Goal: Transaction & Acquisition: Book appointment/travel/reservation

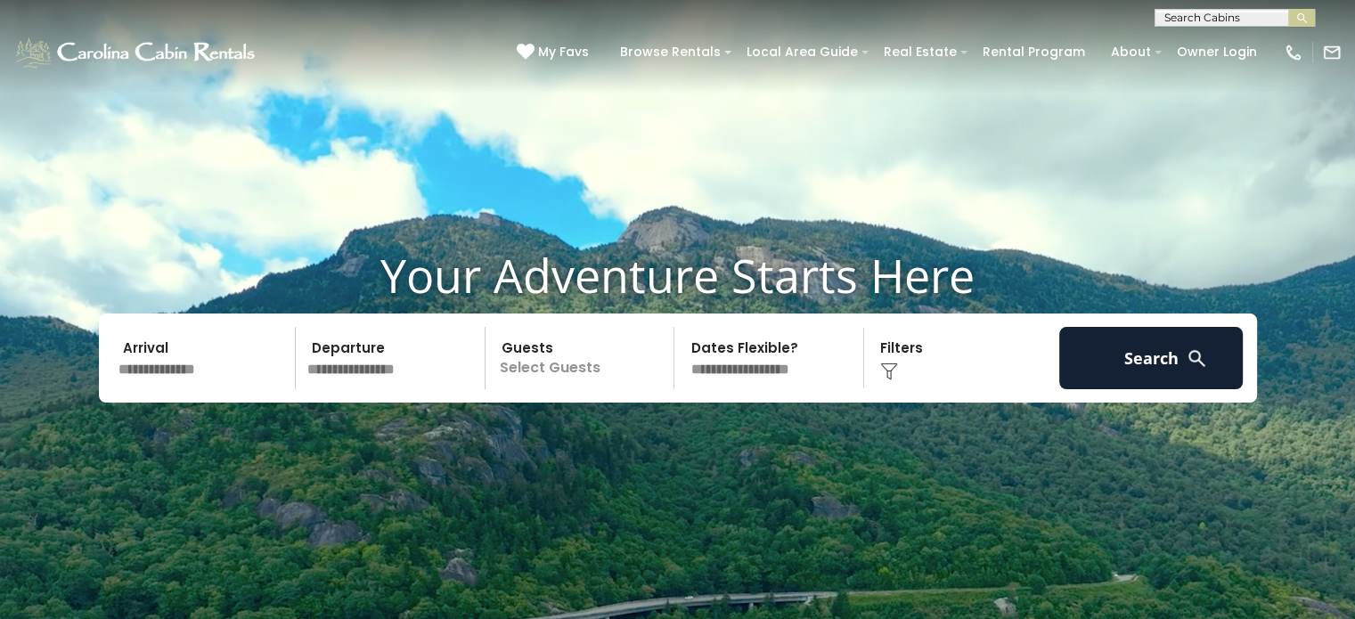
click at [184, 364] on input "text" at bounding box center [204, 358] width 184 height 62
drag, startPoint x: 531, startPoint y: 110, endPoint x: 561, endPoint y: 146, distance: 47.4
click at [561, 146] on video at bounding box center [677, 339] width 1355 height 678
click at [185, 369] on input "text" at bounding box center [204, 358] width 184 height 62
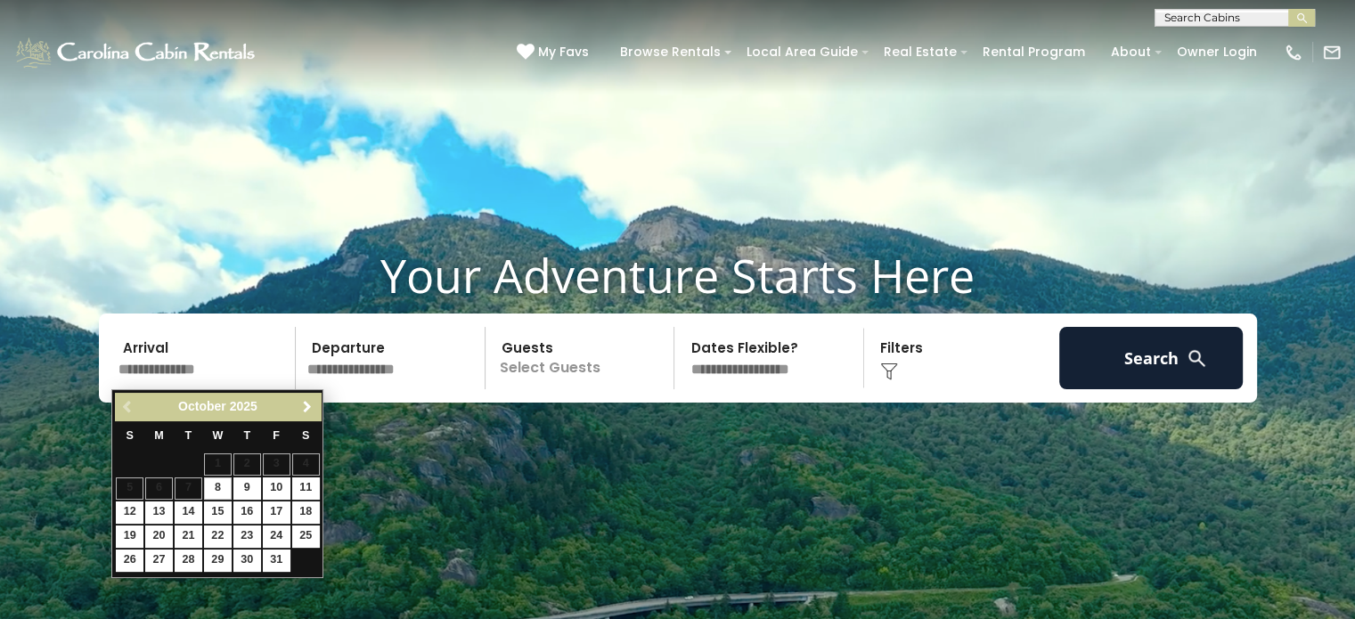
click at [309, 402] on span "Next" at bounding box center [307, 407] width 14 height 14
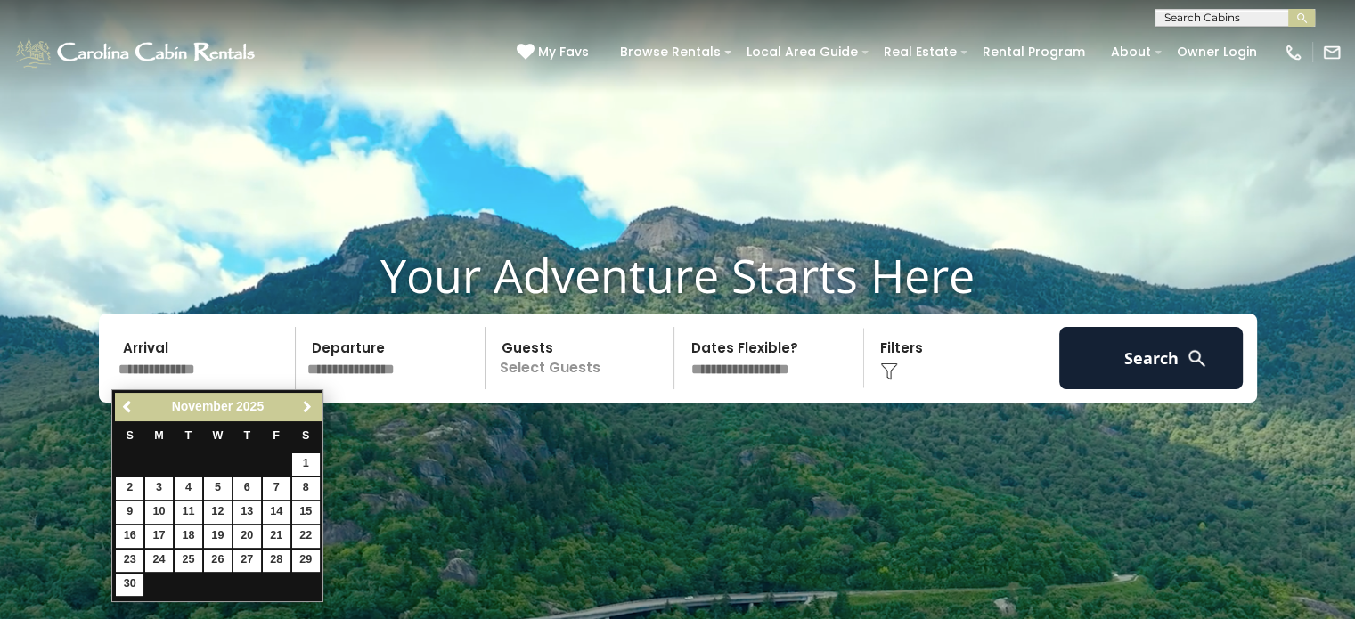
click at [309, 402] on span "Next" at bounding box center [307, 407] width 14 height 14
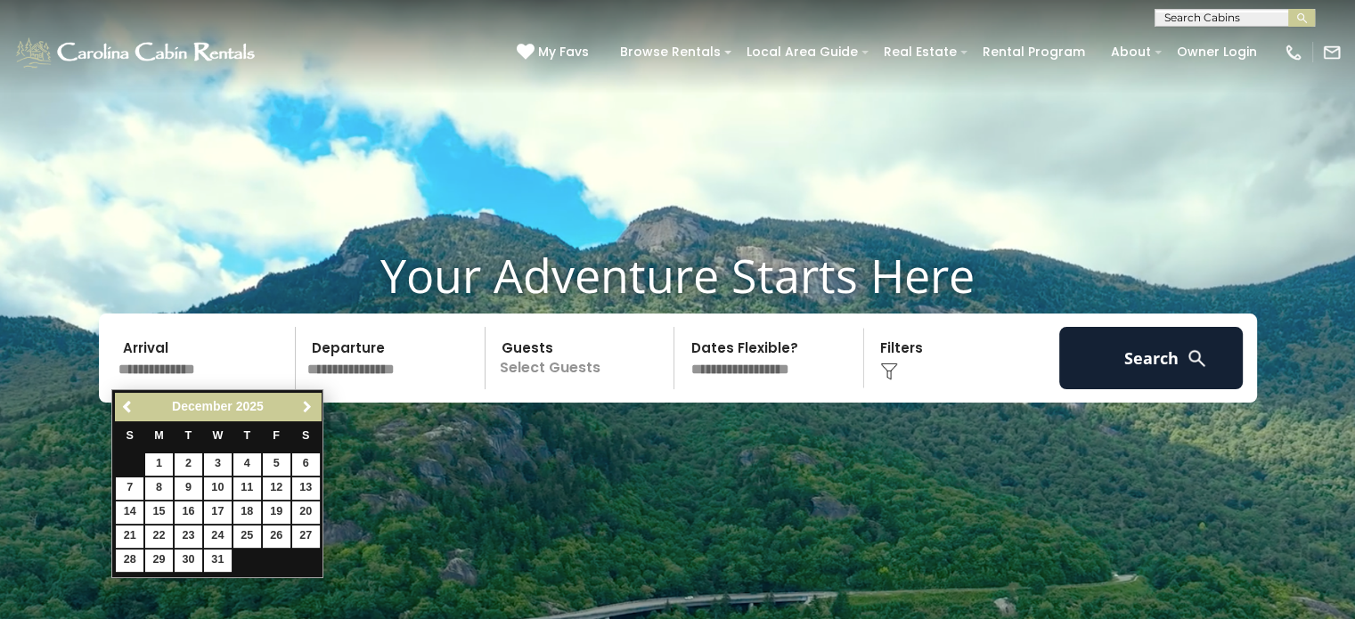
click at [309, 402] on span "Next" at bounding box center [307, 407] width 14 height 14
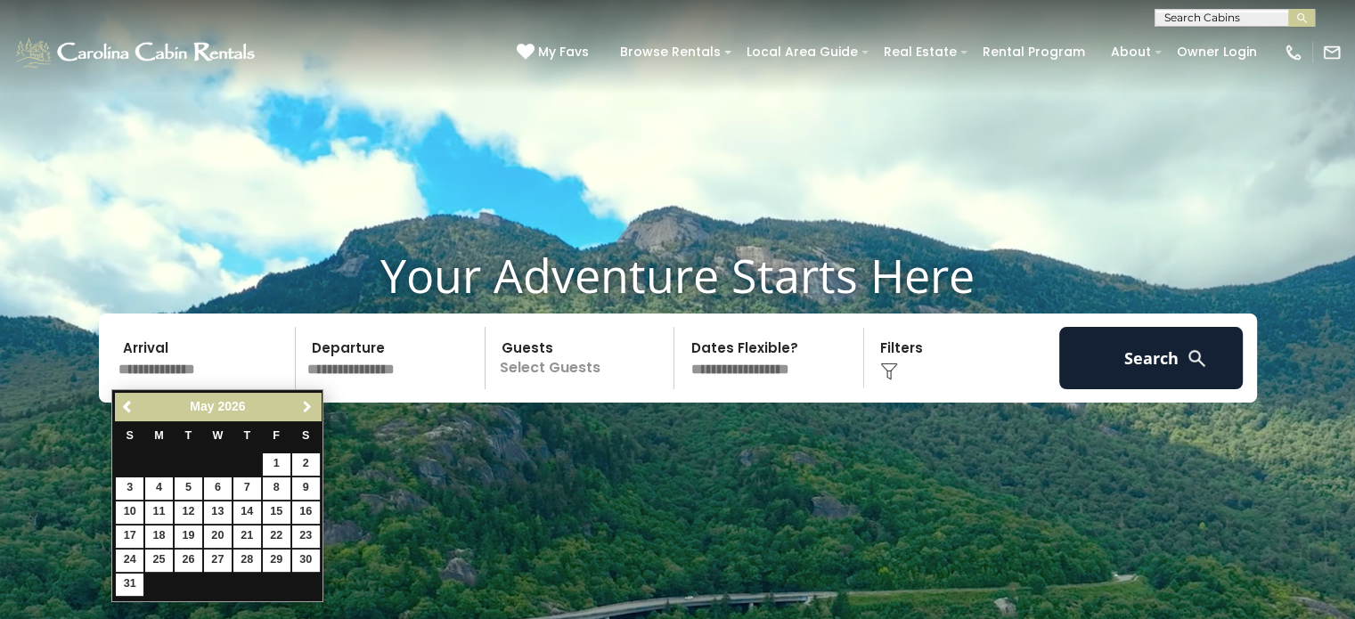
click at [309, 402] on span "Next" at bounding box center [307, 407] width 14 height 14
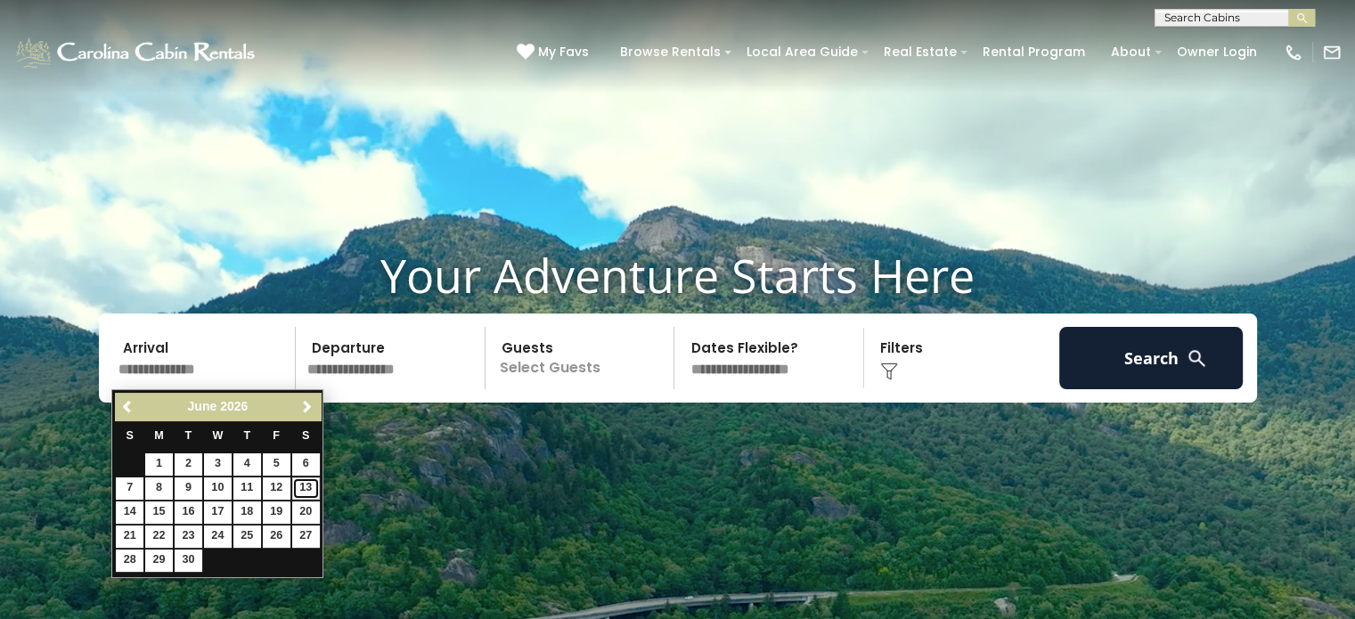
click at [310, 483] on link "13" at bounding box center [306, 488] width 28 height 22
type input "*******"
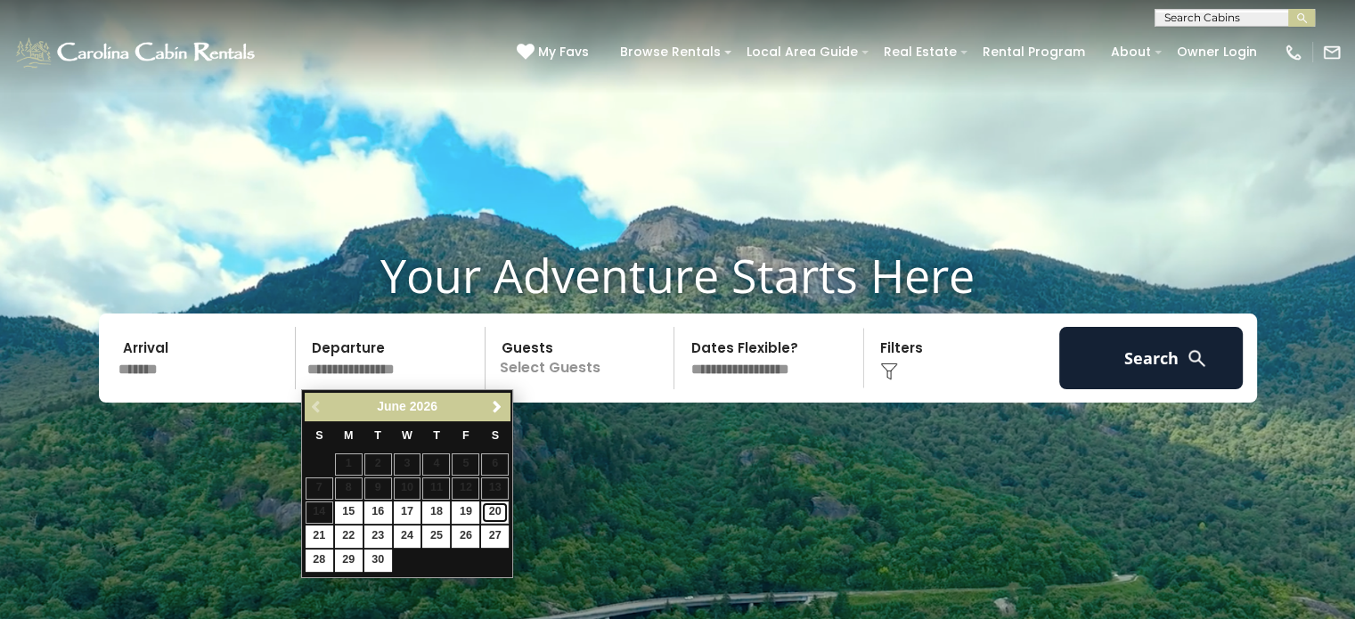
click at [496, 506] on link "20" at bounding box center [495, 513] width 28 height 22
type input "*******"
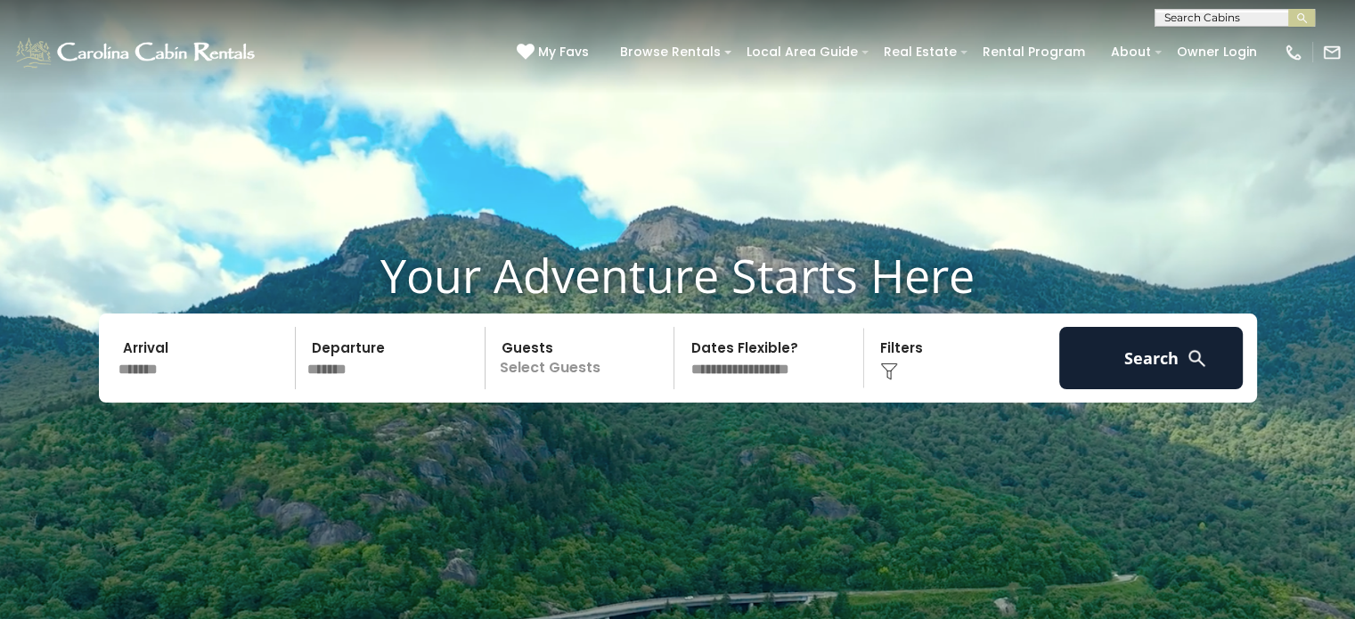
click at [551, 359] on p "Select Guests" at bounding box center [582, 358] width 183 height 62
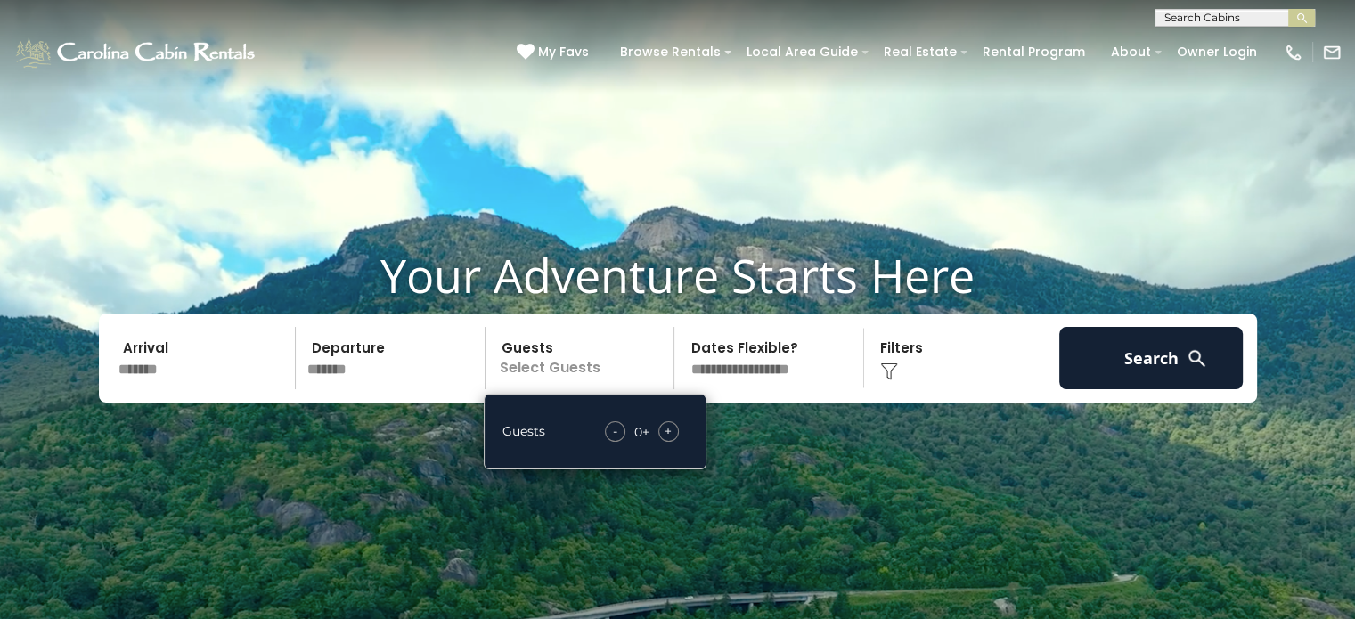
click at [665, 430] on span "+" at bounding box center [668, 431] width 7 height 18
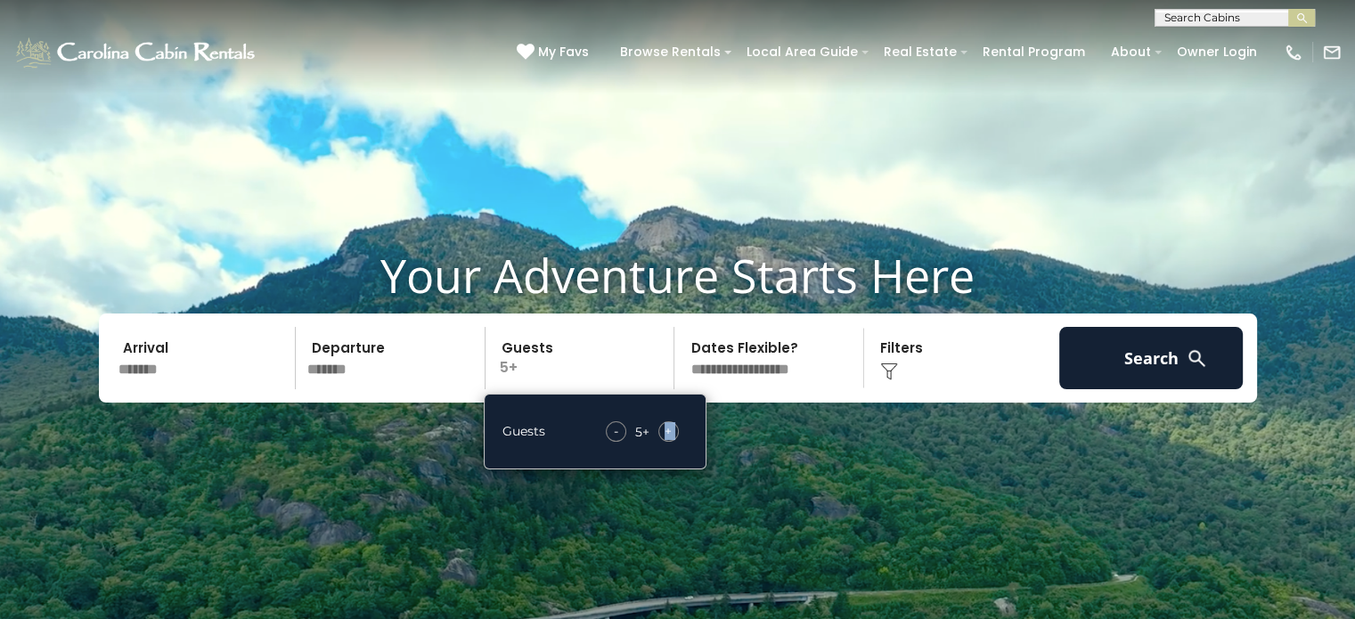
click at [665, 430] on span "+" at bounding box center [668, 431] width 7 height 18
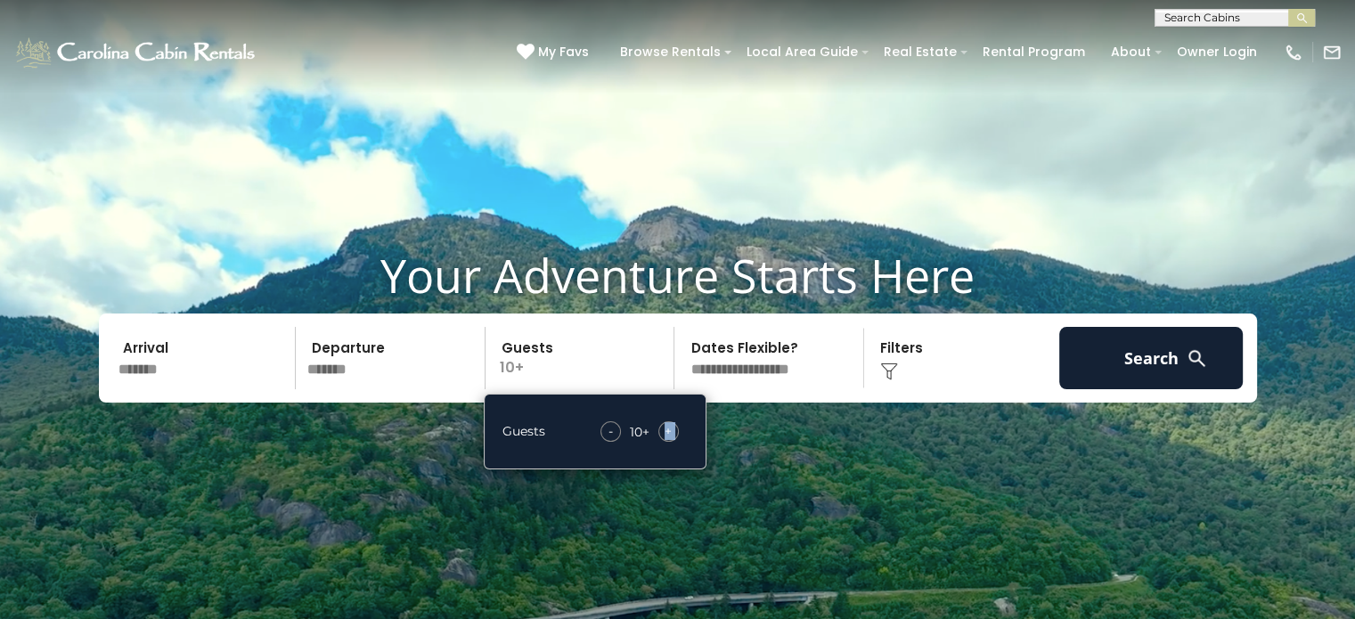
click at [777, 357] on select "**********" at bounding box center [771, 358] width 183 height 62
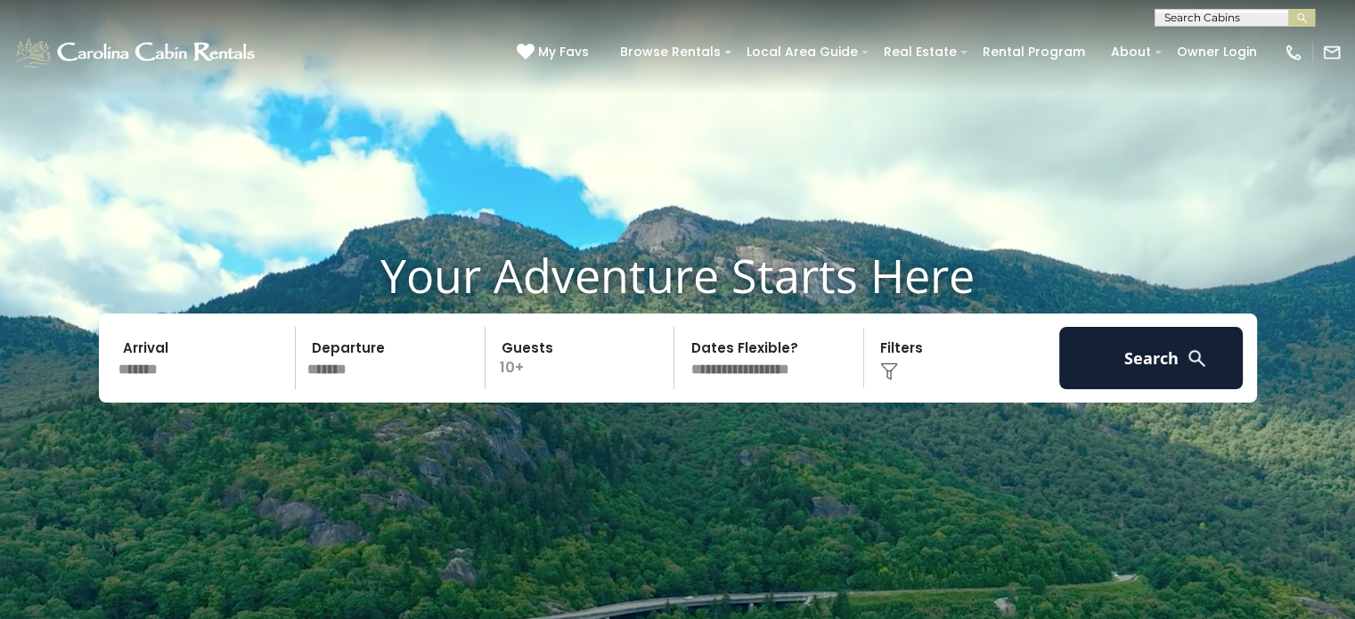
click at [991, 473] on video at bounding box center [677, 339] width 1355 height 678
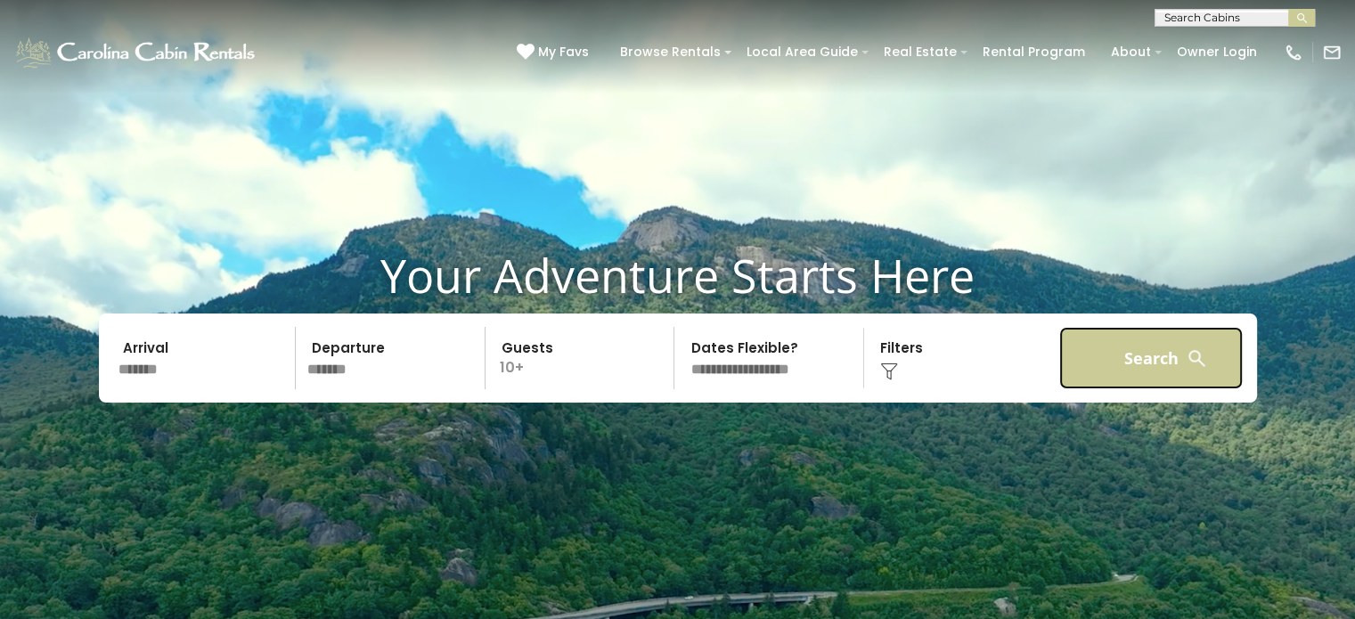
click at [1149, 357] on button "Search" at bounding box center [1151, 358] width 184 height 62
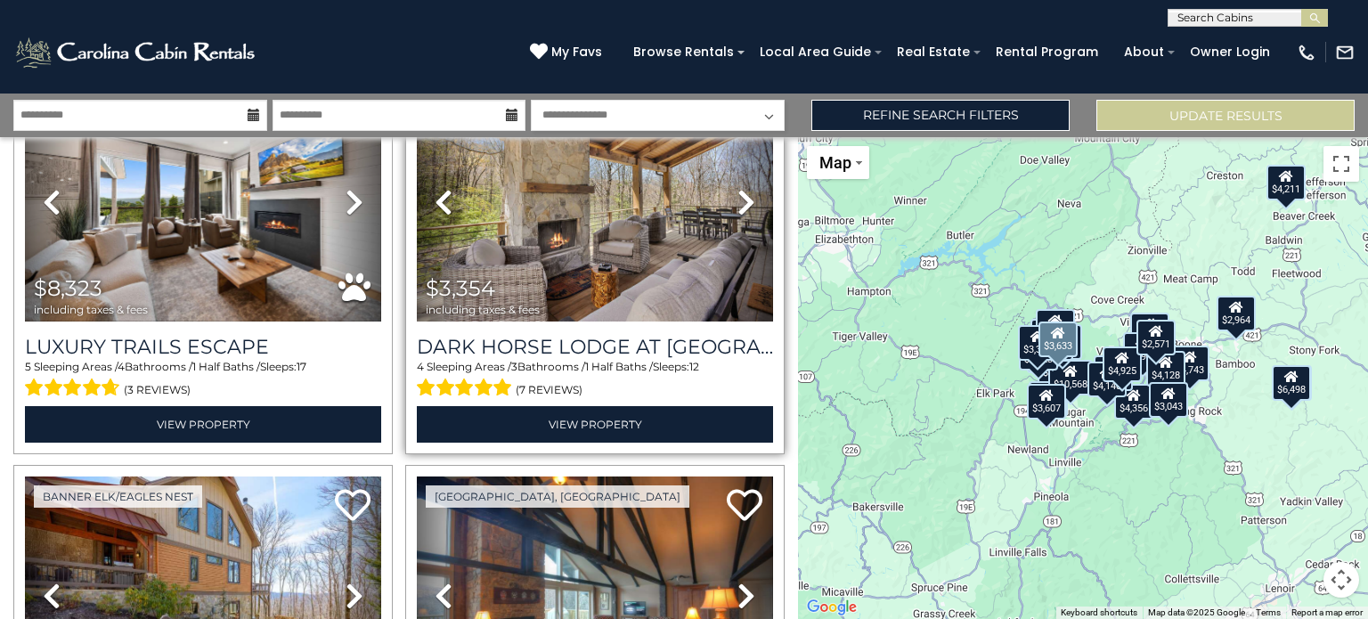
scroll to position [89, 0]
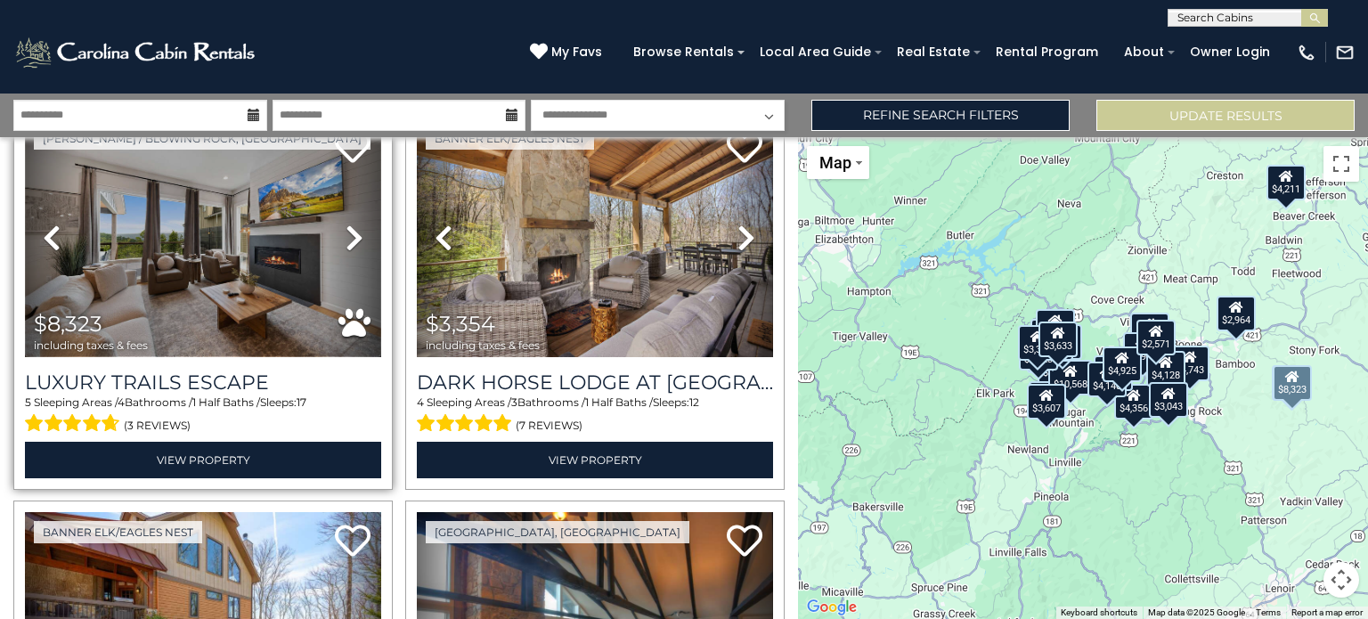
click at [175, 291] on img at bounding box center [203, 237] width 356 height 239
click at [216, 232] on img at bounding box center [203, 237] width 356 height 239
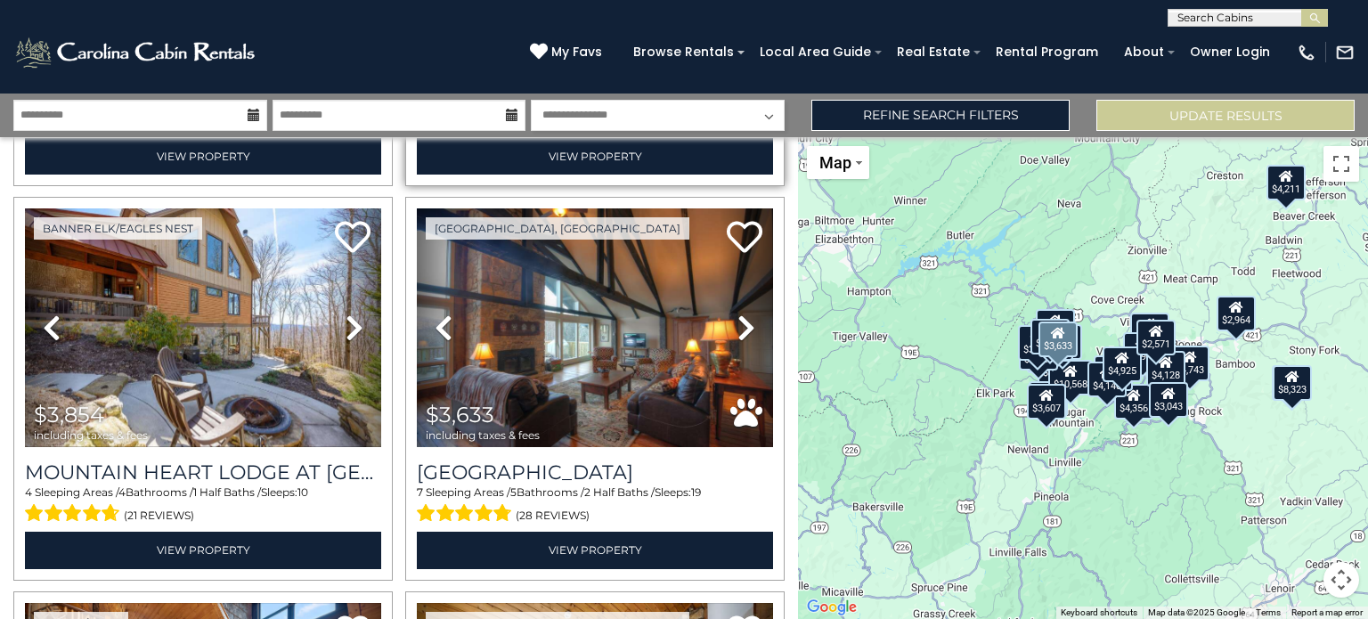
scroll to position [356, 0]
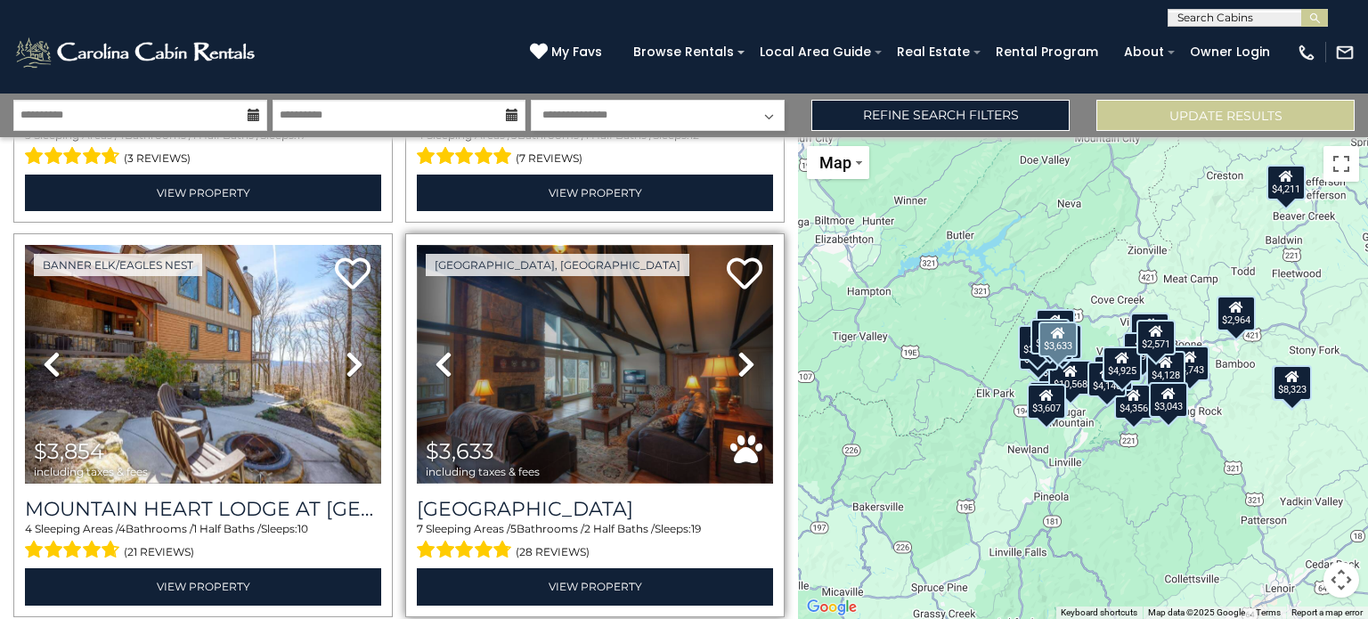
click at [574, 334] on img at bounding box center [595, 364] width 356 height 239
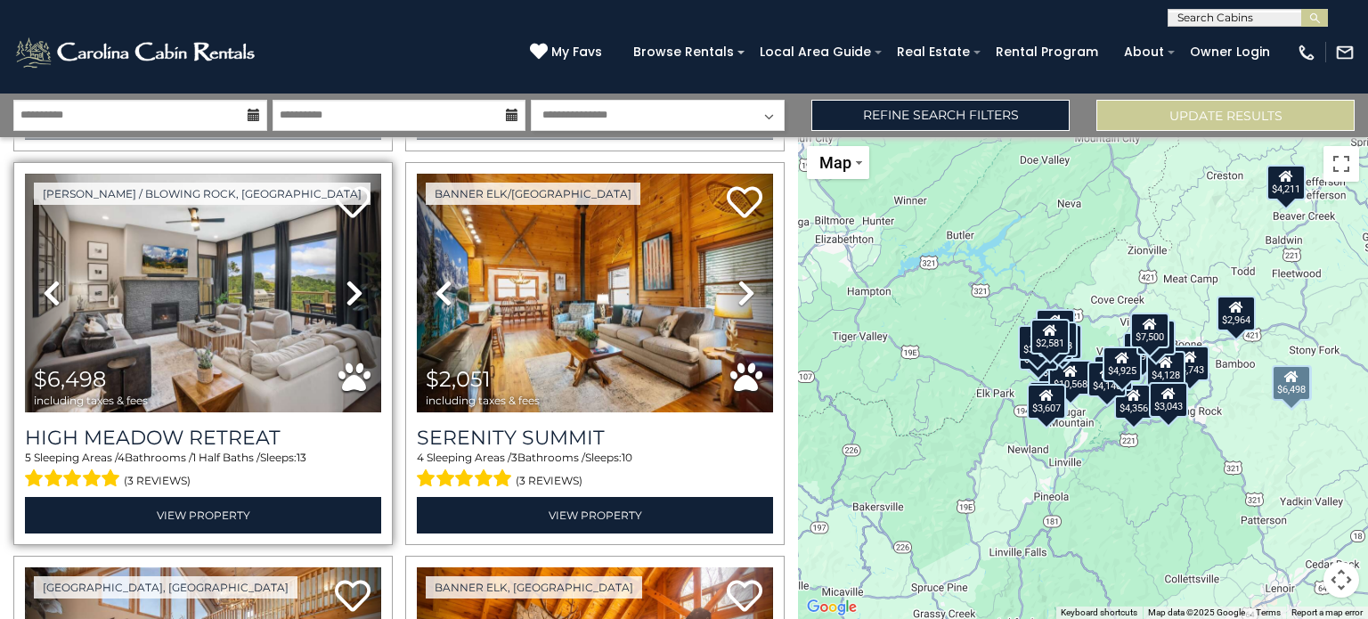
scroll to position [1247, 0]
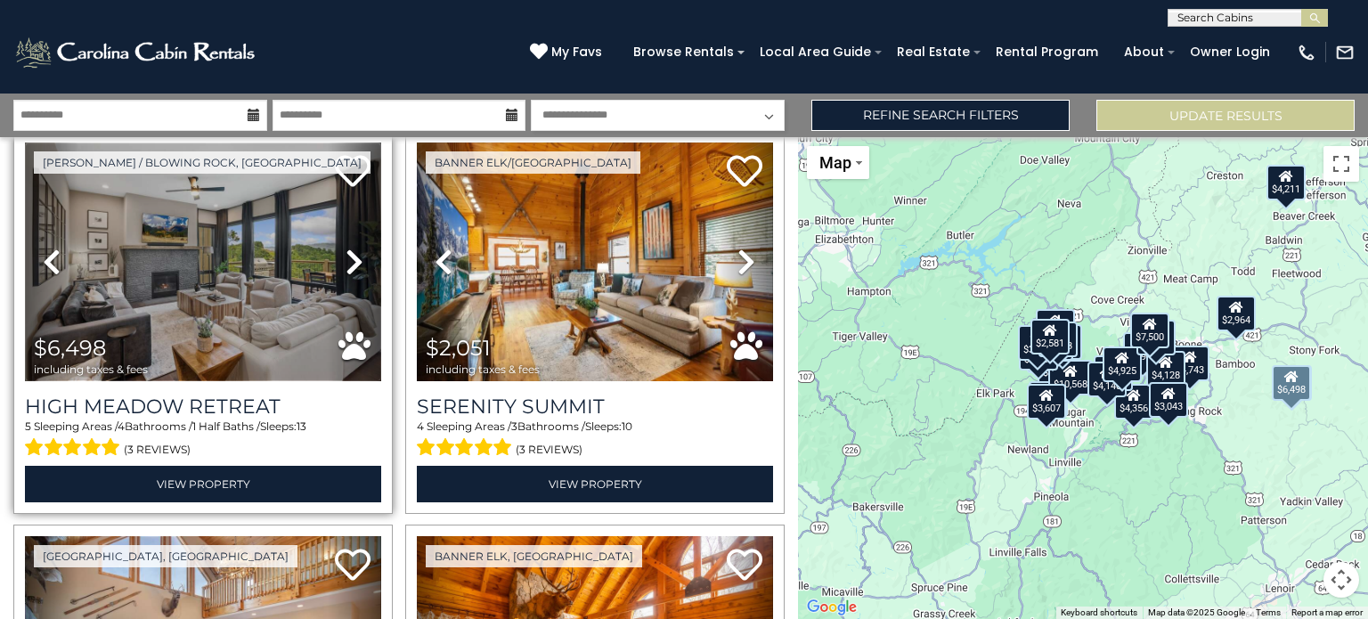
click at [189, 312] on img at bounding box center [203, 262] width 356 height 239
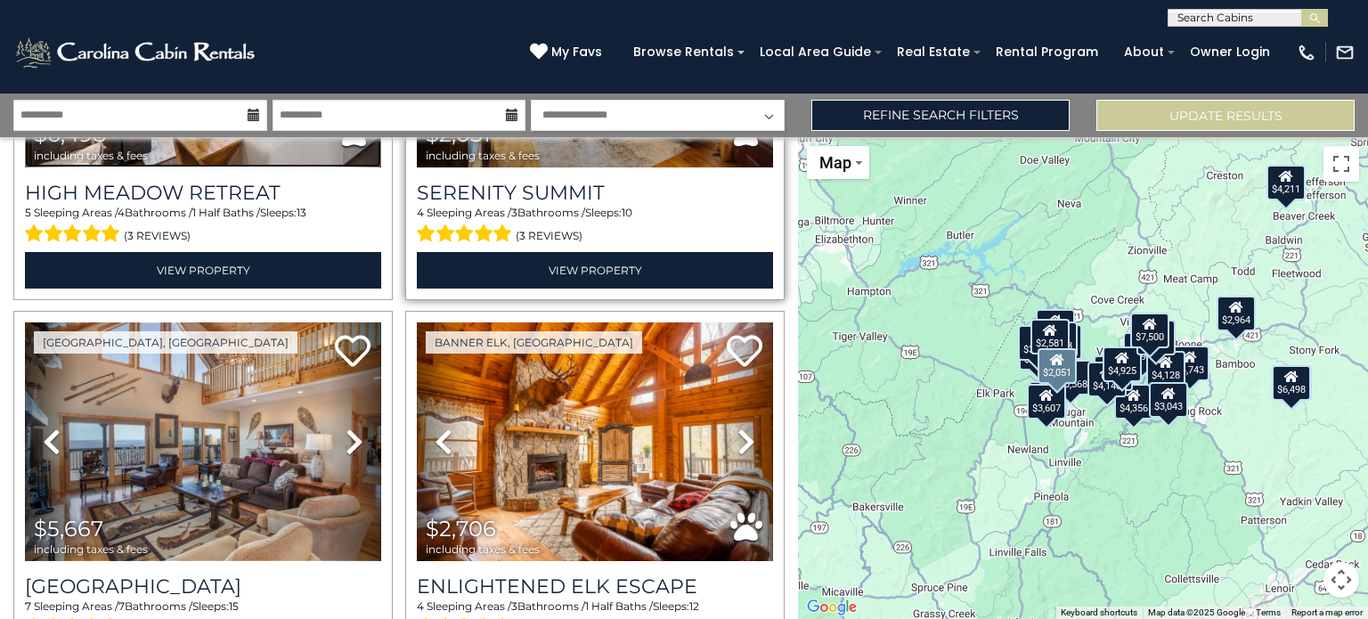
scroll to position [1514, 0]
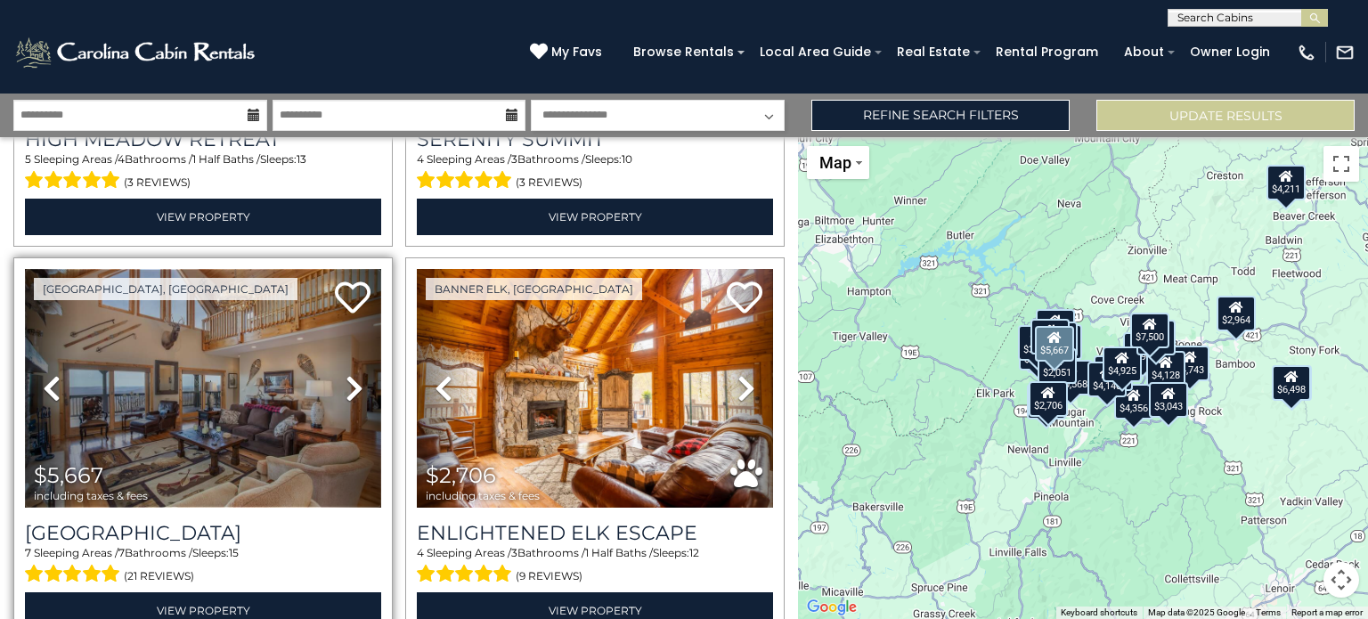
click at [178, 433] on img at bounding box center [203, 388] width 356 height 239
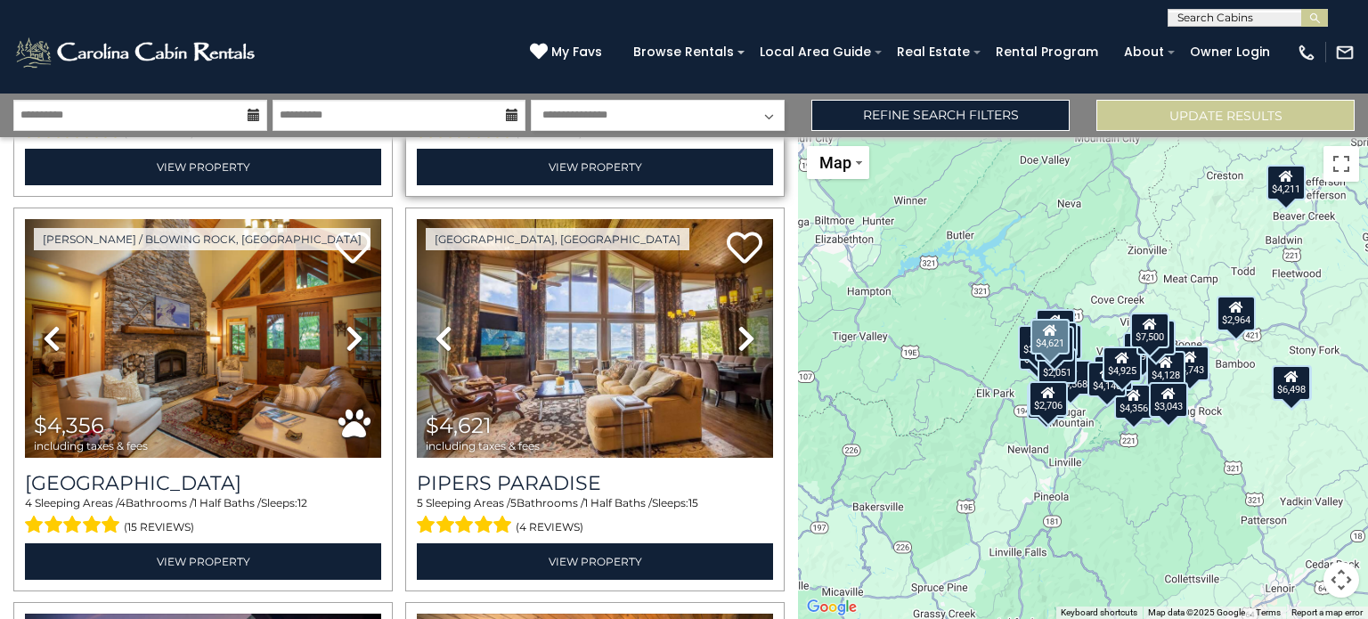
scroll to position [1960, 0]
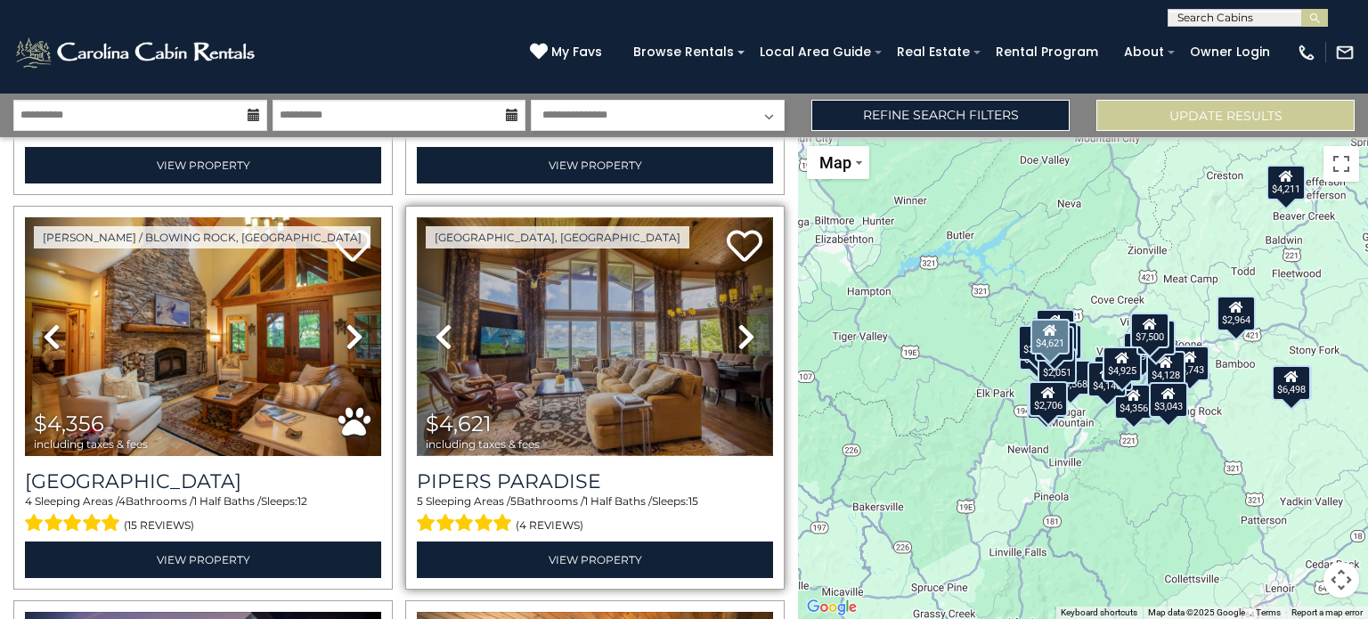
click at [636, 373] on img at bounding box center [595, 336] width 356 height 239
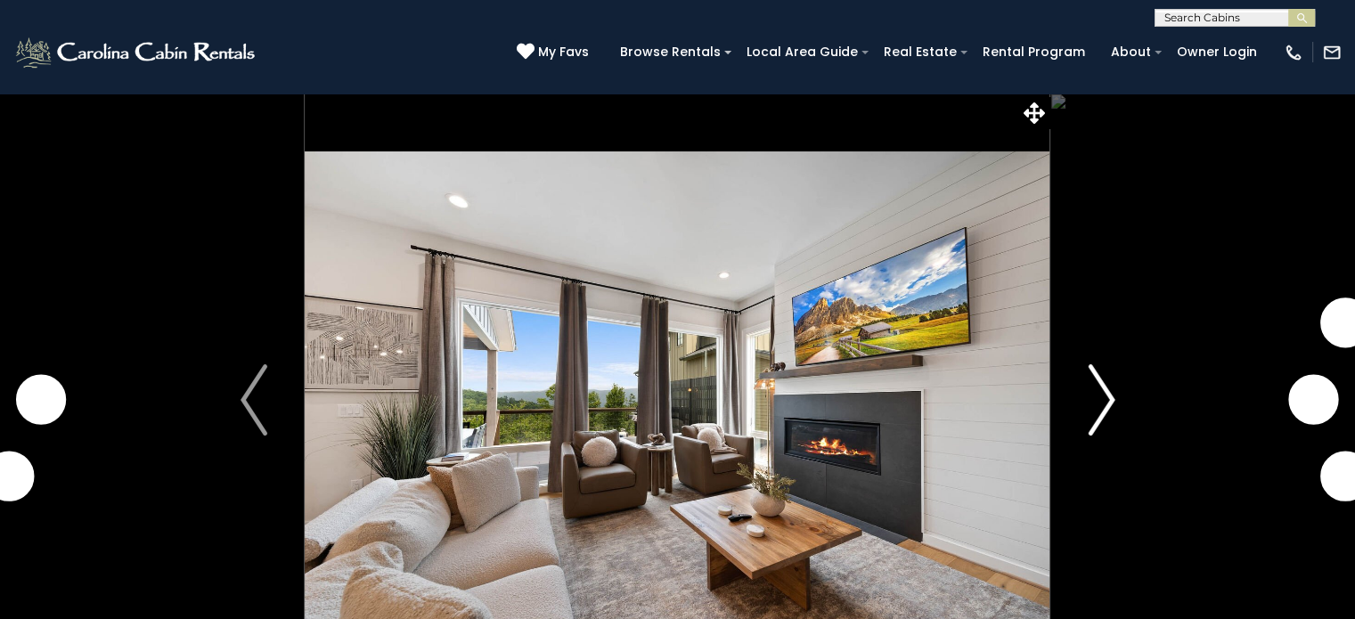
click at [1107, 403] on img "Next" at bounding box center [1101, 399] width 27 height 71
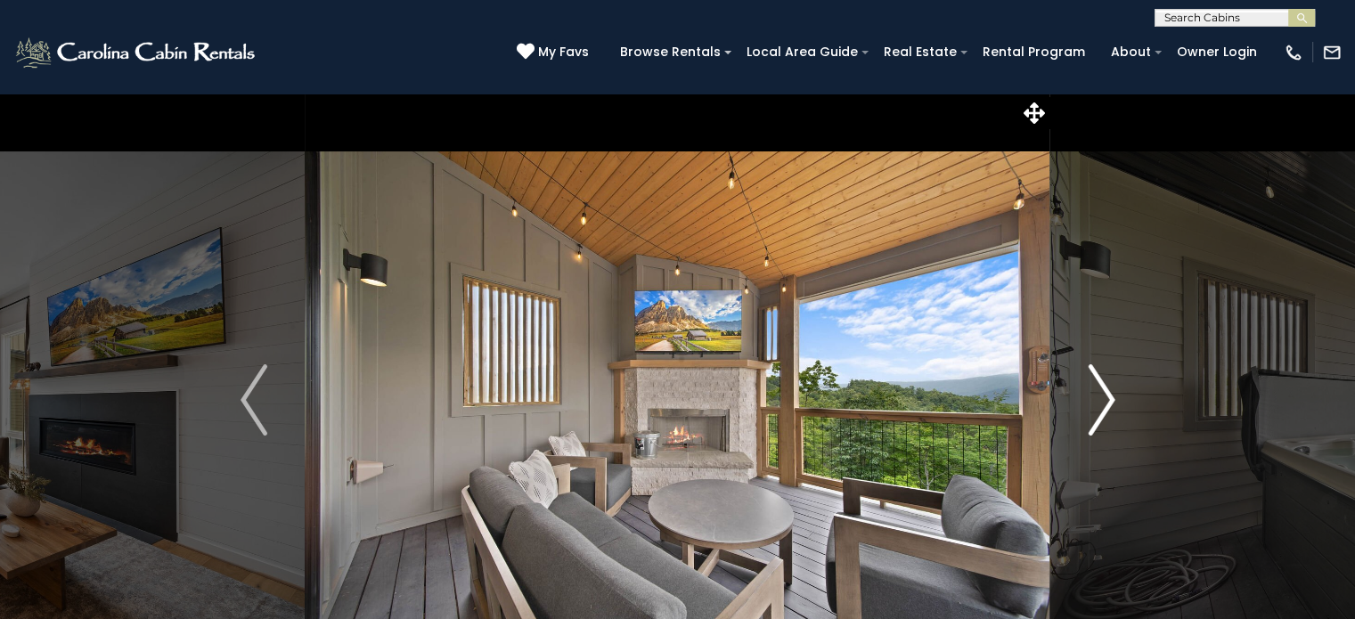
click at [1107, 403] on img "Next" at bounding box center [1101, 399] width 27 height 71
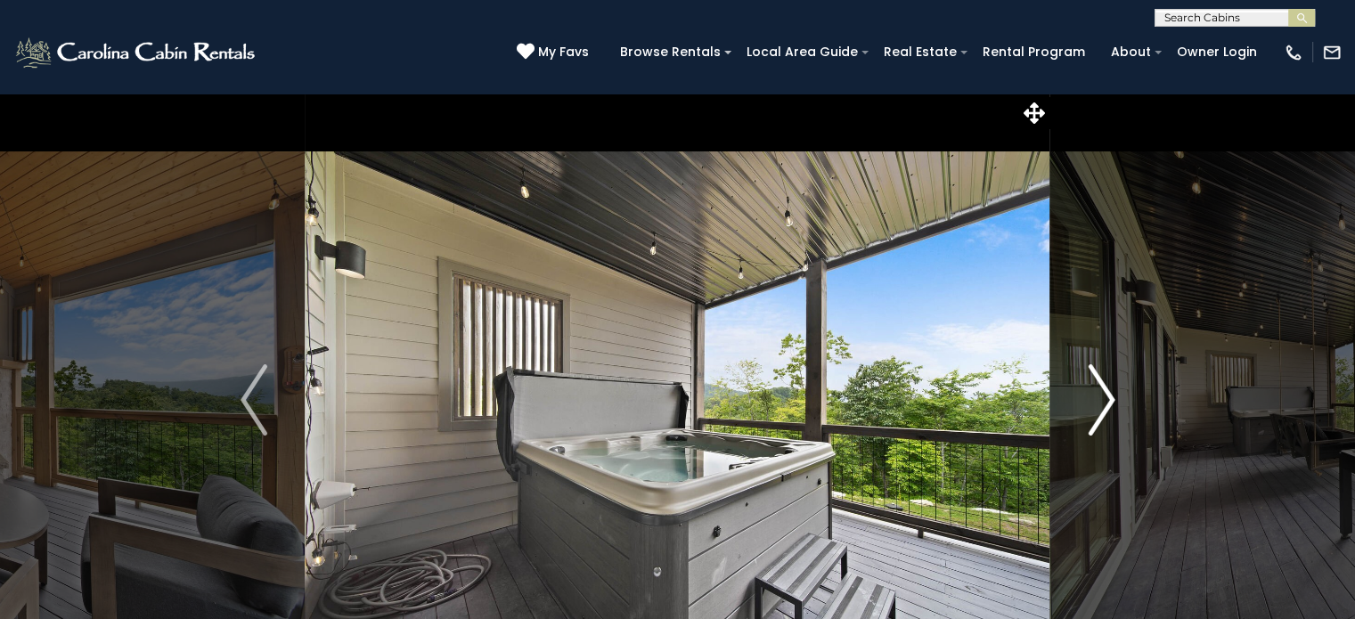
click at [1107, 403] on img "Next" at bounding box center [1101, 399] width 27 height 71
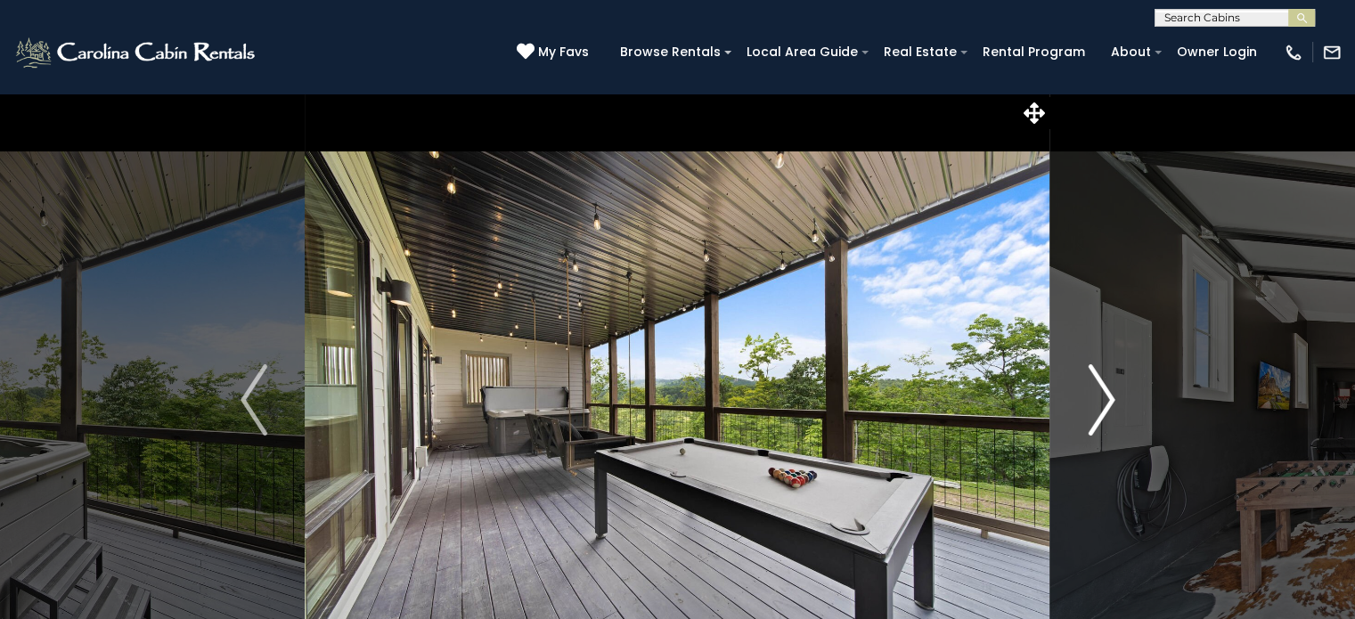
click at [1107, 403] on img "Next" at bounding box center [1101, 399] width 27 height 71
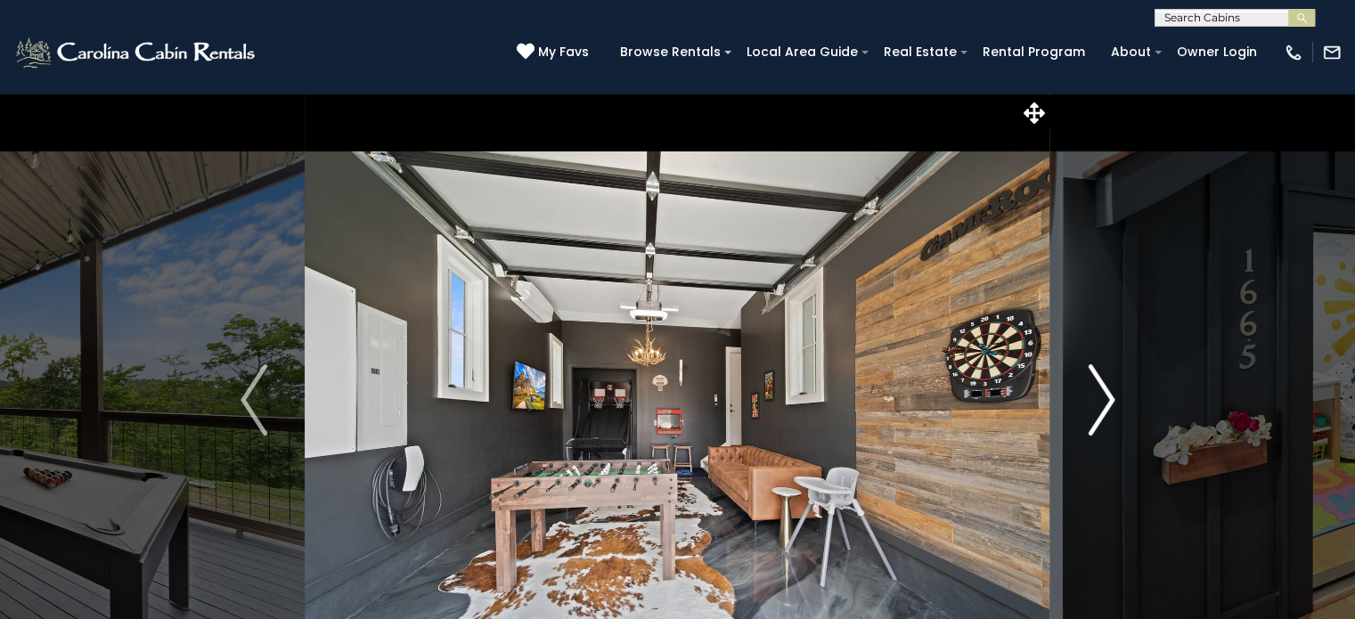
click at [1107, 403] on img "Next" at bounding box center [1101, 399] width 27 height 71
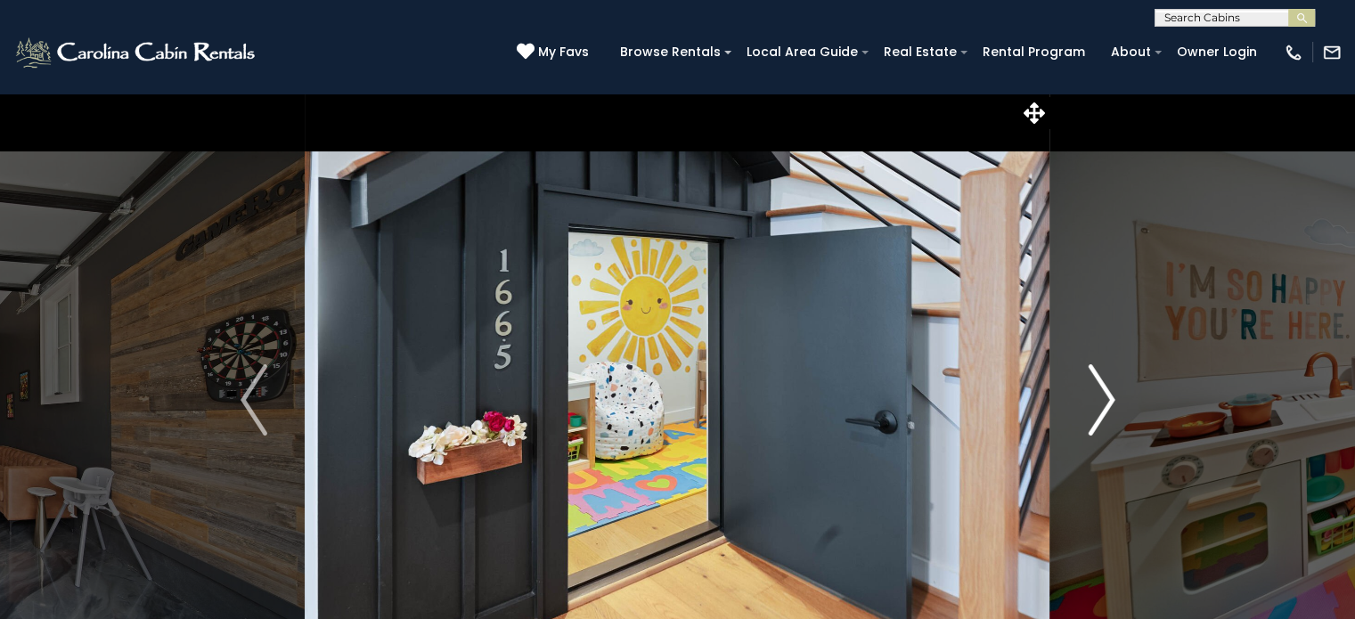
click at [1107, 403] on img "Next" at bounding box center [1101, 399] width 27 height 71
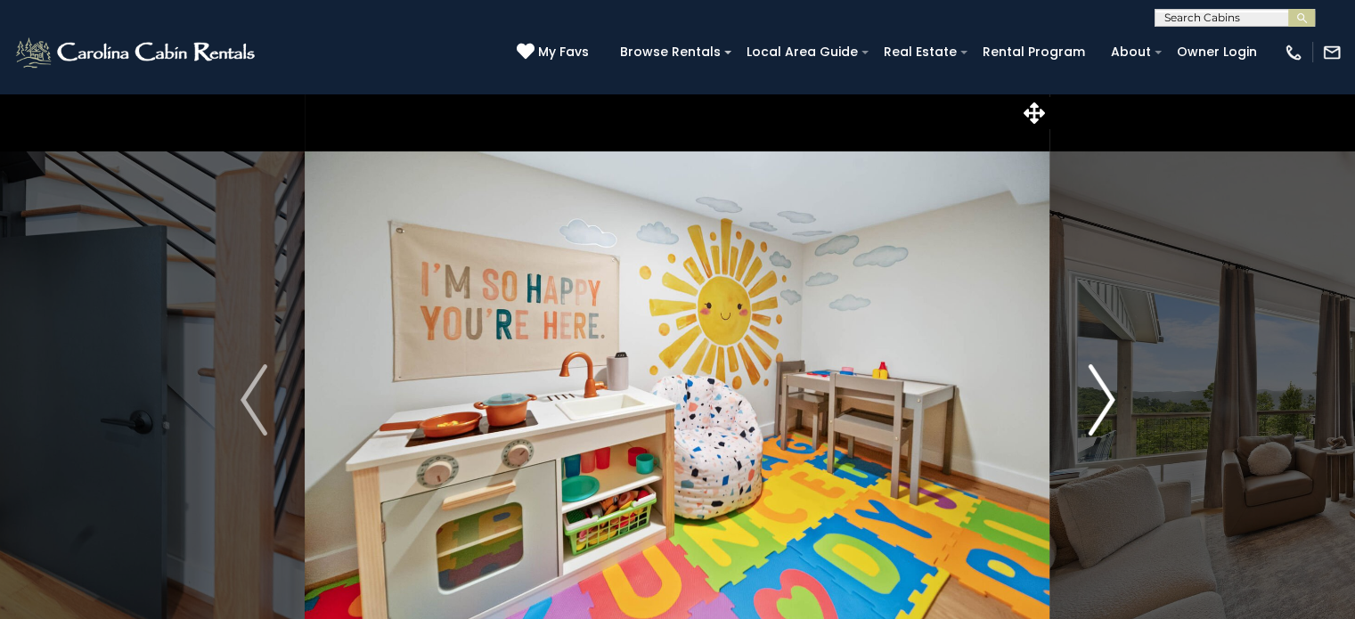
click at [1107, 403] on img "Next" at bounding box center [1101, 399] width 27 height 71
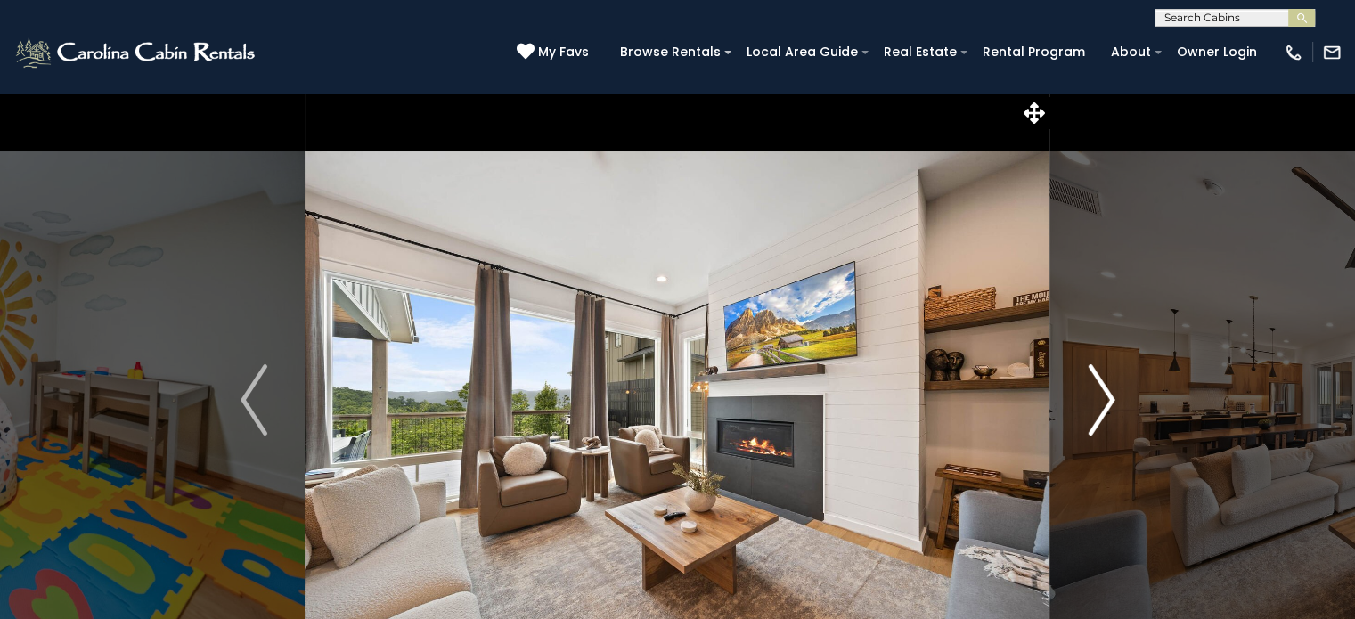
click at [1107, 403] on img "Next" at bounding box center [1101, 399] width 27 height 71
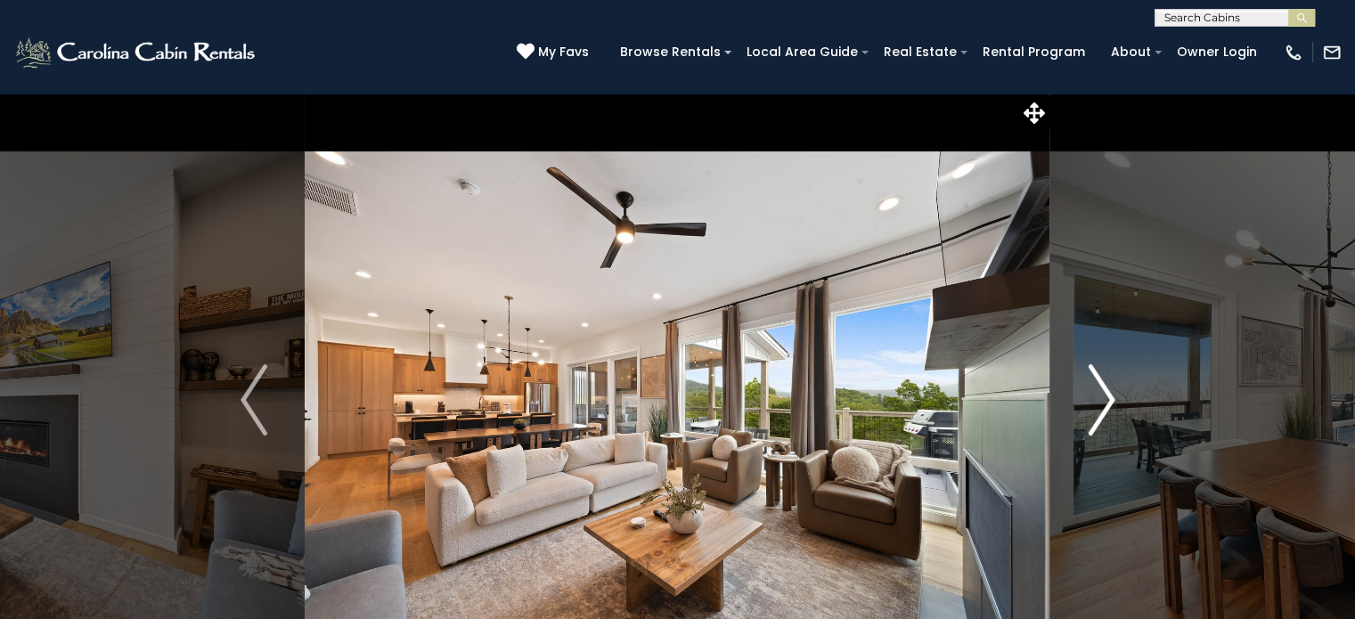
click at [1107, 403] on img "Next" at bounding box center [1101, 399] width 27 height 71
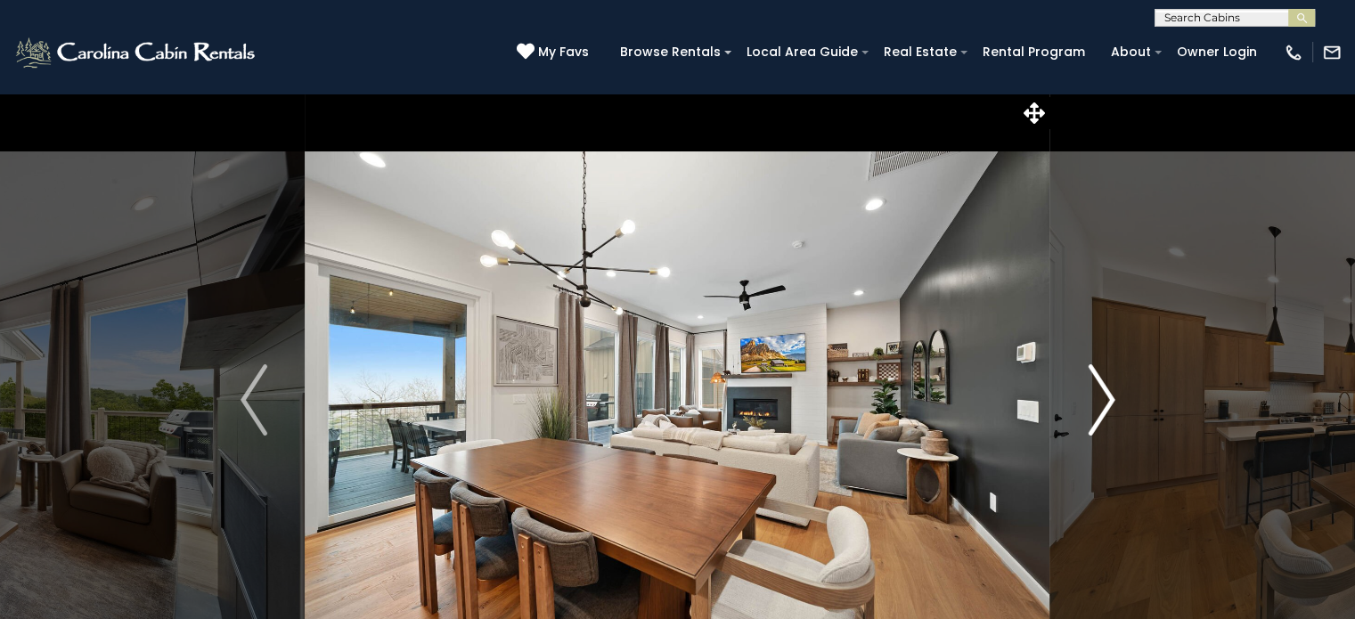
click at [1107, 403] on img "Next" at bounding box center [1101, 399] width 27 height 71
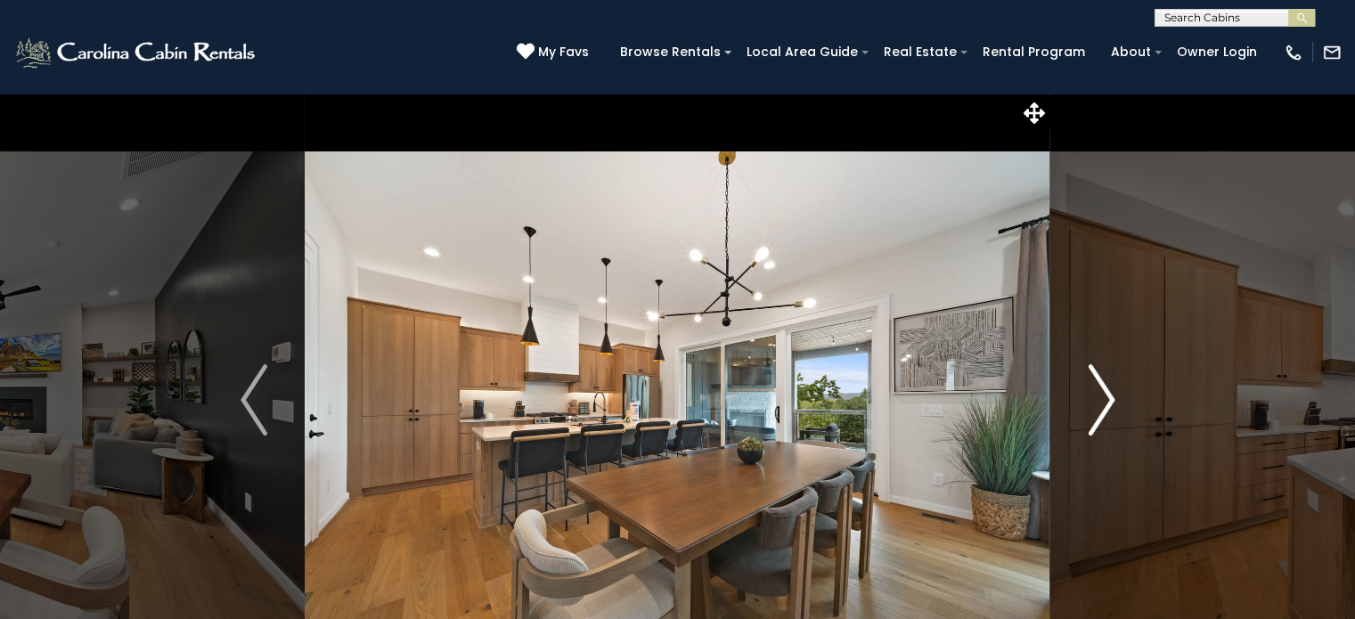
click at [1107, 403] on img "Next" at bounding box center [1101, 399] width 27 height 71
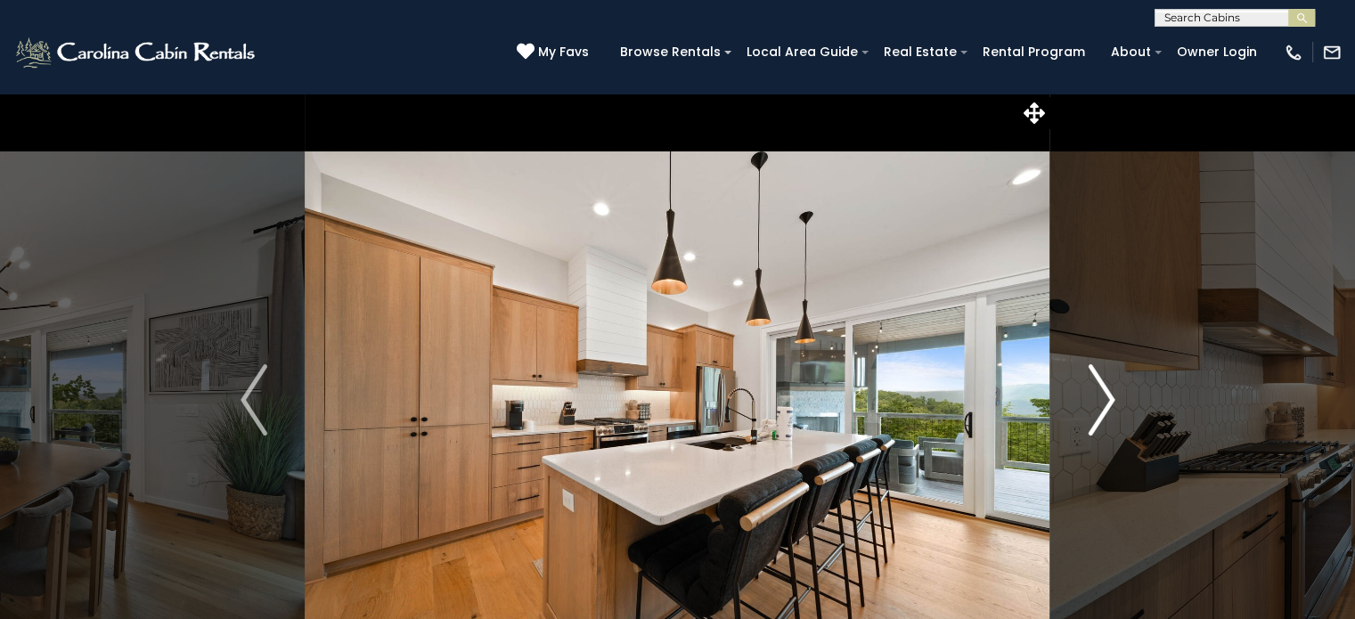
click at [1107, 403] on img "Next" at bounding box center [1101, 399] width 27 height 71
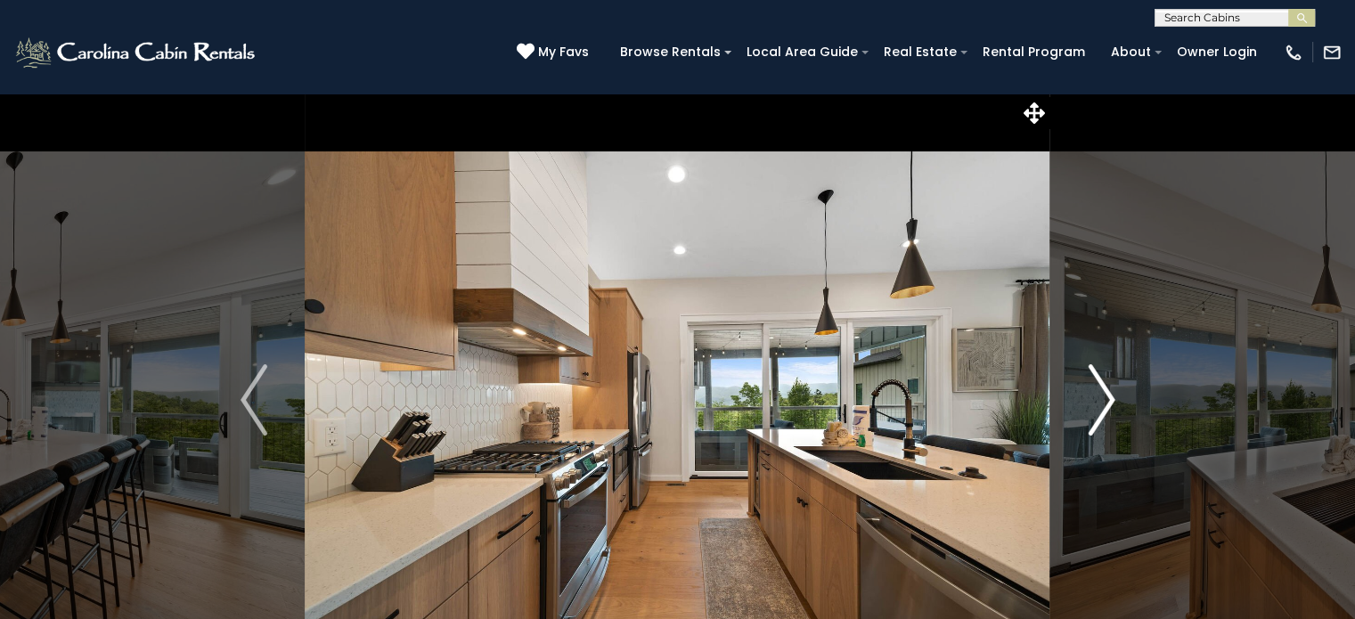
click at [1107, 403] on img "Next" at bounding box center [1101, 399] width 27 height 71
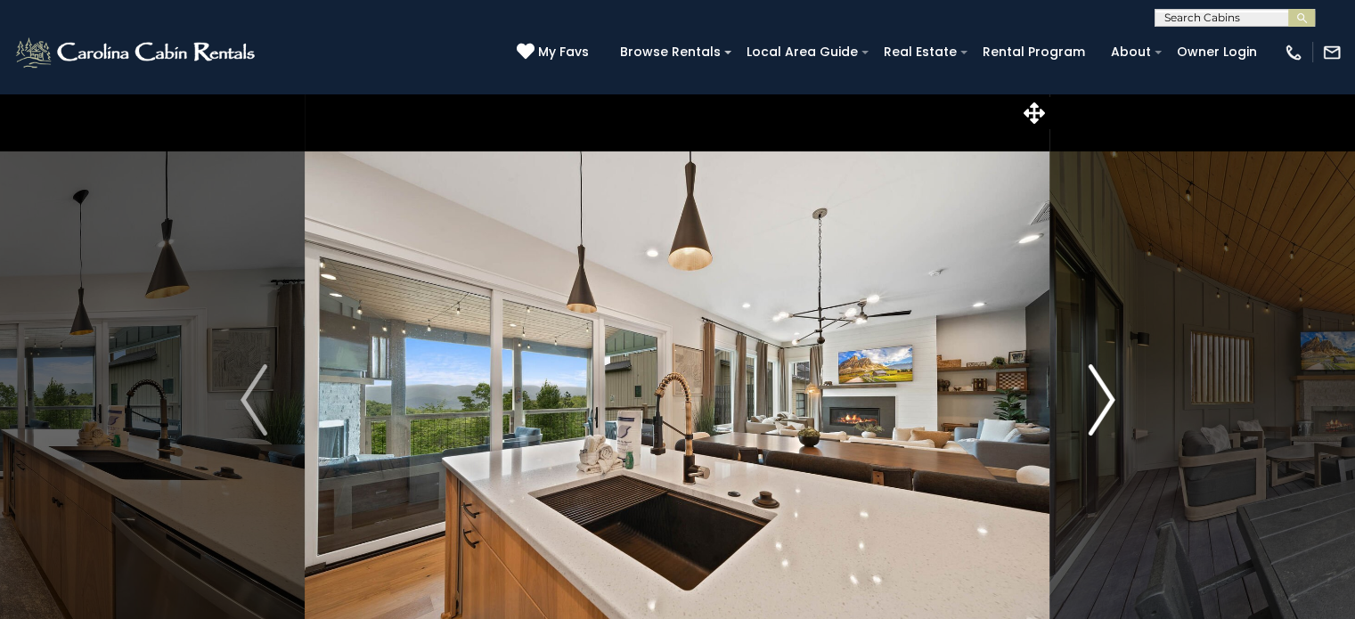
click at [1107, 403] on img "Next" at bounding box center [1101, 399] width 27 height 71
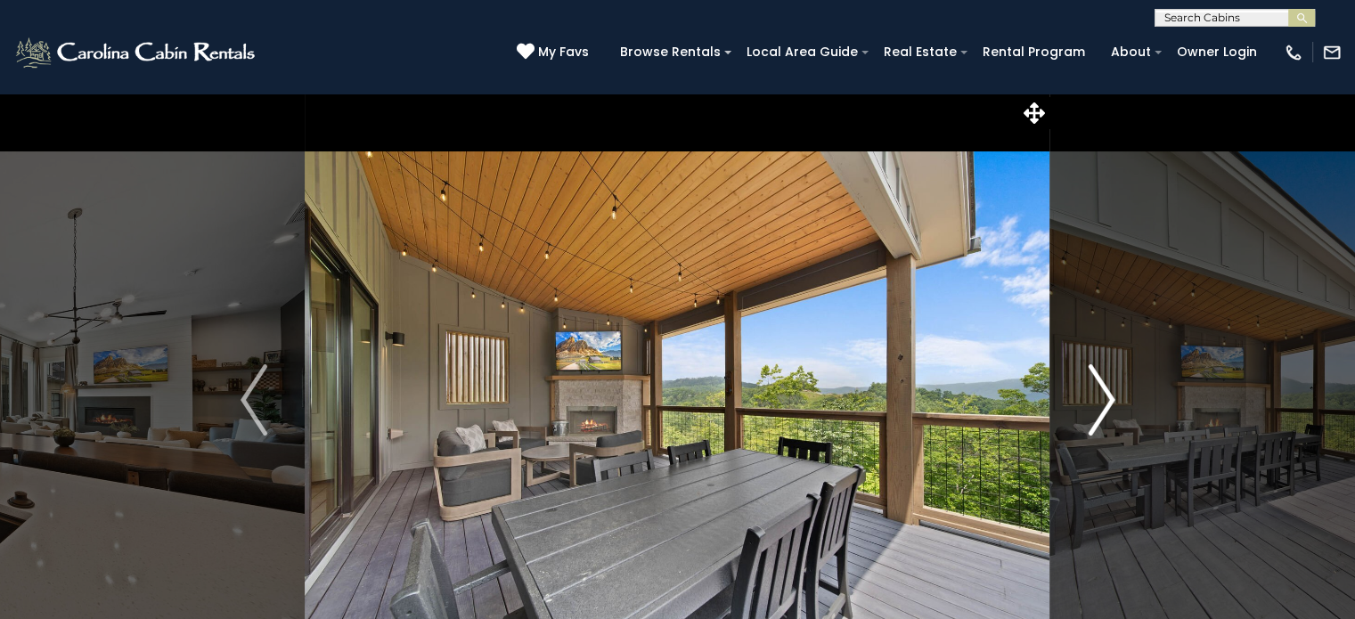
click at [1107, 403] on img "Next" at bounding box center [1101, 399] width 27 height 71
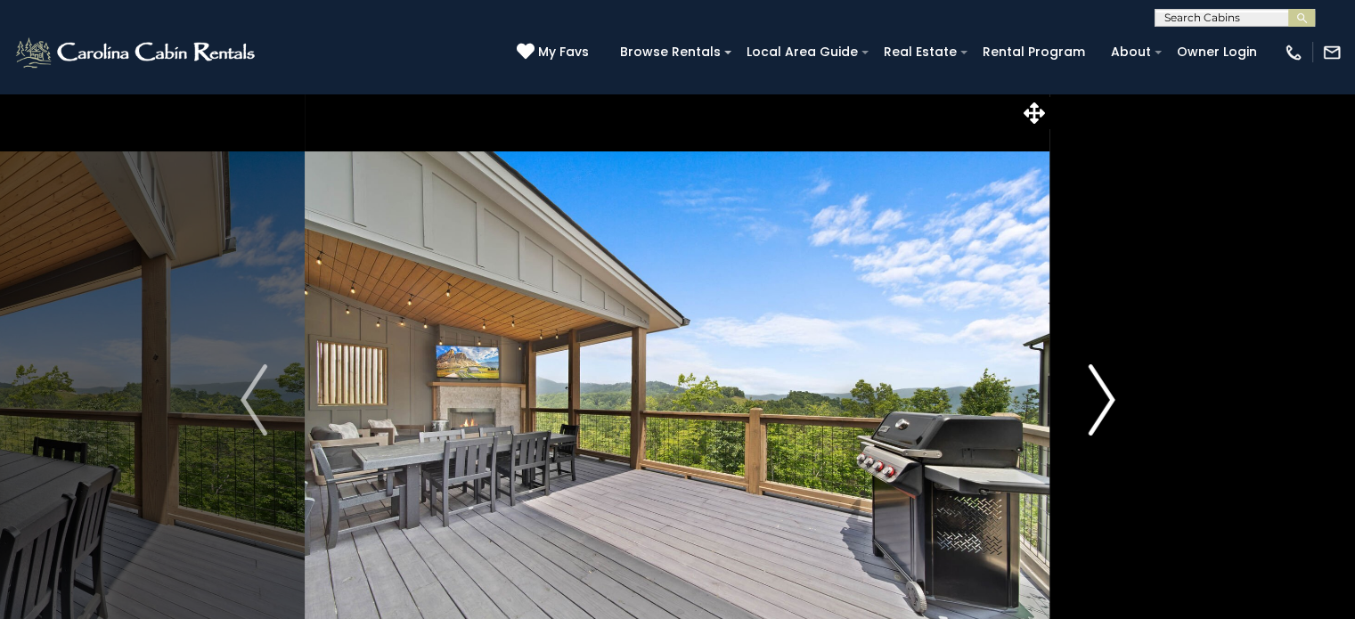
click at [1107, 403] on img "Next" at bounding box center [1101, 399] width 27 height 71
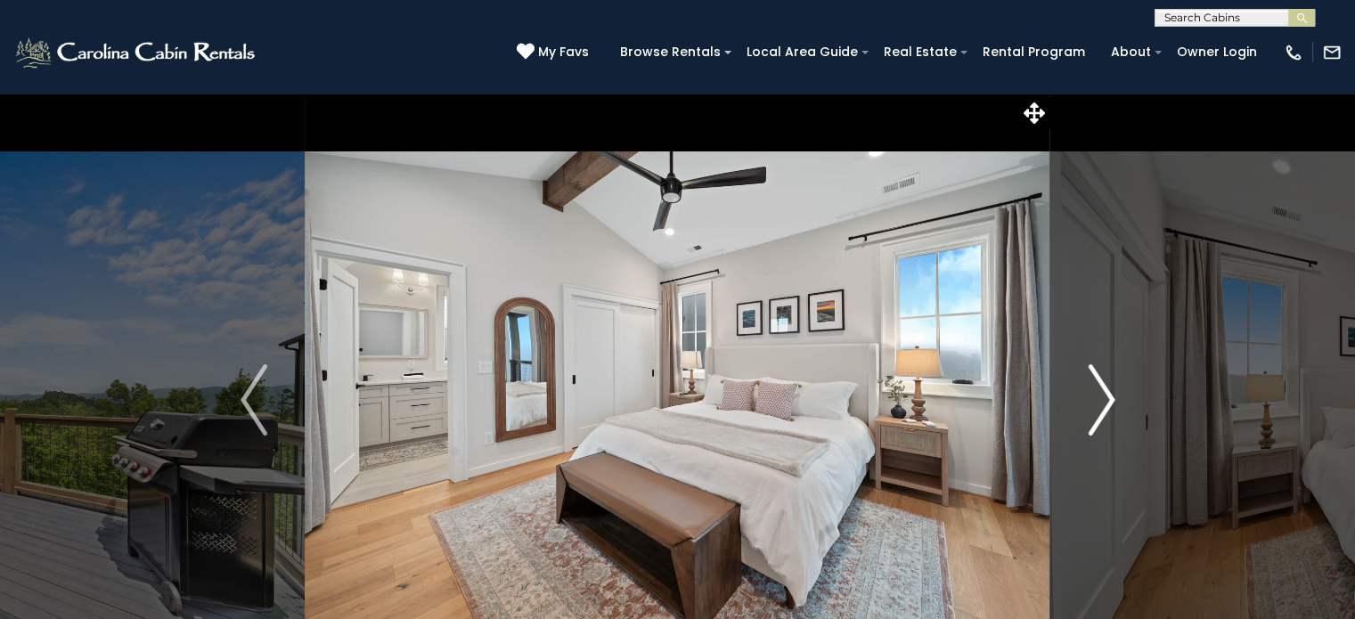
click at [1107, 403] on img "Next" at bounding box center [1101, 399] width 27 height 71
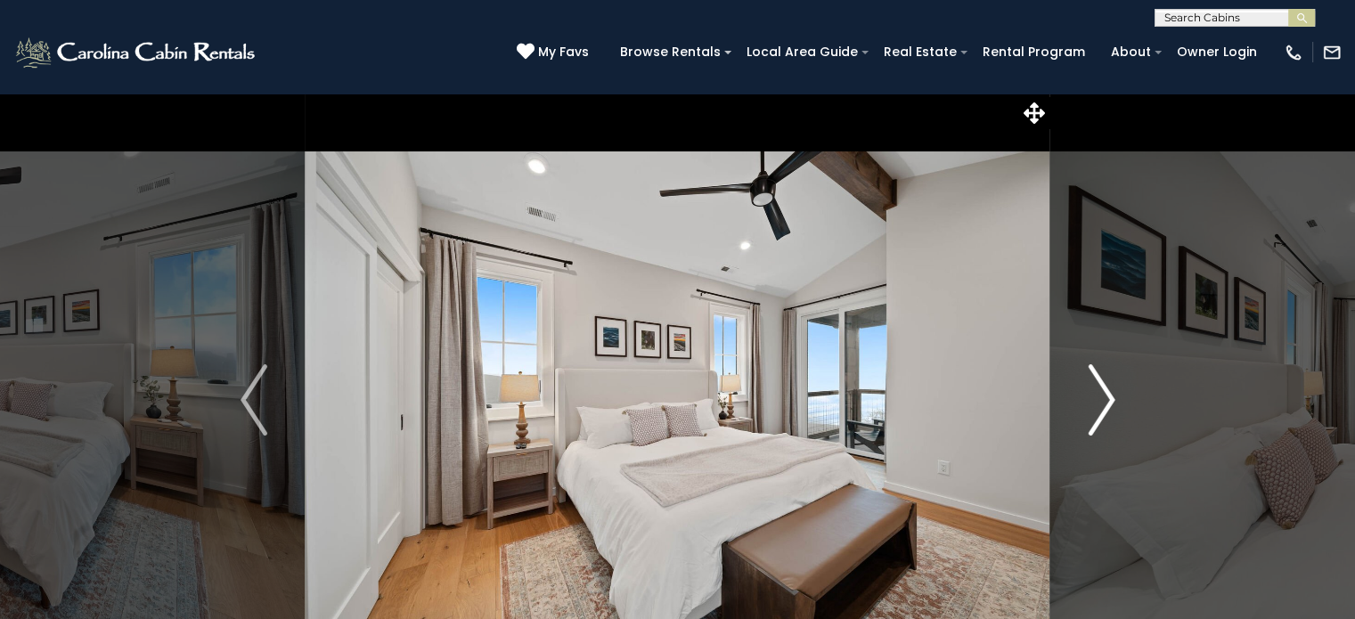
click at [1107, 403] on img "Next" at bounding box center [1101, 399] width 27 height 71
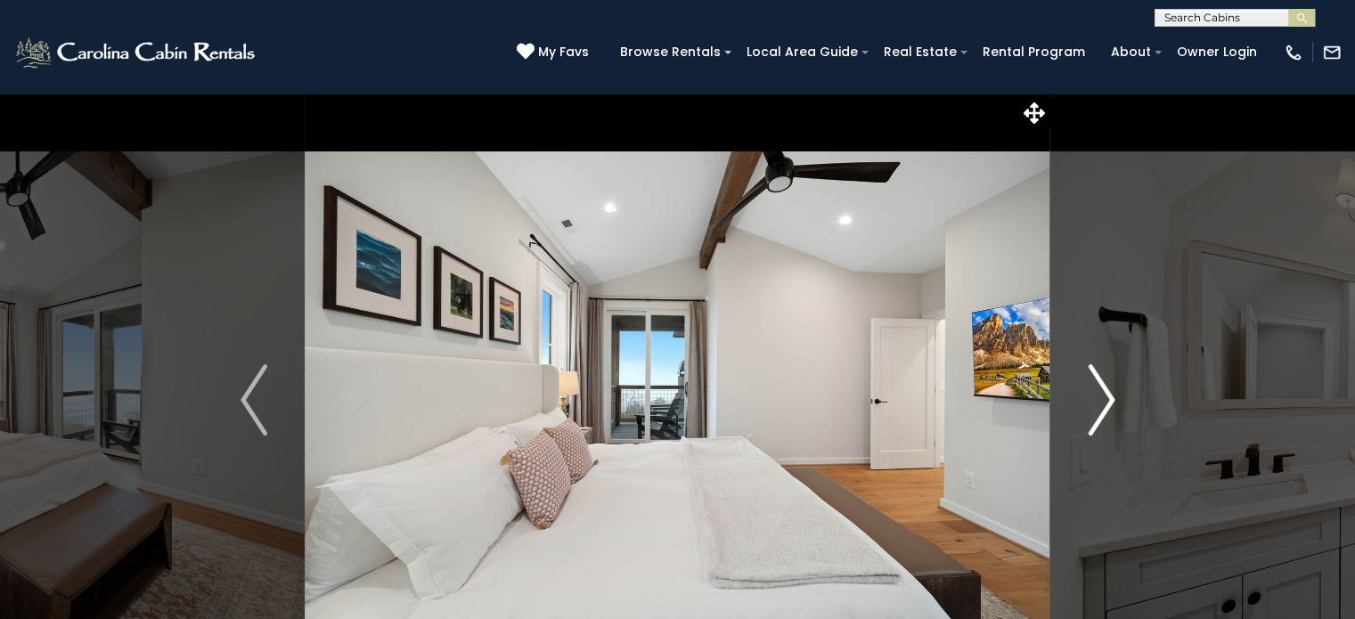
click at [1107, 403] on img "Next" at bounding box center [1101, 399] width 27 height 71
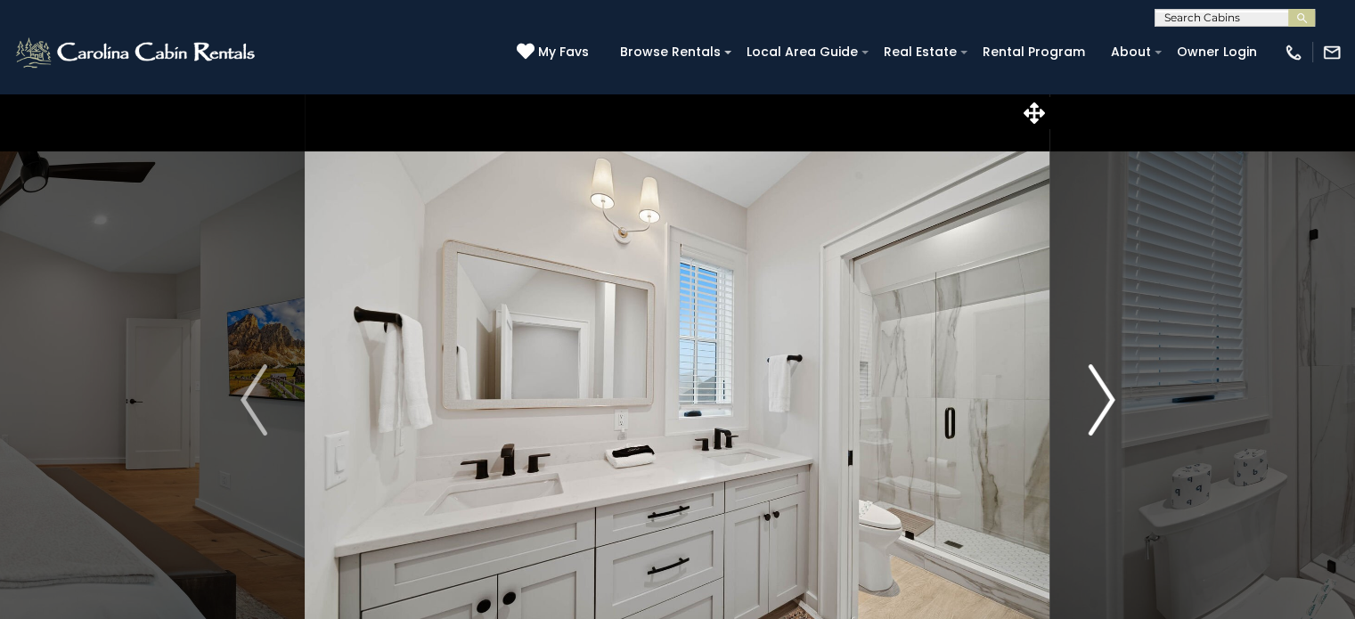
click at [1107, 403] on img "Next" at bounding box center [1101, 399] width 27 height 71
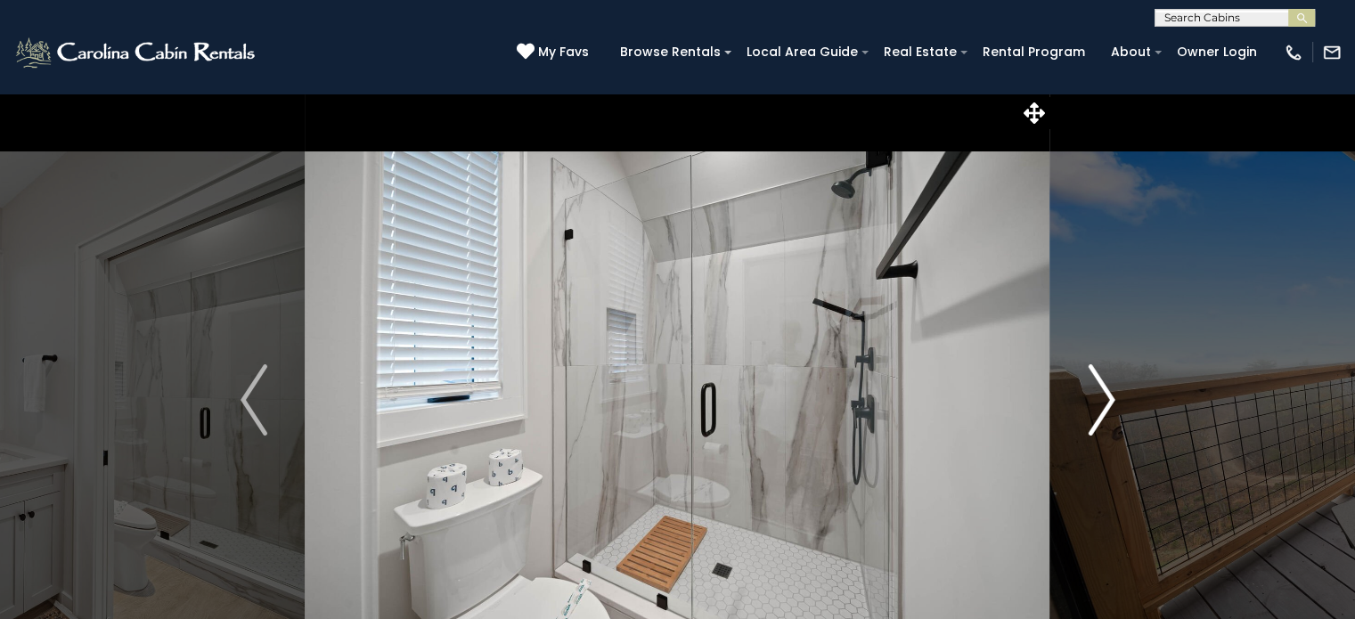
click at [1107, 403] on img "Next" at bounding box center [1101, 399] width 27 height 71
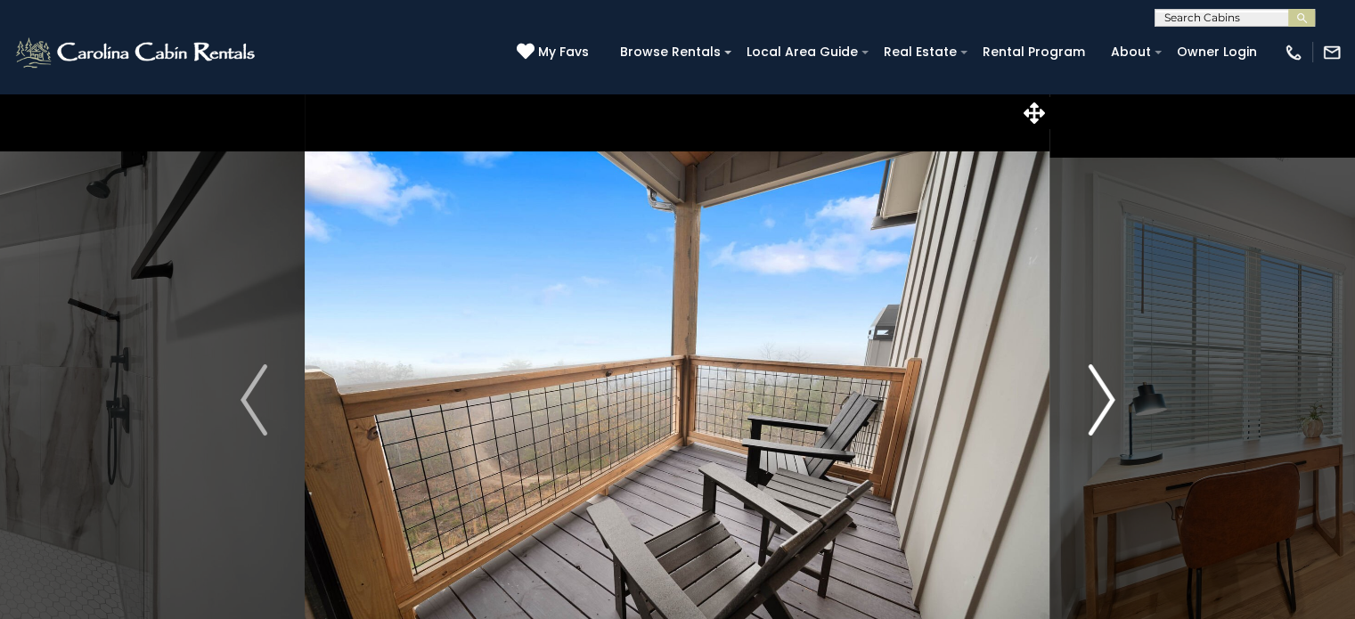
click at [1107, 403] on img "Next" at bounding box center [1101, 399] width 27 height 71
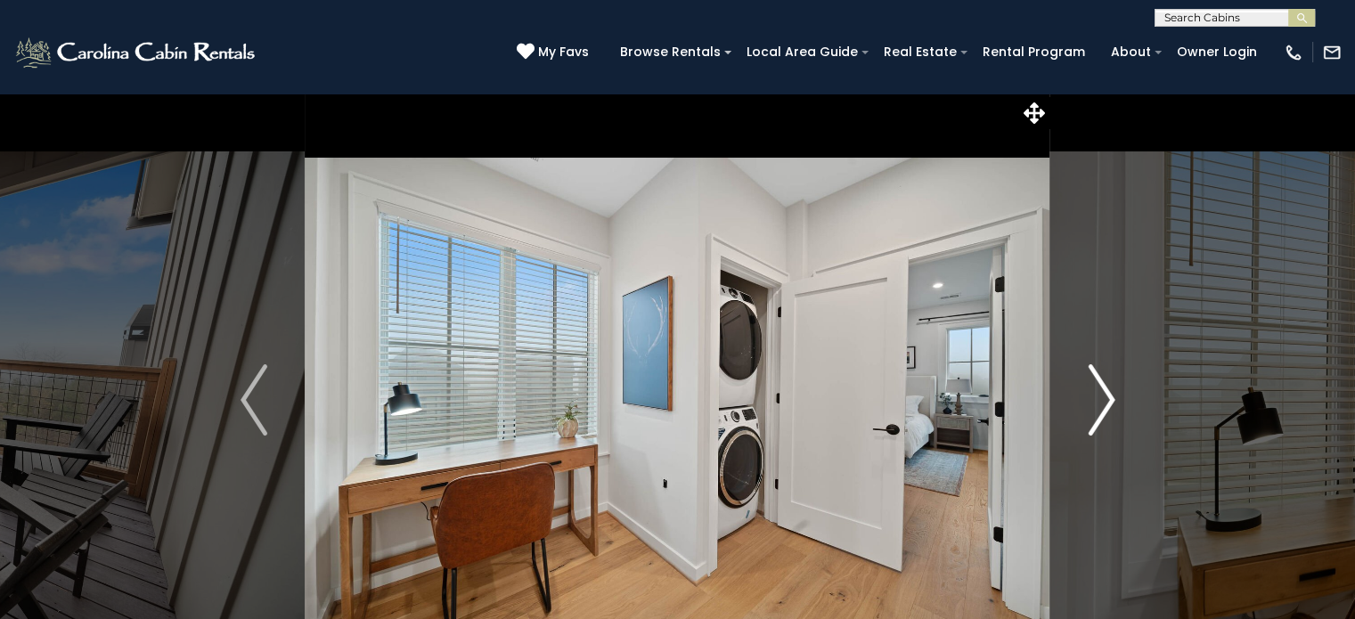
click at [1107, 403] on img "Next" at bounding box center [1101, 399] width 27 height 71
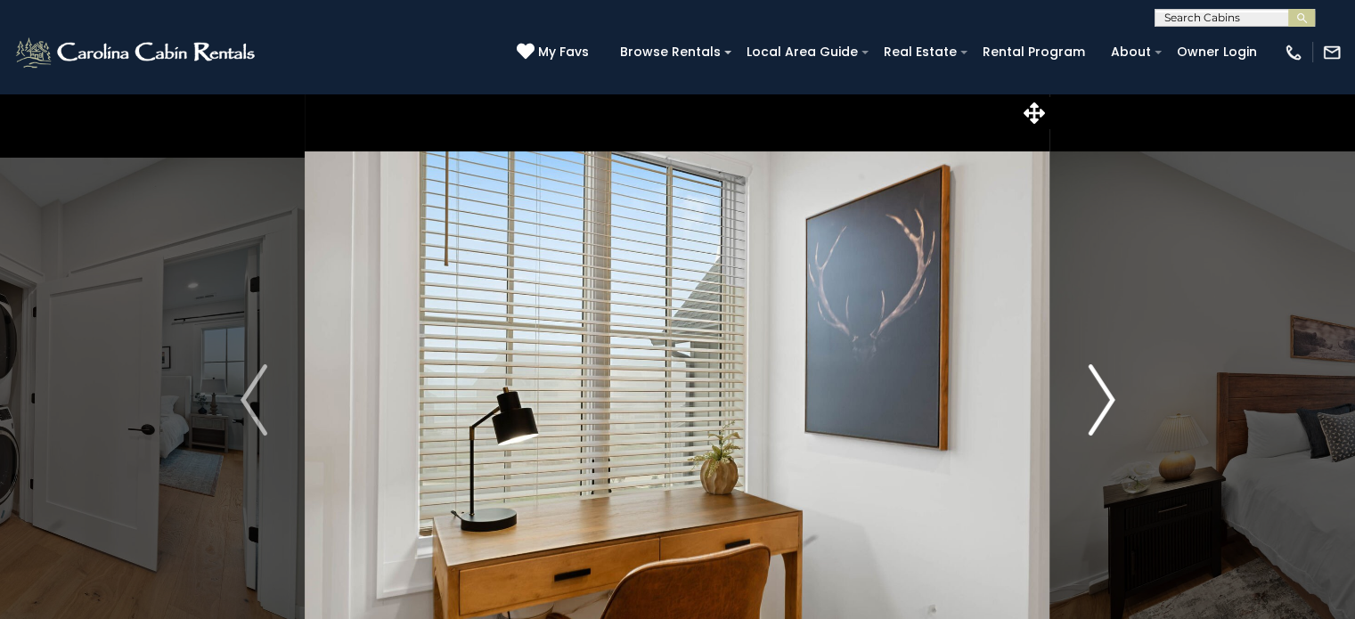
click at [1107, 403] on img "Next" at bounding box center [1101, 399] width 27 height 71
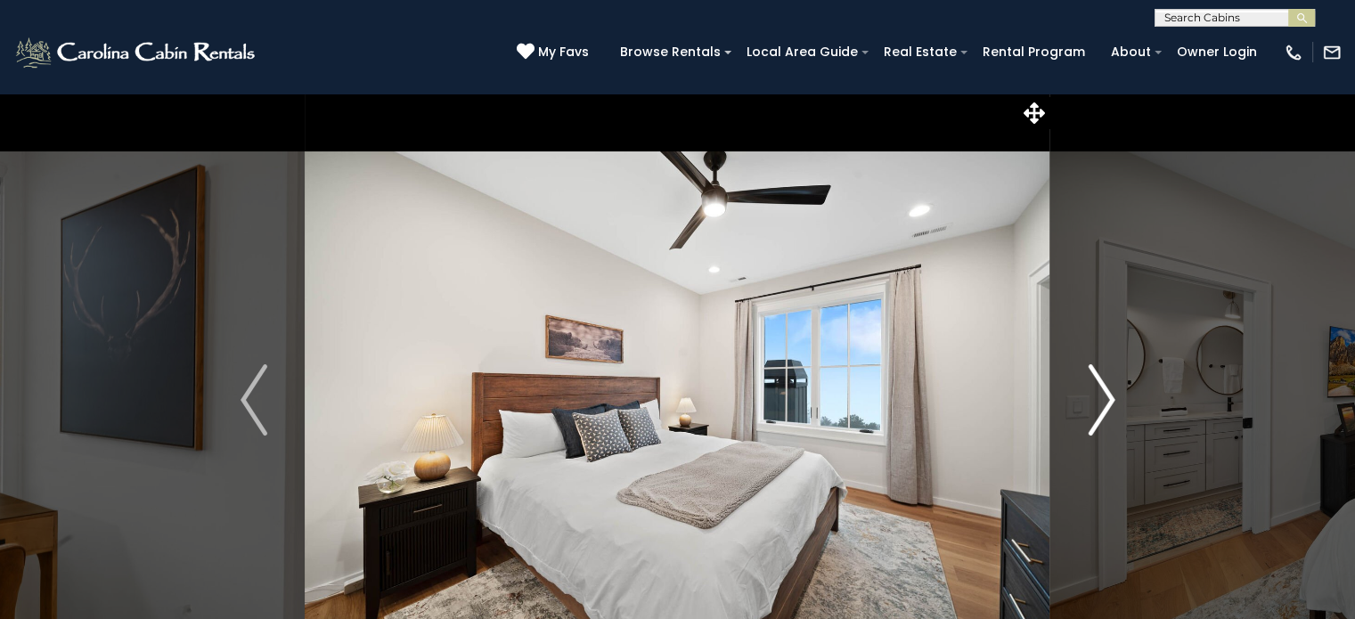
click at [1107, 403] on img "Next" at bounding box center [1101, 399] width 27 height 71
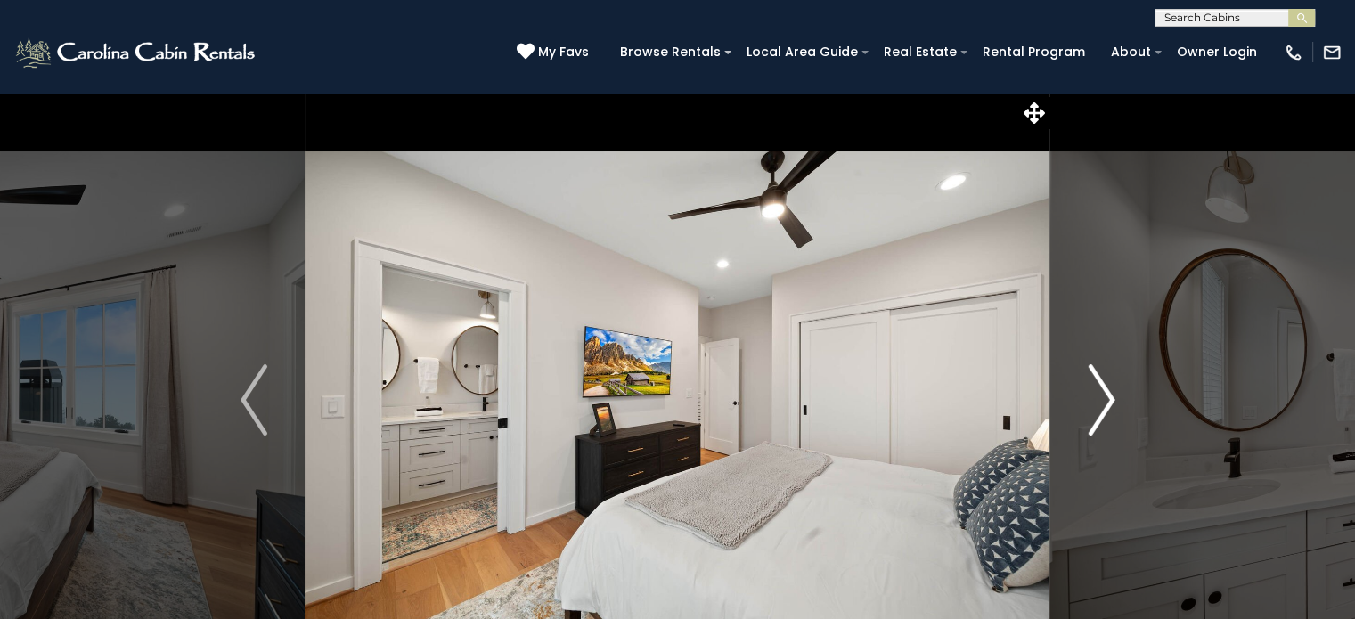
click at [1107, 403] on img "Next" at bounding box center [1101, 399] width 27 height 71
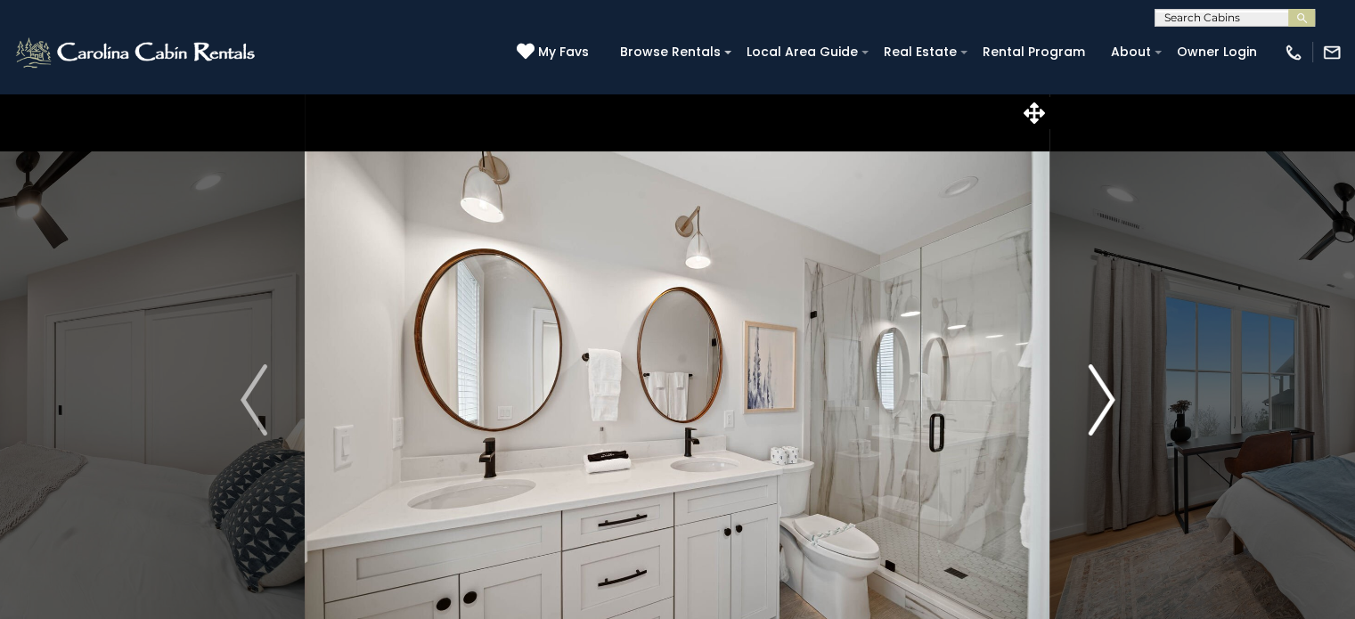
click at [1107, 403] on img "Next" at bounding box center [1101, 399] width 27 height 71
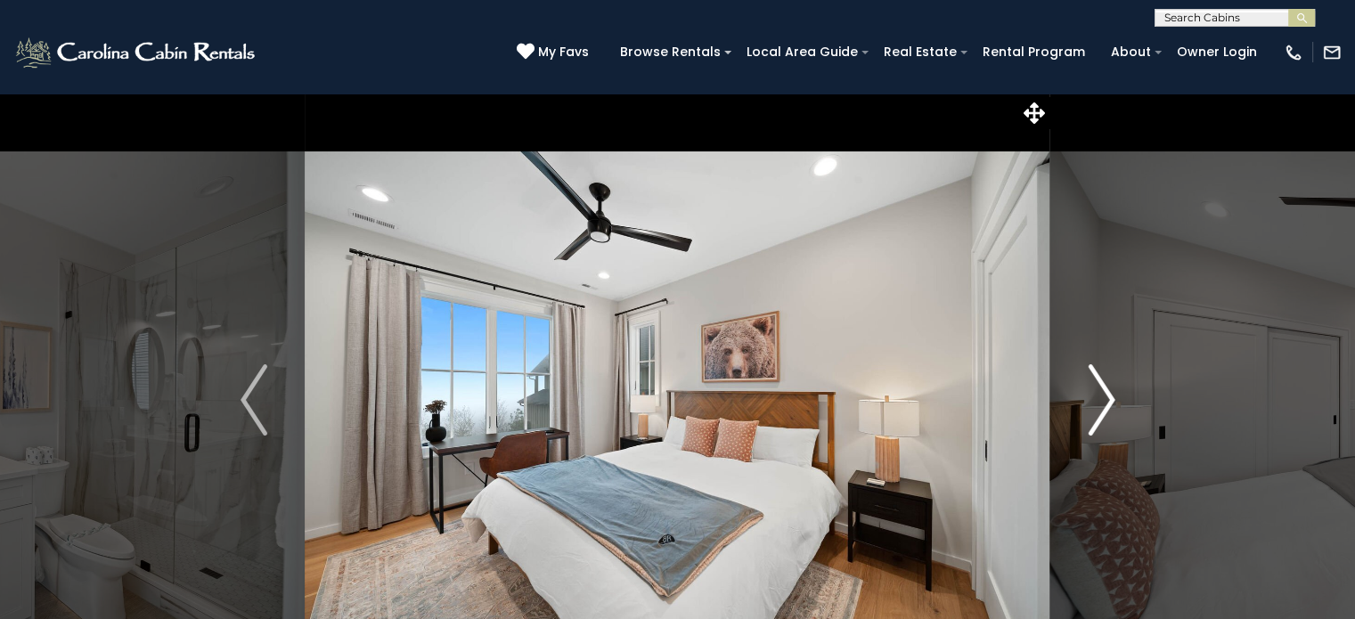
click at [1107, 403] on img "Next" at bounding box center [1101, 399] width 27 height 71
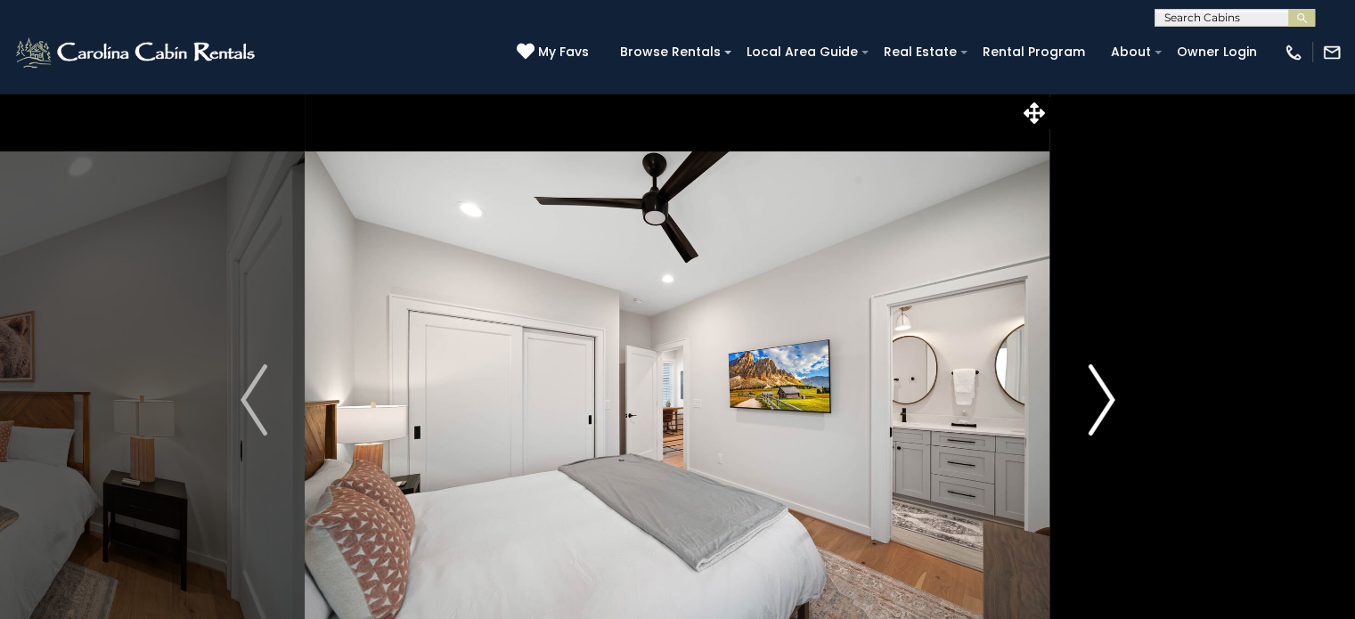
click at [1107, 403] on img "Next" at bounding box center [1101, 399] width 27 height 71
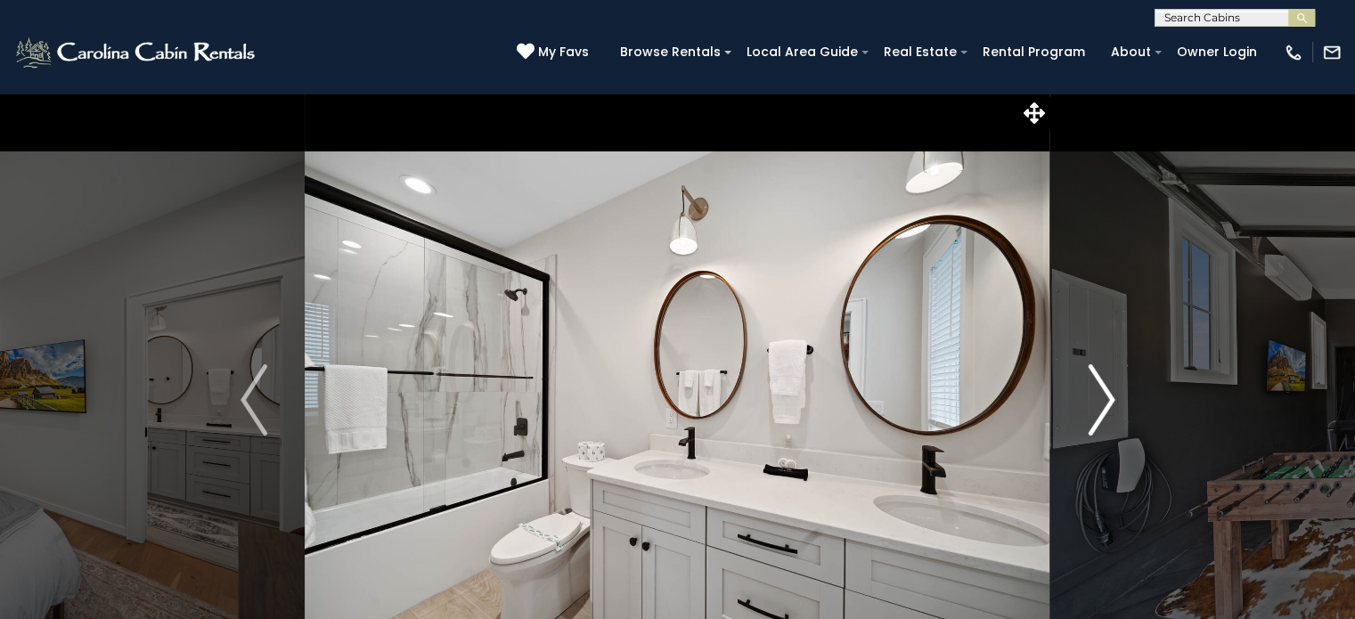
click at [1107, 403] on img "Next" at bounding box center [1101, 399] width 27 height 71
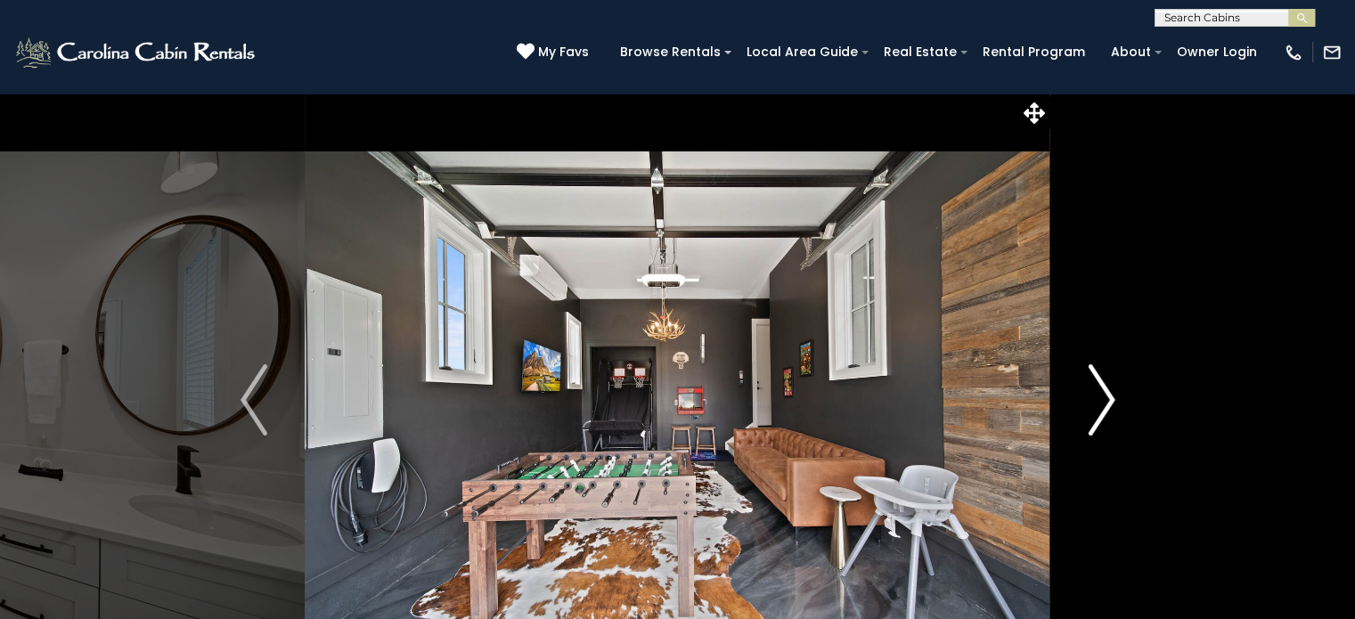
click at [1107, 403] on img "Next" at bounding box center [1101, 399] width 27 height 71
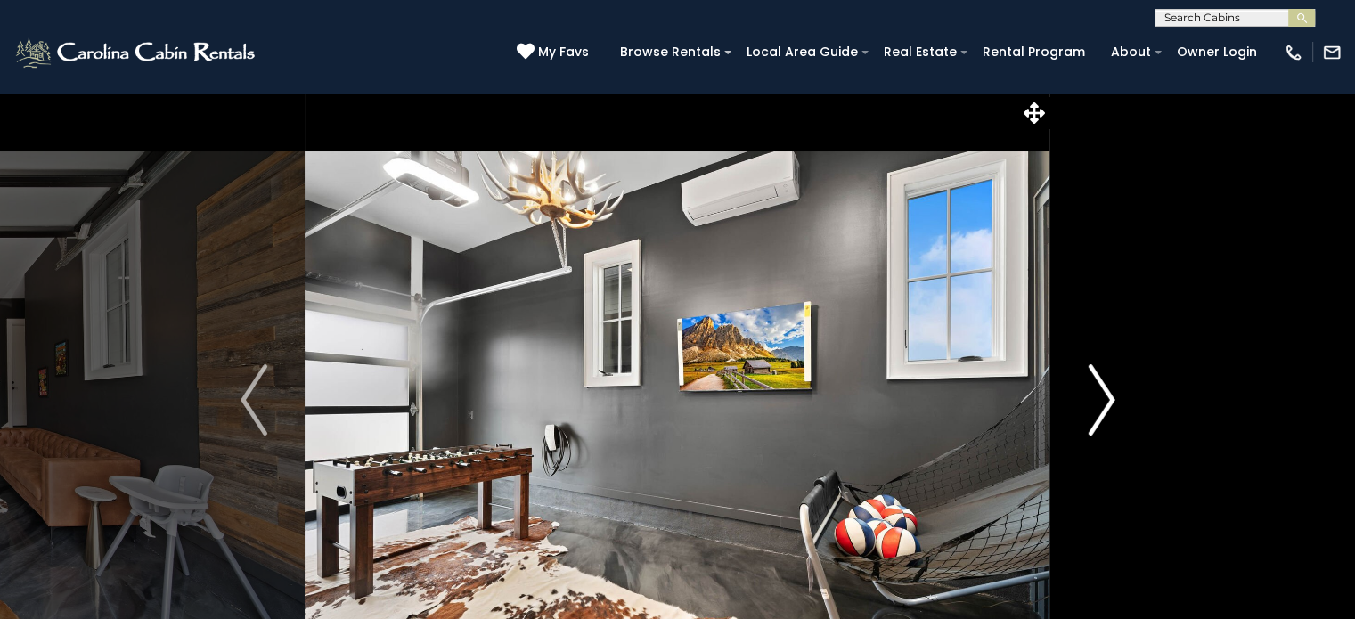
click at [1107, 403] on img "Next" at bounding box center [1101, 399] width 27 height 71
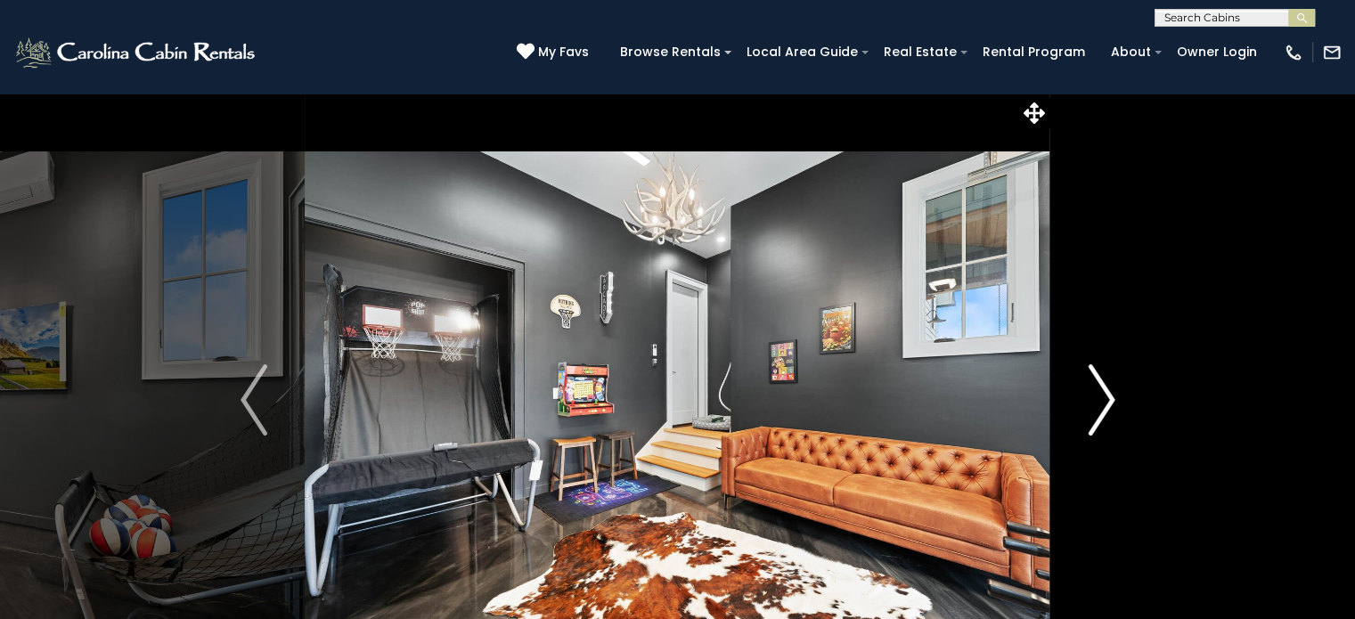
click at [1107, 403] on img "Next" at bounding box center [1101, 399] width 27 height 71
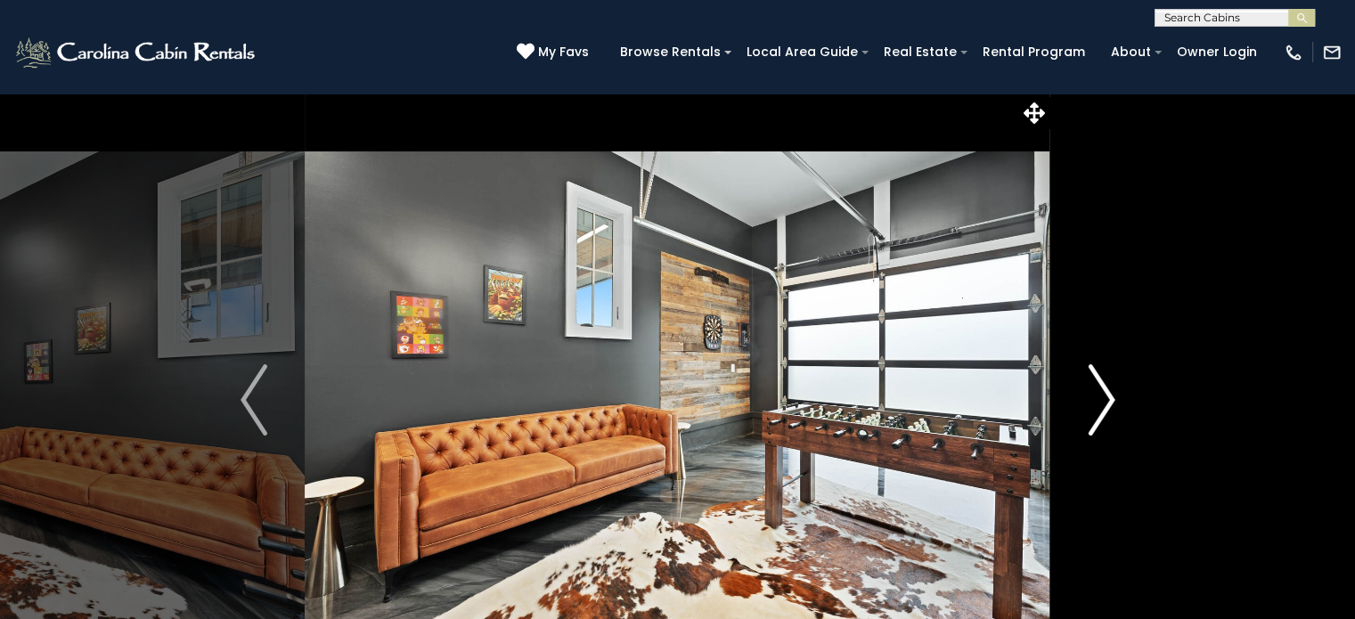
click at [1107, 403] on img "Next" at bounding box center [1101, 399] width 27 height 71
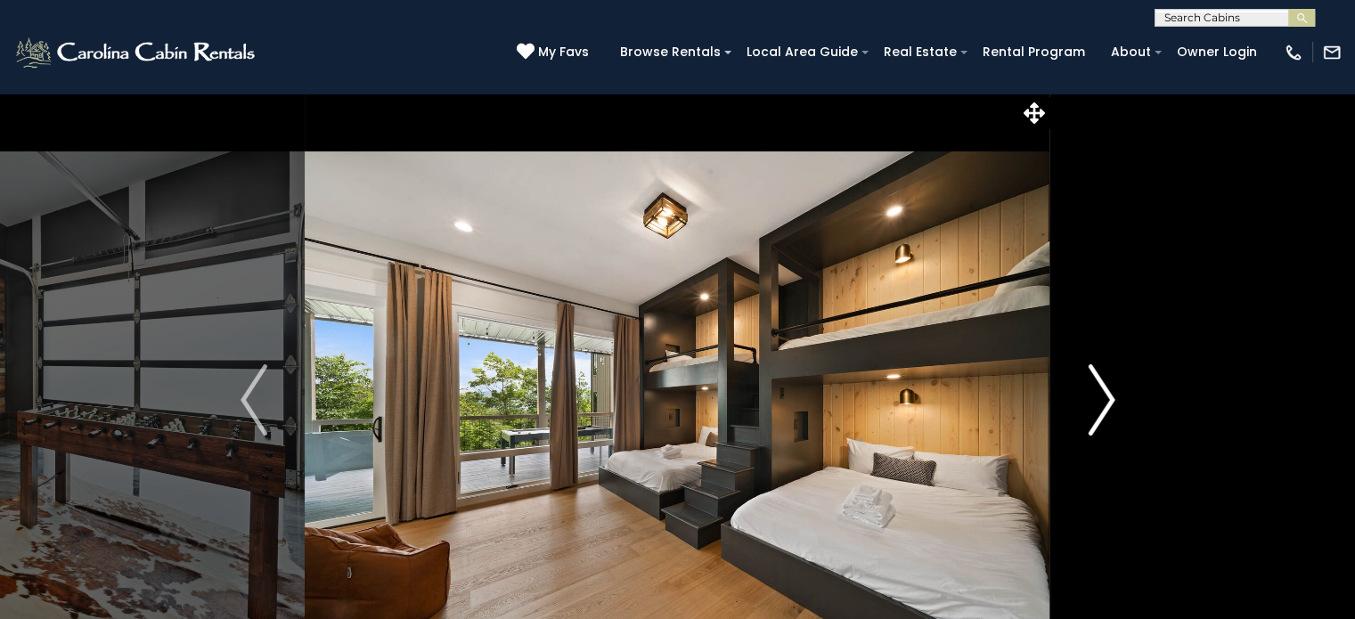
click at [1107, 403] on img "Next" at bounding box center [1101, 399] width 27 height 71
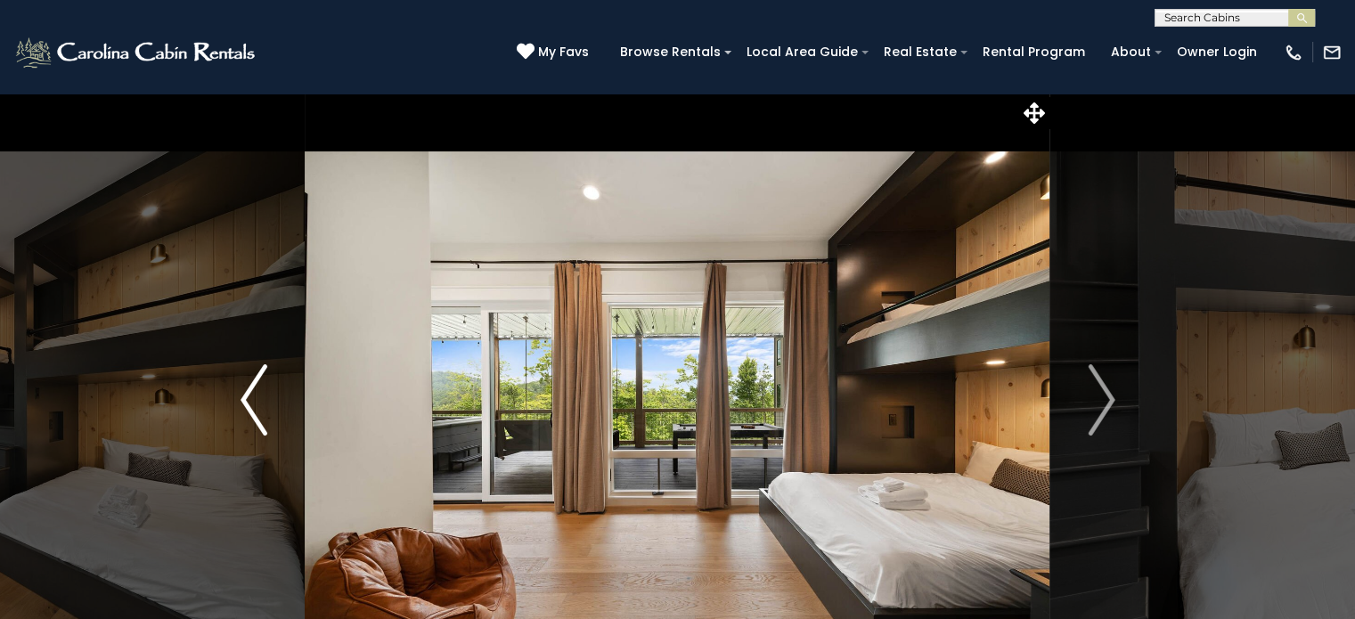
click at [242, 400] on img "Previous" at bounding box center [254, 399] width 27 height 71
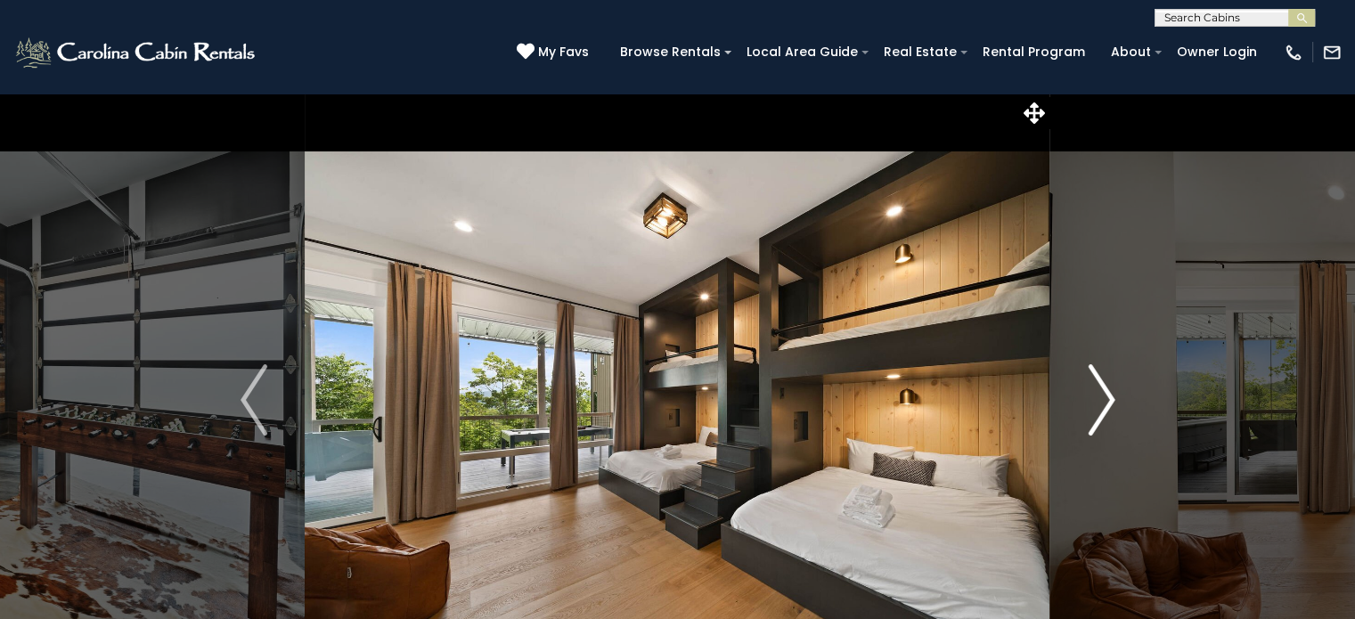
click at [1103, 397] on img "Next" at bounding box center [1101, 399] width 27 height 71
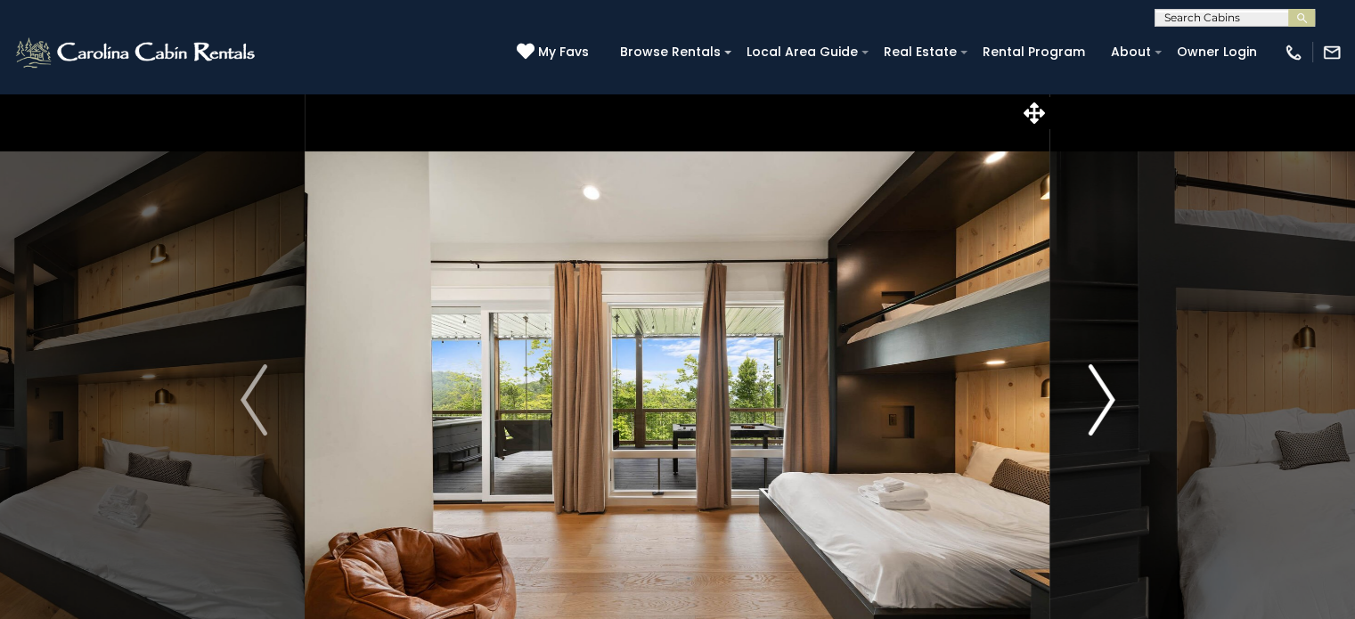
click at [1103, 397] on img "Next" at bounding box center [1101, 399] width 27 height 71
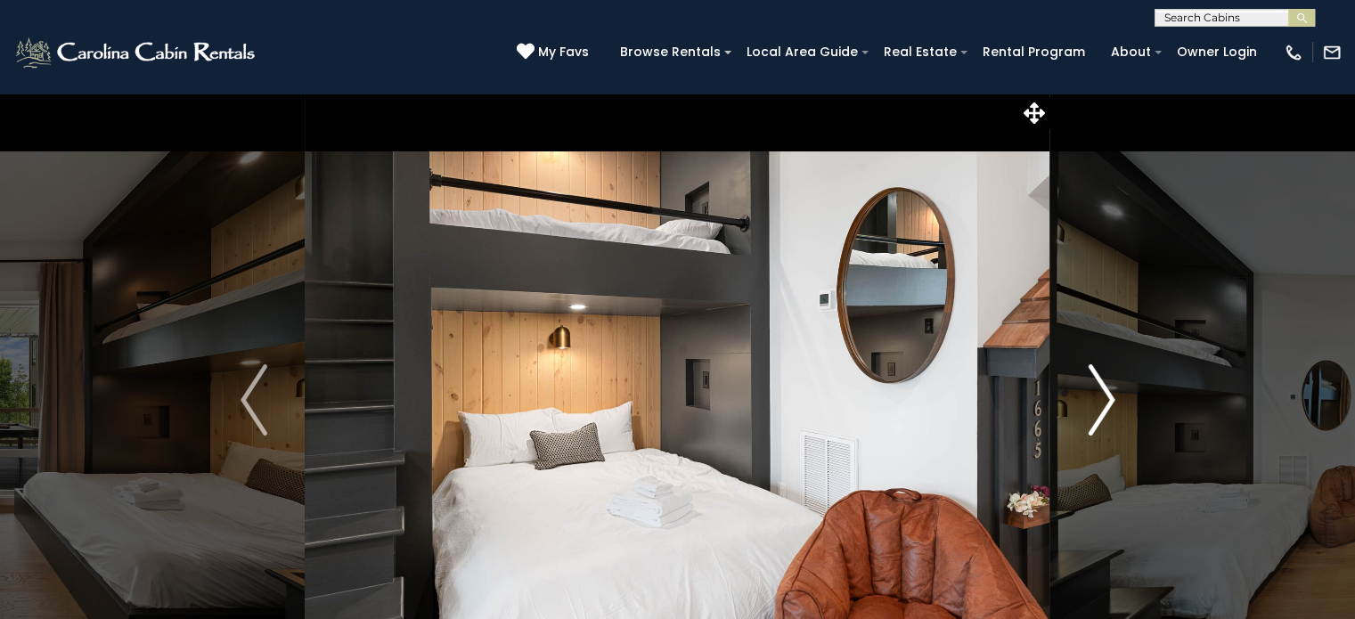
click at [1103, 397] on img "Next" at bounding box center [1101, 399] width 27 height 71
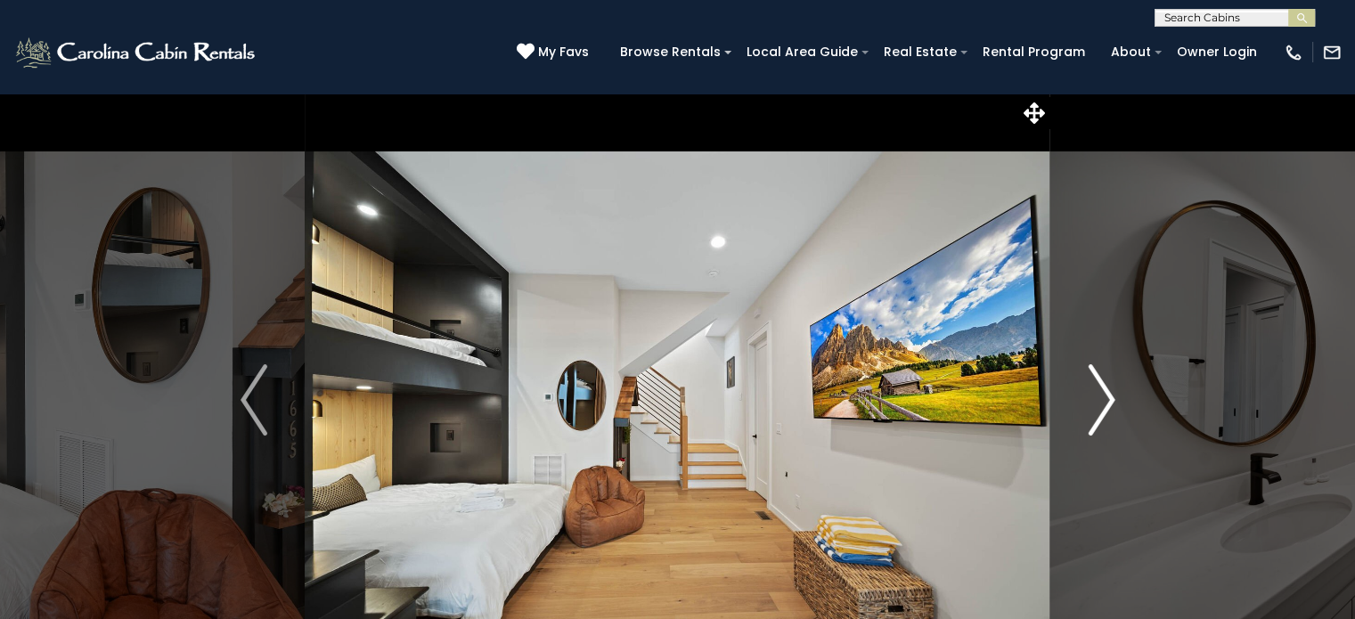
click at [1103, 397] on img "Next" at bounding box center [1101, 399] width 27 height 71
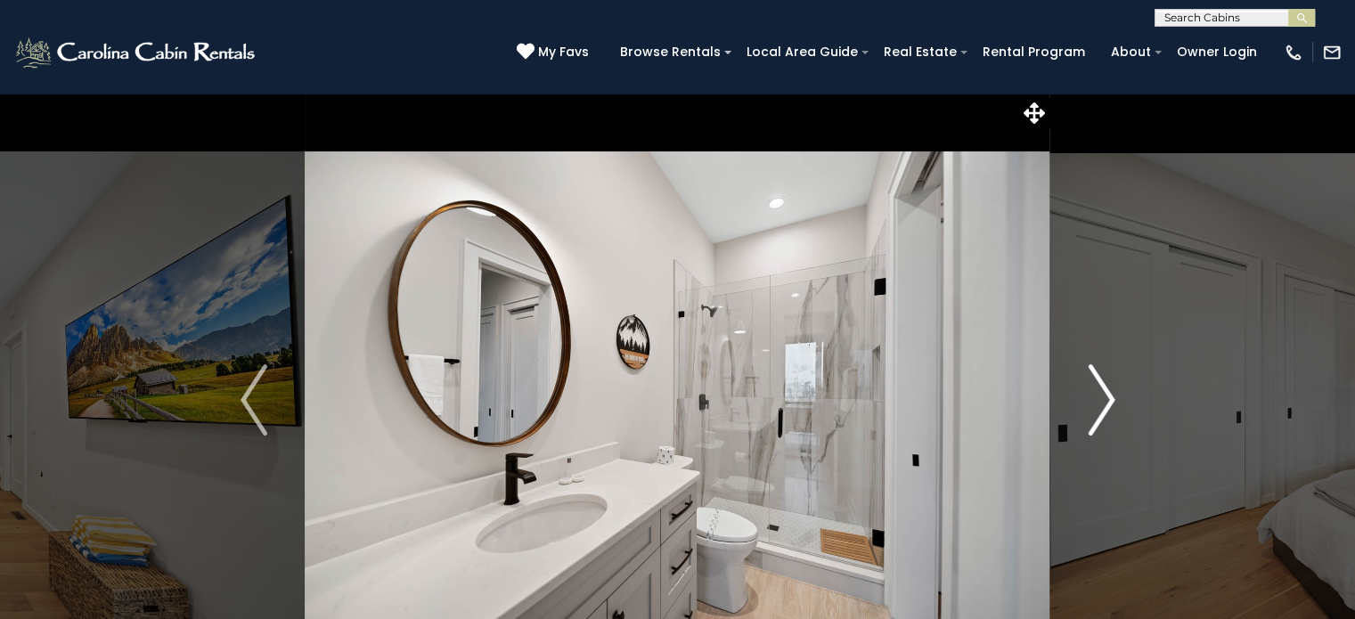
click at [1103, 397] on img "Next" at bounding box center [1101, 399] width 27 height 71
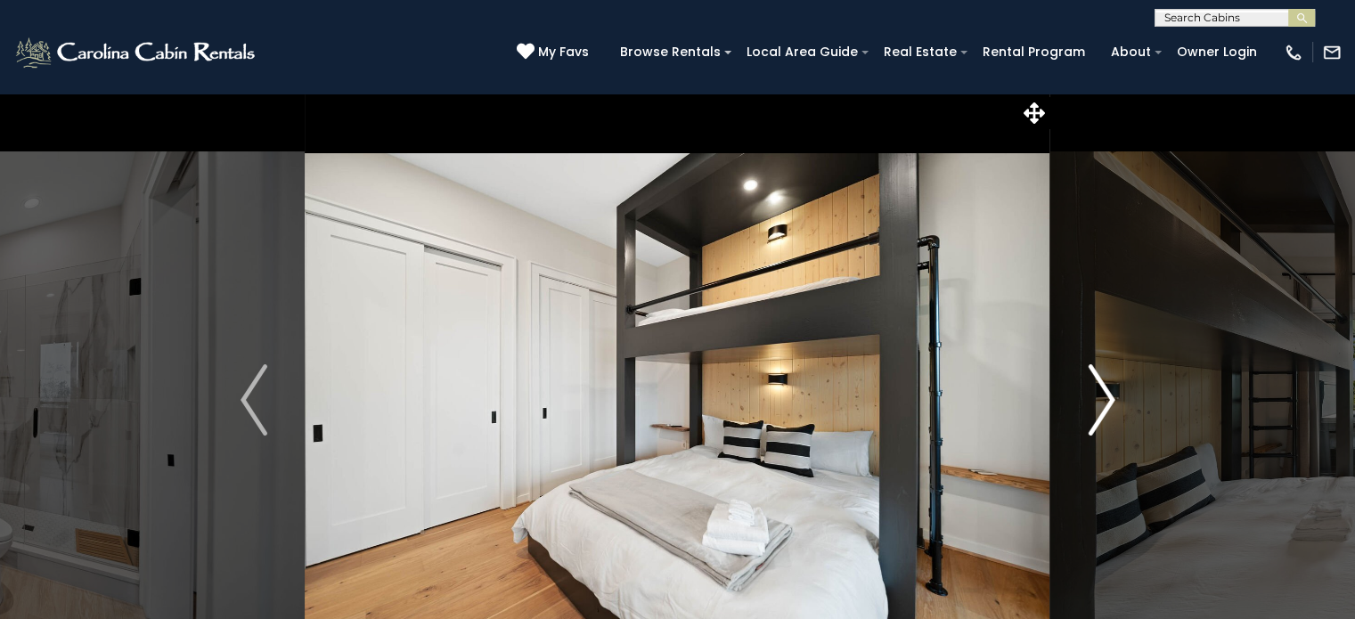
click at [1103, 397] on img "Next" at bounding box center [1101, 399] width 27 height 71
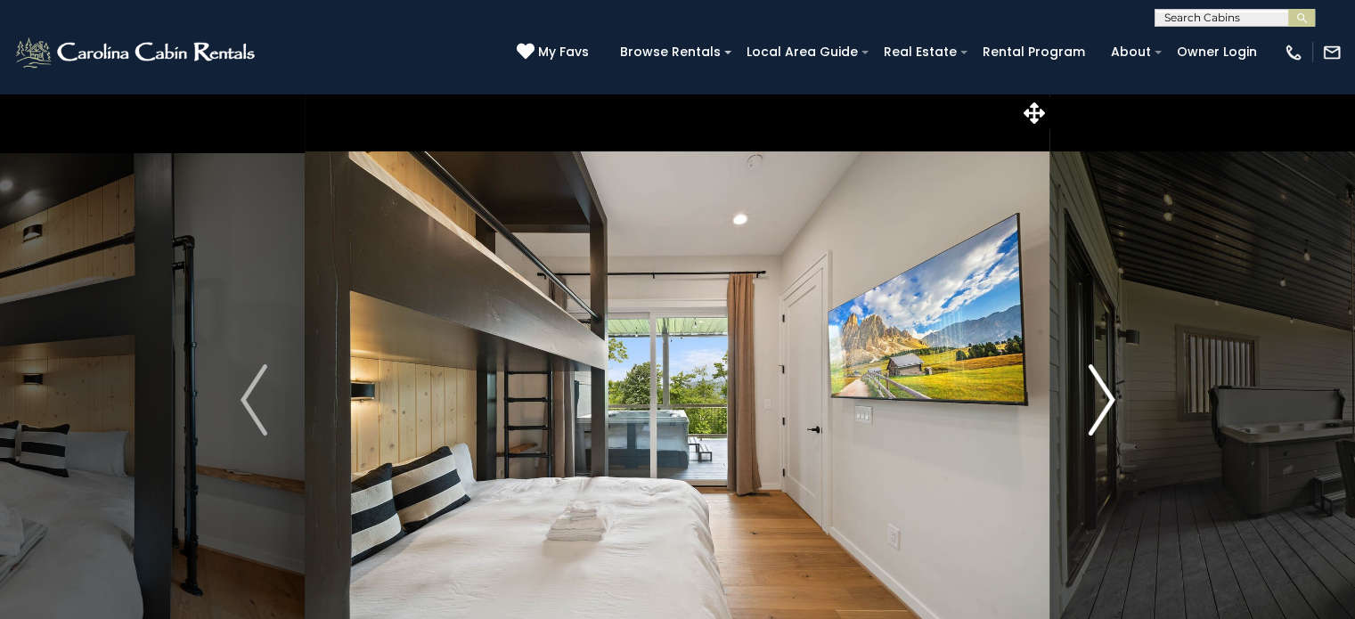
click at [1103, 397] on img "Next" at bounding box center [1101, 399] width 27 height 71
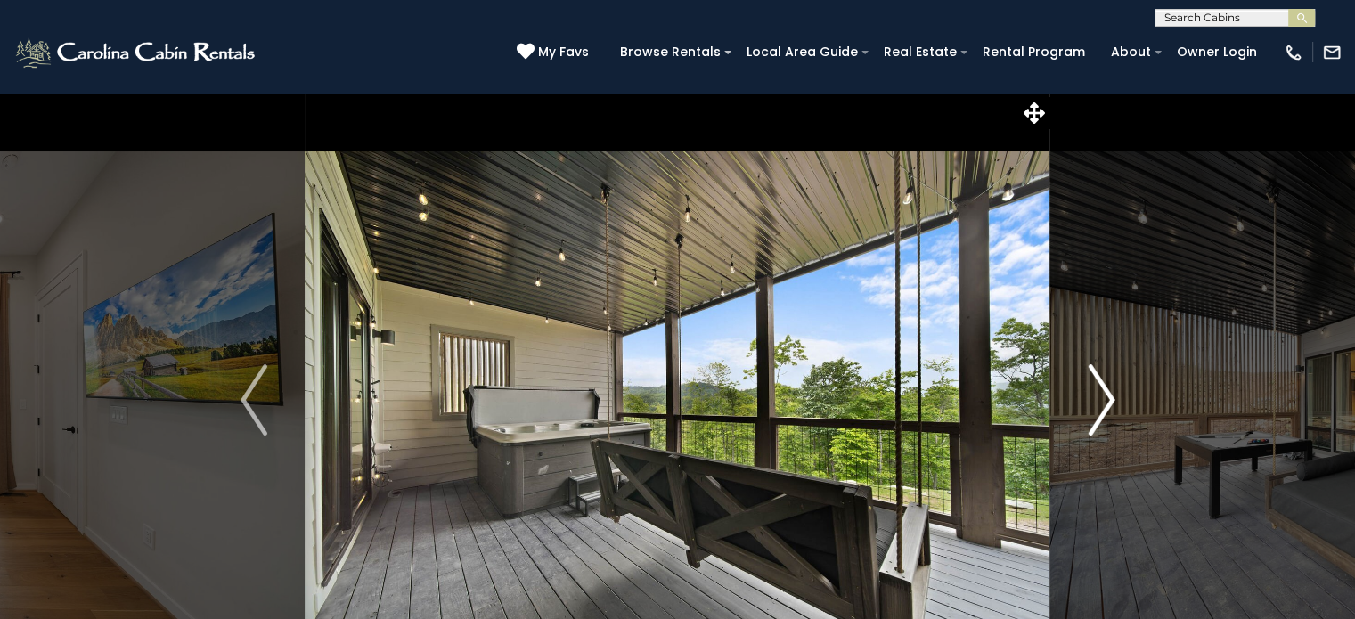
click at [1103, 397] on img "Next" at bounding box center [1101, 399] width 27 height 71
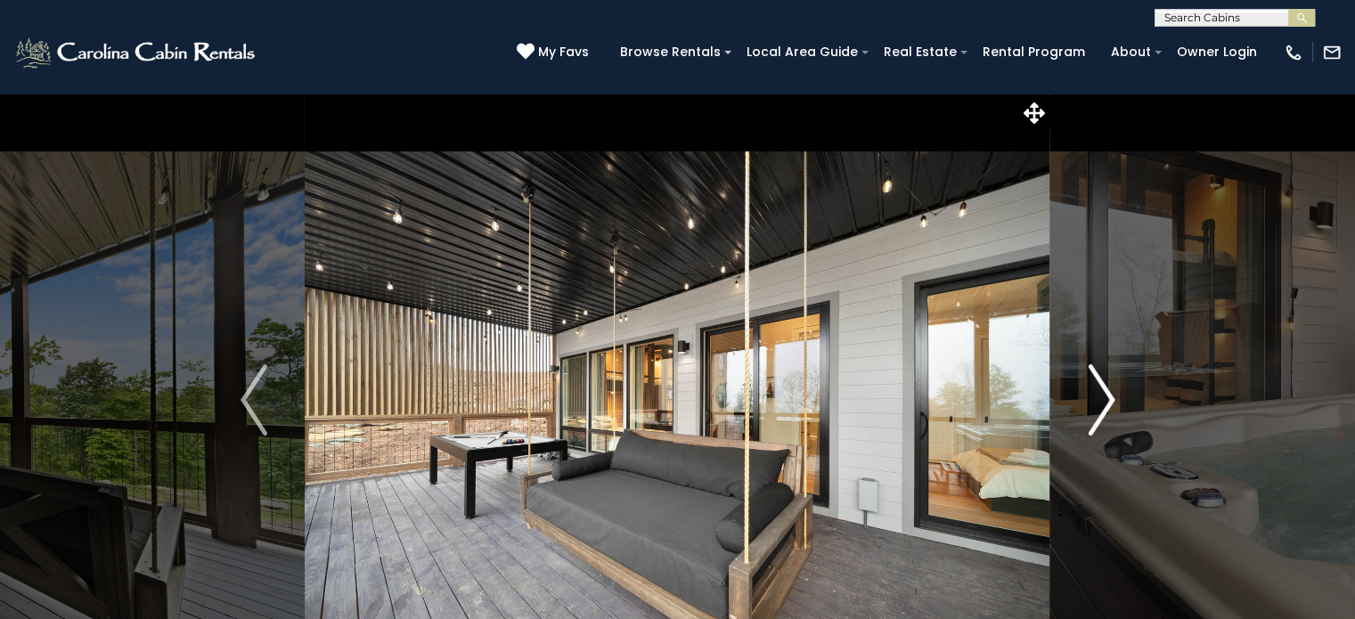
click at [1103, 397] on img "Next" at bounding box center [1101, 399] width 27 height 71
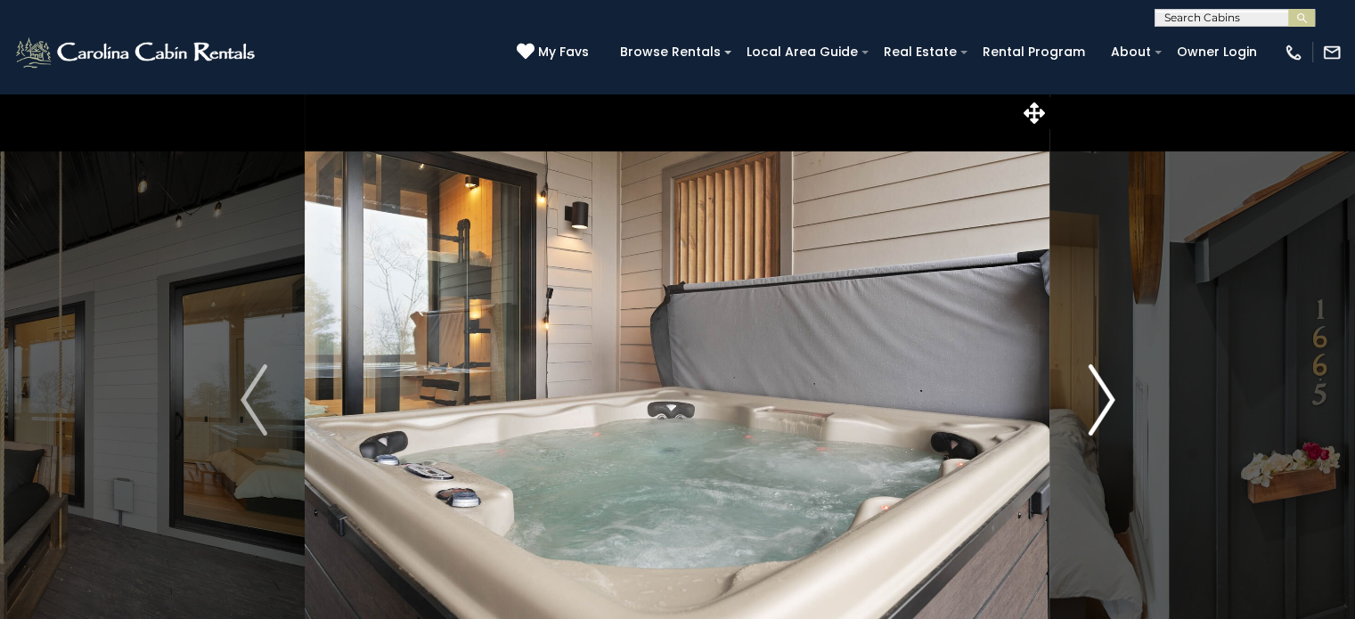
click at [1103, 397] on img "Next" at bounding box center [1101, 399] width 27 height 71
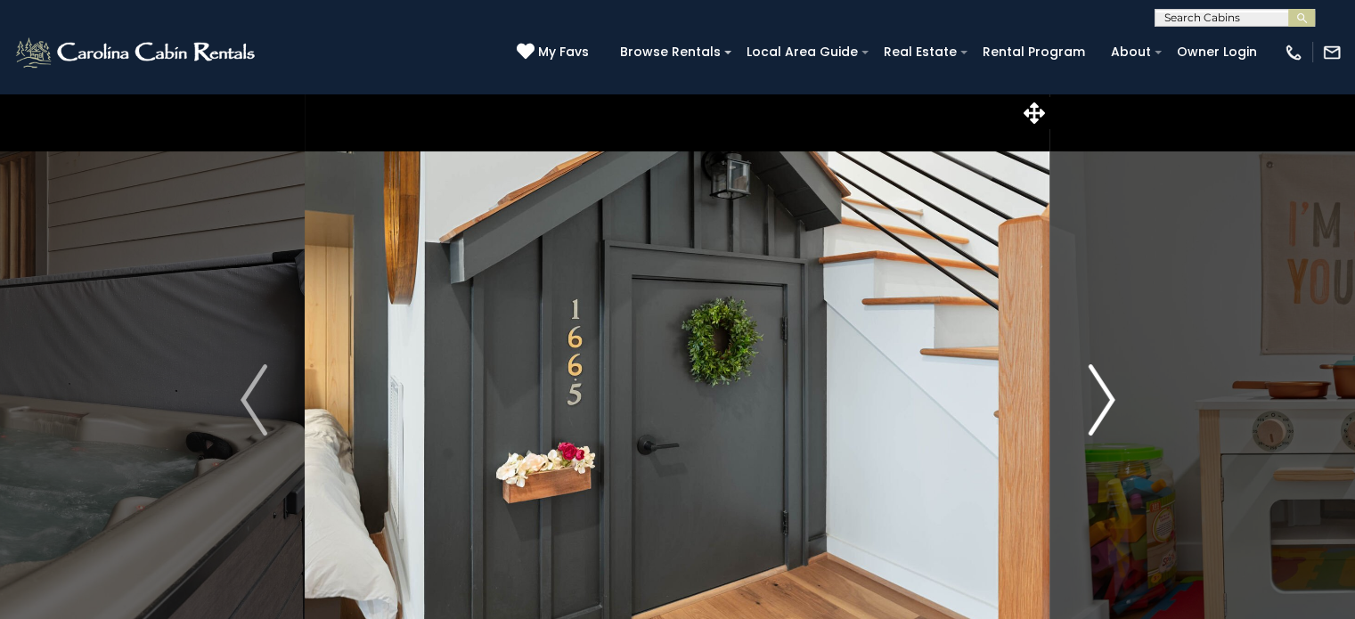
click at [1103, 397] on img "Next" at bounding box center [1101, 399] width 27 height 71
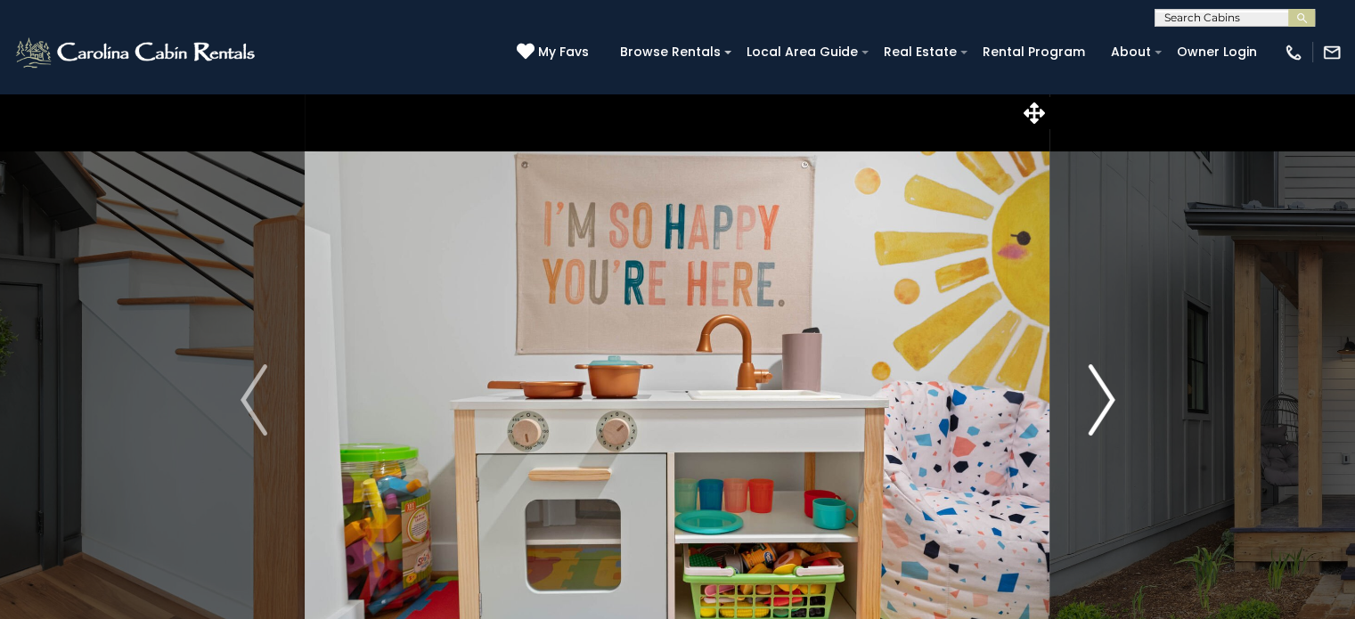
click at [1103, 397] on img "Next" at bounding box center [1101, 399] width 27 height 71
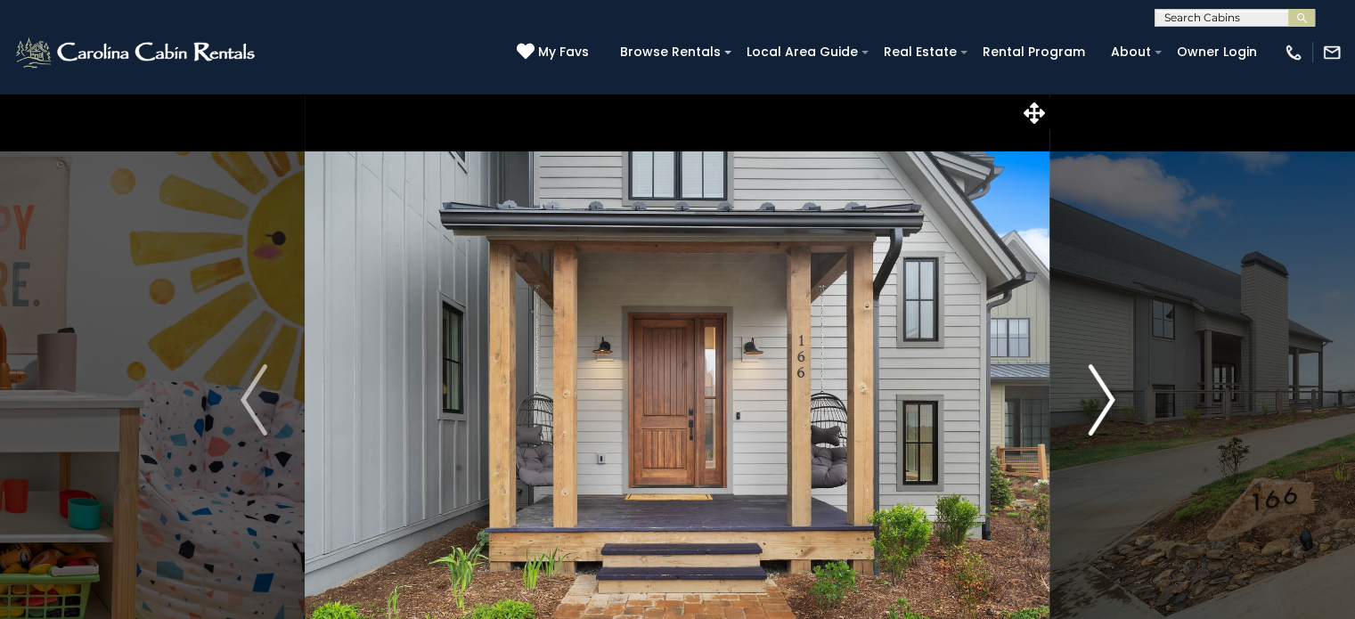
click at [1103, 397] on img "Next" at bounding box center [1101, 399] width 27 height 71
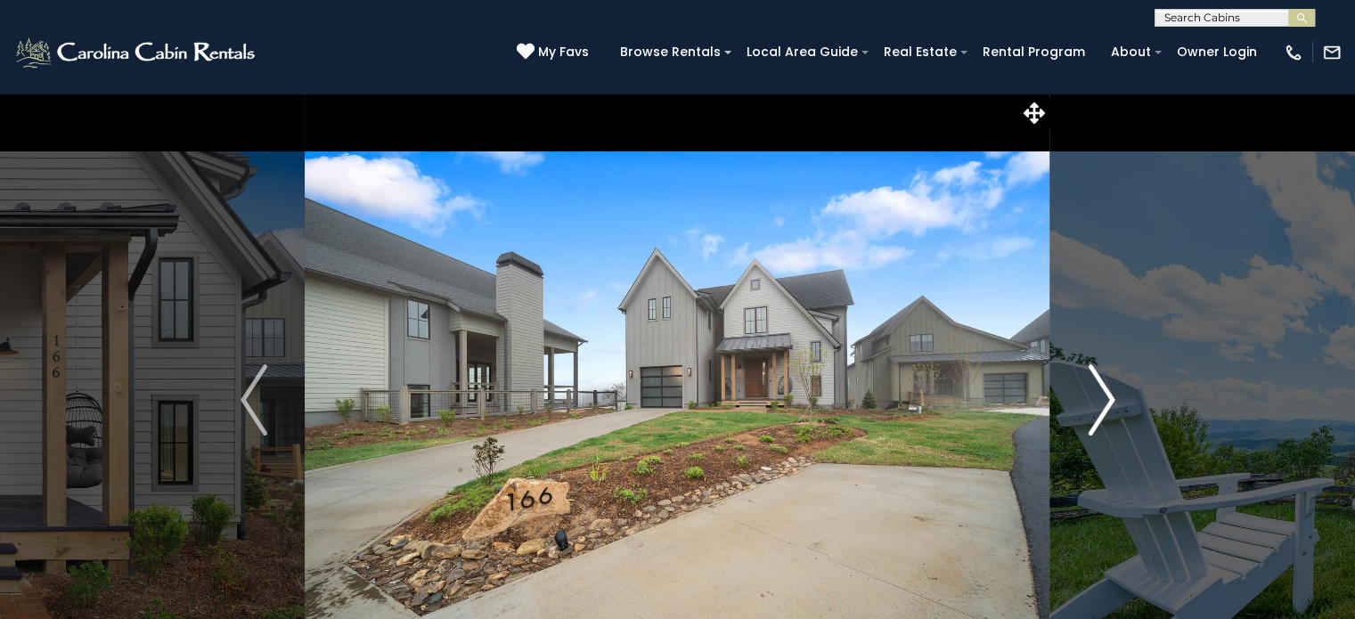
click at [1105, 400] on img "Next" at bounding box center [1101, 399] width 27 height 71
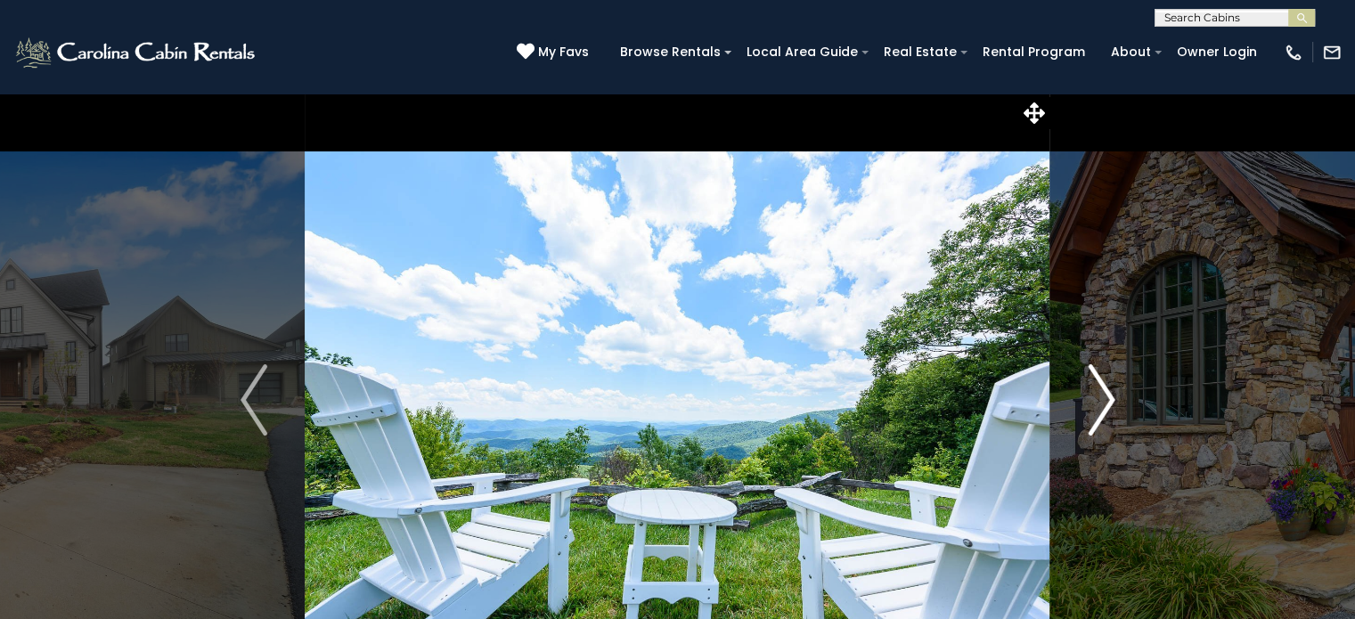
click at [1106, 400] on img "Next" at bounding box center [1101, 399] width 27 height 71
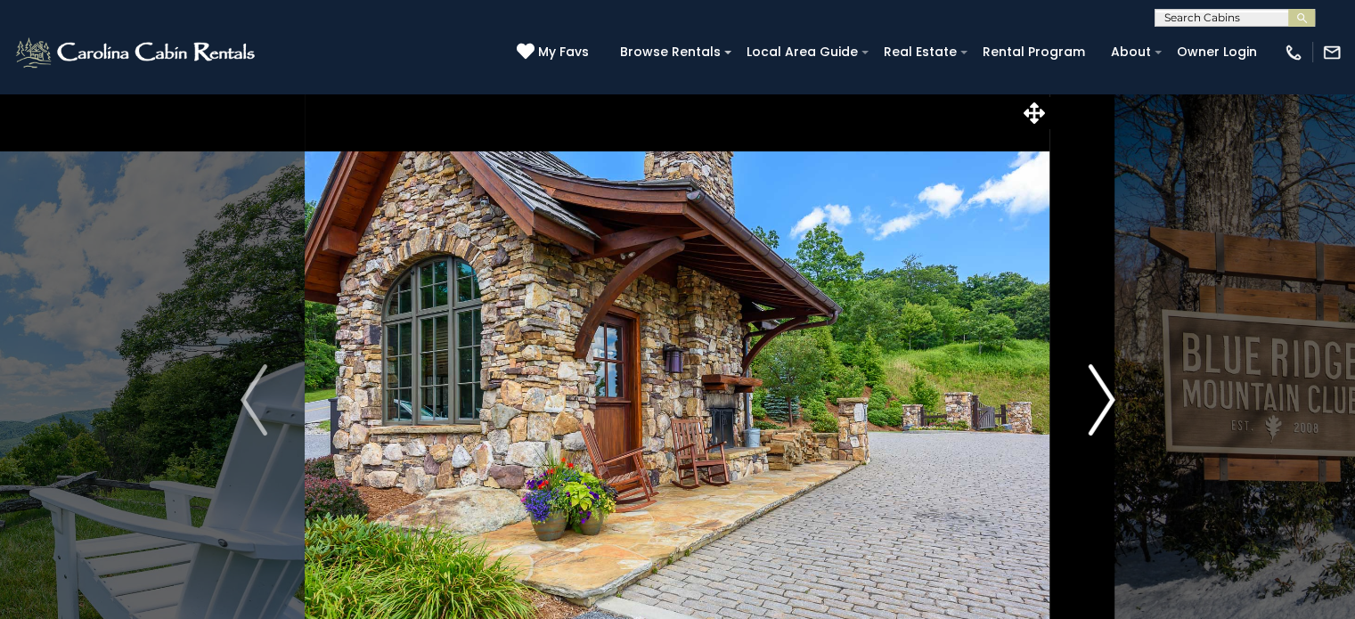
click at [1106, 400] on img "Next" at bounding box center [1101, 399] width 27 height 71
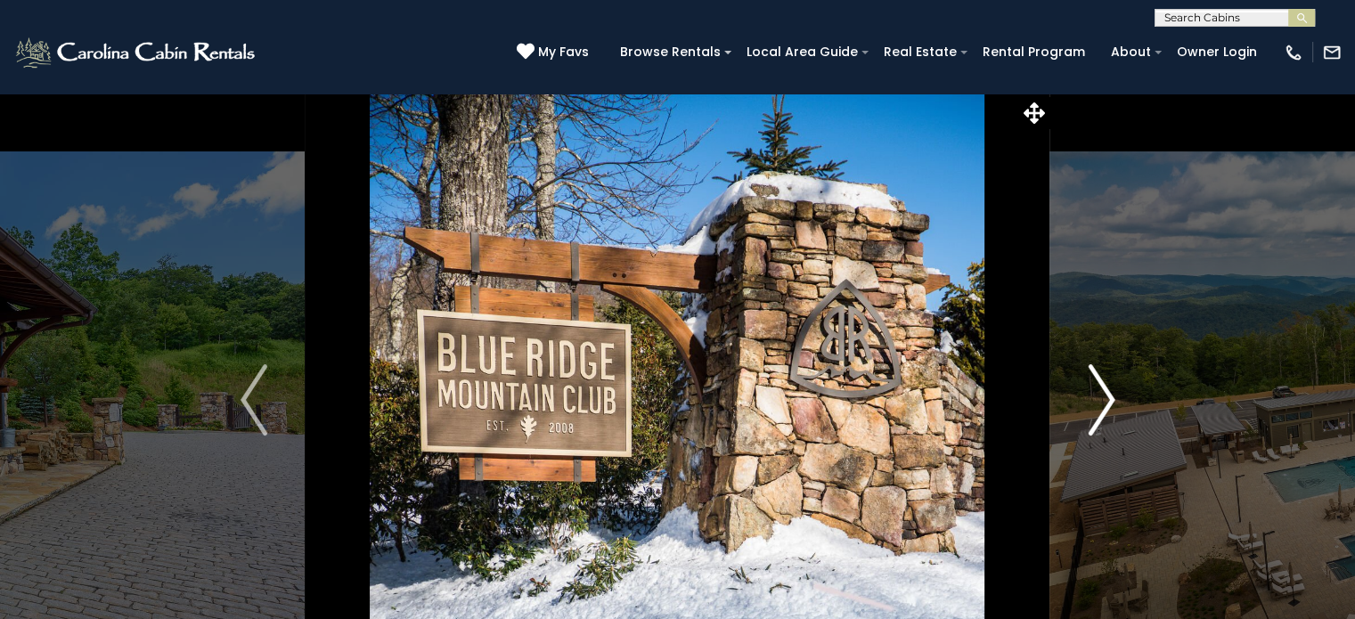
click at [1106, 400] on img "Next" at bounding box center [1101, 399] width 27 height 71
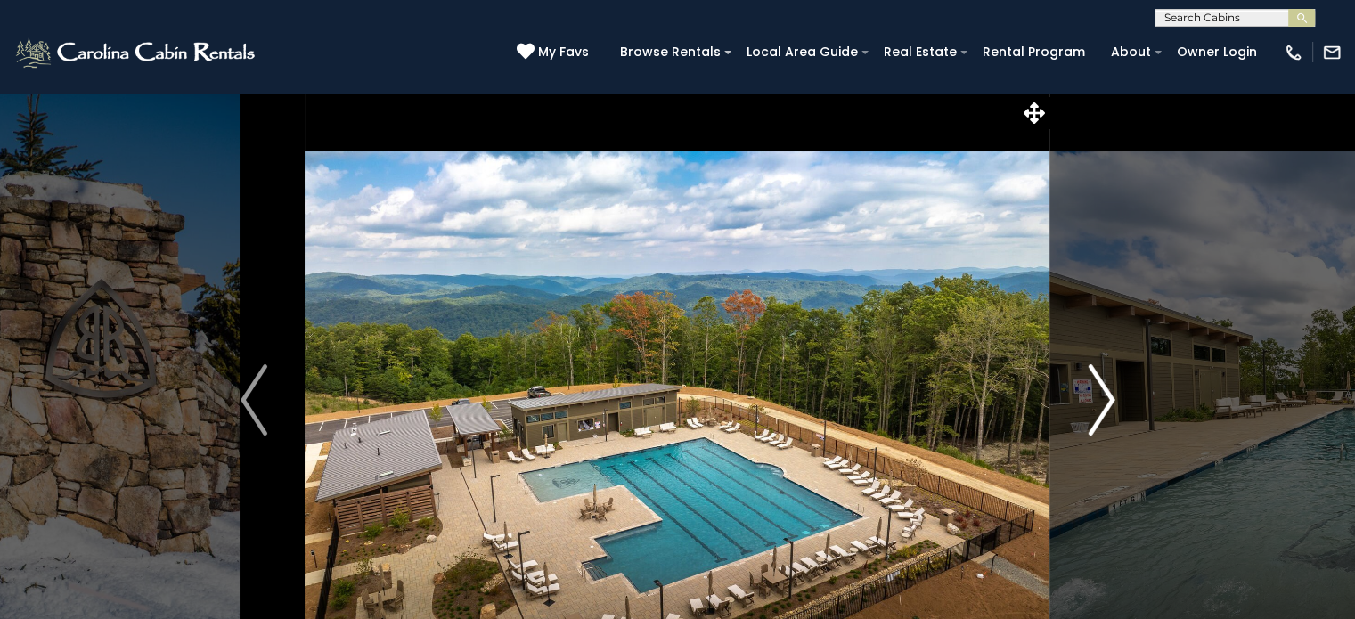
click at [1106, 400] on img "Next" at bounding box center [1101, 399] width 27 height 71
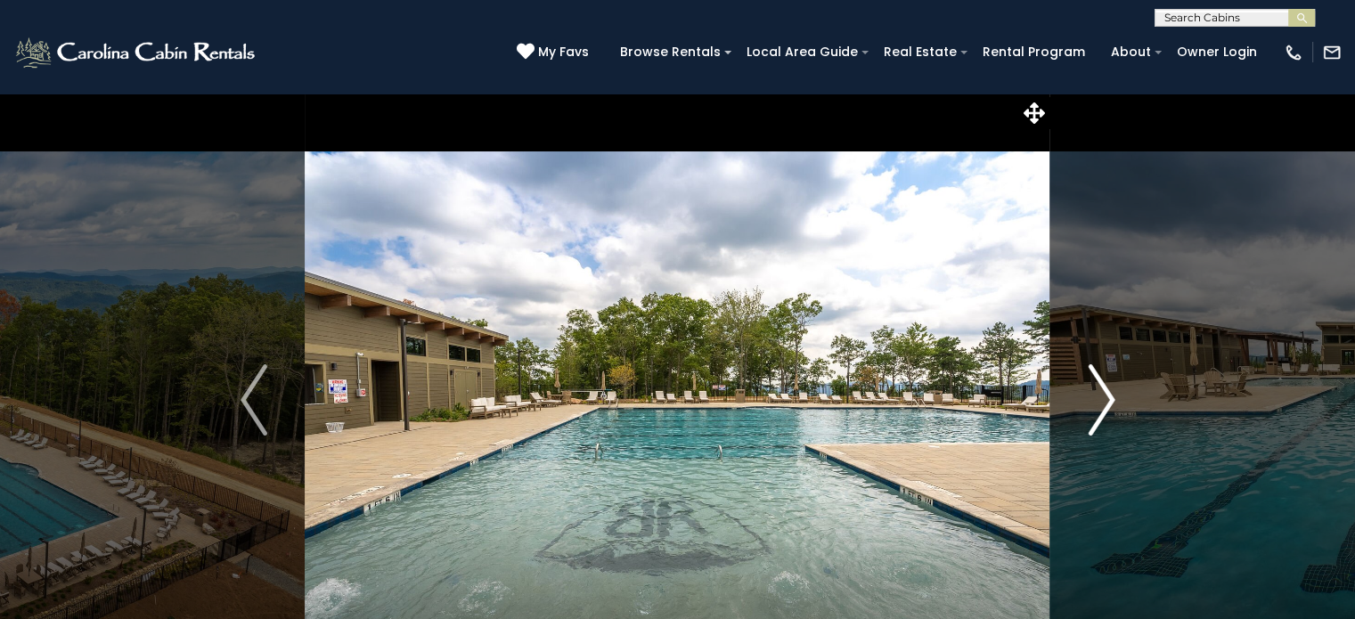
click at [1106, 400] on img "Next" at bounding box center [1101, 399] width 27 height 71
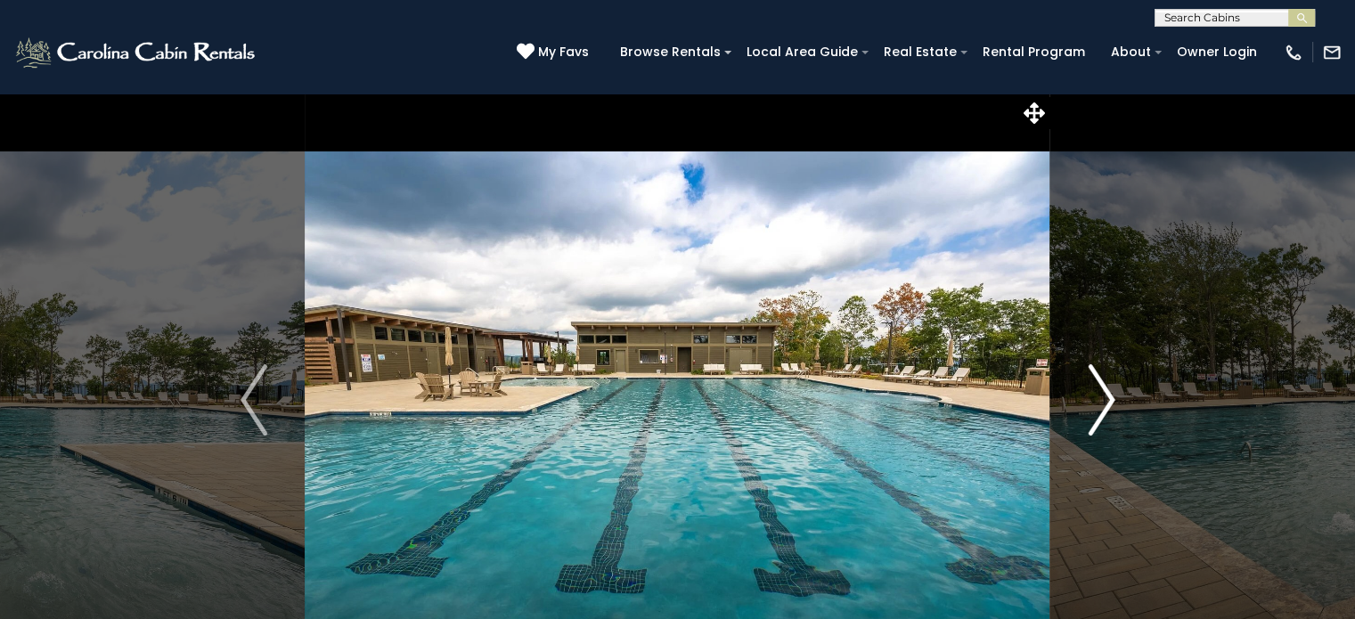
click at [1106, 400] on img "Next" at bounding box center [1101, 399] width 27 height 71
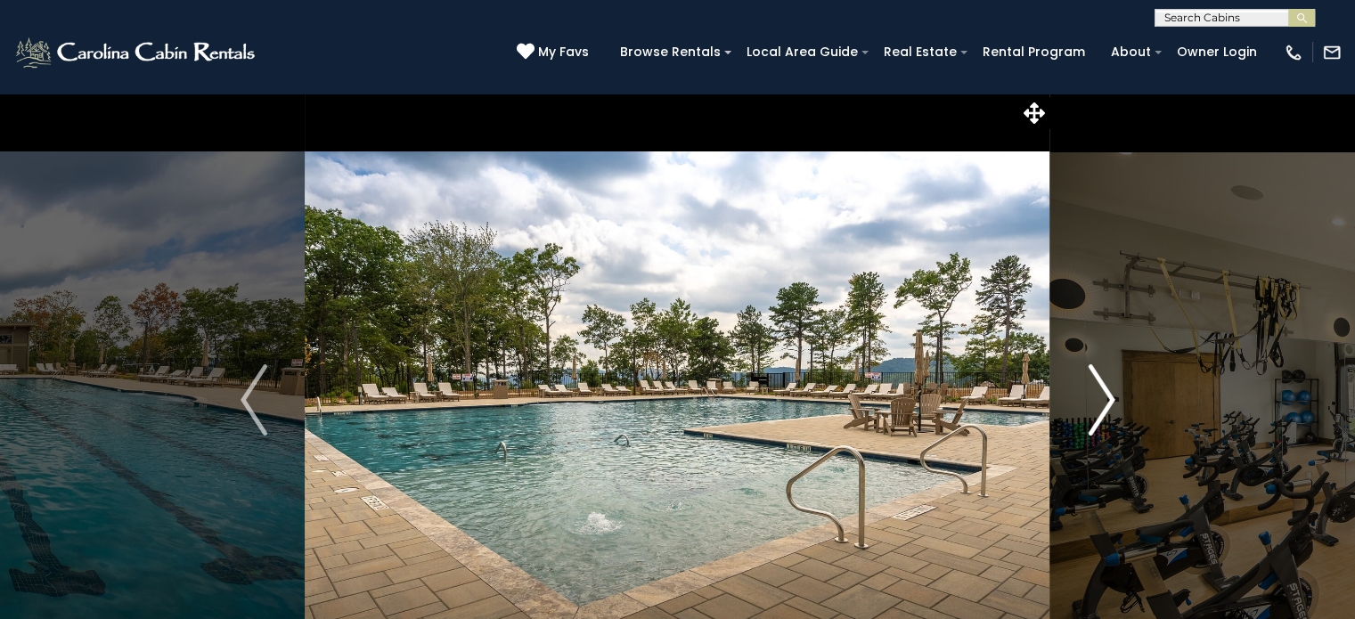
click at [1106, 400] on img "Next" at bounding box center [1101, 399] width 27 height 71
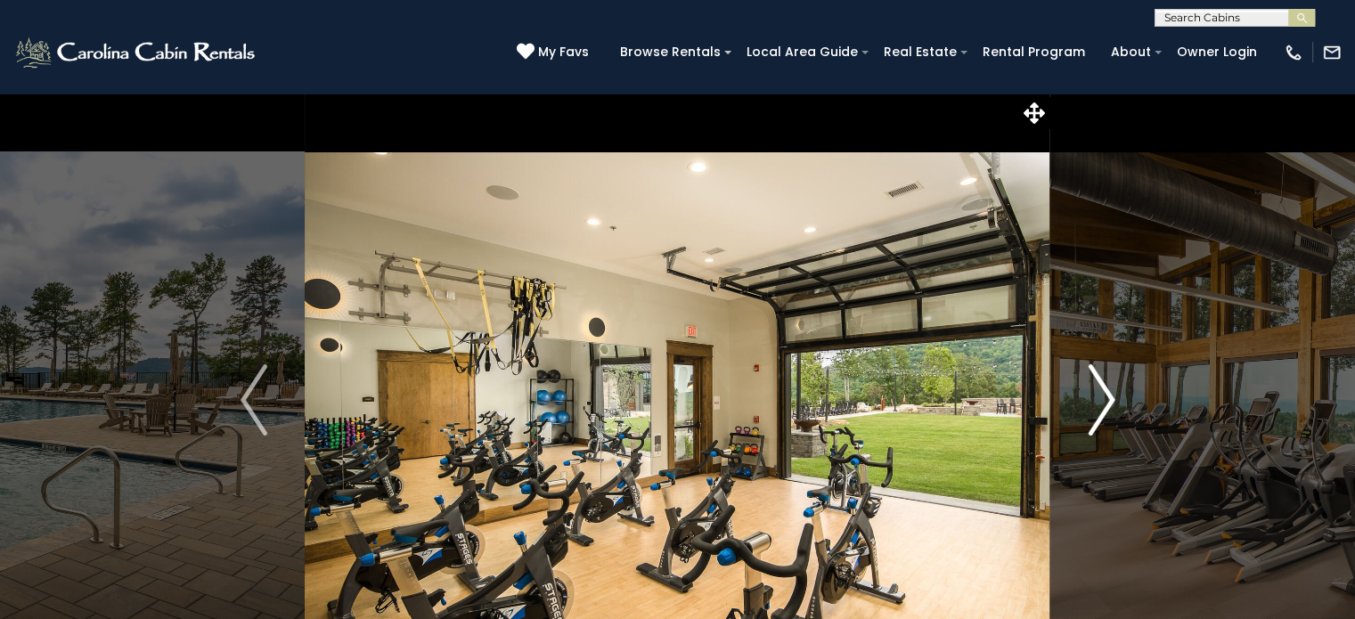
click at [1106, 400] on img "Next" at bounding box center [1101, 399] width 27 height 71
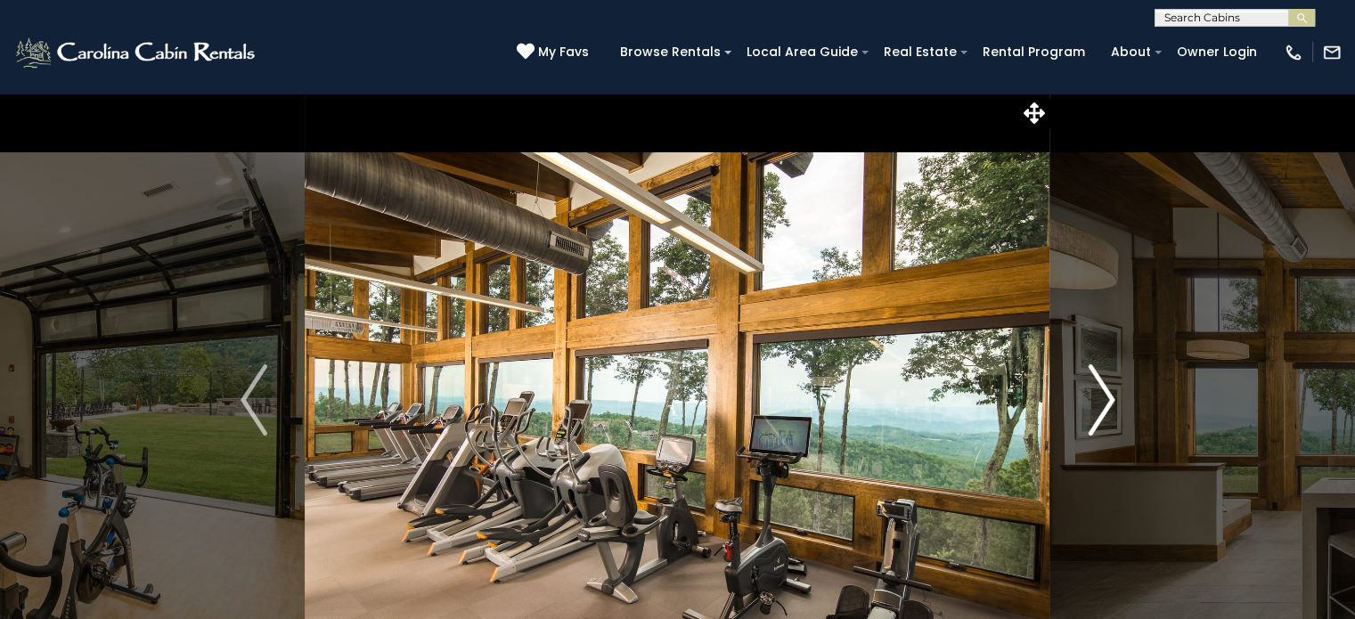
click at [1106, 400] on img "Next" at bounding box center [1101, 399] width 27 height 71
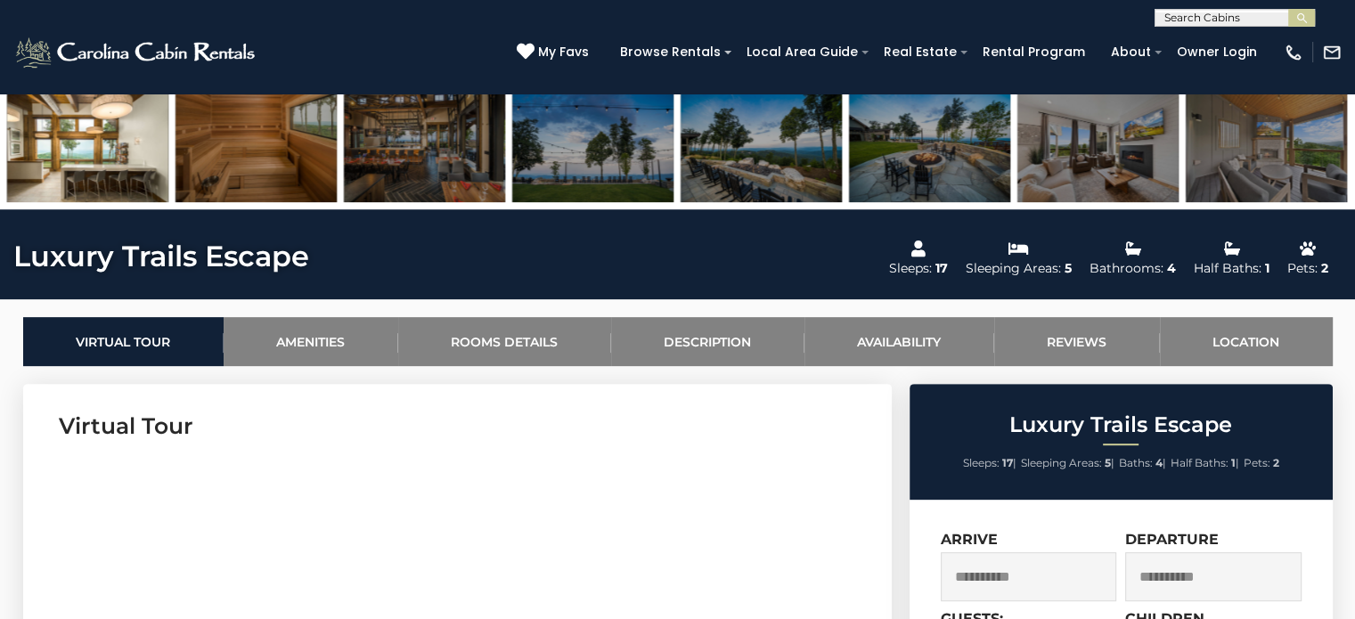
scroll to position [89, 0]
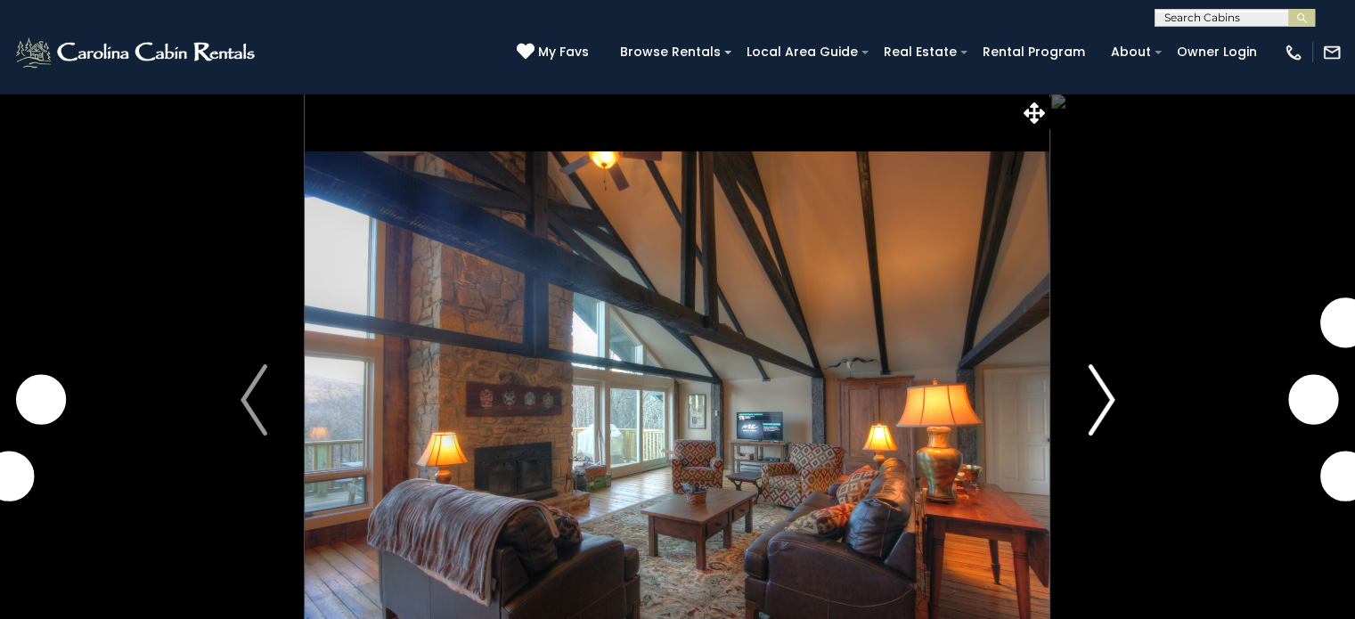
click at [1112, 391] on img "Next" at bounding box center [1101, 399] width 27 height 71
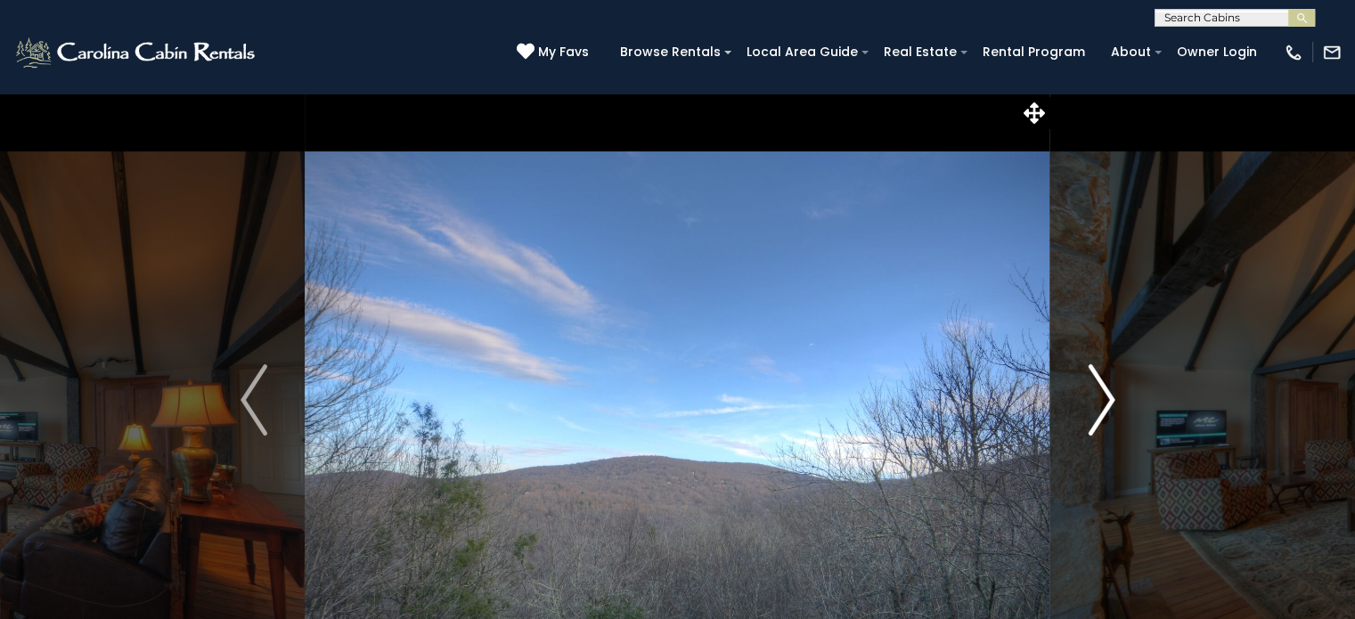
click at [1112, 391] on img "Next" at bounding box center [1101, 399] width 27 height 71
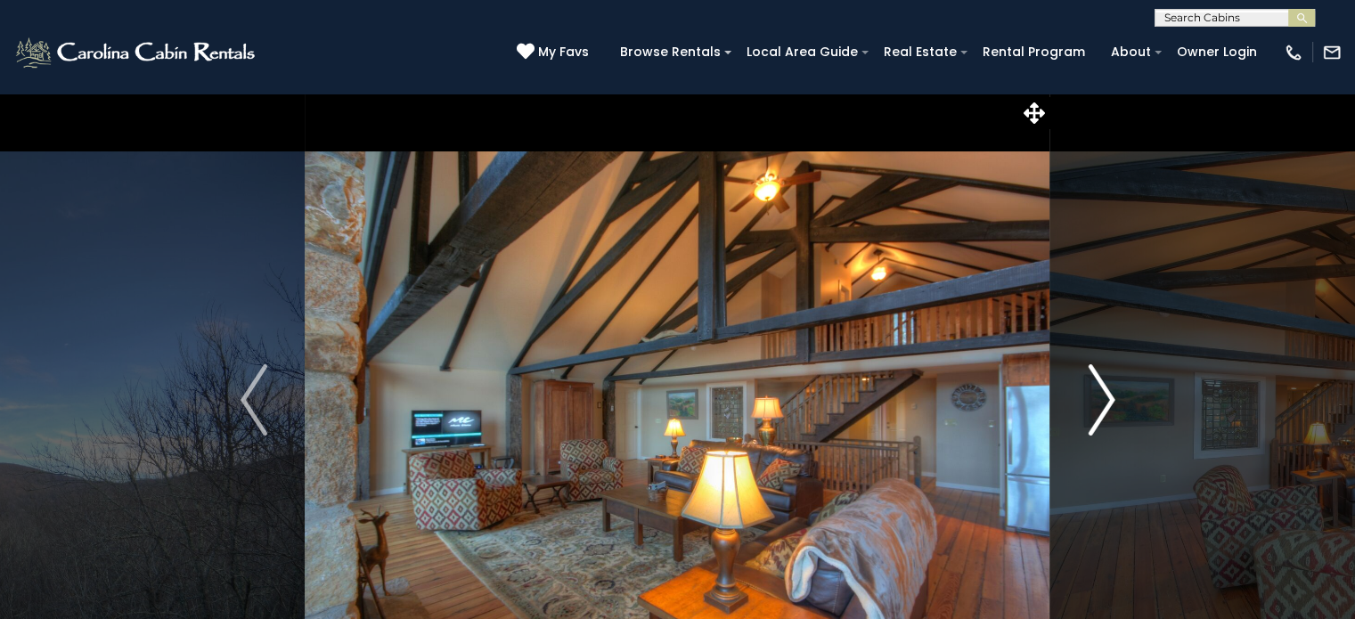
click at [1112, 391] on img "Next" at bounding box center [1101, 399] width 27 height 71
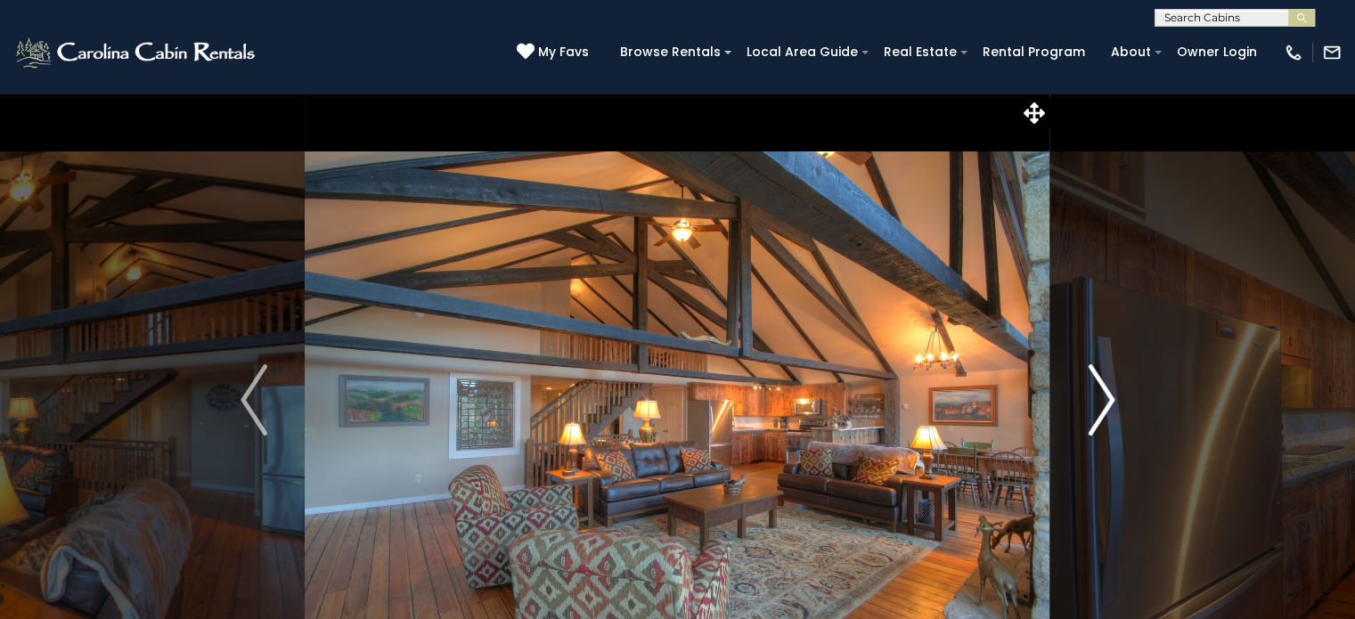
click at [1112, 391] on img "Next" at bounding box center [1101, 399] width 27 height 71
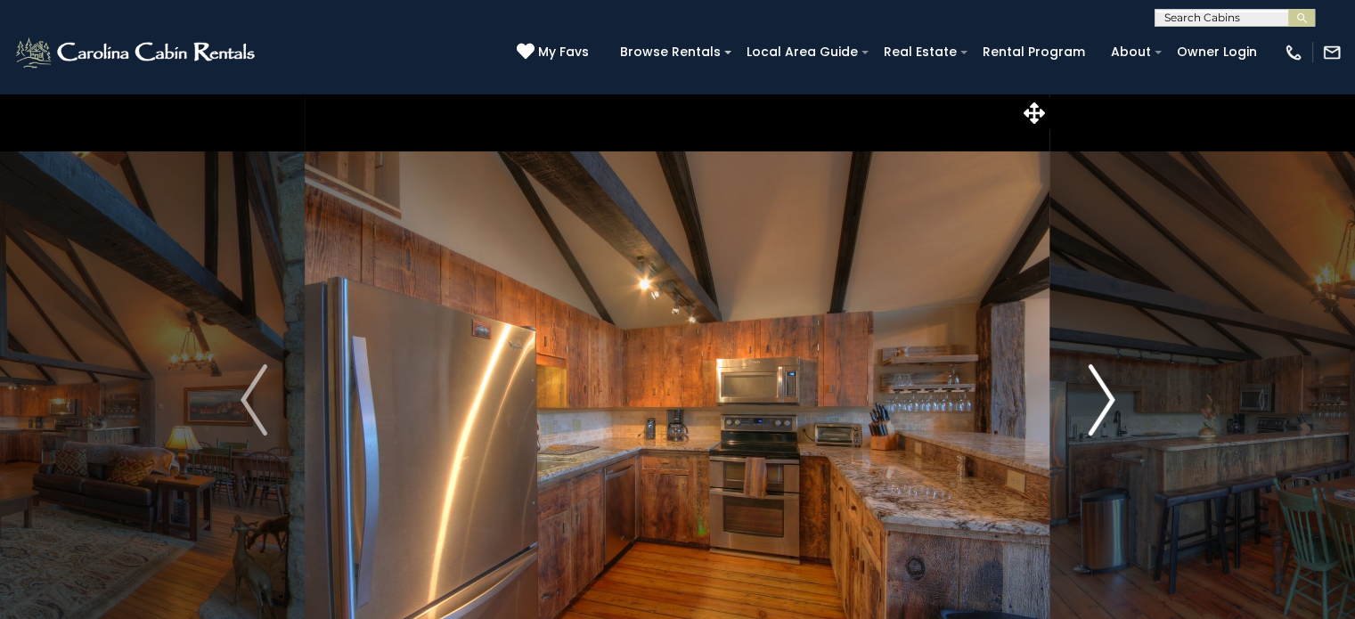
click at [1112, 391] on img "Next" at bounding box center [1101, 399] width 27 height 71
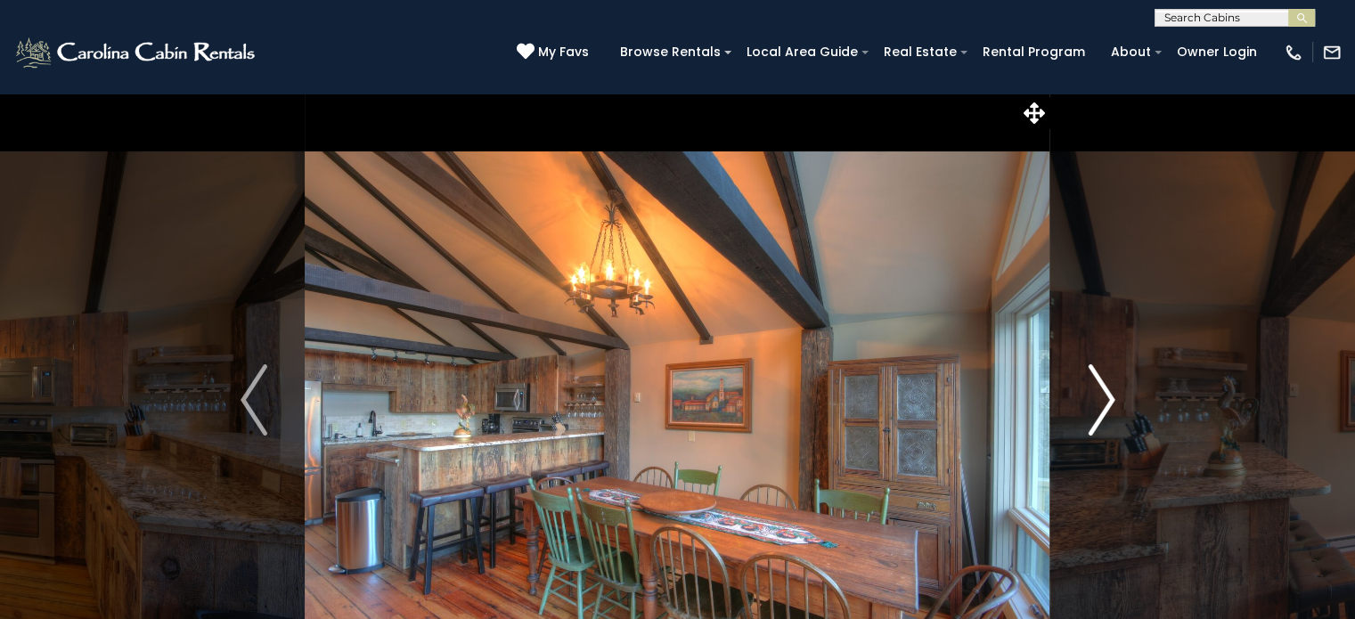
click at [1112, 391] on img "Next" at bounding box center [1101, 399] width 27 height 71
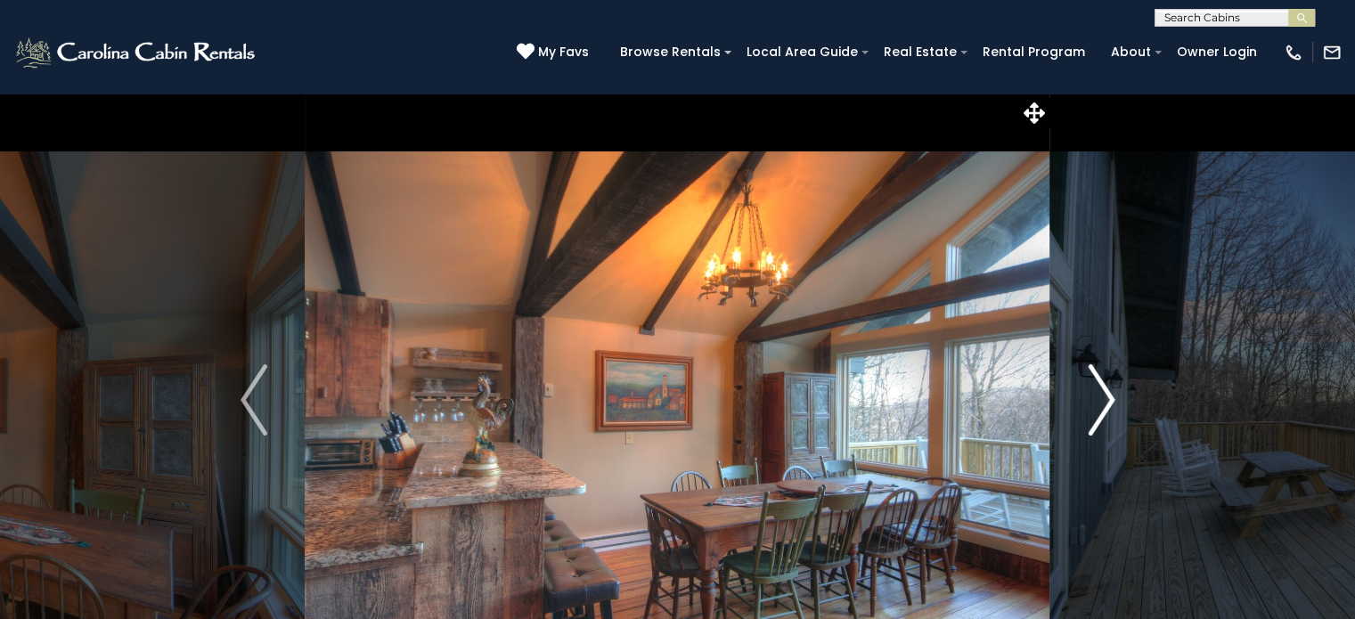
click at [1112, 391] on img "Next" at bounding box center [1101, 399] width 27 height 71
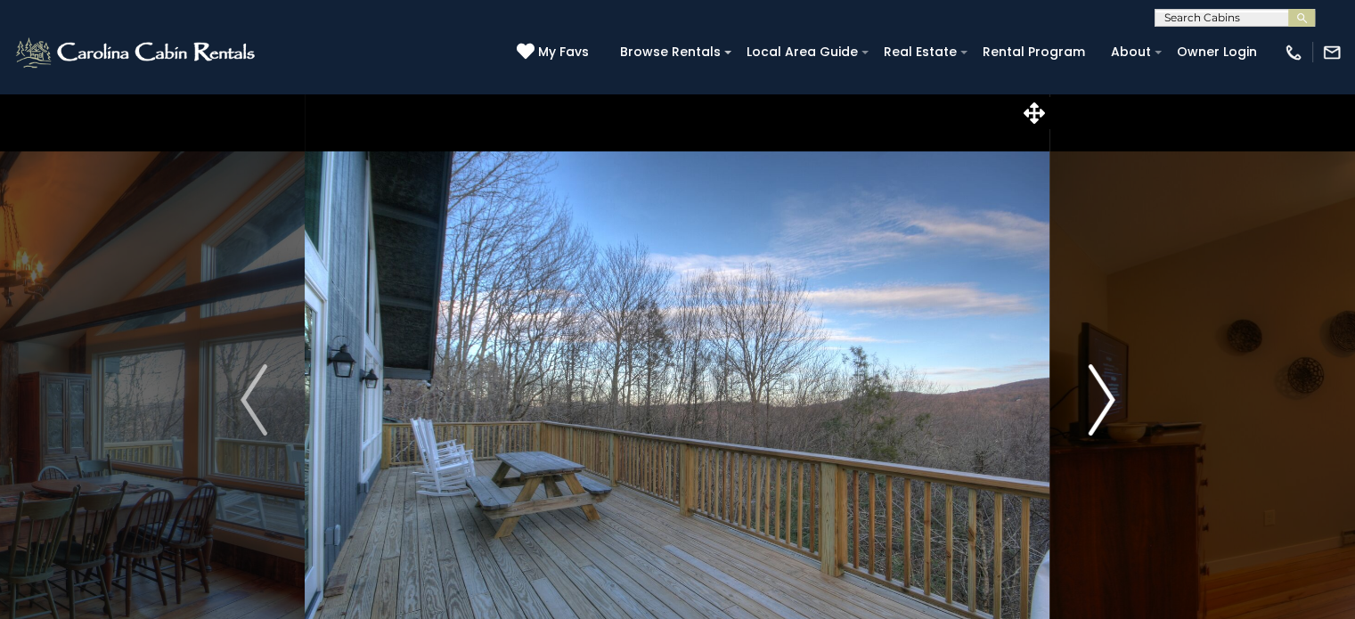
click at [1112, 391] on img "Next" at bounding box center [1101, 399] width 27 height 71
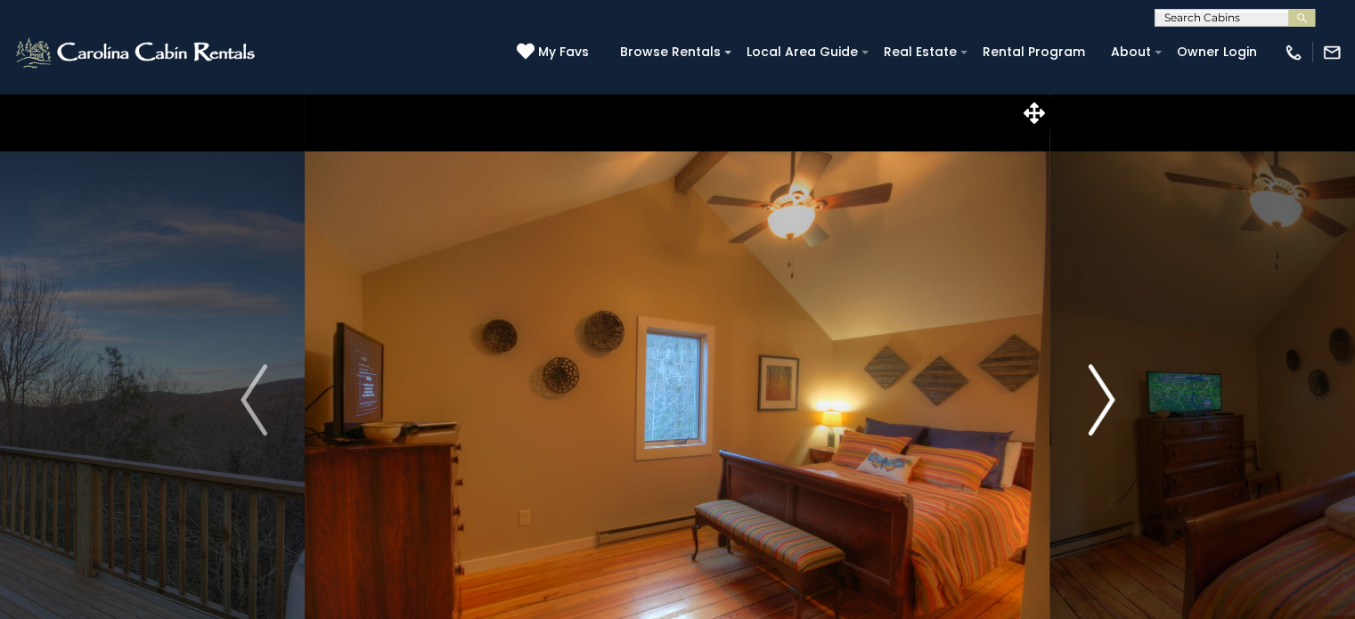
click at [1112, 391] on img "Next" at bounding box center [1101, 399] width 27 height 71
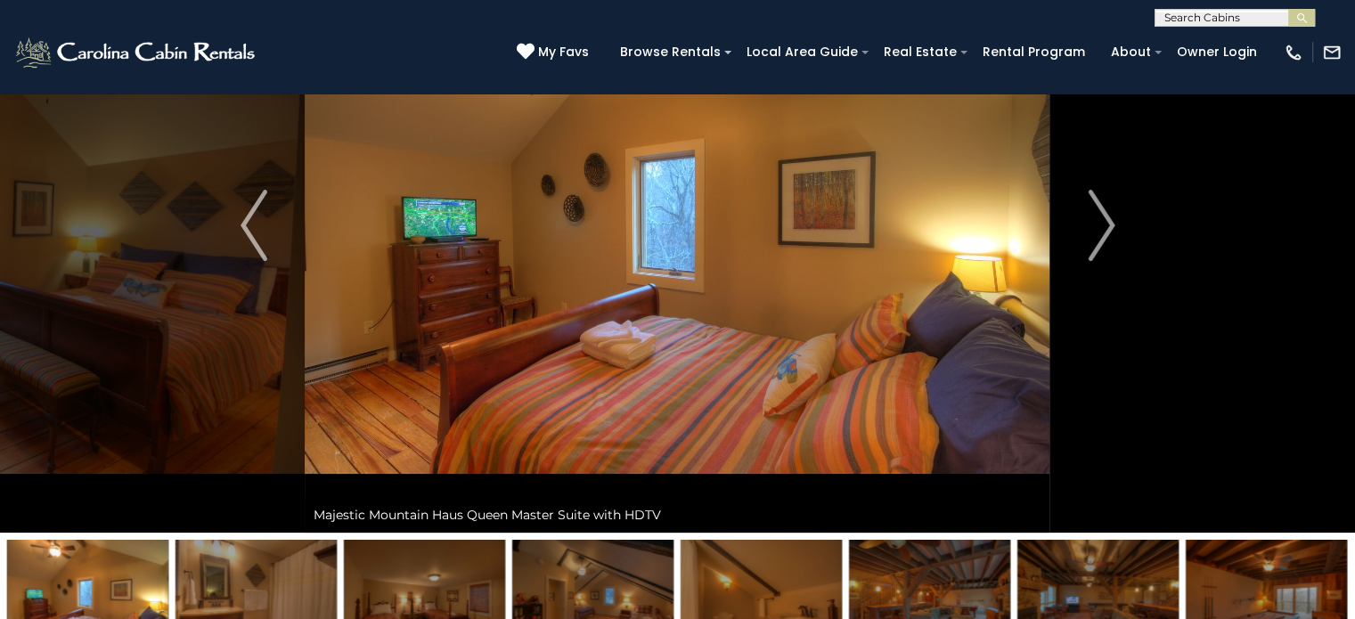
scroll to position [178, 0]
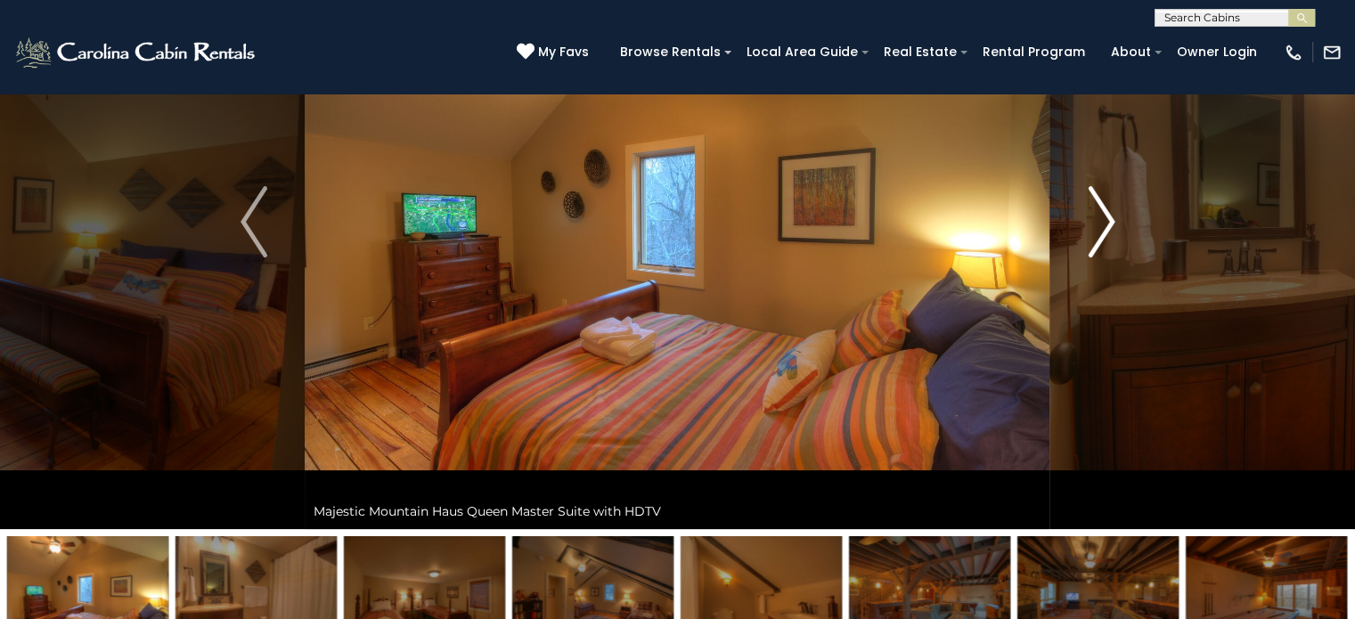
click at [1101, 224] on img "Next" at bounding box center [1101, 221] width 27 height 71
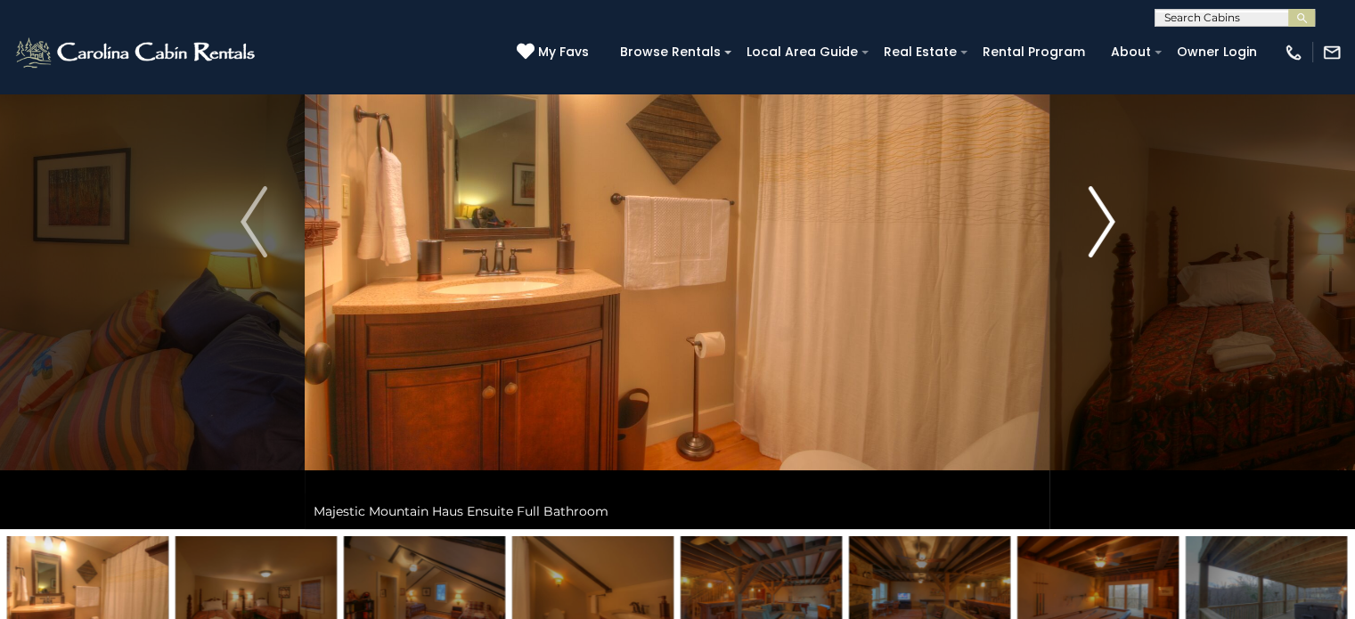
click at [1101, 224] on img "Next" at bounding box center [1101, 221] width 27 height 71
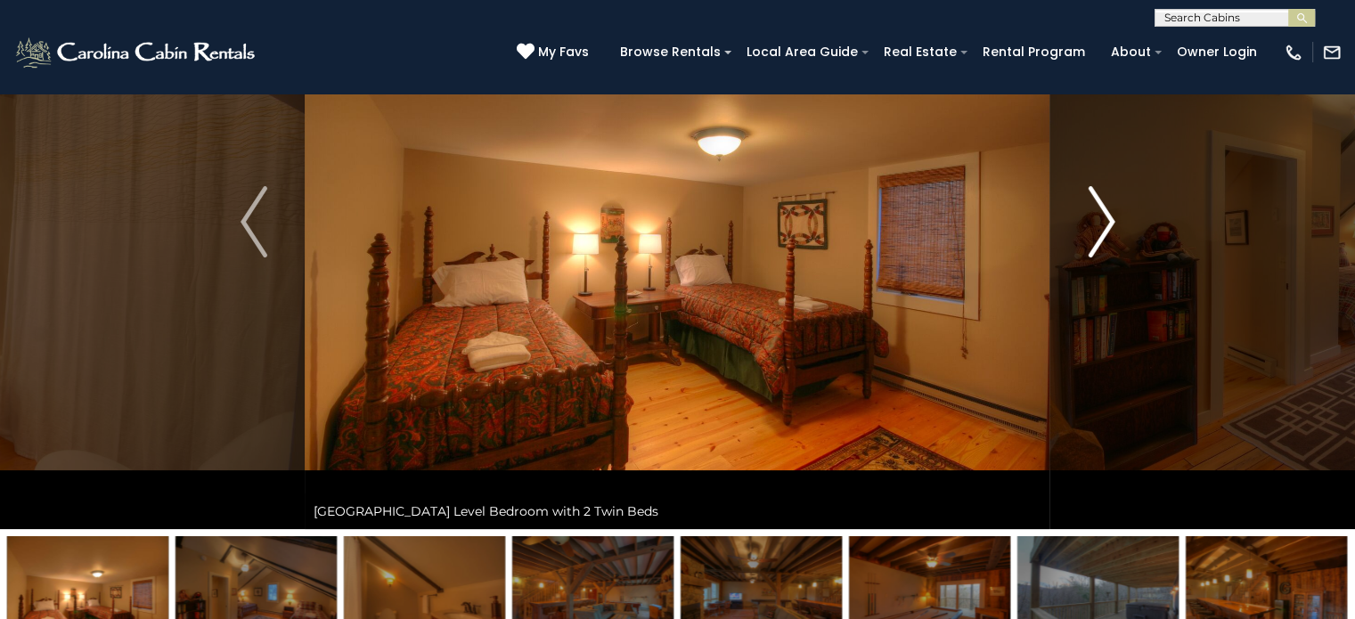
click at [1101, 224] on img "Next" at bounding box center [1101, 221] width 27 height 71
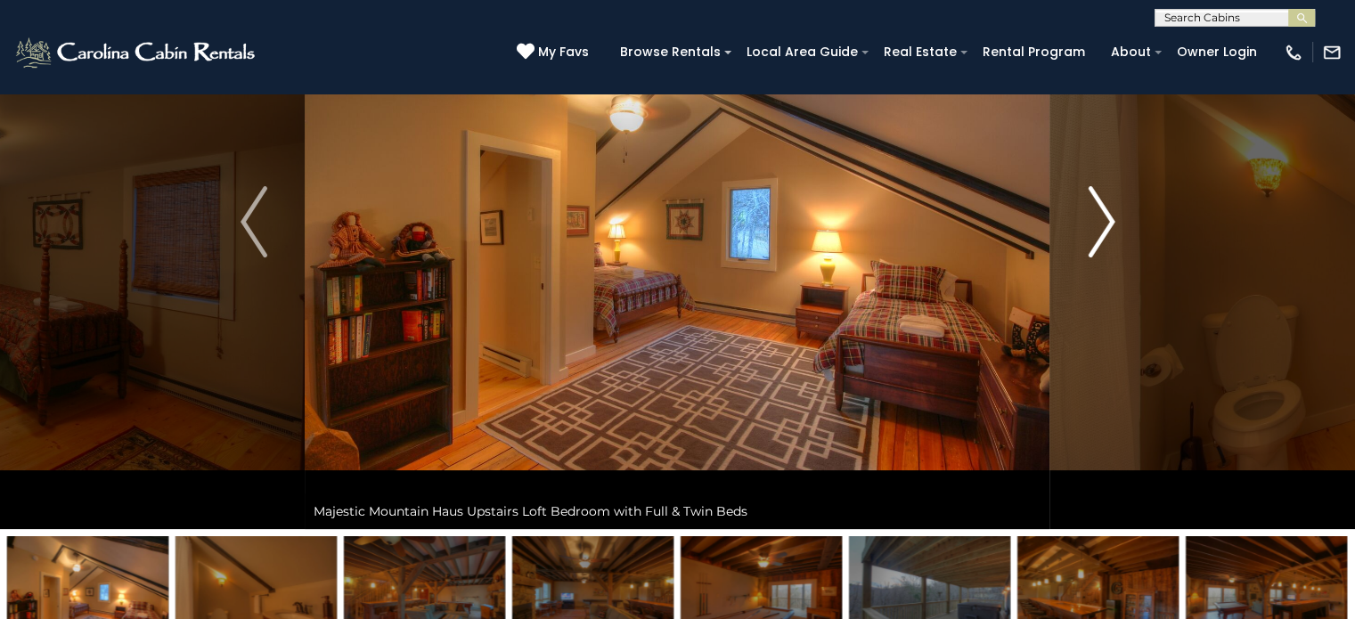
click at [1101, 224] on img "Next" at bounding box center [1101, 221] width 27 height 71
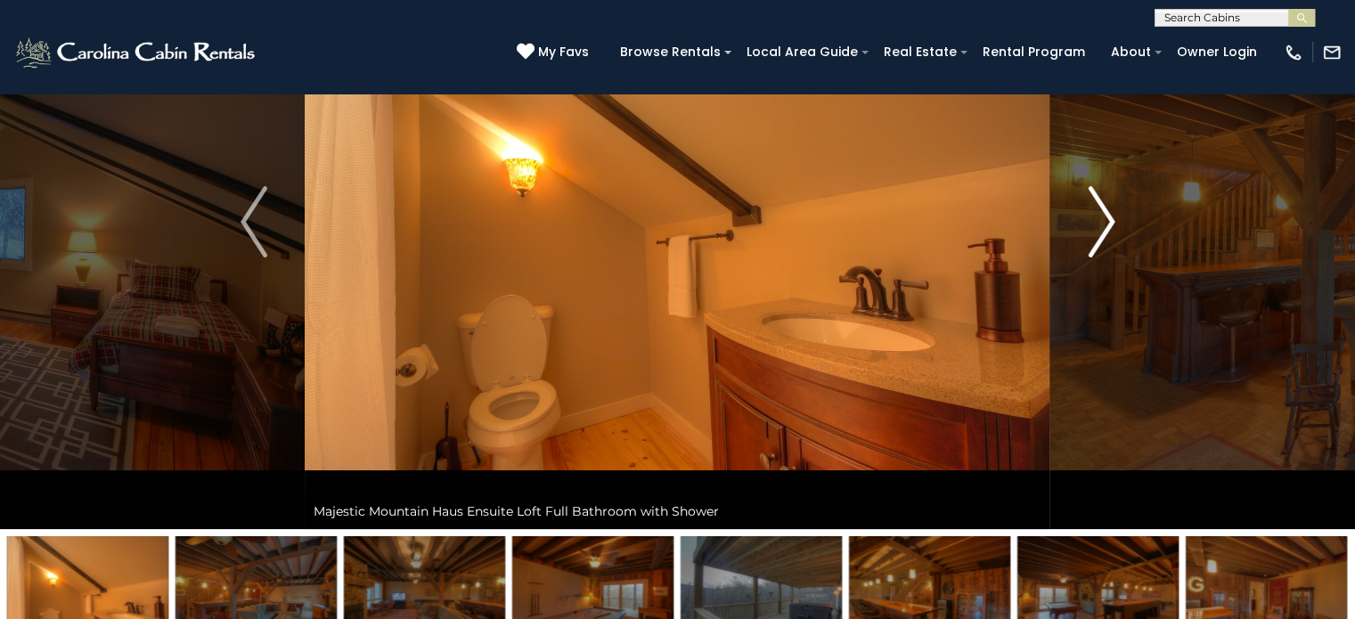
click at [1101, 224] on img "Next" at bounding box center [1101, 221] width 27 height 71
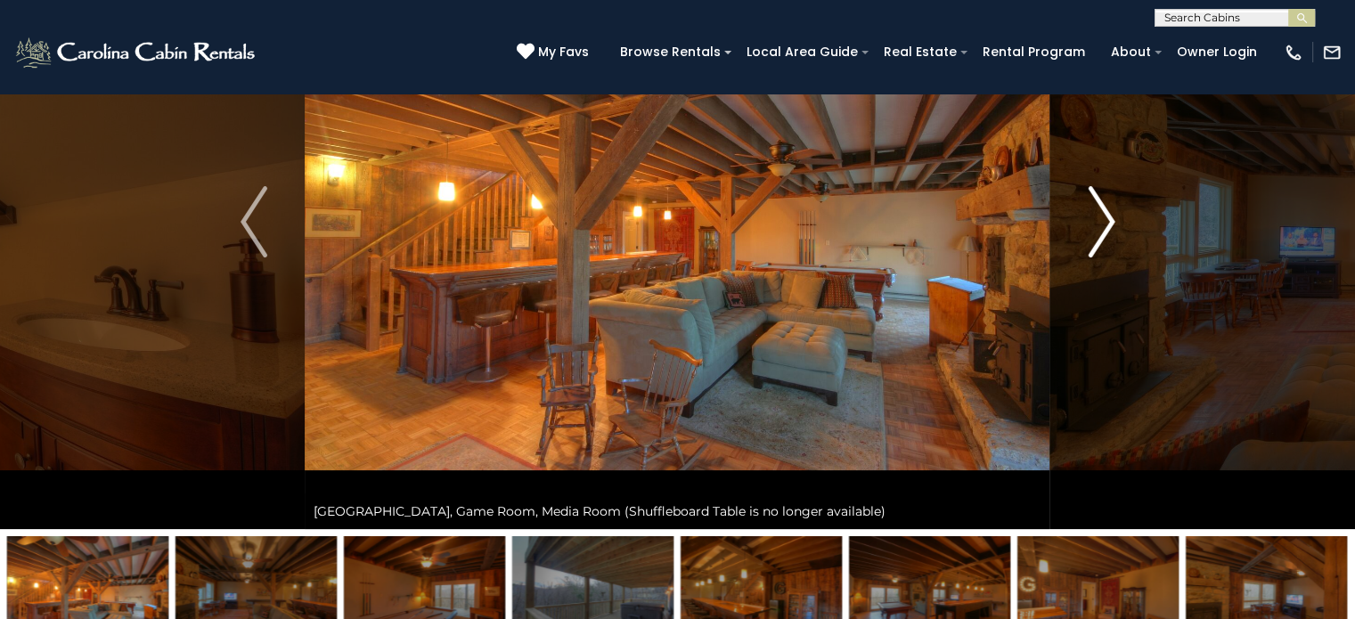
click at [1101, 224] on img "Next" at bounding box center [1101, 221] width 27 height 71
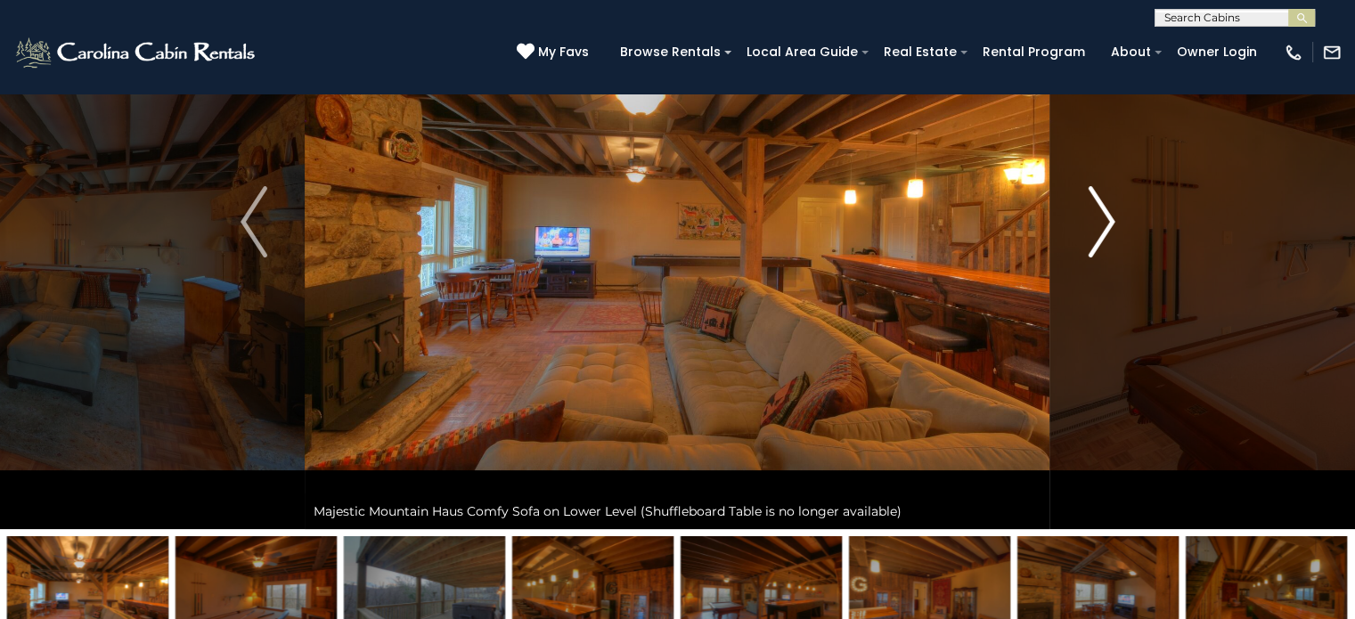
click at [1101, 224] on img "Next" at bounding box center [1101, 221] width 27 height 71
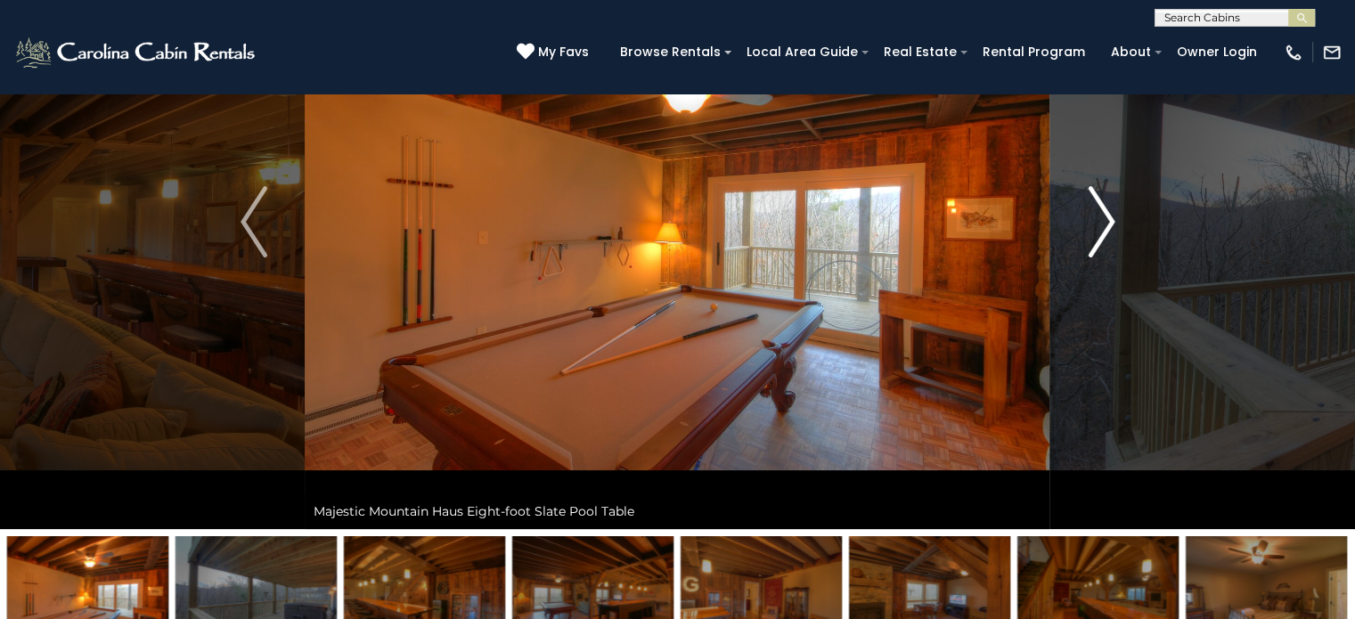
click at [1101, 224] on img "Next" at bounding box center [1101, 221] width 27 height 71
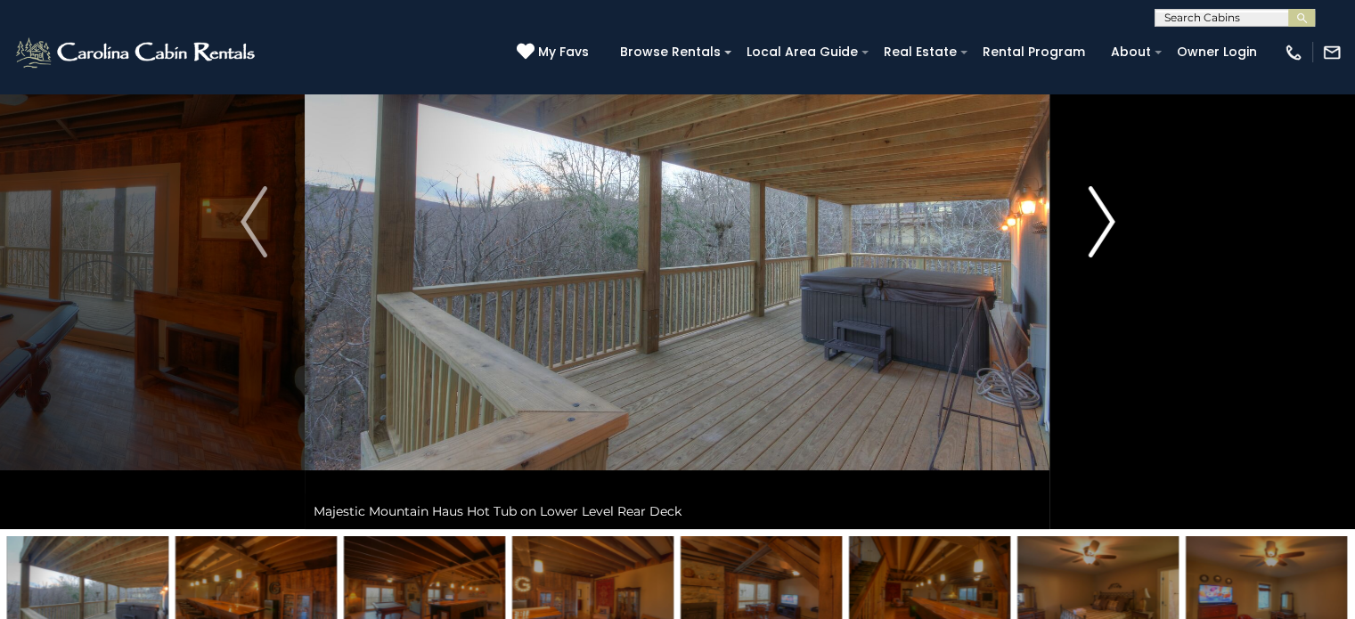
click at [1101, 224] on img "Next" at bounding box center [1101, 221] width 27 height 71
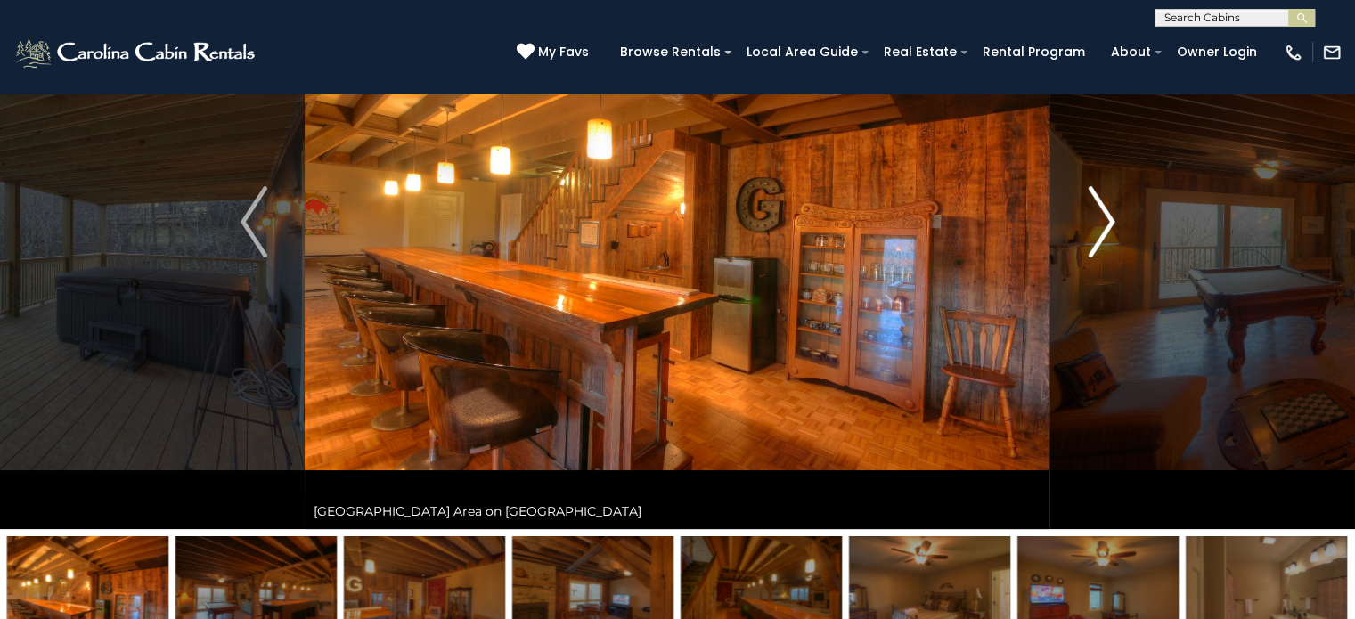
click at [1101, 224] on img "Next" at bounding box center [1101, 221] width 27 height 71
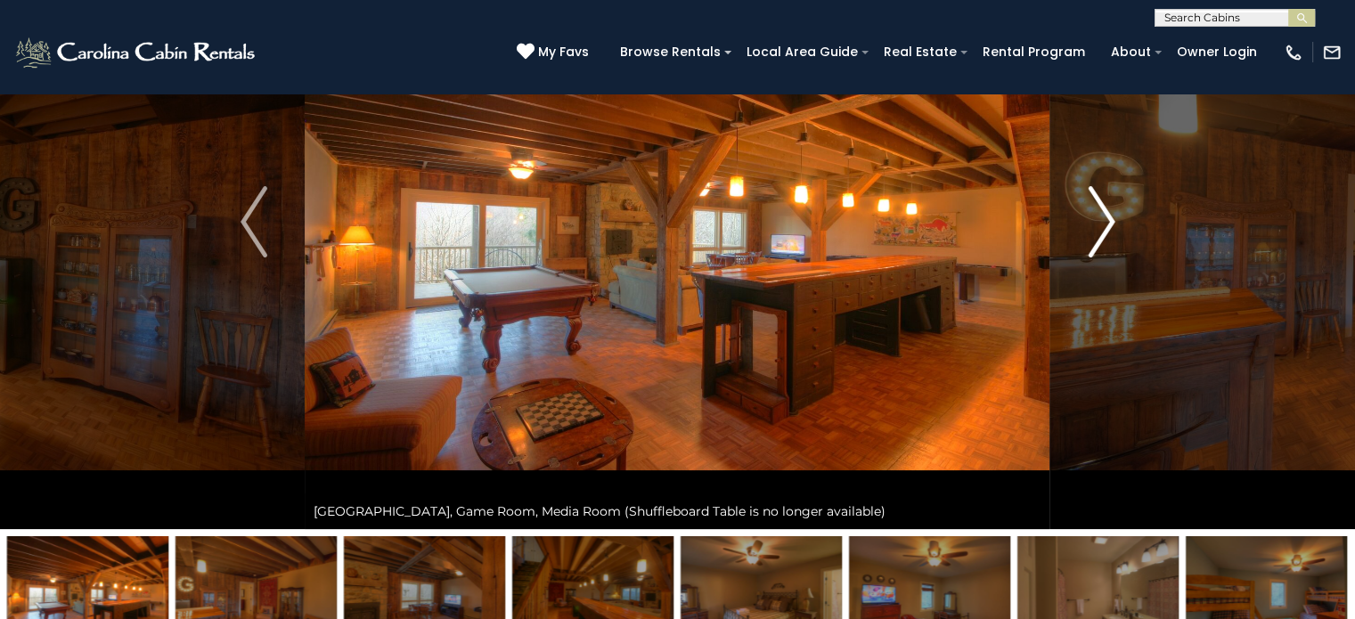
click at [1101, 224] on img "Next" at bounding box center [1101, 221] width 27 height 71
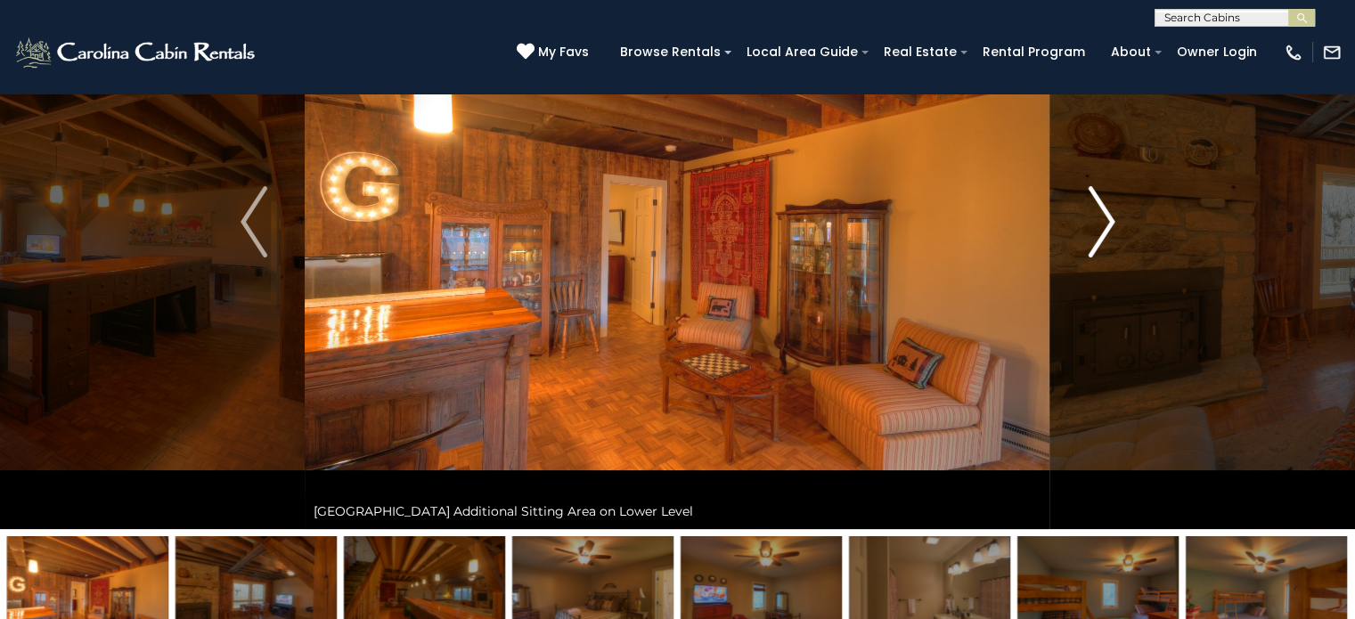
click at [1101, 224] on img "Next" at bounding box center [1101, 221] width 27 height 71
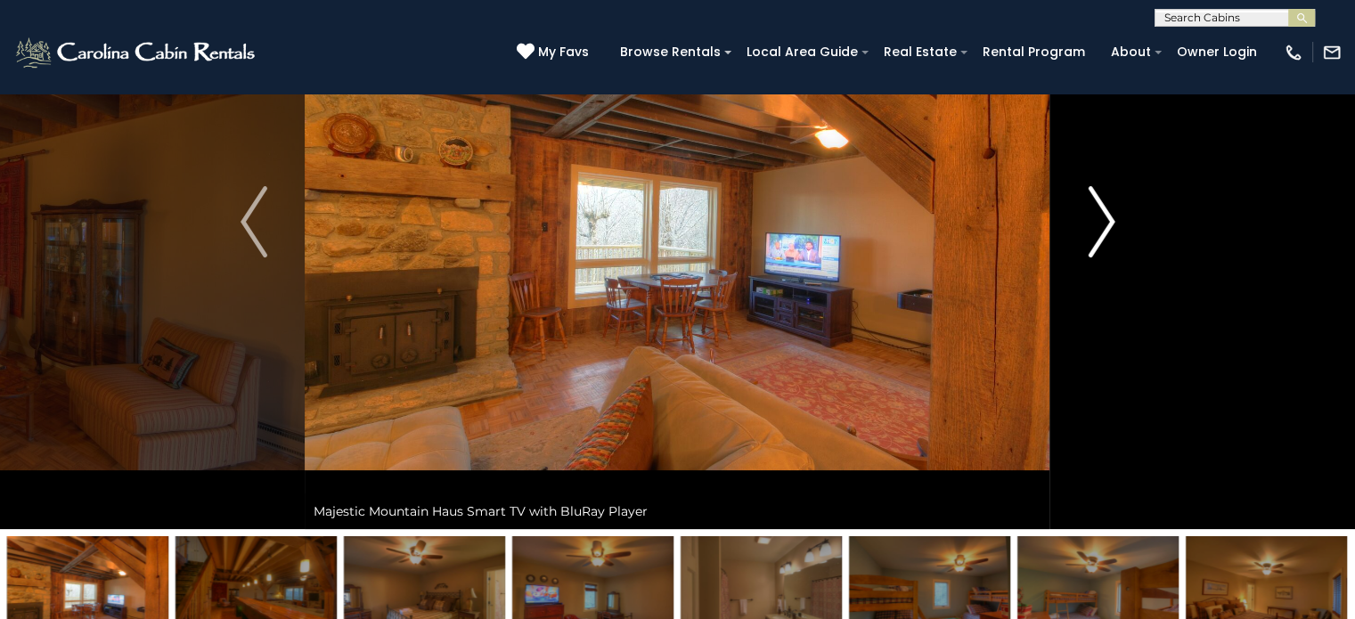
click at [1101, 224] on img "Next" at bounding box center [1101, 221] width 27 height 71
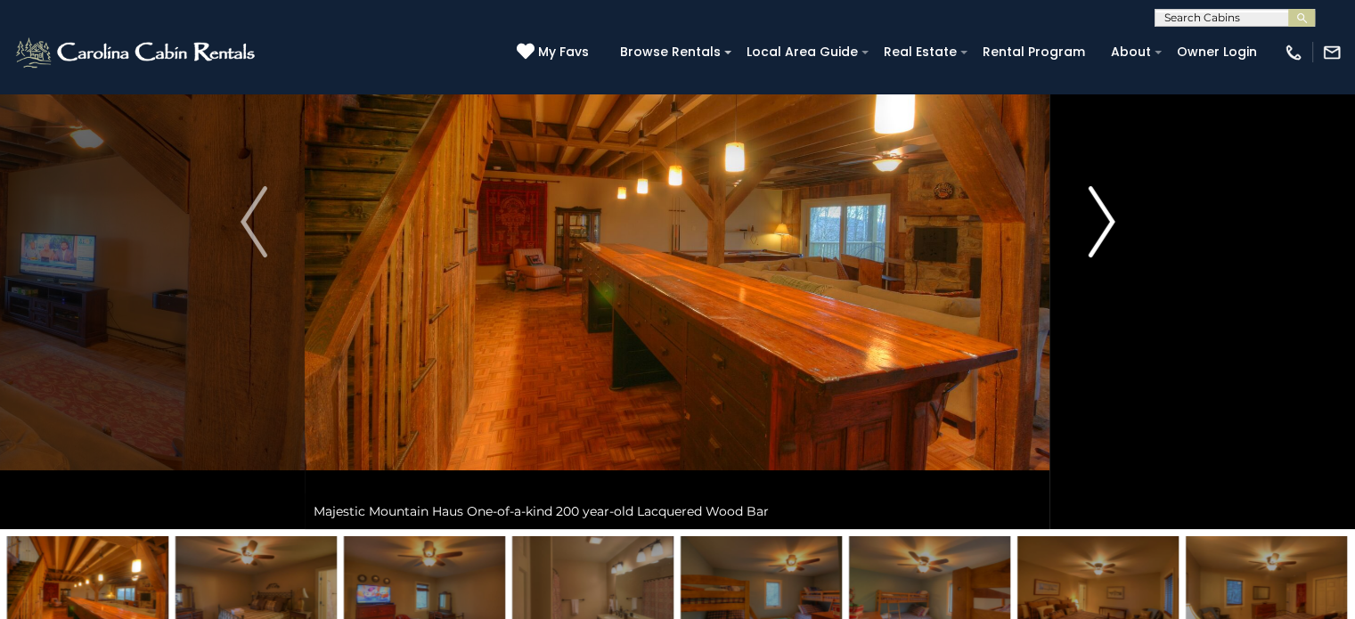
click at [1101, 224] on img "Next" at bounding box center [1101, 221] width 27 height 71
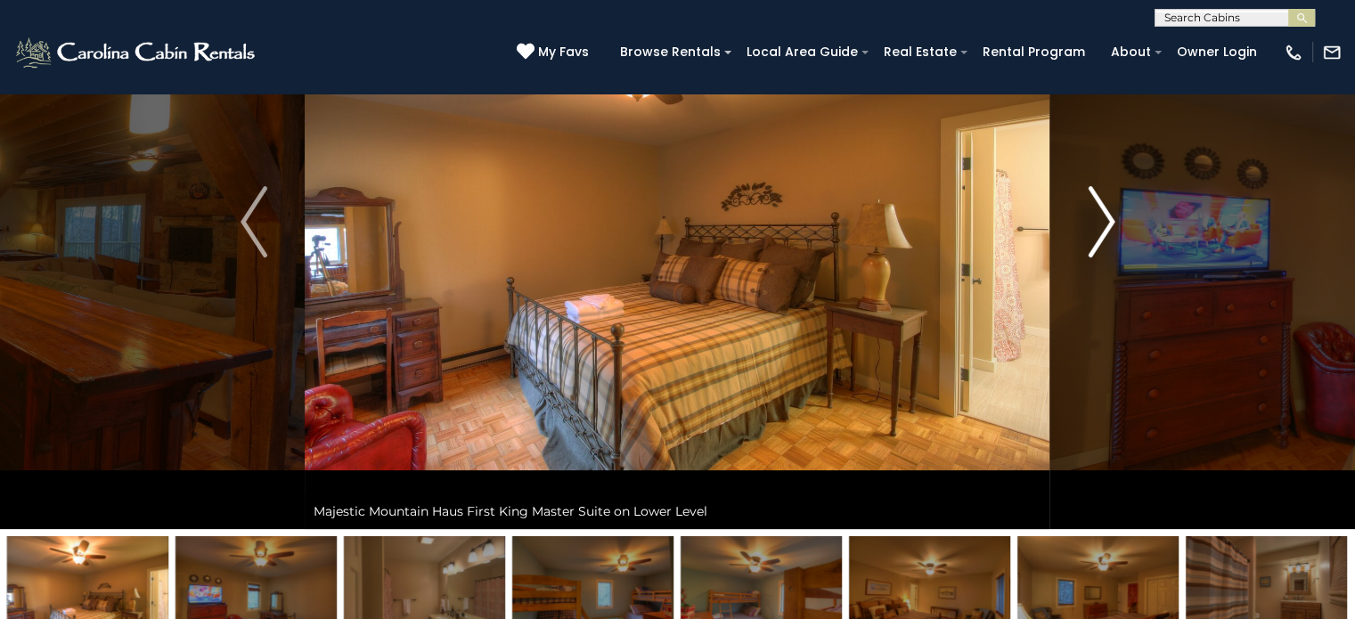
click at [1101, 224] on img "Next" at bounding box center [1101, 221] width 27 height 71
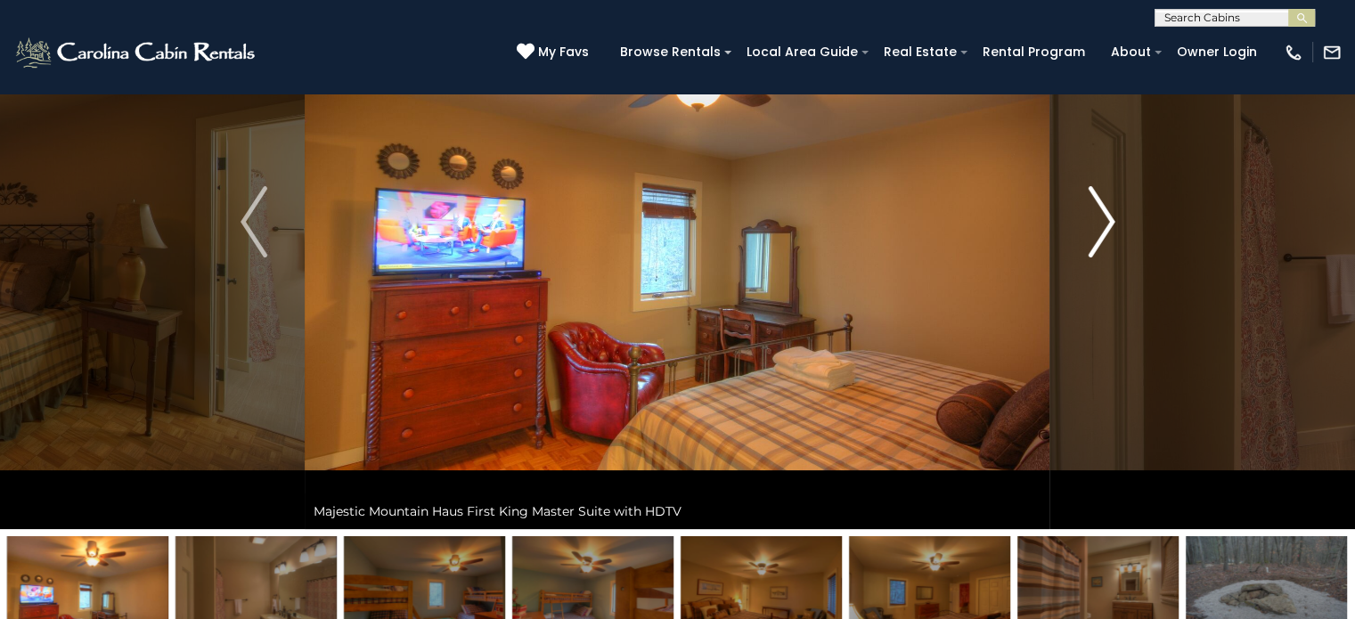
click at [1101, 224] on img "Next" at bounding box center [1101, 221] width 27 height 71
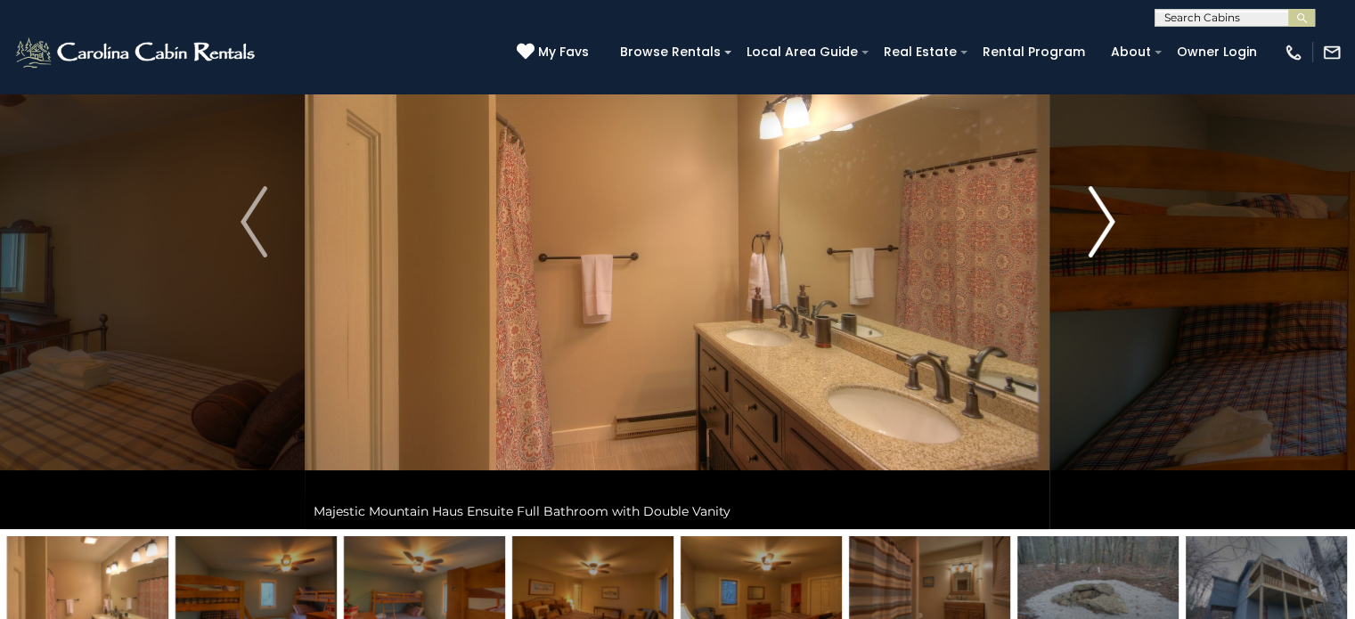
click at [1101, 224] on img "Next" at bounding box center [1101, 221] width 27 height 71
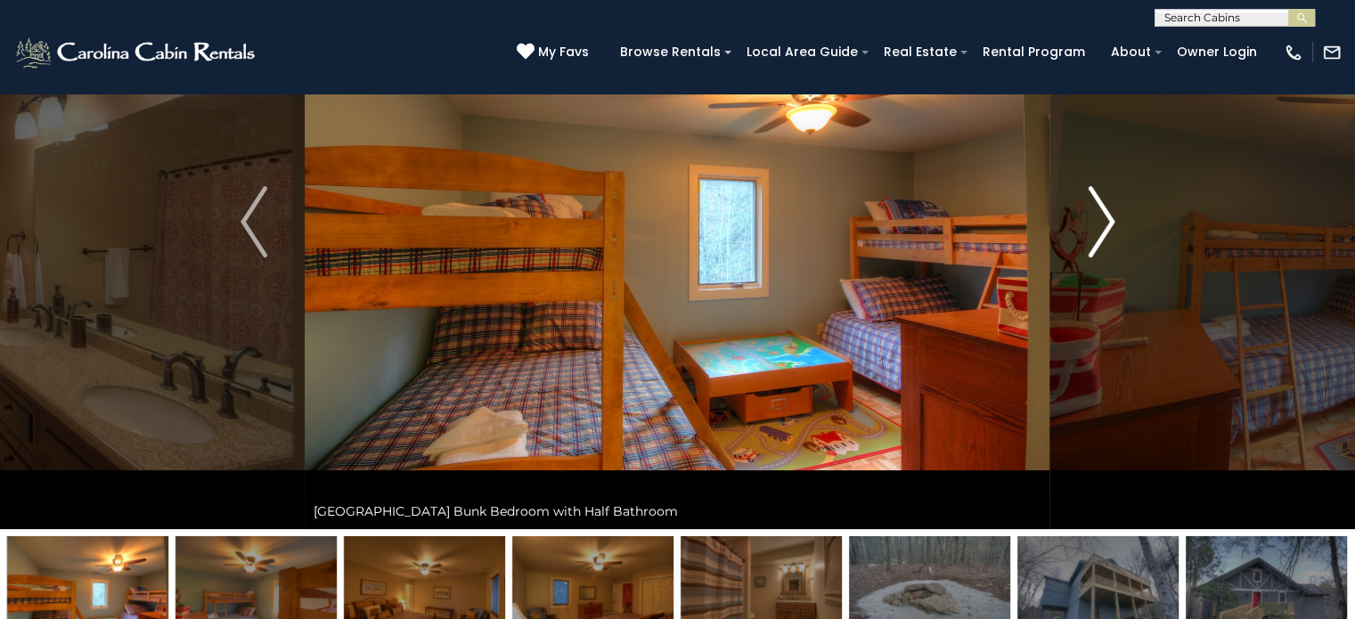
click at [1101, 224] on img "Next" at bounding box center [1101, 221] width 27 height 71
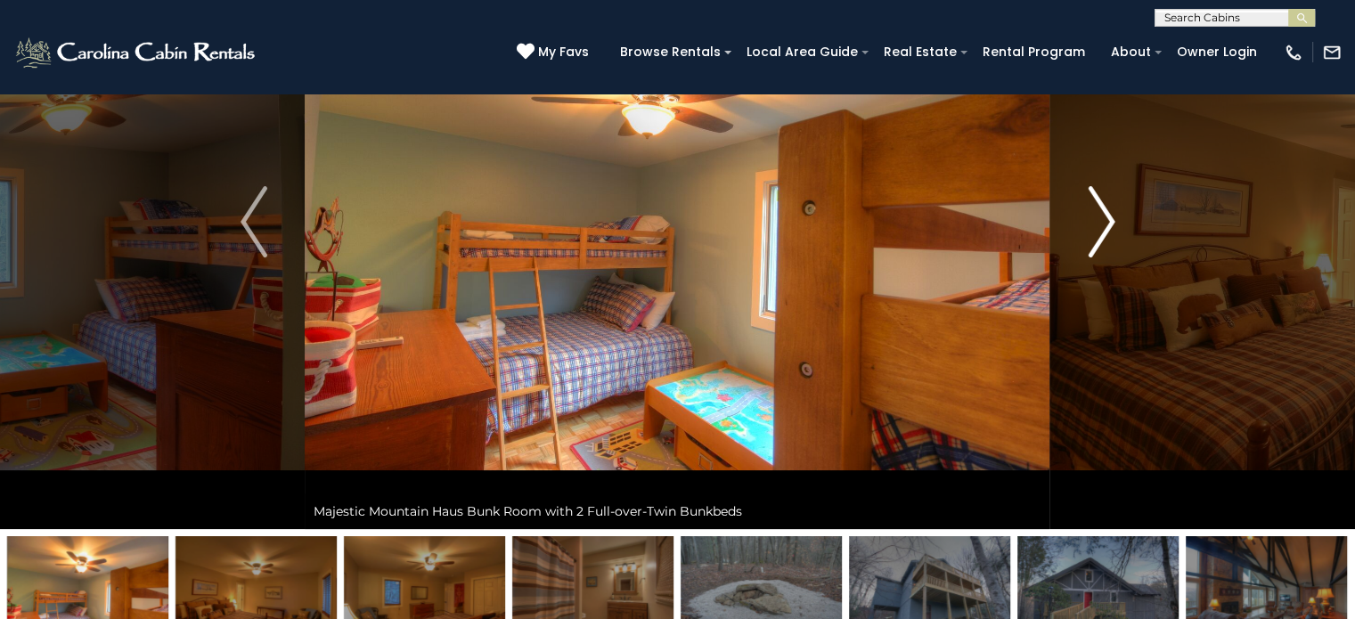
click at [1101, 224] on img "Next" at bounding box center [1101, 221] width 27 height 71
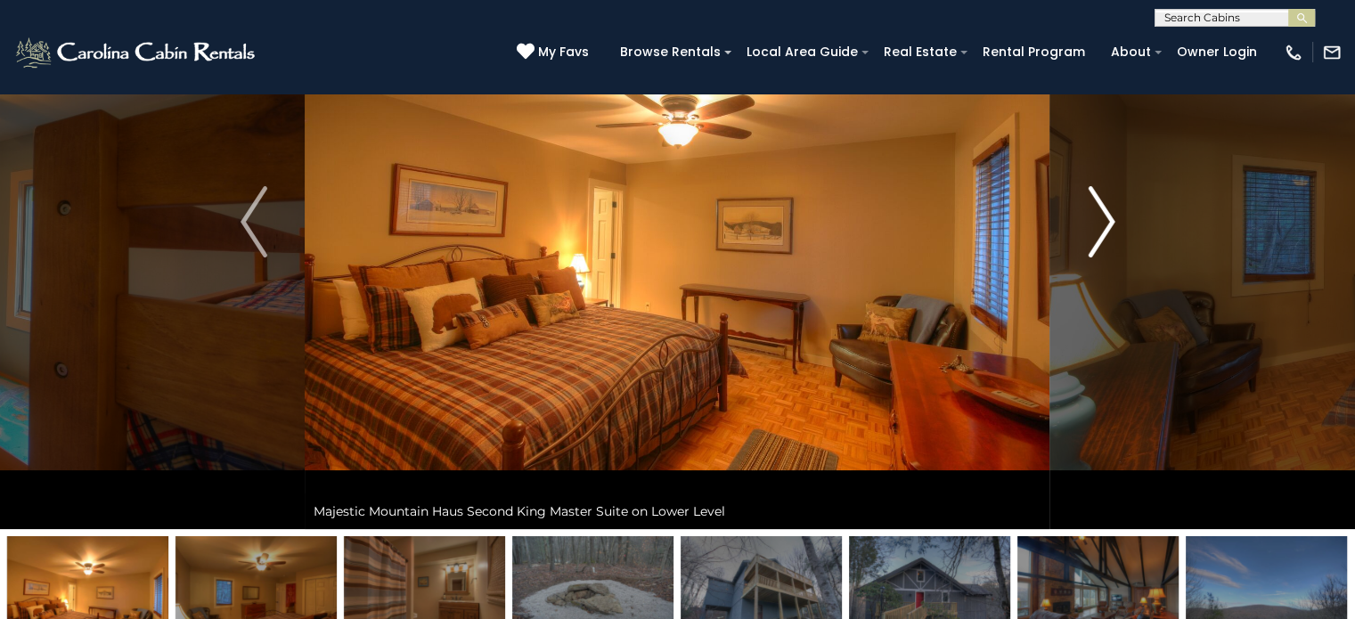
click at [1101, 224] on img "Next" at bounding box center [1101, 221] width 27 height 71
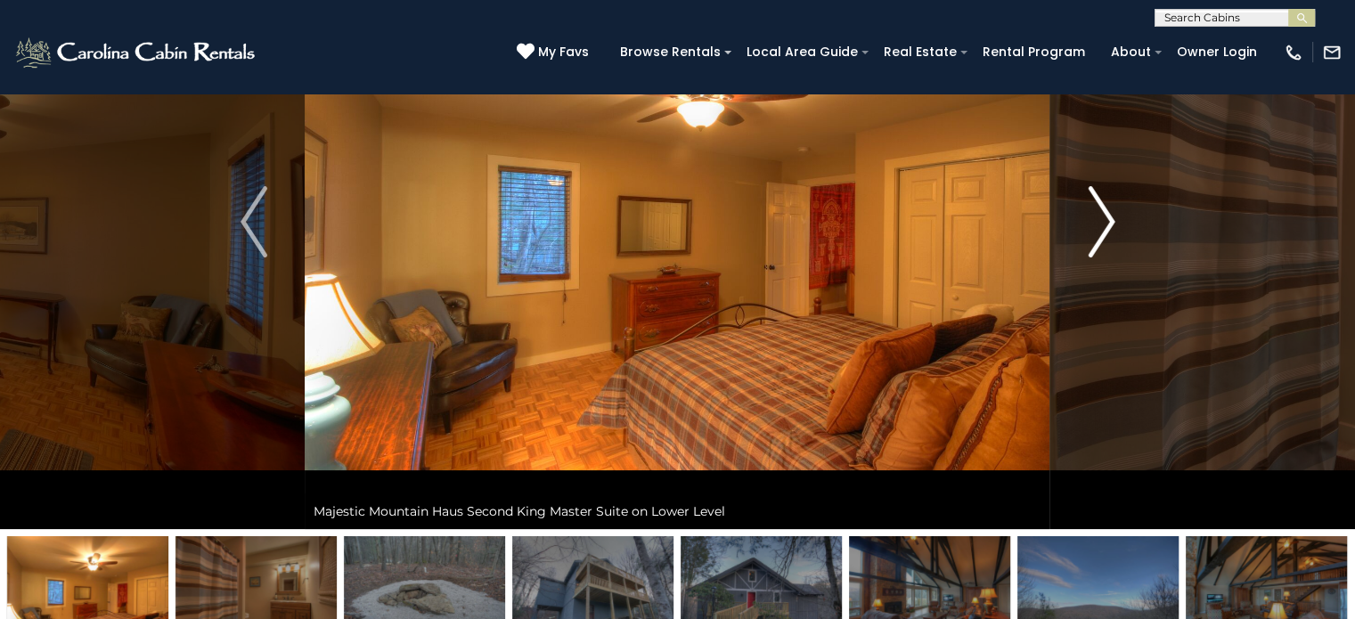
click at [1101, 224] on img "Next" at bounding box center [1101, 221] width 27 height 71
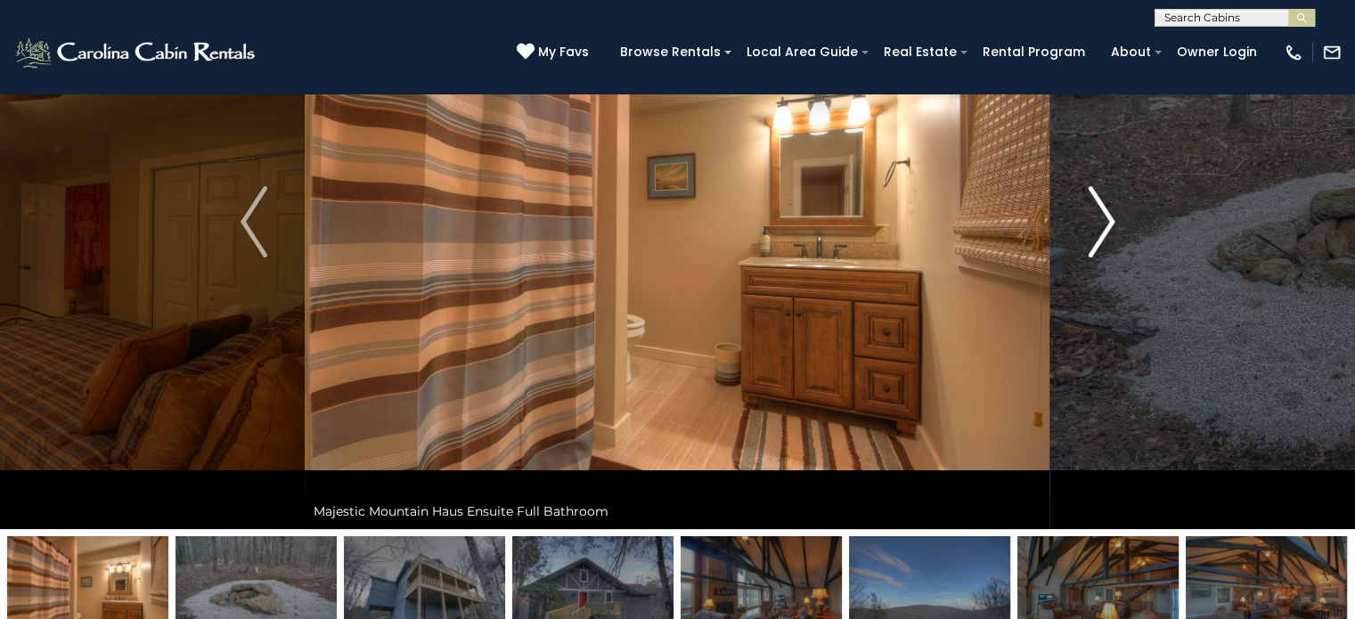
click at [1101, 224] on img "Next" at bounding box center [1101, 221] width 27 height 71
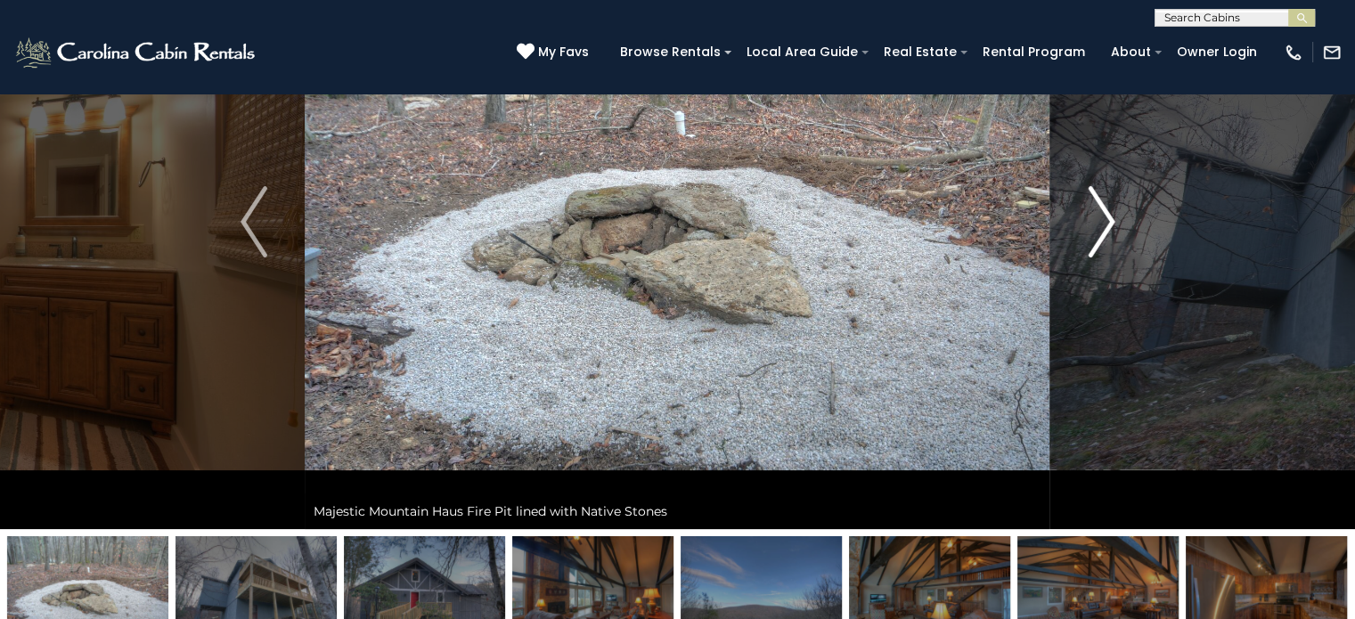
click at [1101, 224] on img "Next" at bounding box center [1101, 221] width 27 height 71
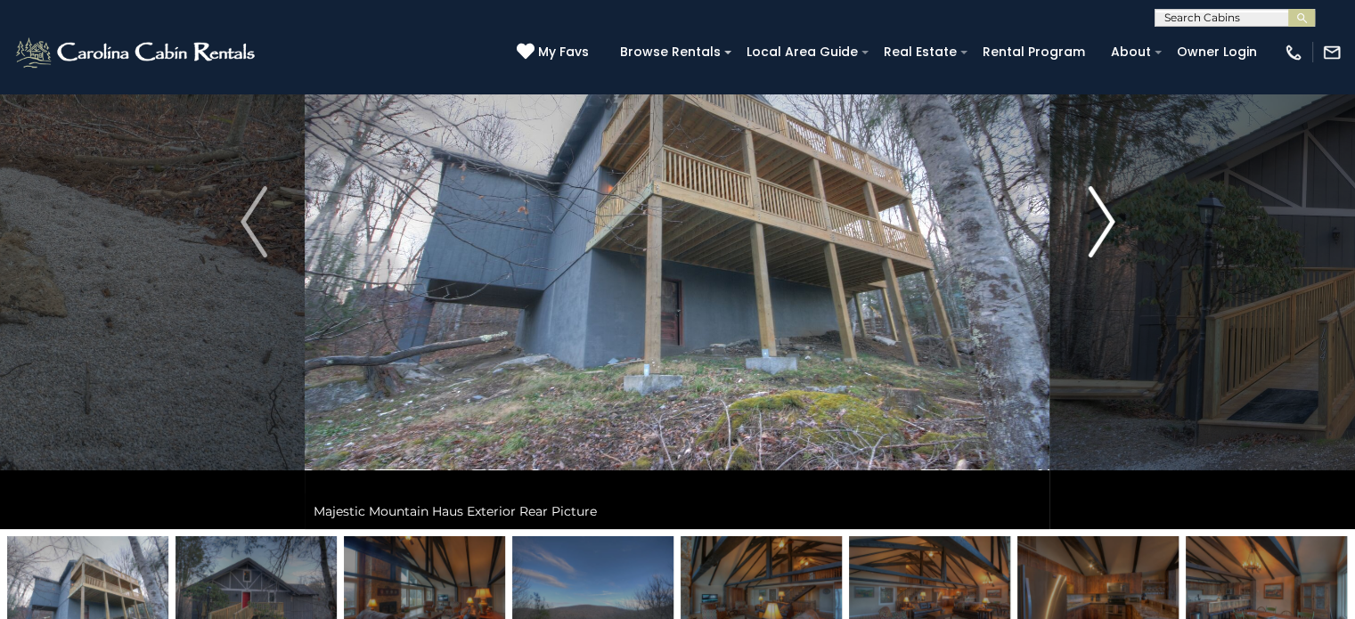
click at [1101, 224] on img "Next" at bounding box center [1101, 221] width 27 height 71
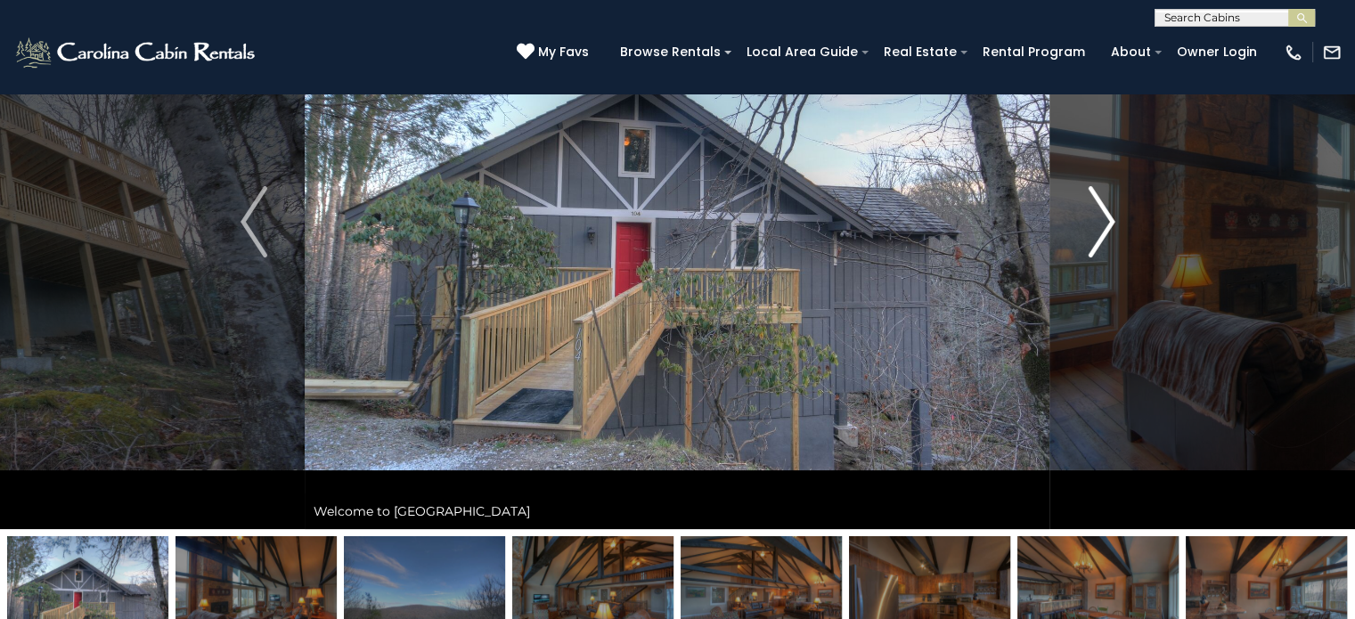
click at [1101, 224] on img "Next" at bounding box center [1101, 221] width 27 height 71
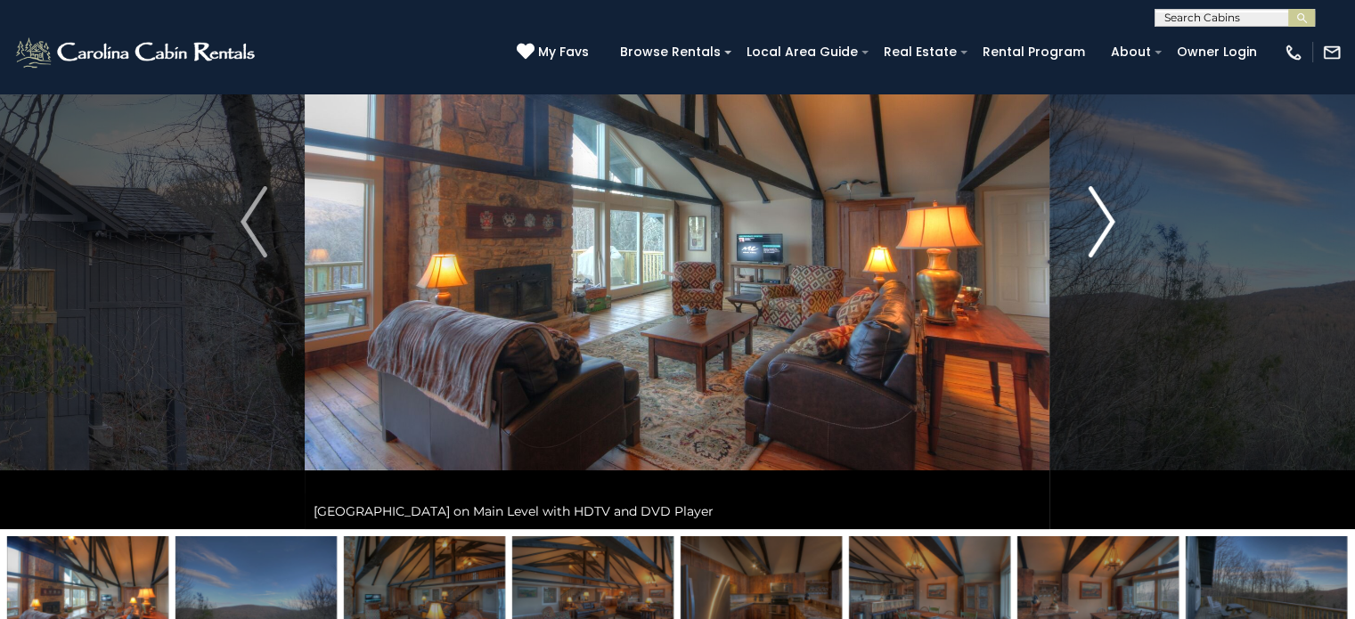
click at [1101, 224] on img "Next" at bounding box center [1101, 221] width 27 height 71
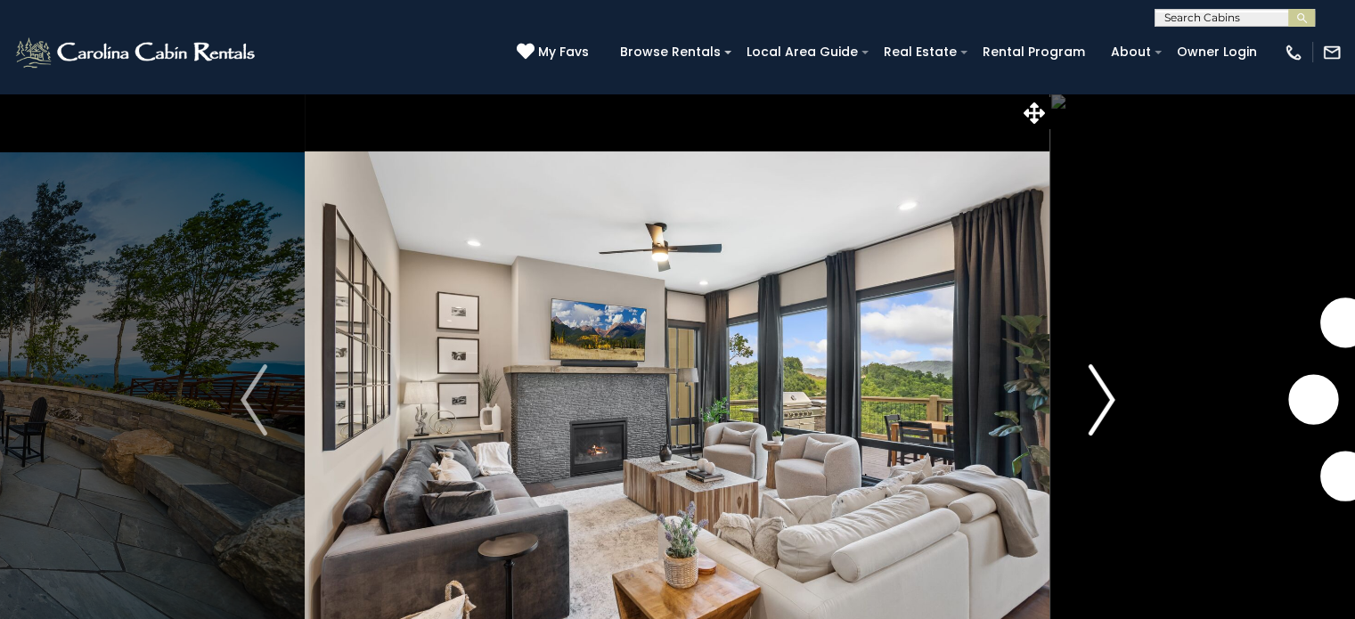
click at [1102, 403] on img "Next" at bounding box center [1101, 399] width 27 height 71
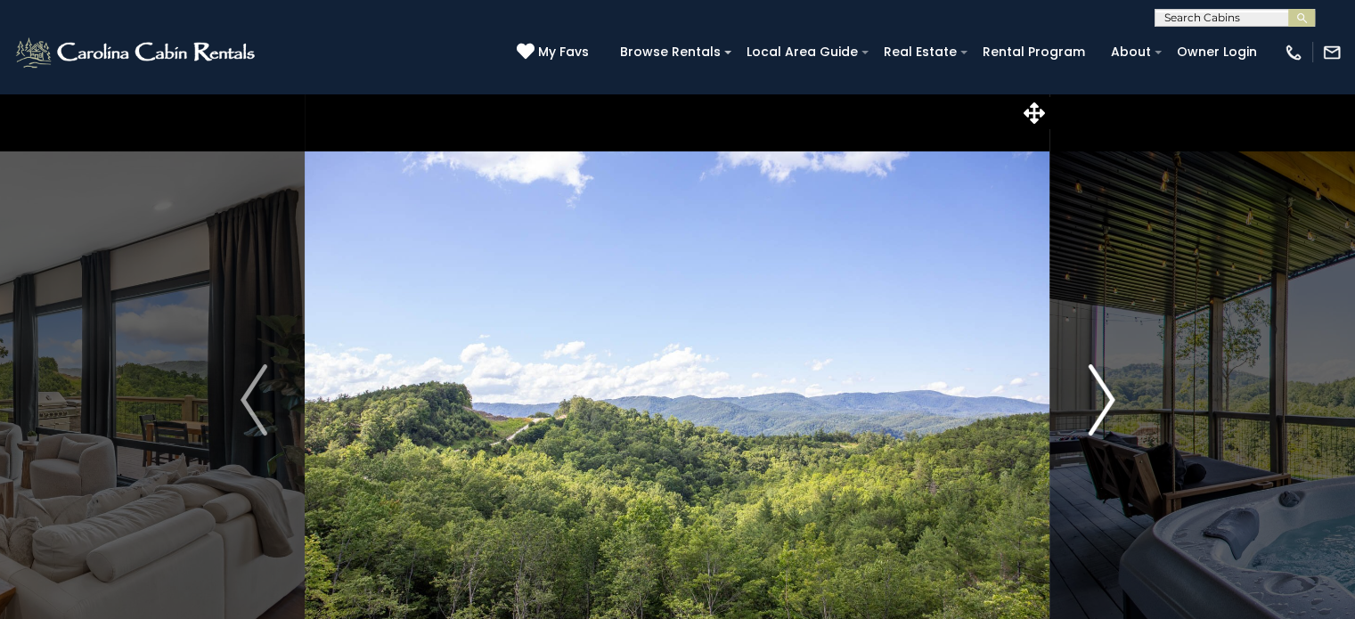
click at [1102, 403] on img "Next" at bounding box center [1101, 399] width 27 height 71
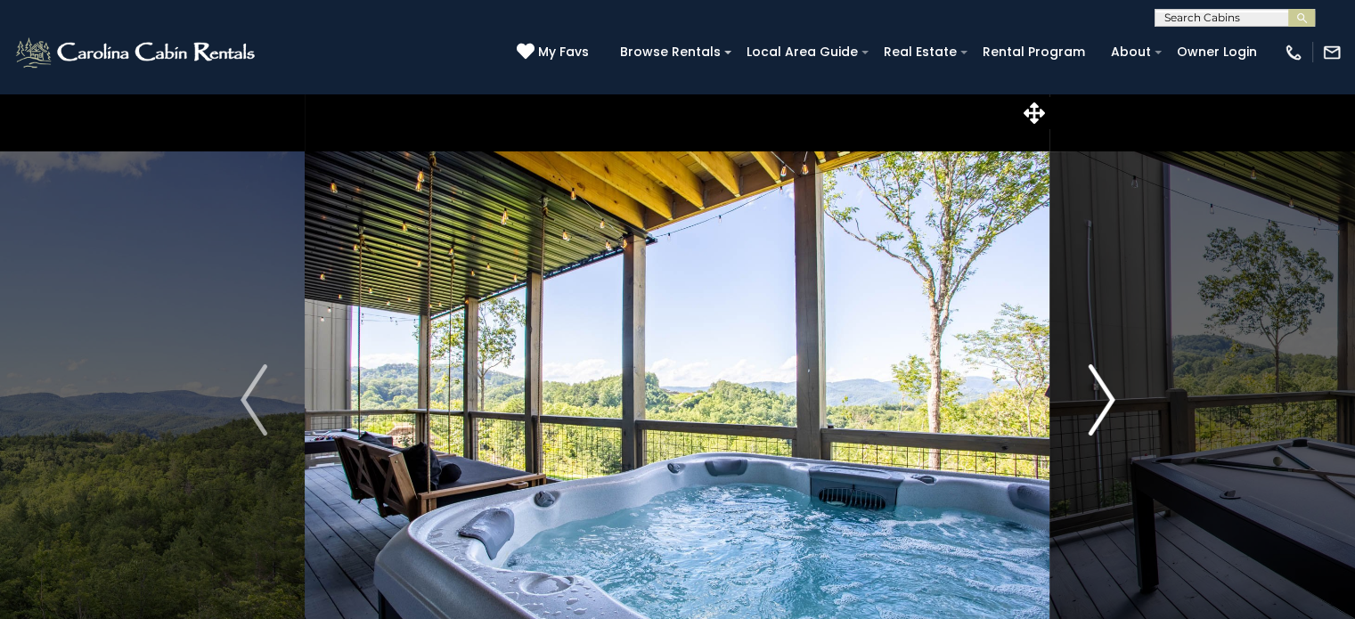
click at [1102, 403] on img "Next" at bounding box center [1101, 399] width 27 height 71
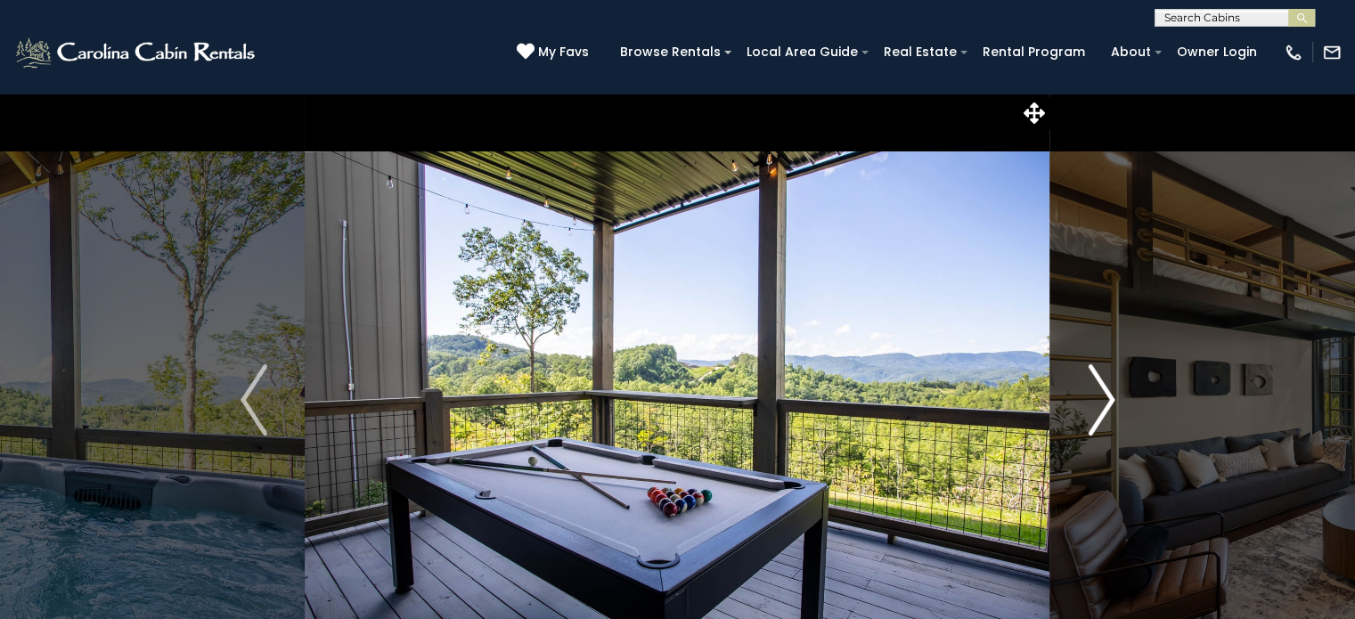
click at [1102, 403] on img "Next" at bounding box center [1101, 399] width 27 height 71
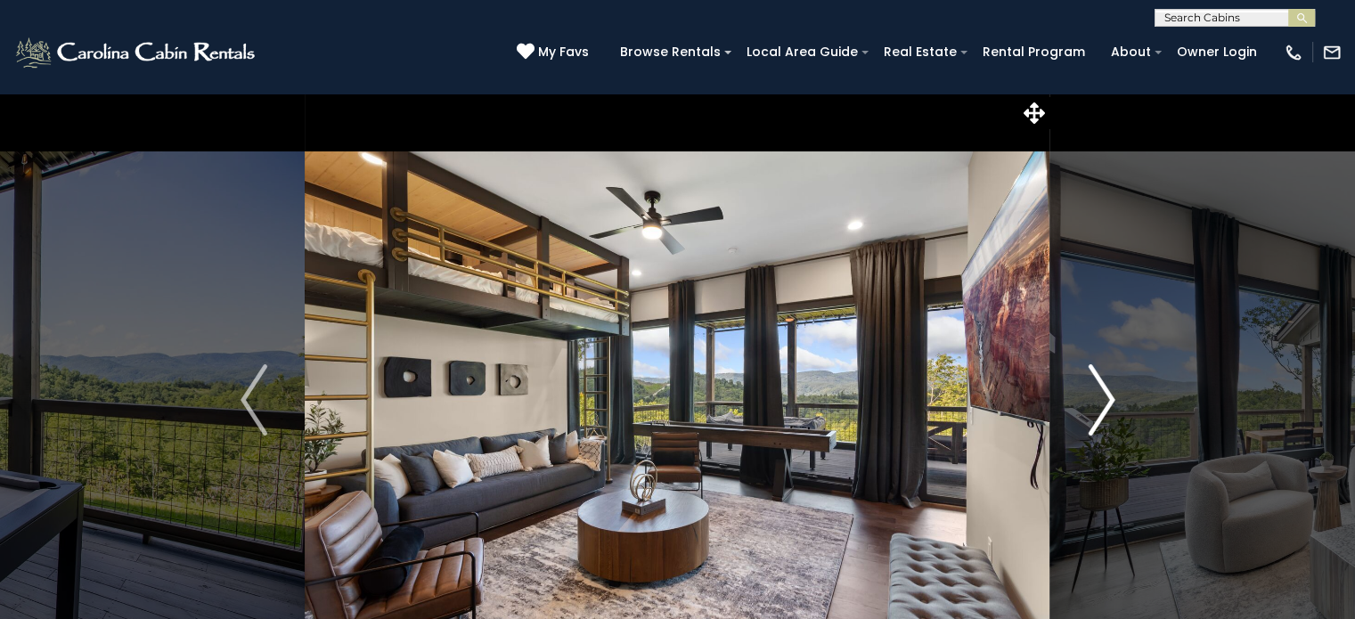
click at [1102, 403] on img "Next" at bounding box center [1101, 399] width 27 height 71
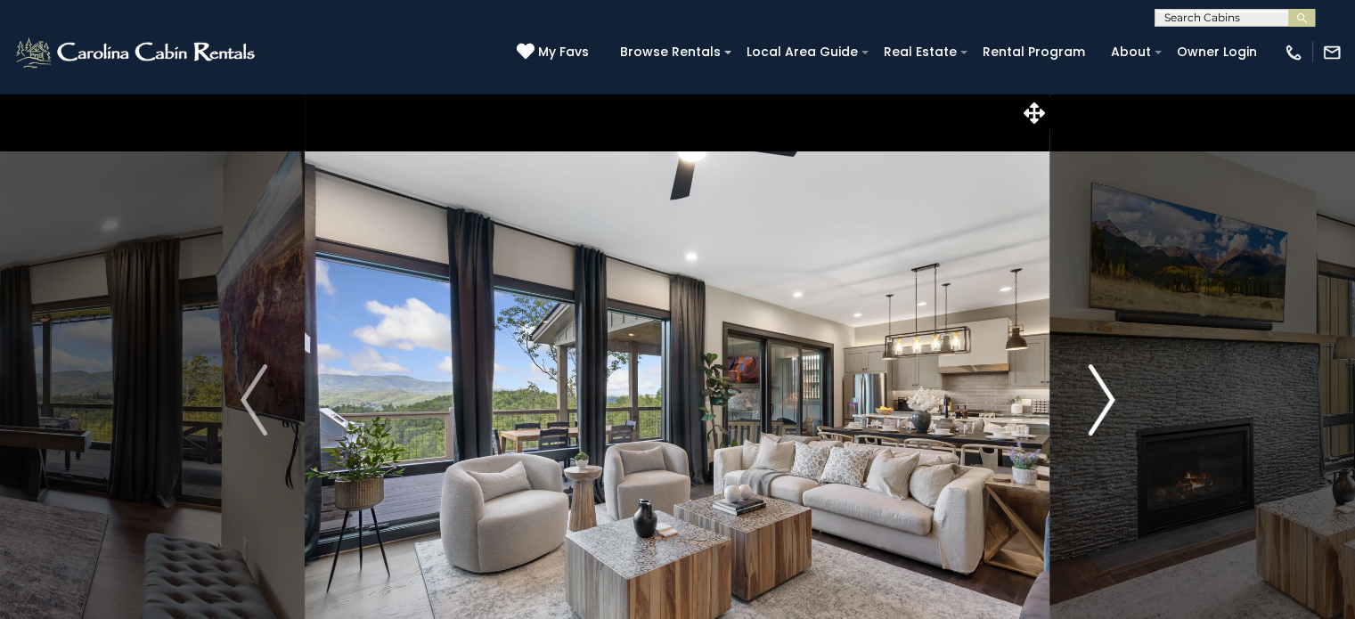
click at [1102, 403] on img "Next" at bounding box center [1101, 399] width 27 height 71
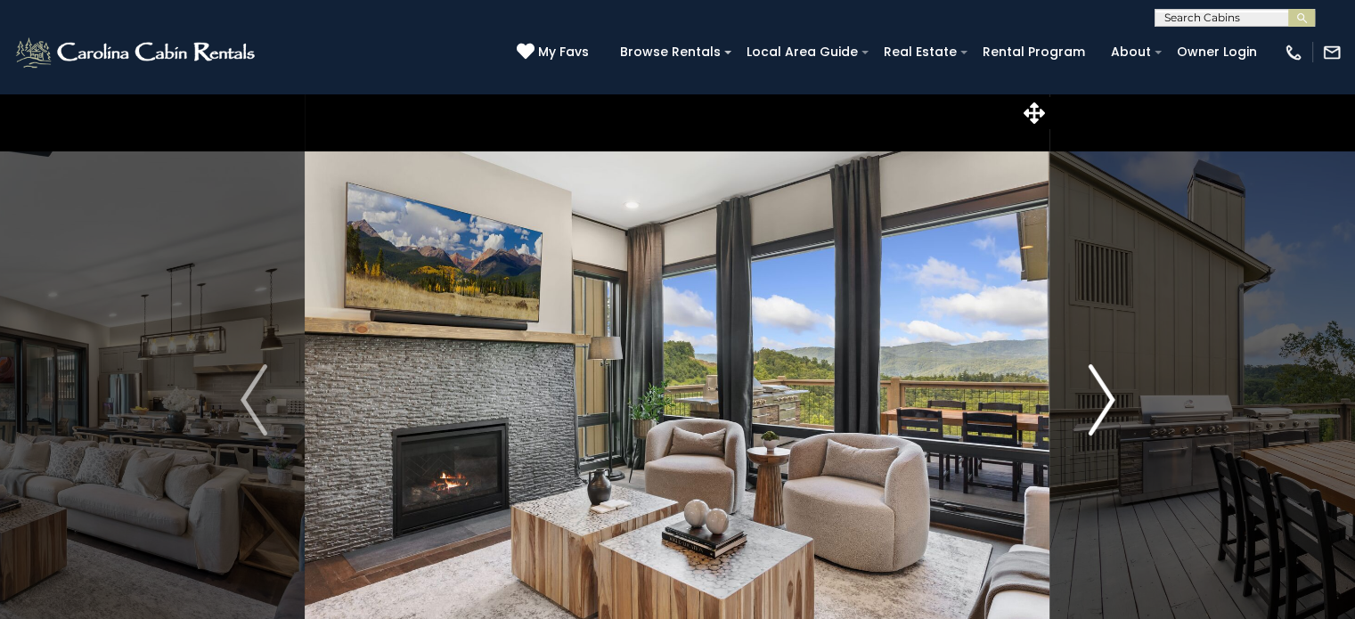
click at [1102, 403] on img "Next" at bounding box center [1101, 399] width 27 height 71
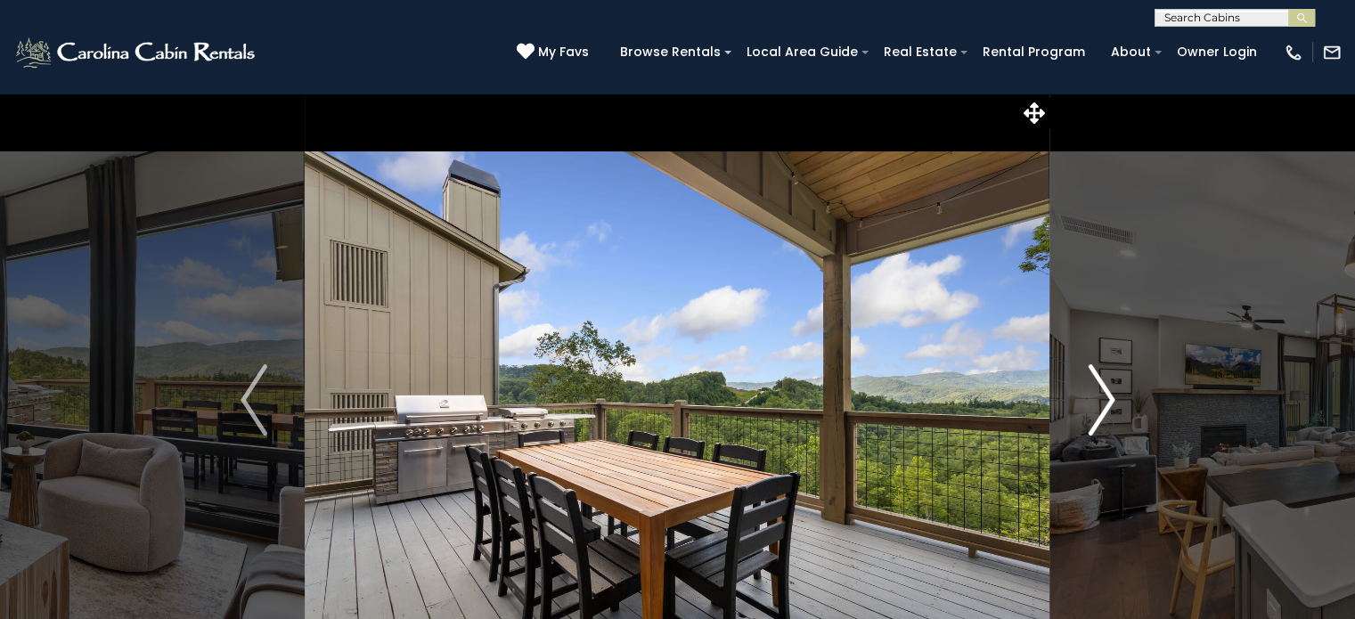
click at [1102, 403] on img "Next" at bounding box center [1101, 399] width 27 height 71
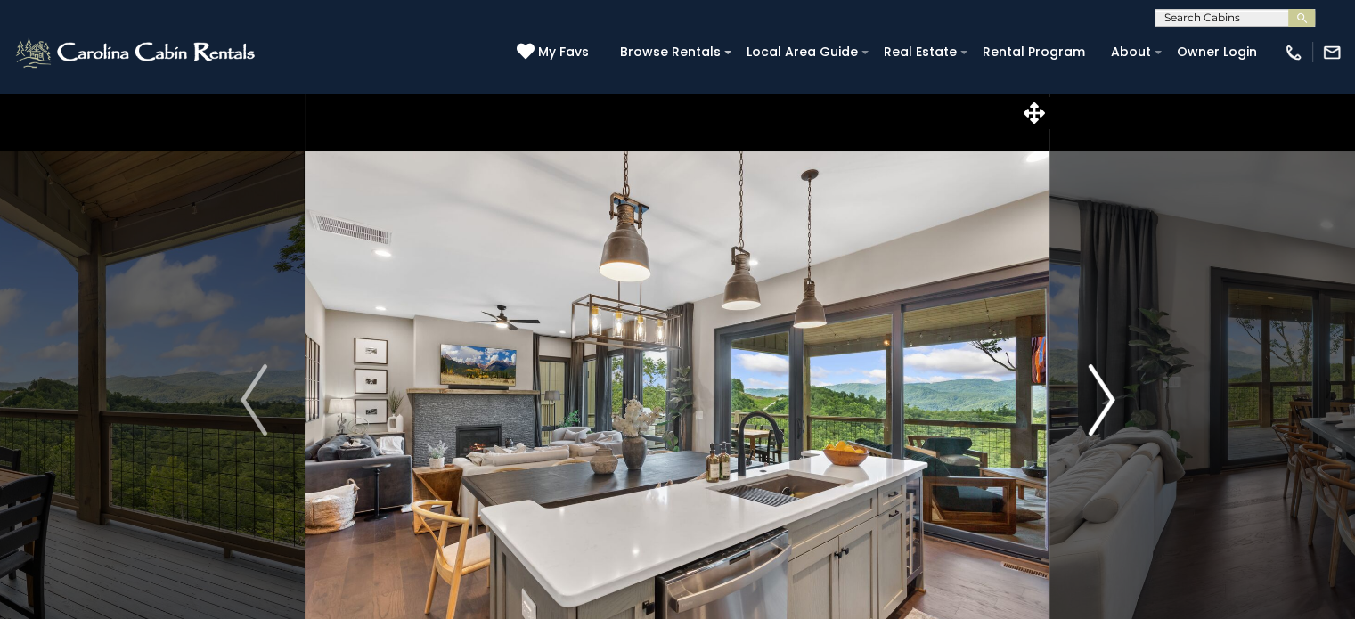
click at [1102, 403] on img "Next" at bounding box center [1101, 399] width 27 height 71
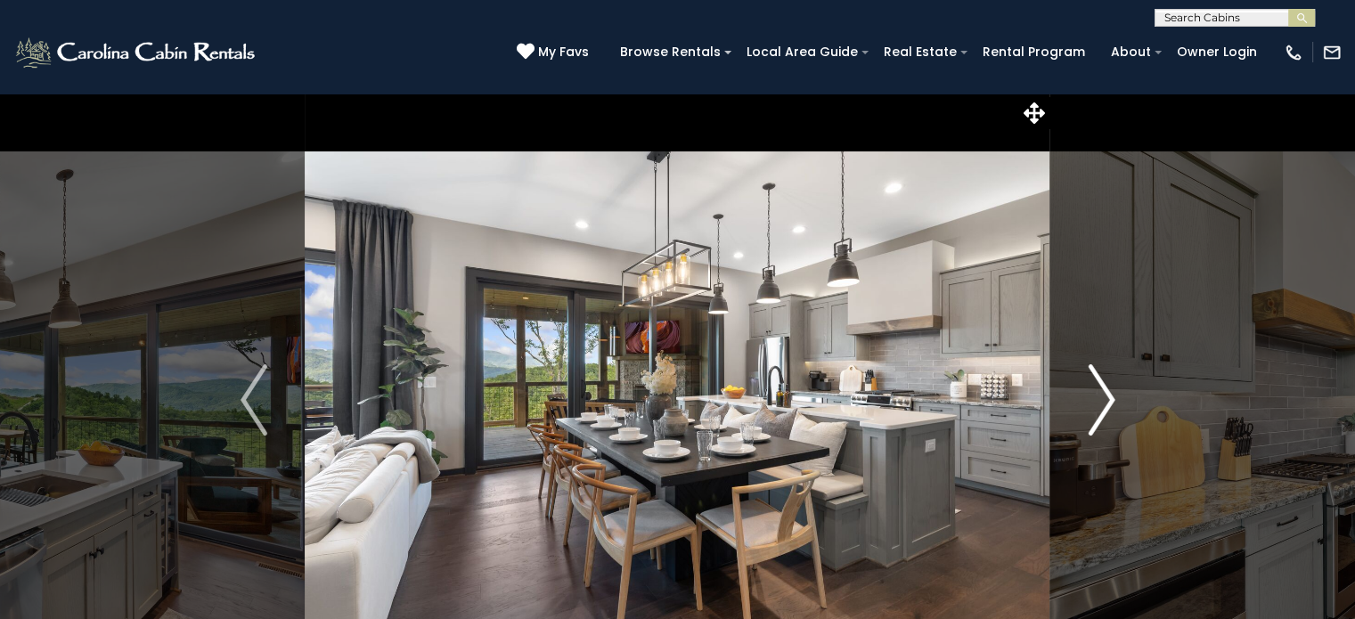
click at [1102, 403] on img "Next" at bounding box center [1101, 399] width 27 height 71
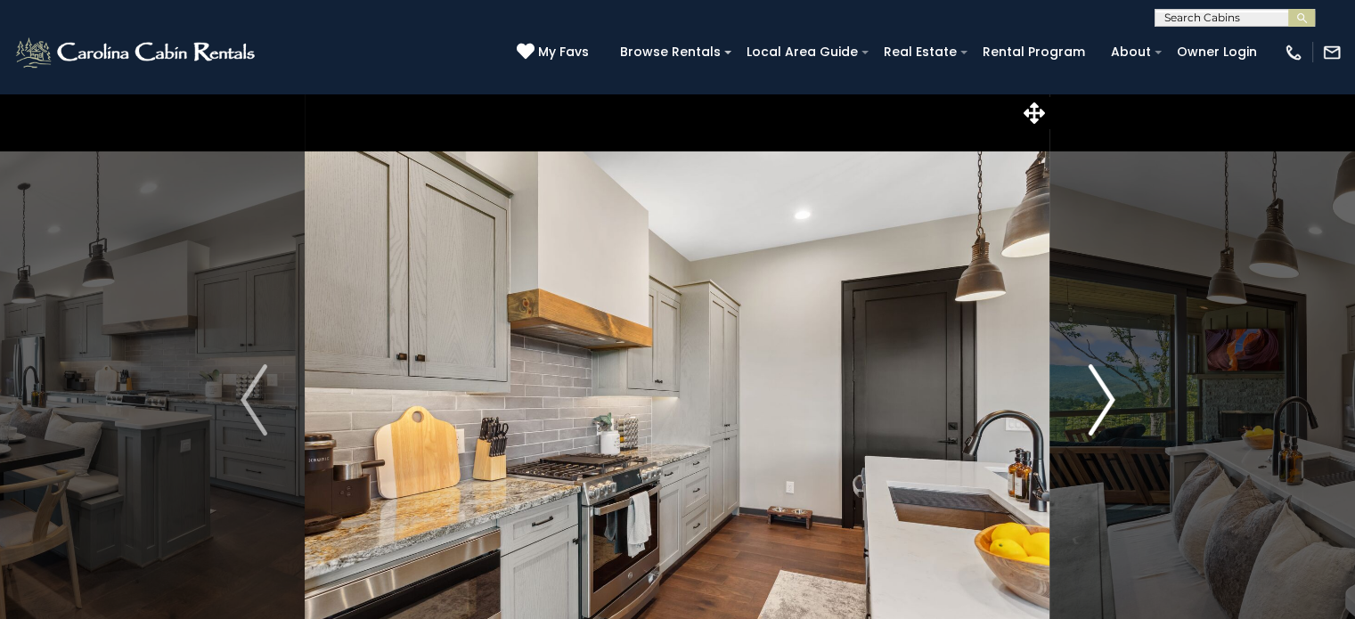
click at [1102, 403] on img "Next" at bounding box center [1101, 399] width 27 height 71
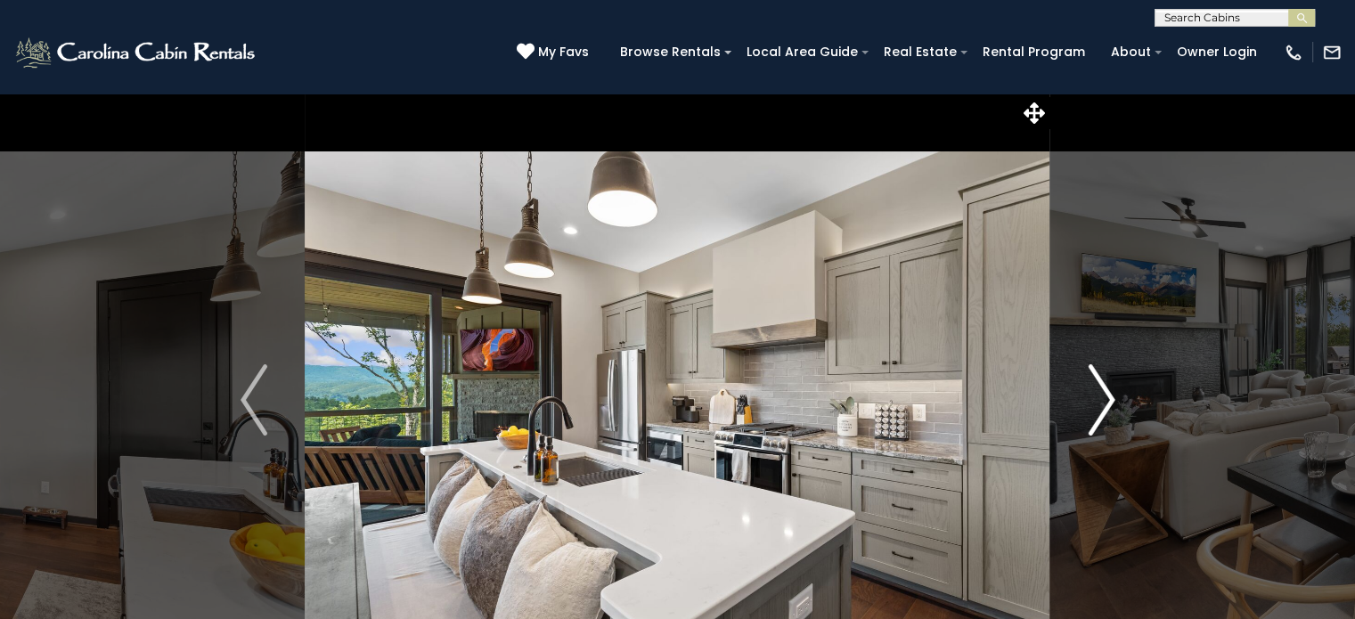
click at [1102, 403] on img "Next" at bounding box center [1101, 399] width 27 height 71
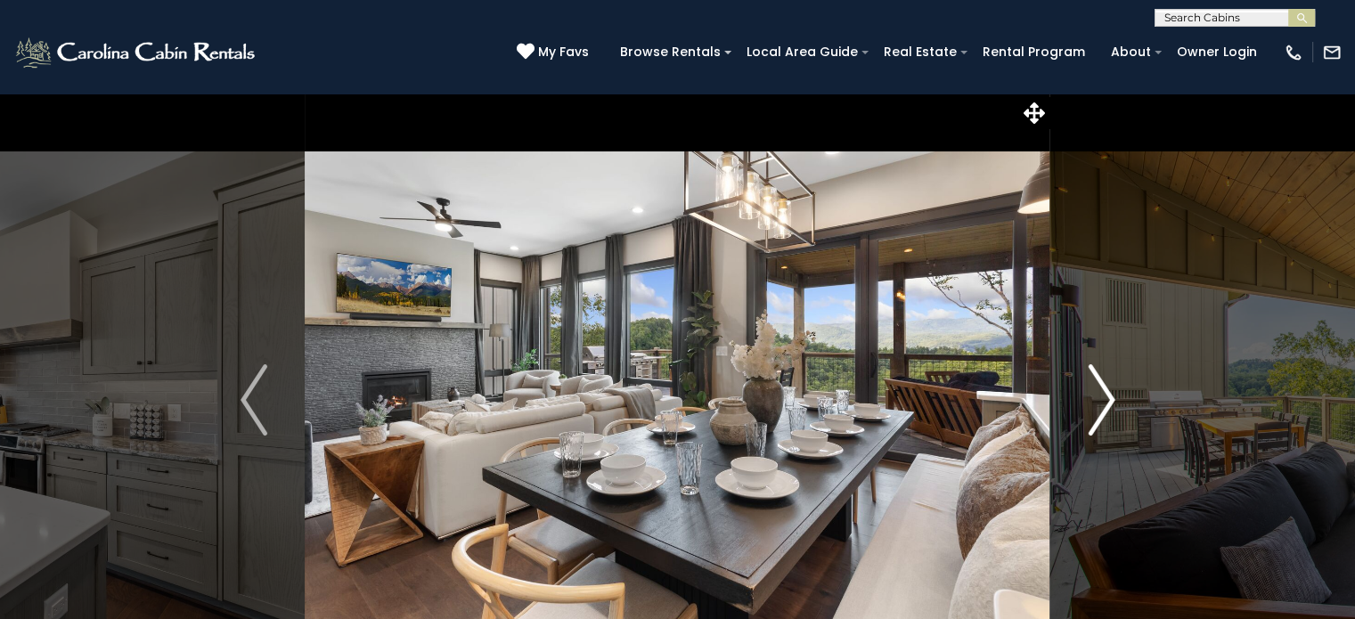
click at [1102, 403] on img "Next" at bounding box center [1101, 399] width 27 height 71
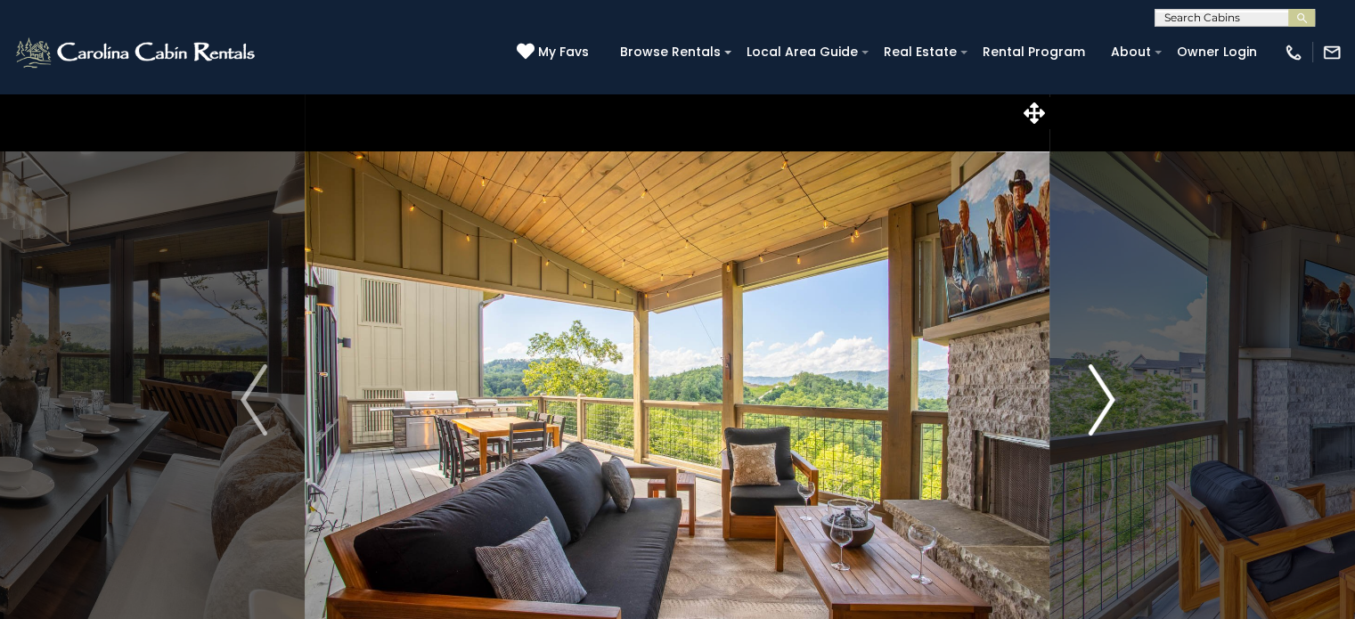
click at [1102, 403] on img "Next" at bounding box center [1101, 399] width 27 height 71
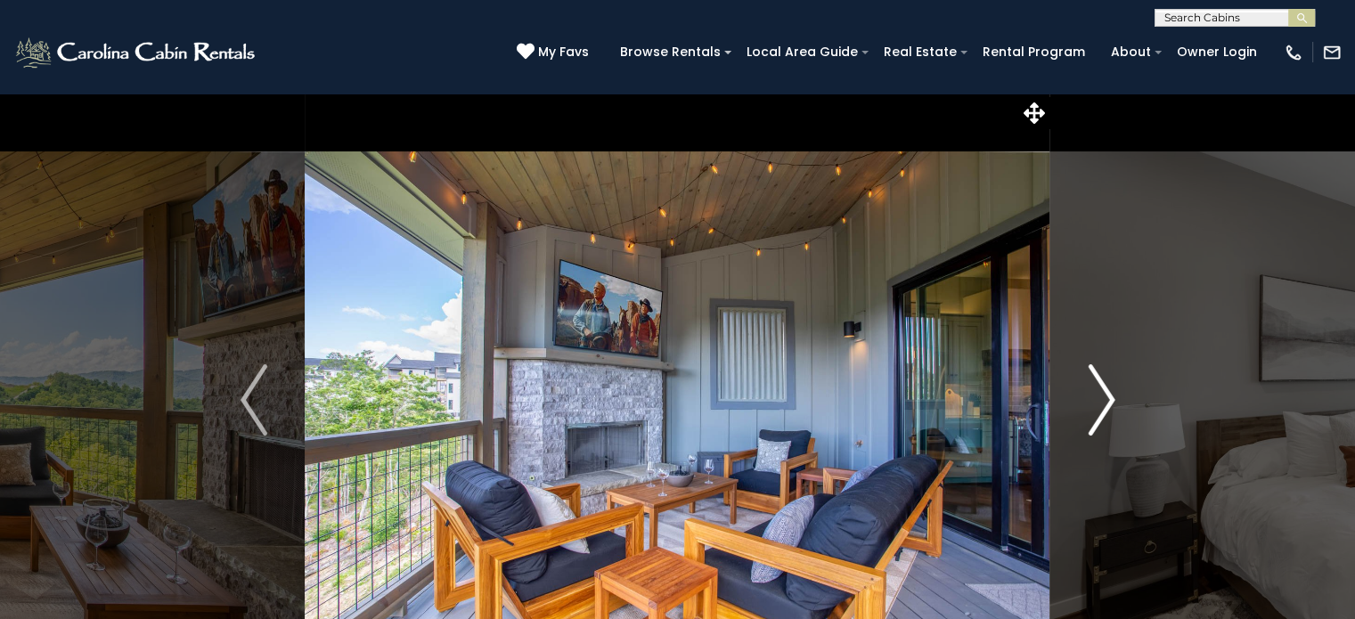
click at [1102, 403] on img "Next" at bounding box center [1101, 399] width 27 height 71
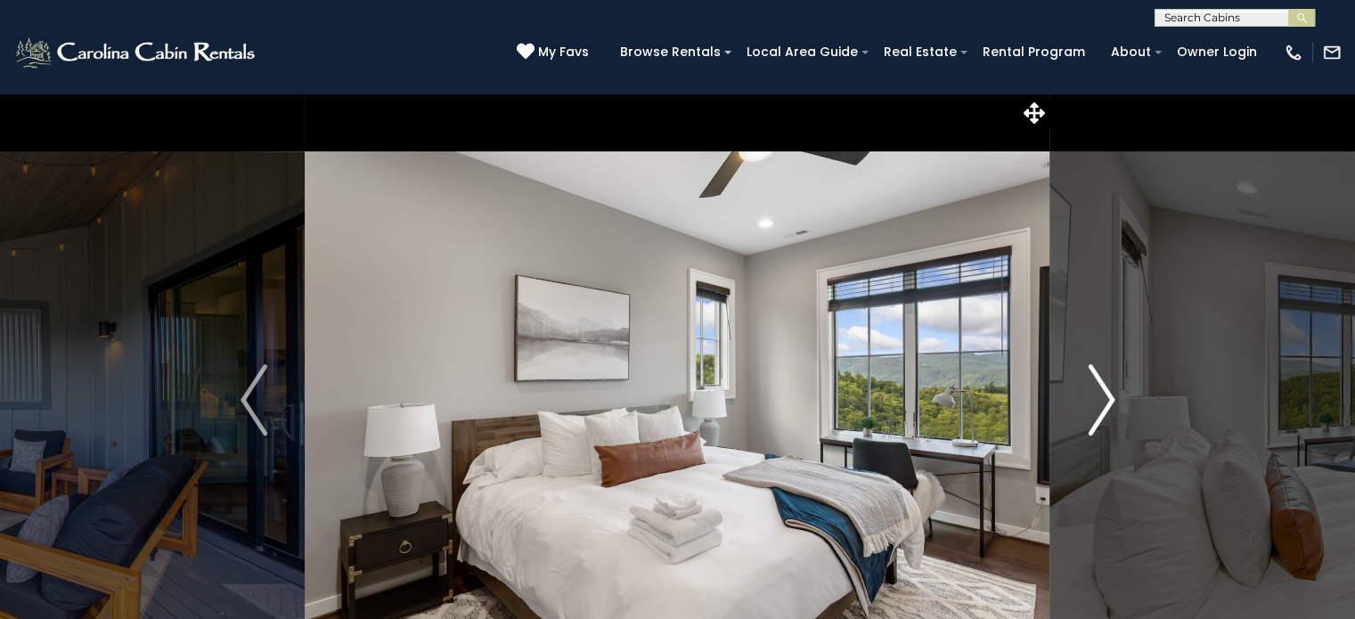
click at [1102, 403] on img "Next" at bounding box center [1101, 399] width 27 height 71
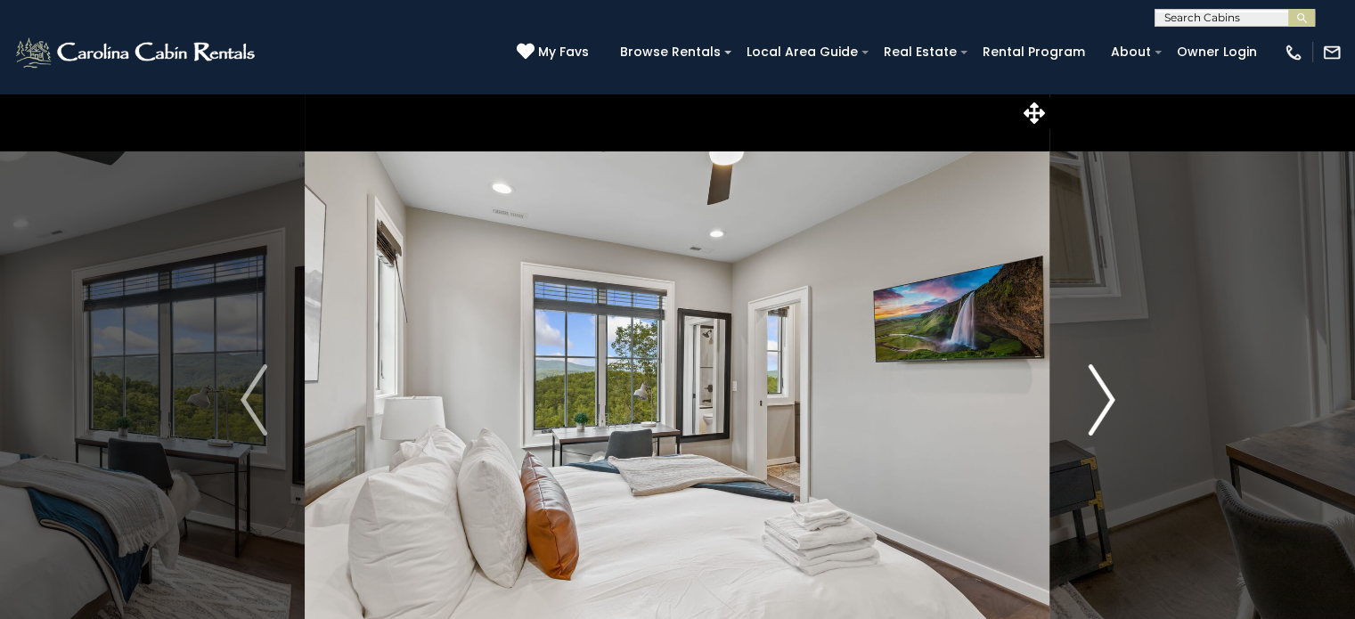
click at [1102, 403] on img "Next" at bounding box center [1101, 399] width 27 height 71
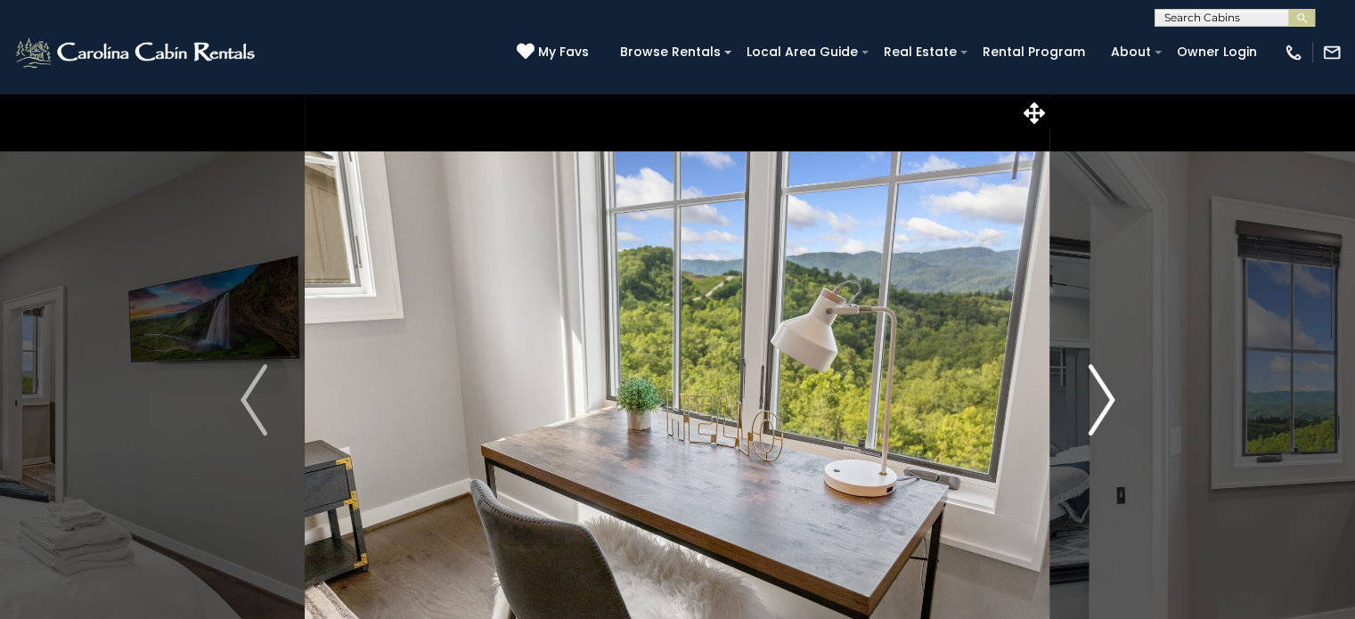
click at [1102, 403] on img "Next" at bounding box center [1101, 399] width 27 height 71
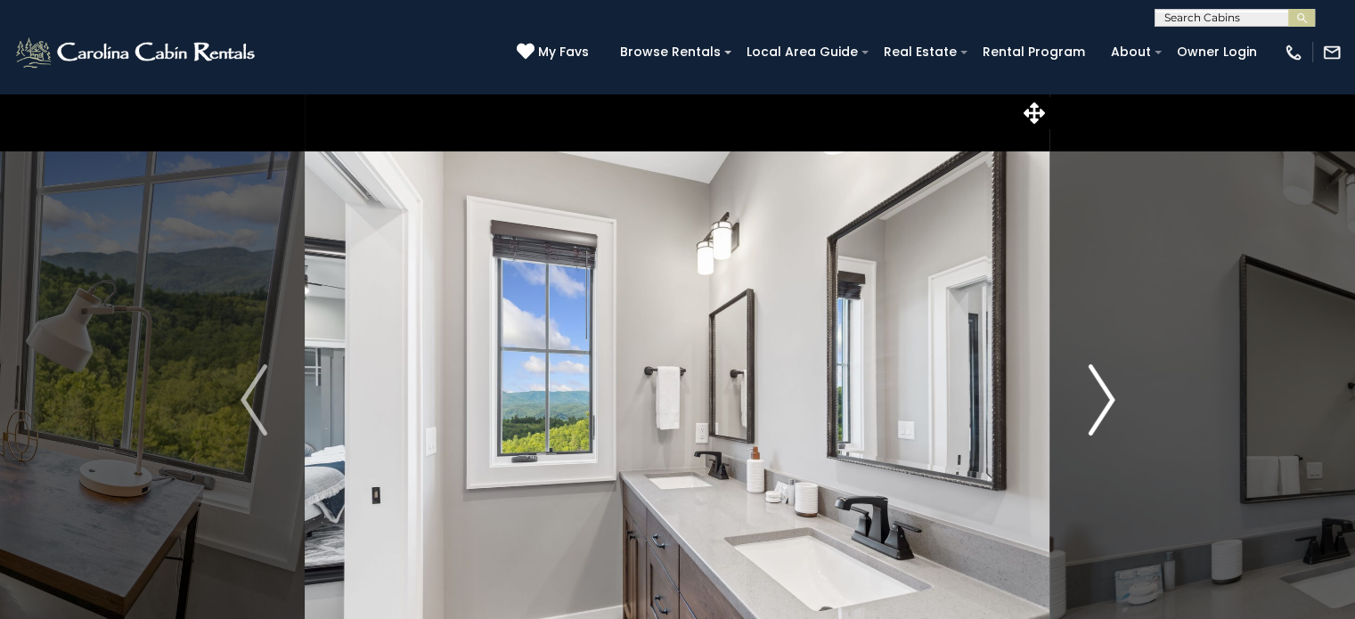
click at [1102, 403] on img "Next" at bounding box center [1101, 399] width 27 height 71
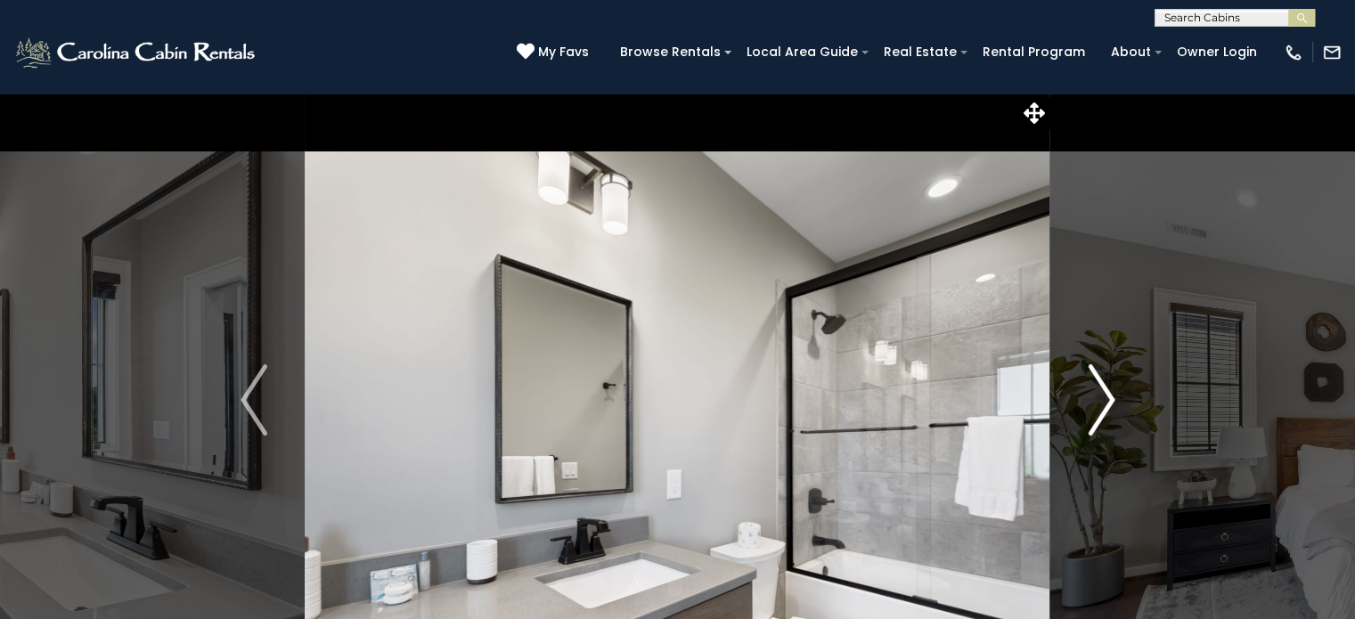
click at [1102, 403] on img "Next" at bounding box center [1101, 399] width 27 height 71
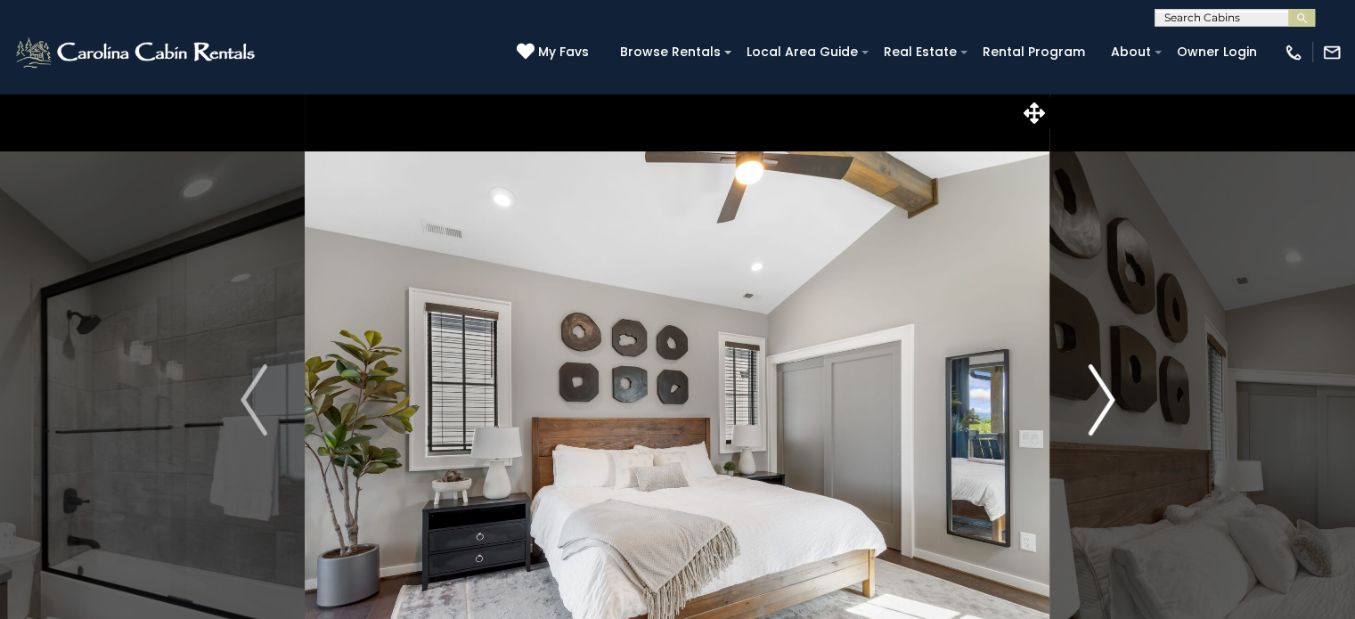
click at [1102, 403] on img "Next" at bounding box center [1101, 399] width 27 height 71
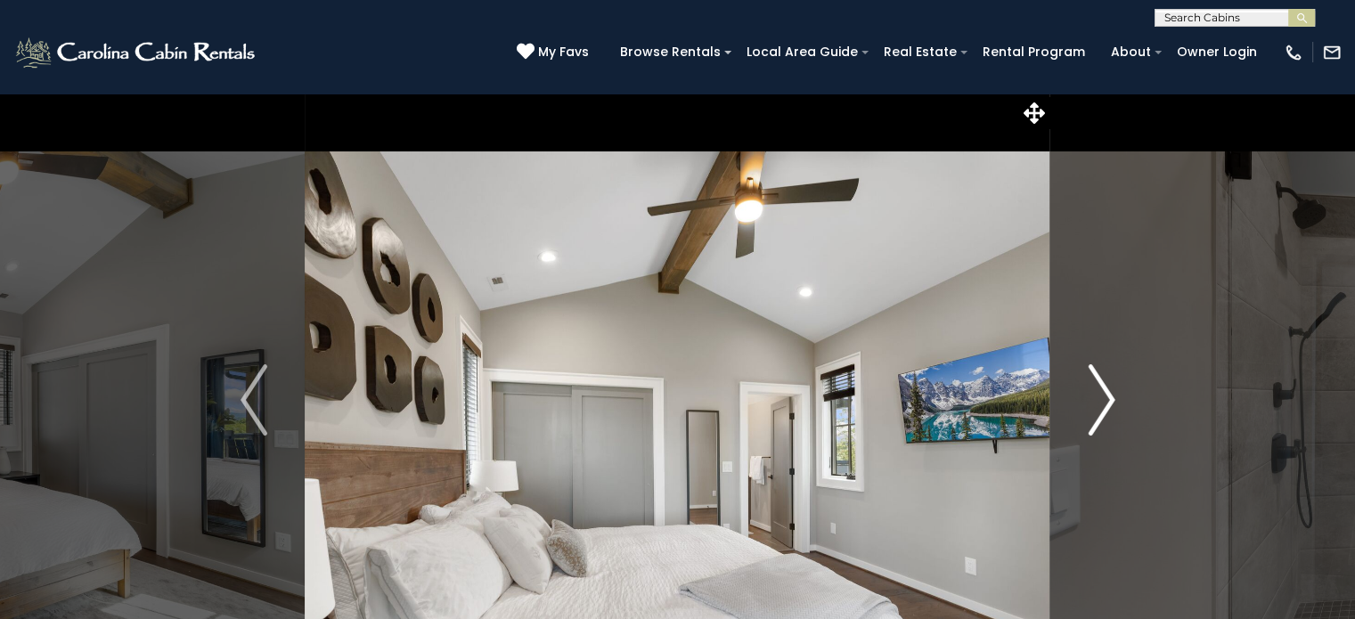
click at [1102, 403] on img "Next" at bounding box center [1101, 399] width 27 height 71
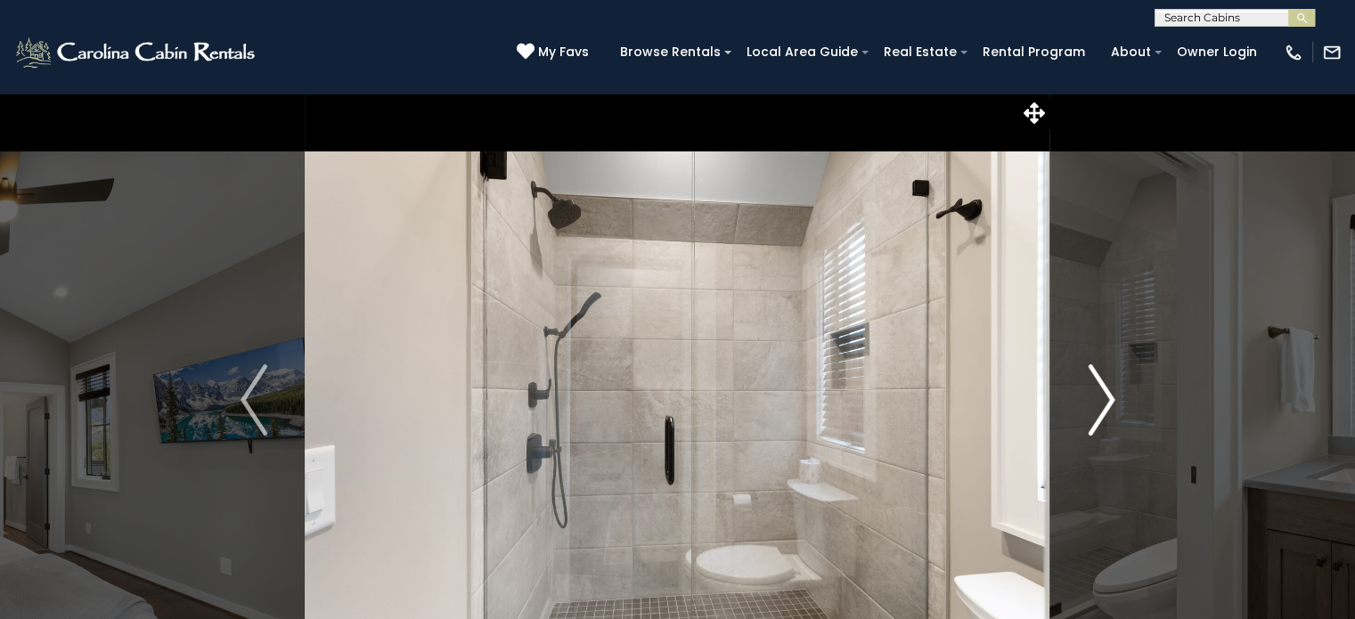
click at [1102, 403] on img "Next" at bounding box center [1101, 399] width 27 height 71
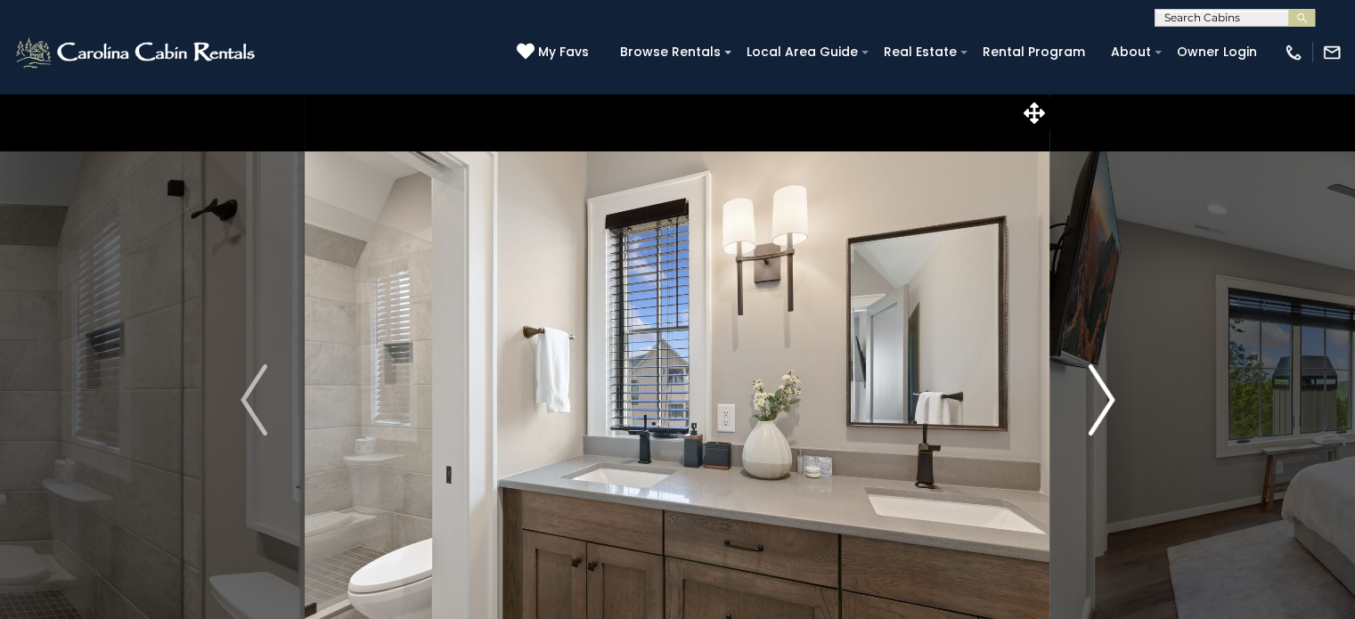
click at [1102, 403] on img "Next" at bounding box center [1101, 399] width 27 height 71
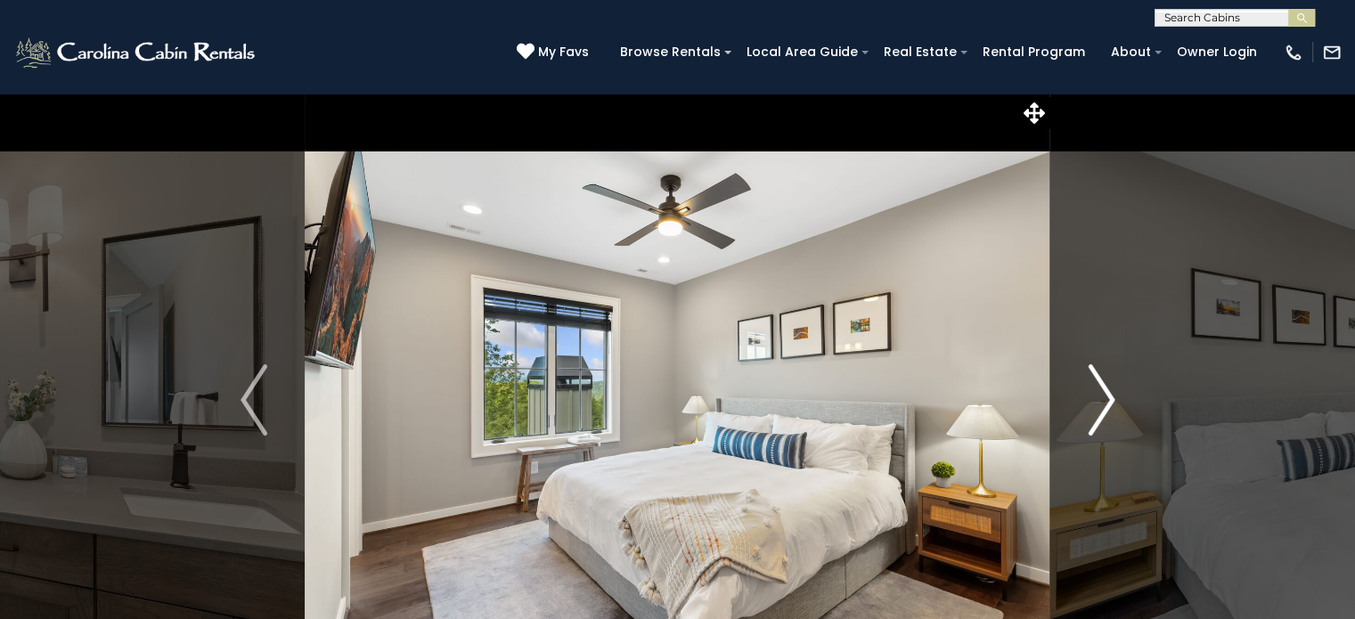
click at [1102, 403] on img "Next" at bounding box center [1101, 399] width 27 height 71
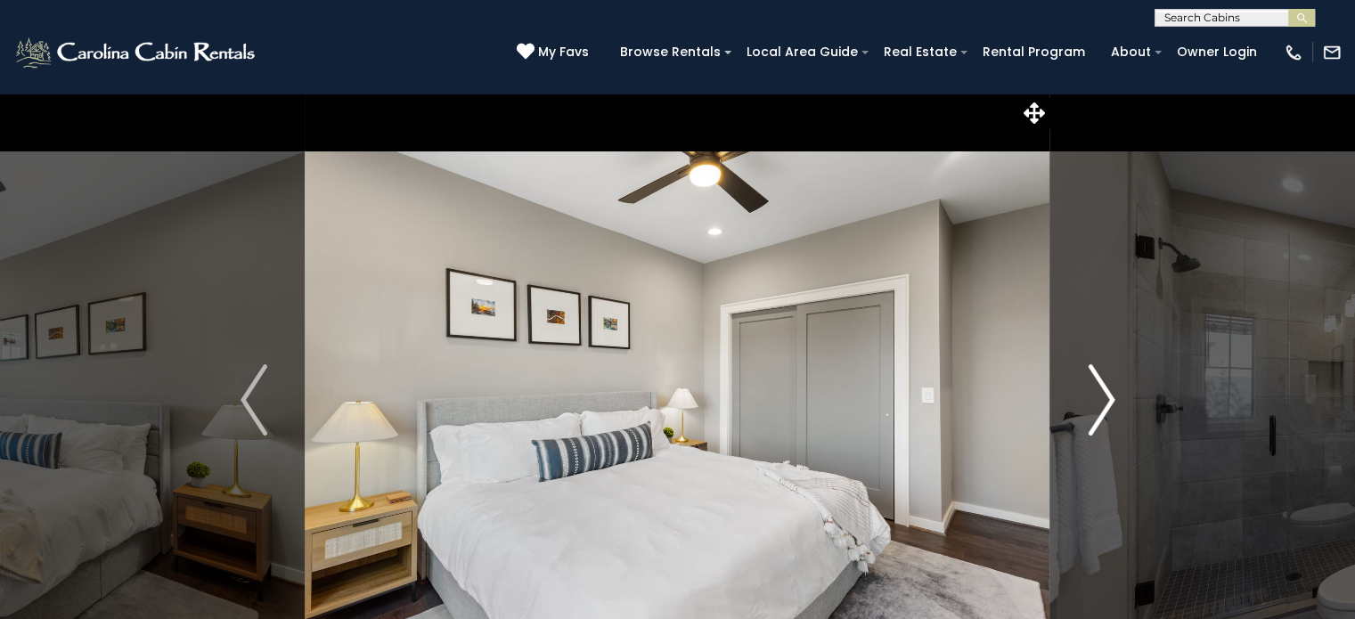
click at [1102, 403] on img "Next" at bounding box center [1101, 399] width 27 height 71
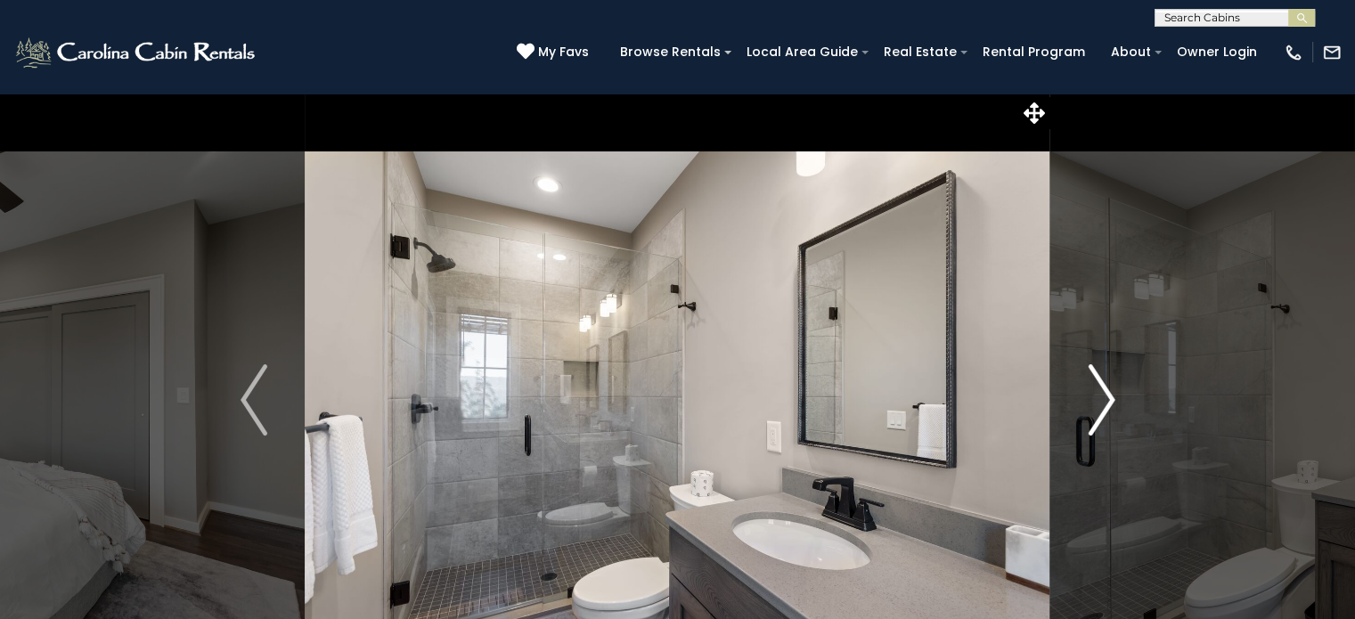
click at [1102, 403] on img "Next" at bounding box center [1101, 399] width 27 height 71
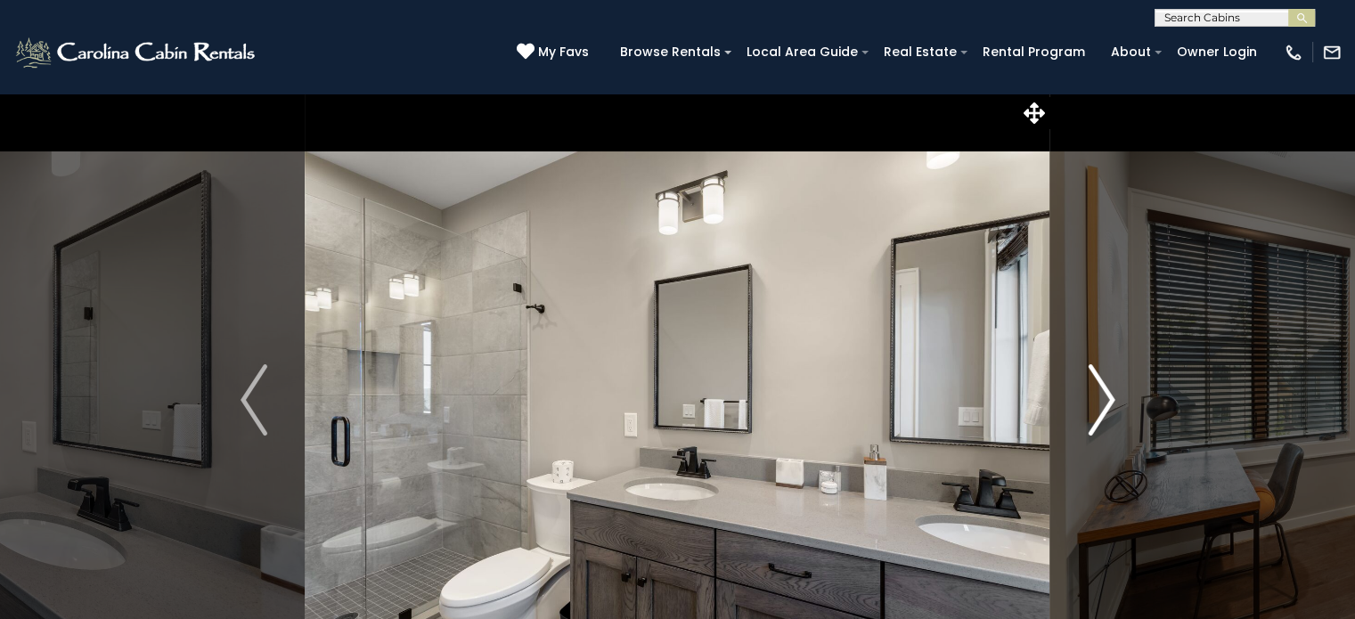
click at [1102, 403] on img "Next" at bounding box center [1101, 399] width 27 height 71
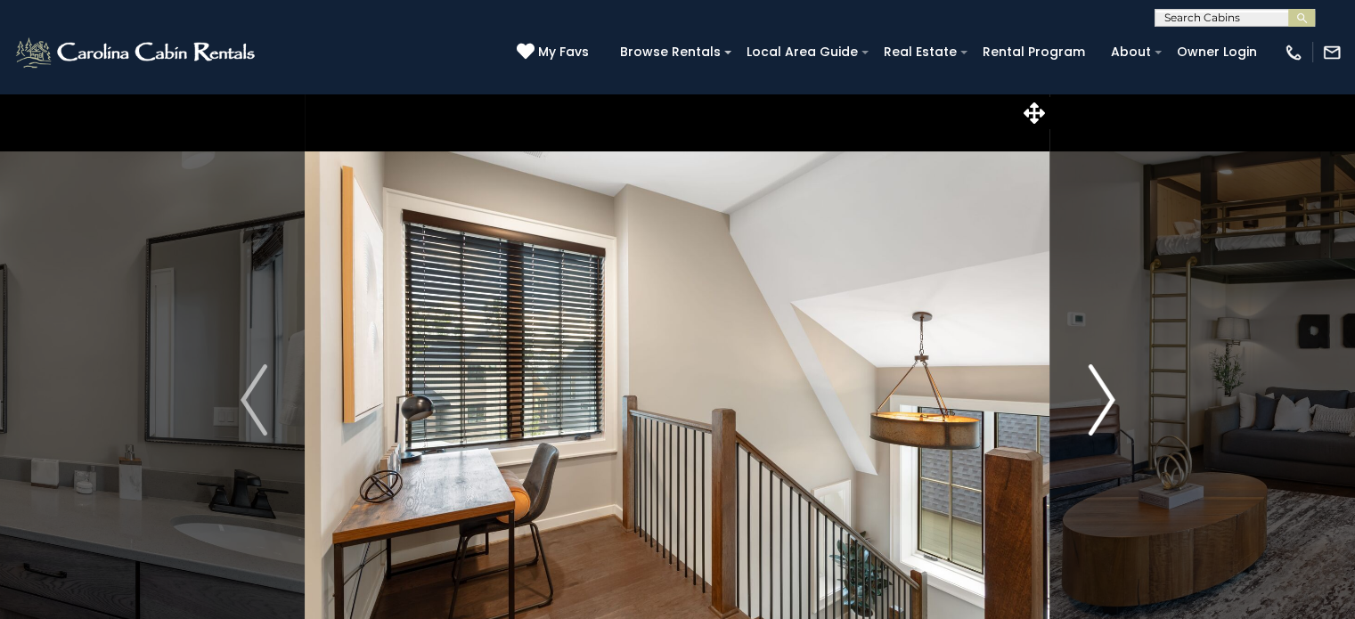
click at [1102, 403] on img "Next" at bounding box center [1101, 399] width 27 height 71
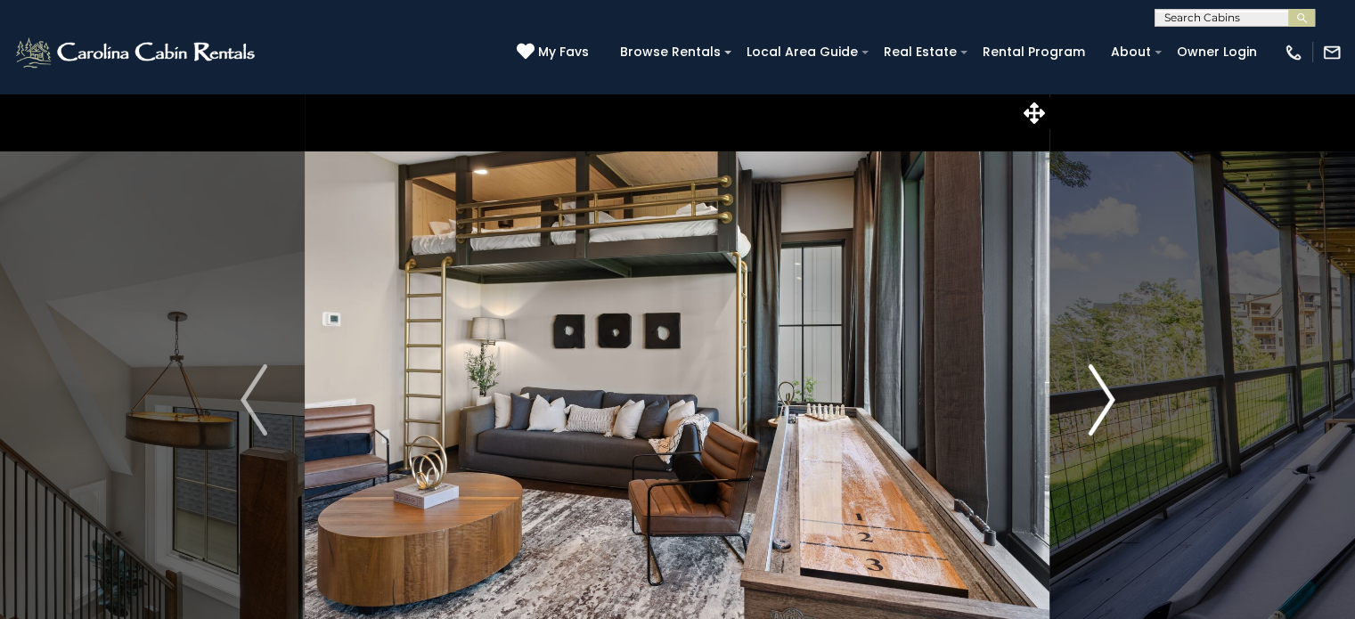
click at [1102, 403] on img "Next" at bounding box center [1101, 399] width 27 height 71
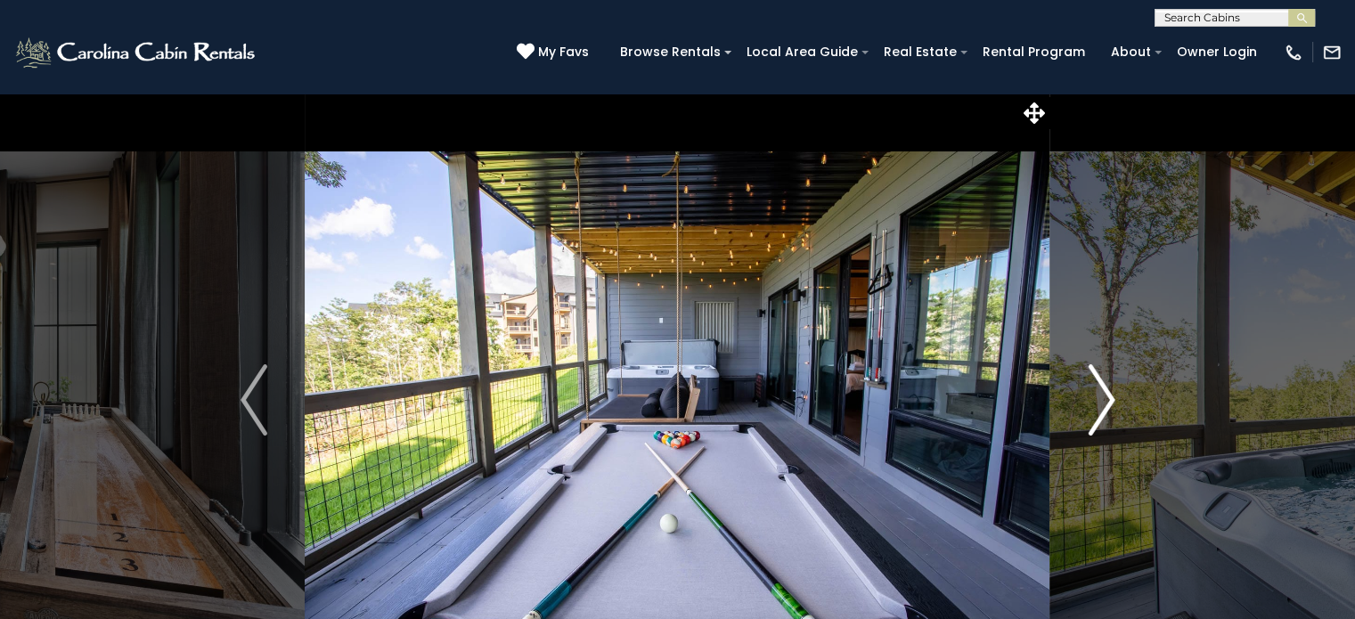
click at [1102, 403] on img "Next" at bounding box center [1101, 399] width 27 height 71
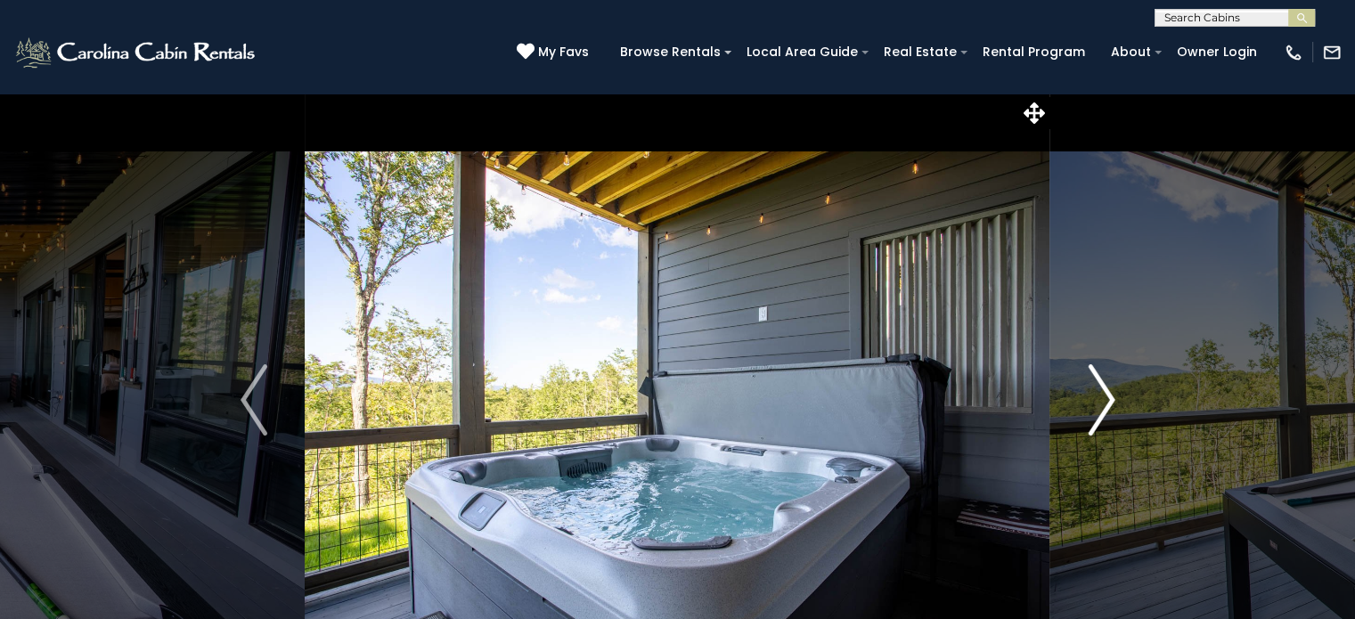
click at [1102, 403] on img "Next" at bounding box center [1101, 399] width 27 height 71
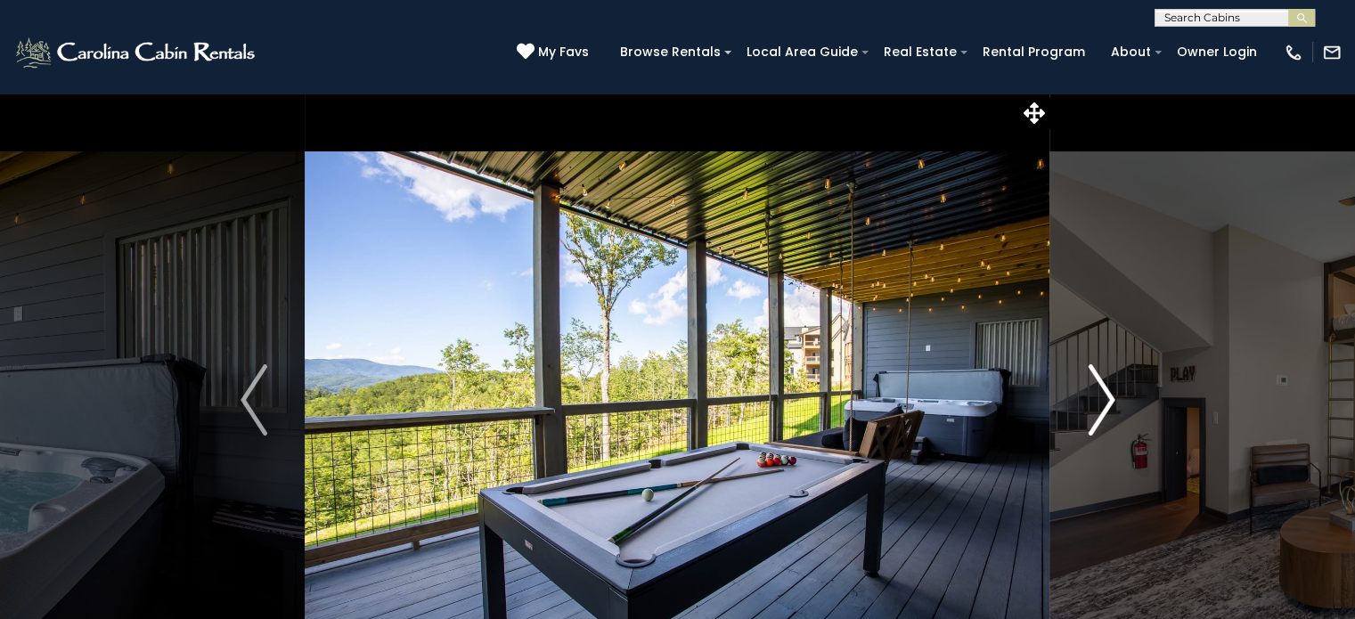
click at [1102, 403] on img "Next" at bounding box center [1101, 399] width 27 height 71
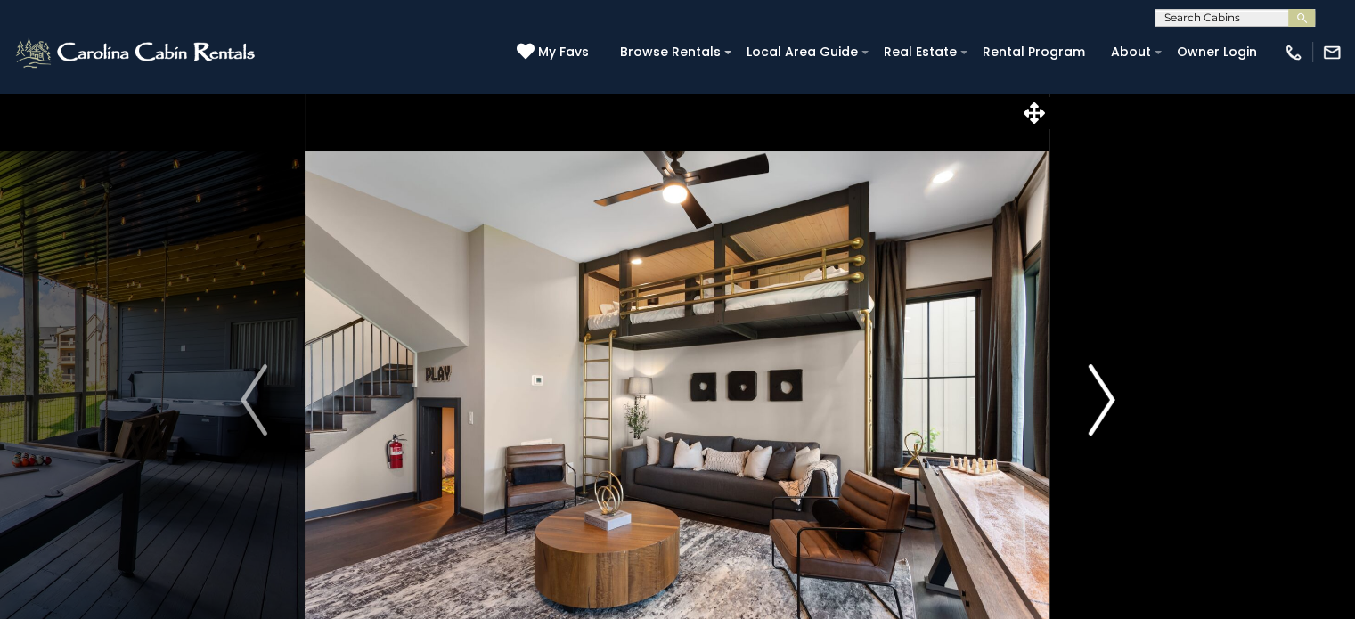
click at [1102, 403] on img "Next" at bounding box center [1101, 399] width 27 height 71
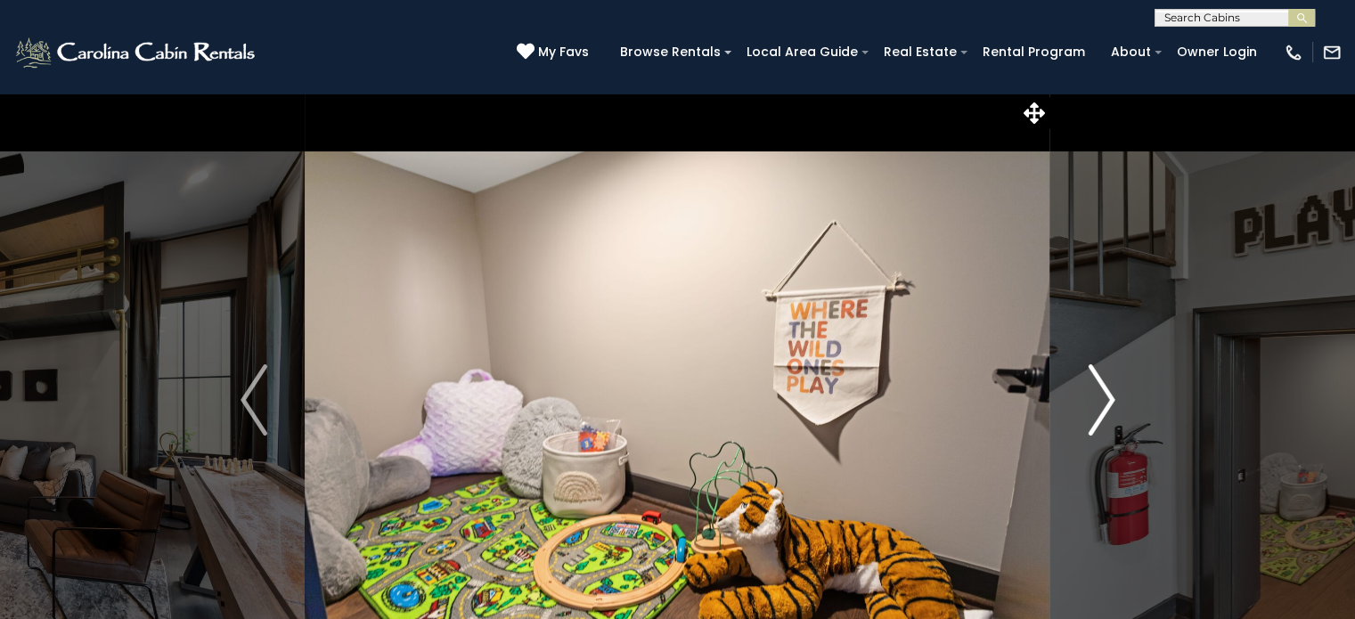
click at [1102, 403] on img "Next" at bounding box center [1101, 399] width 27 height 71
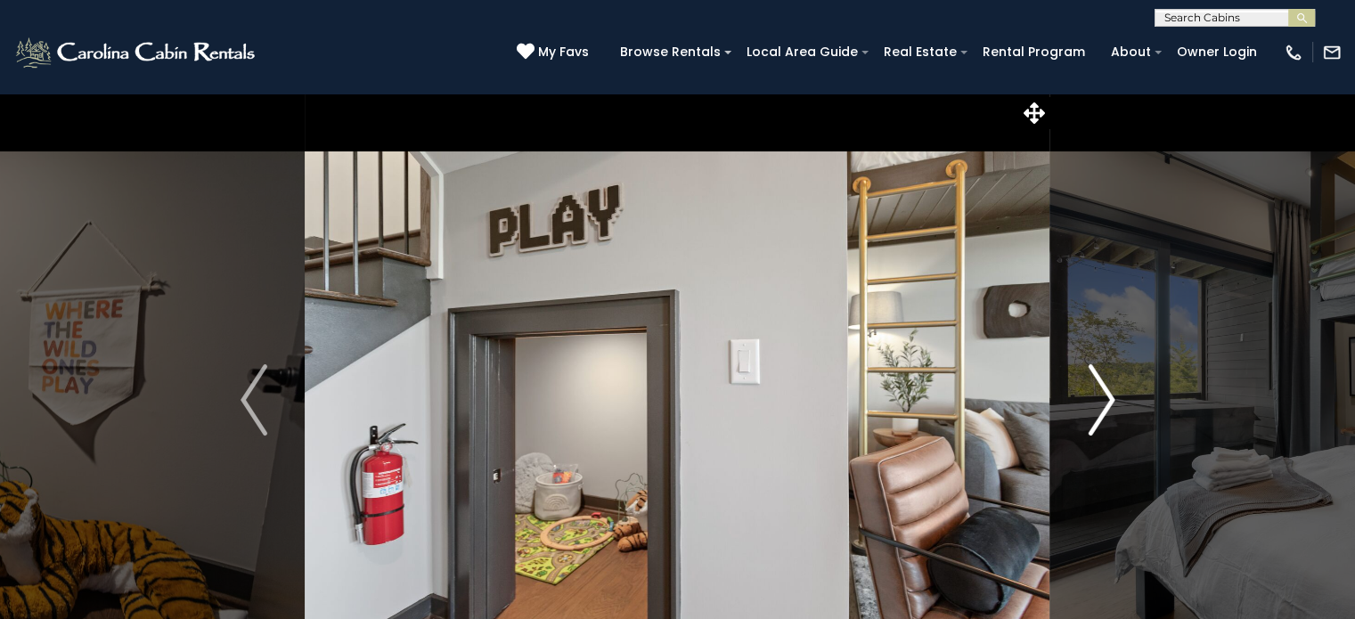
click at [1102, 403] on img "Next" at bounding box center [1101, 399] width 27 height 71
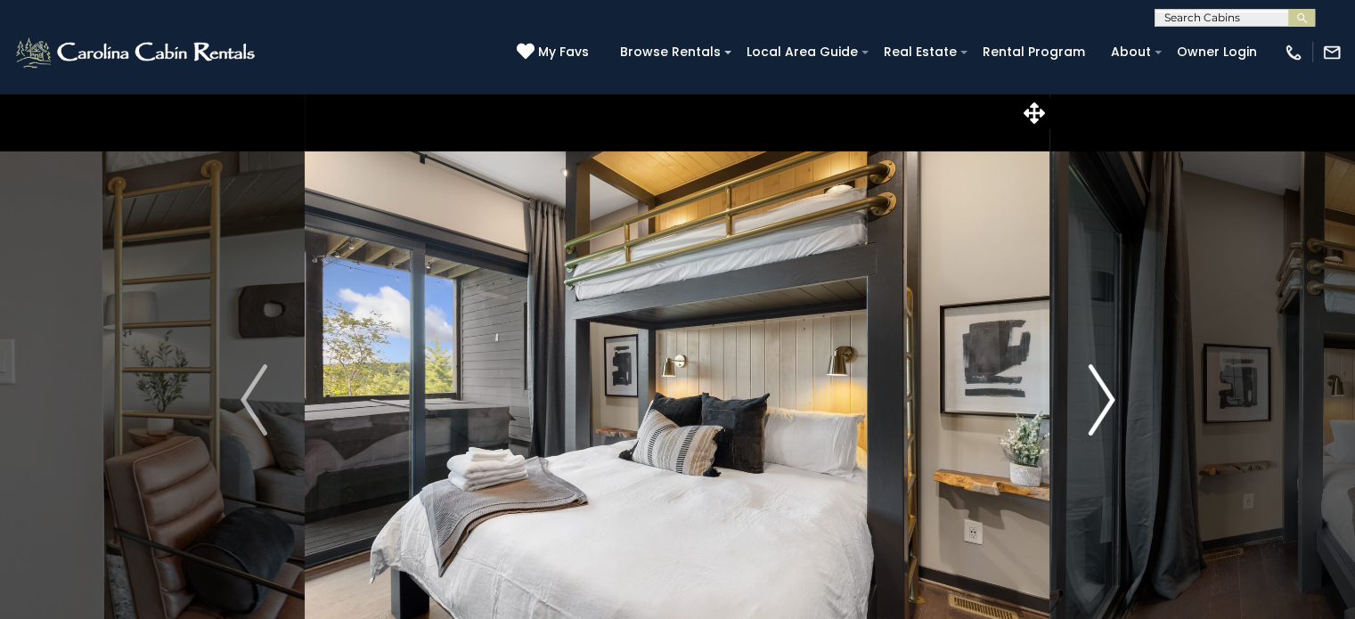
click at [1102, 403] on img "Next" at bounding box center [1101, 399] width 27 height 71
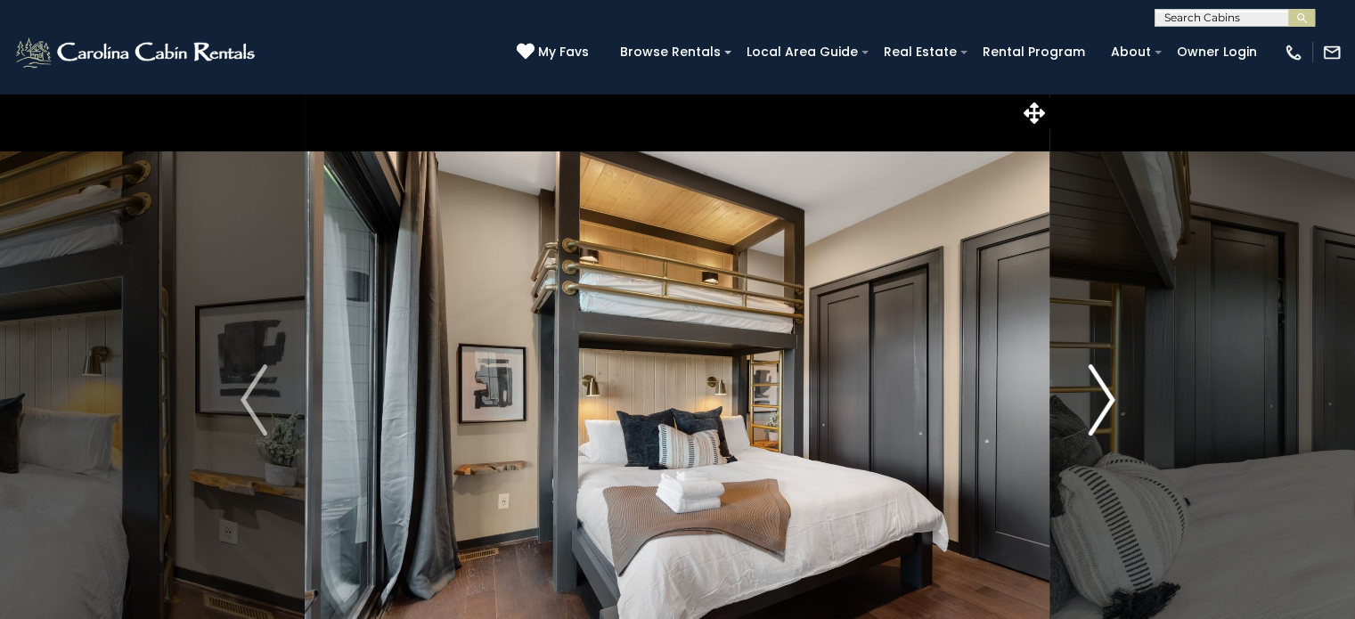
click at [1102, 403] on img "Next" at bounding box center [1101, 399] width 27 height 71
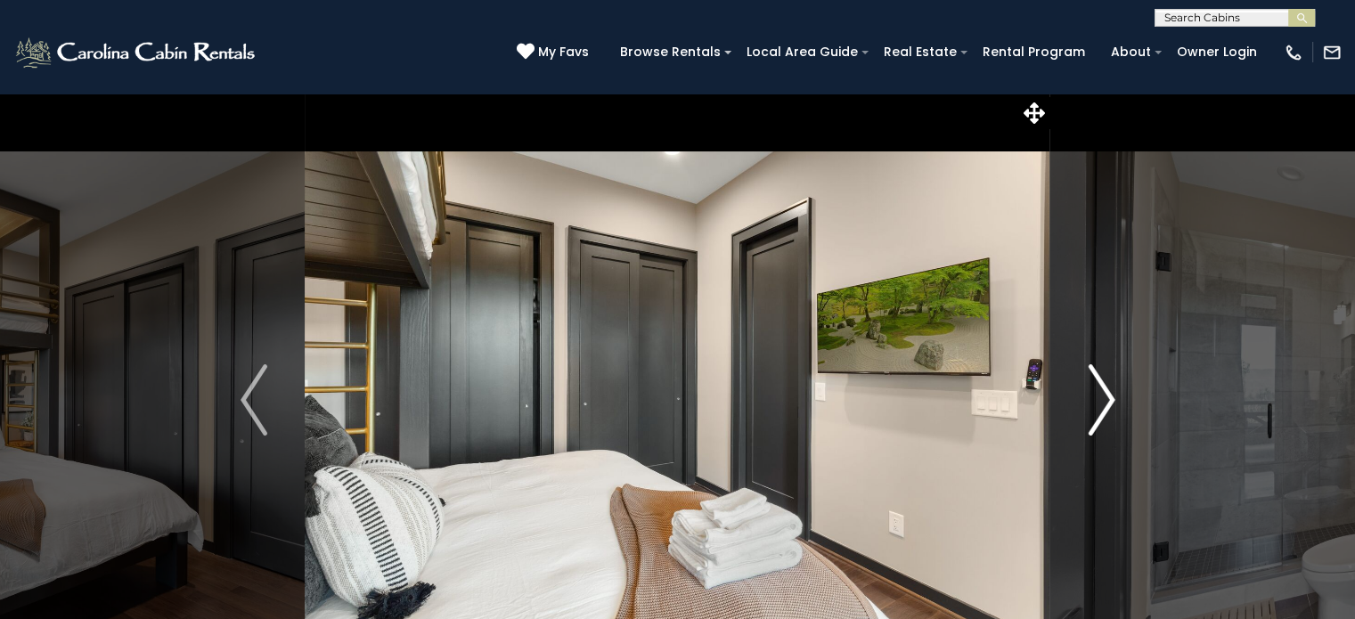
click at [1097, 404] on img "Next" at bounding box center [1101, 399] width 27 height 71
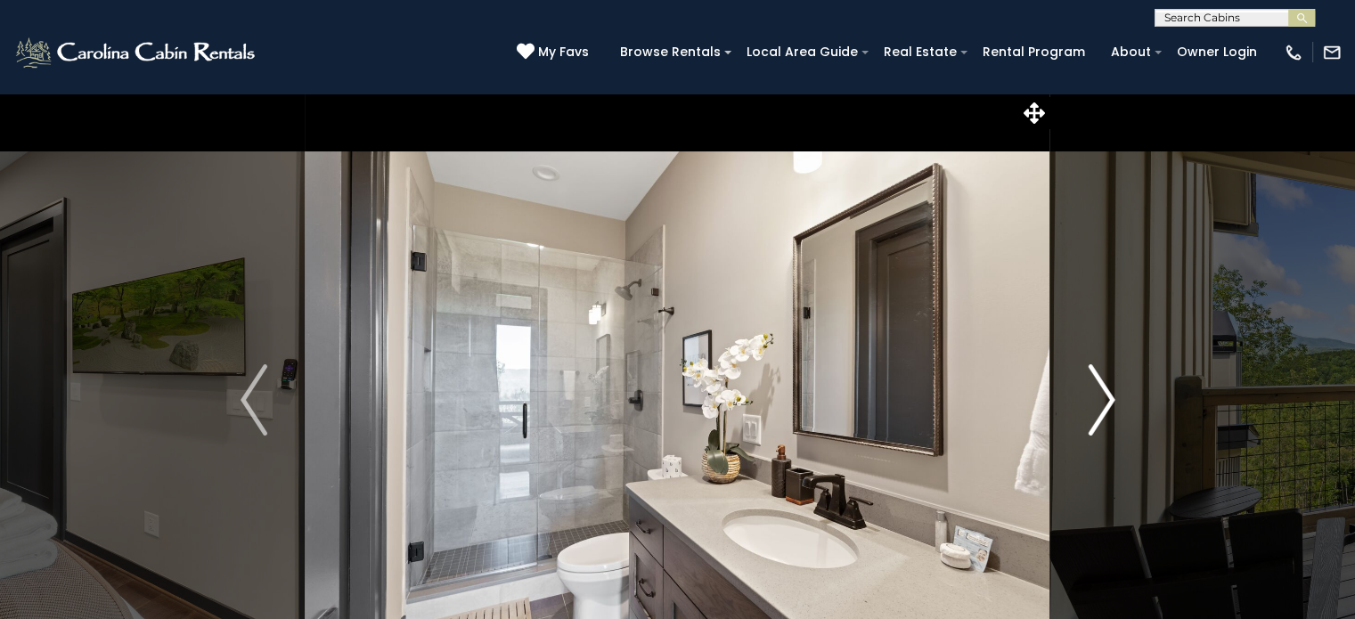
click at [1097, 404] on img "Next" at bounding box center [1101, 399] width 27 height 71
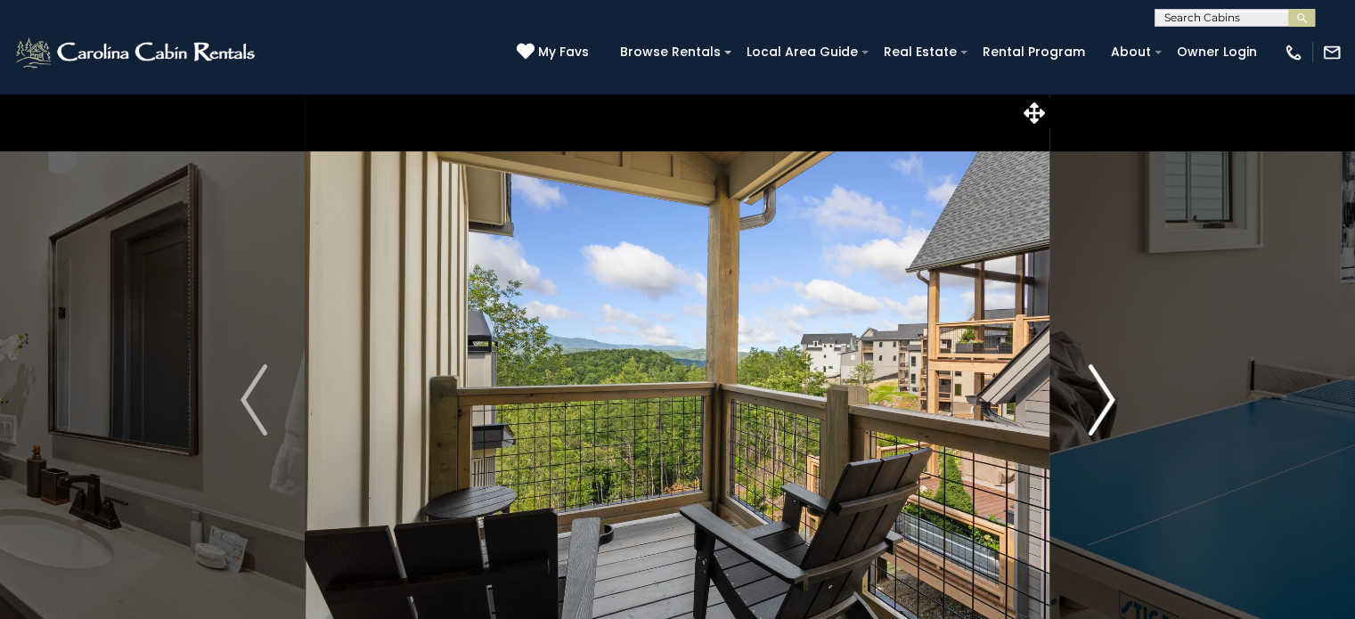
click at [1097, 404] on img "Next" at bounding box center [1101, 399] width 27 height 71
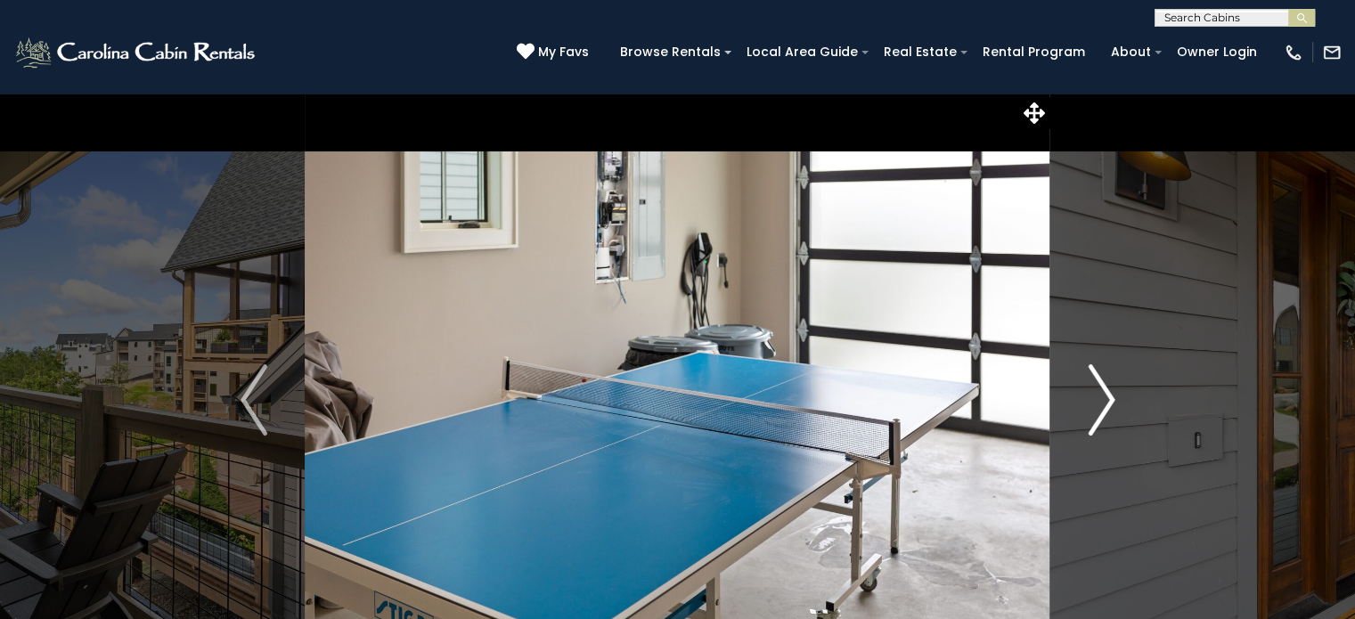
click at [1097, 404] on img "Next" at bounding box center [1101, 399] width 27 height 71
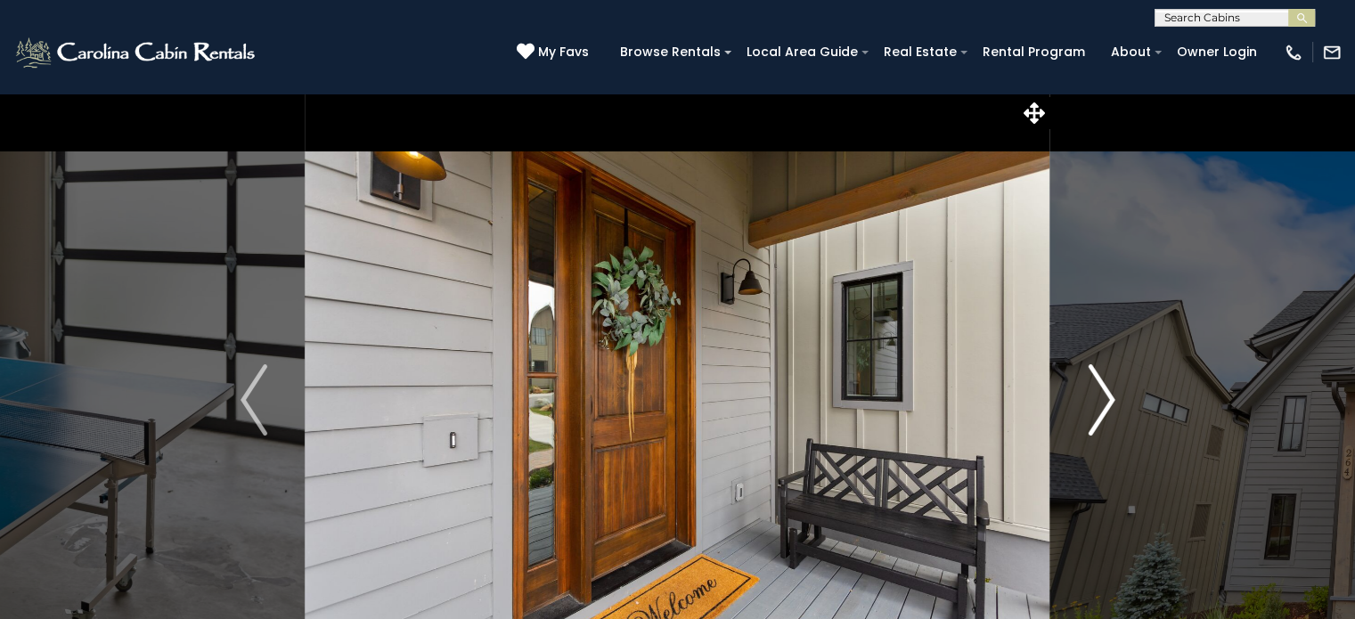
click at [1097, 404] on img "Next" at bounding box center [1101, 399] width 27 height 71
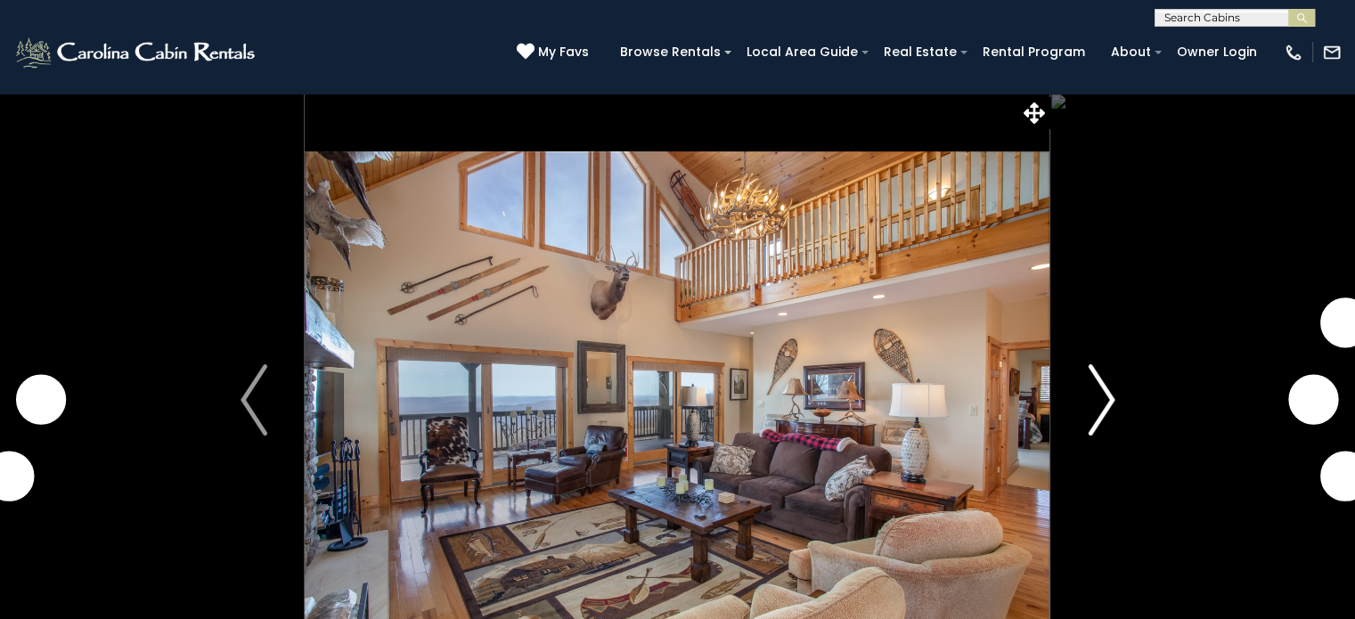
click at [1101, 395] on img "Next" at bounding box center [1101, 399] width 27 height 71
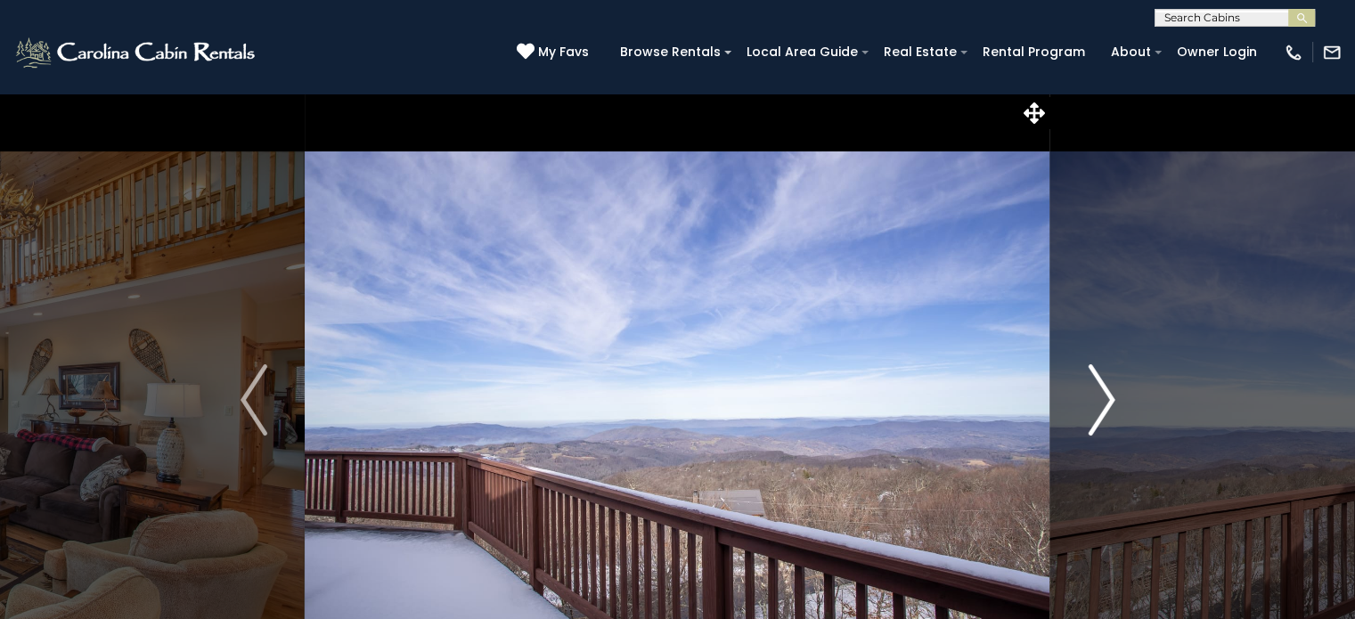
click at [1101, 395] on img "Next" at bounding box center [1101, 399] width 27 height 71
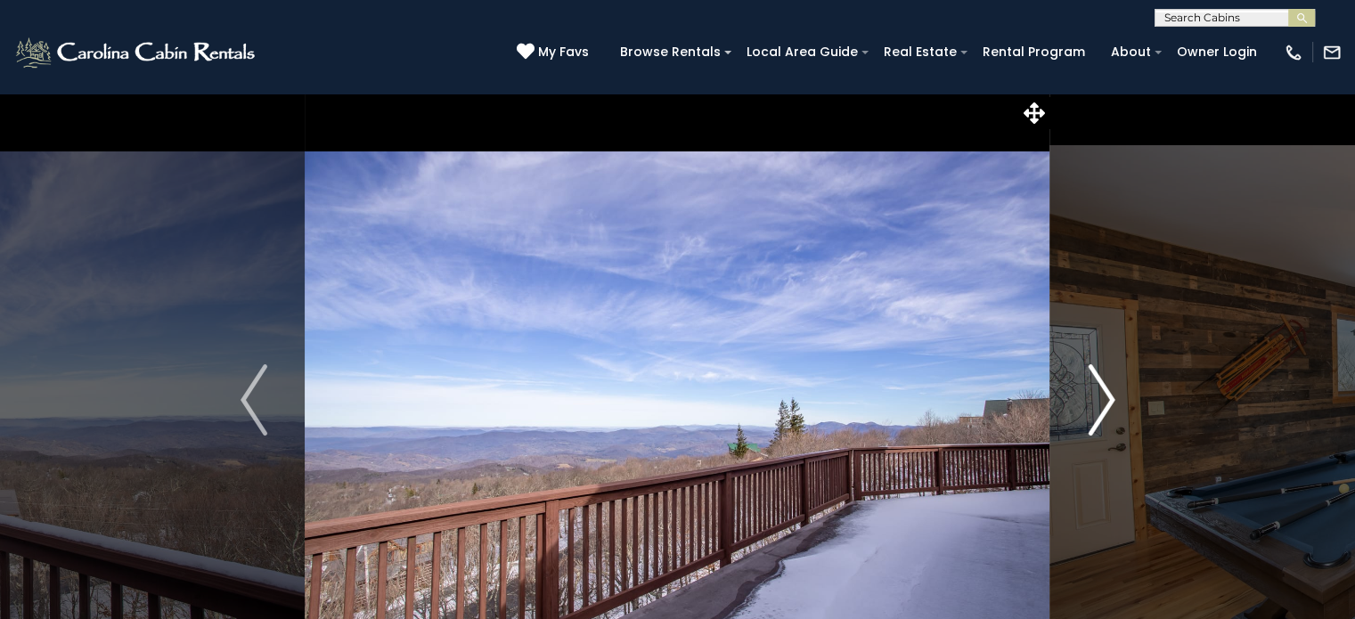
click at [1101, 395] on img "Next" at bounding box center [1101, 399] width 27 height 71
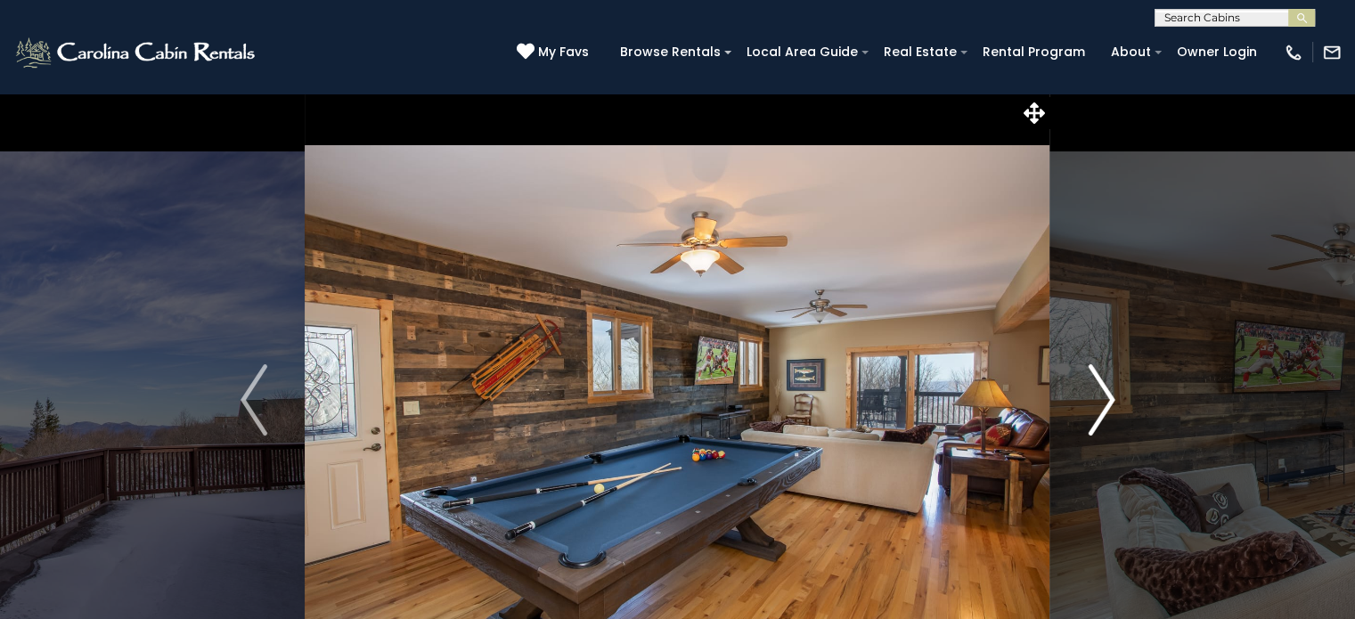
click at [1101, 395] on img "Next" at bounding box center [1101, 399] width 27 height 71
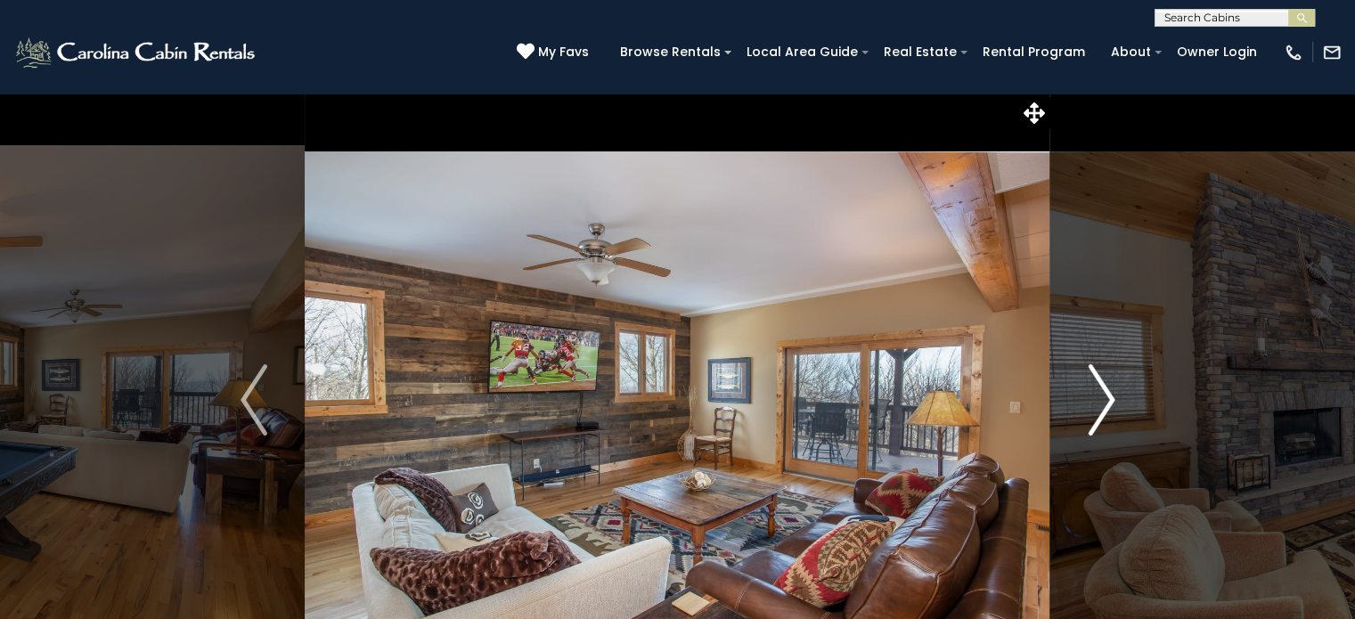
click at [1101, 395] on img "Next" at bounding box center [1101, 399] width 27 height 71
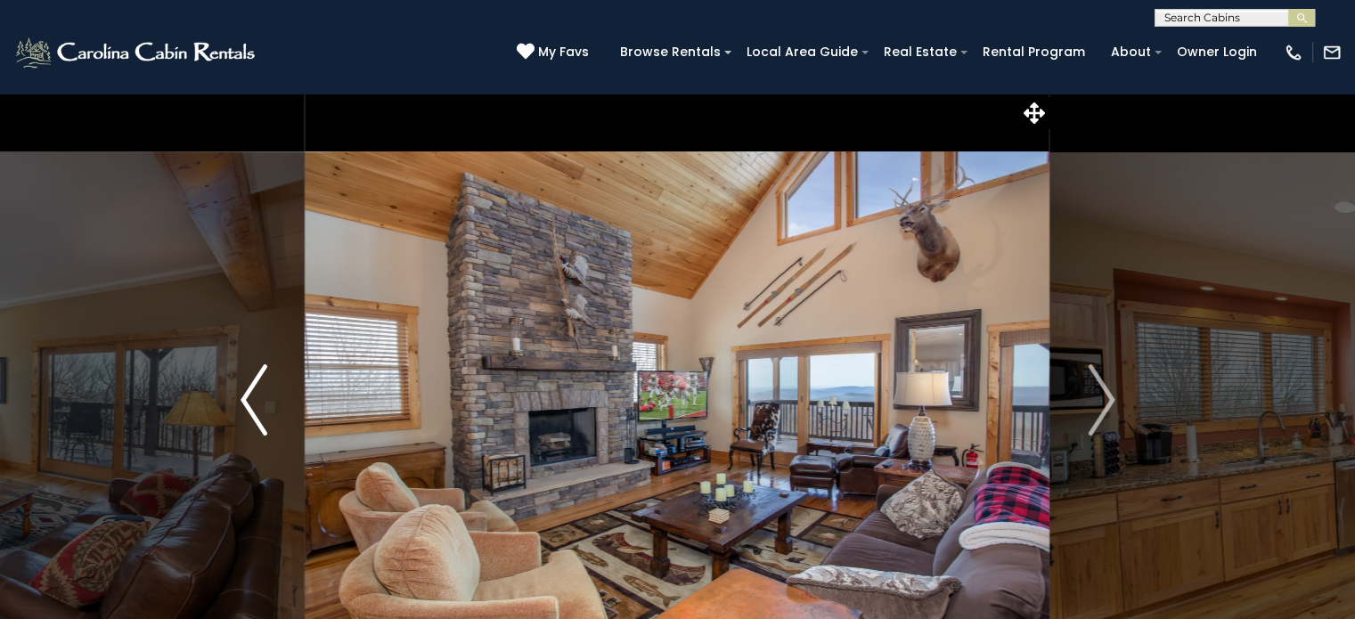
click at [242, 397] on img "Previous" at bounding box center [254, 399] width 27 height 71
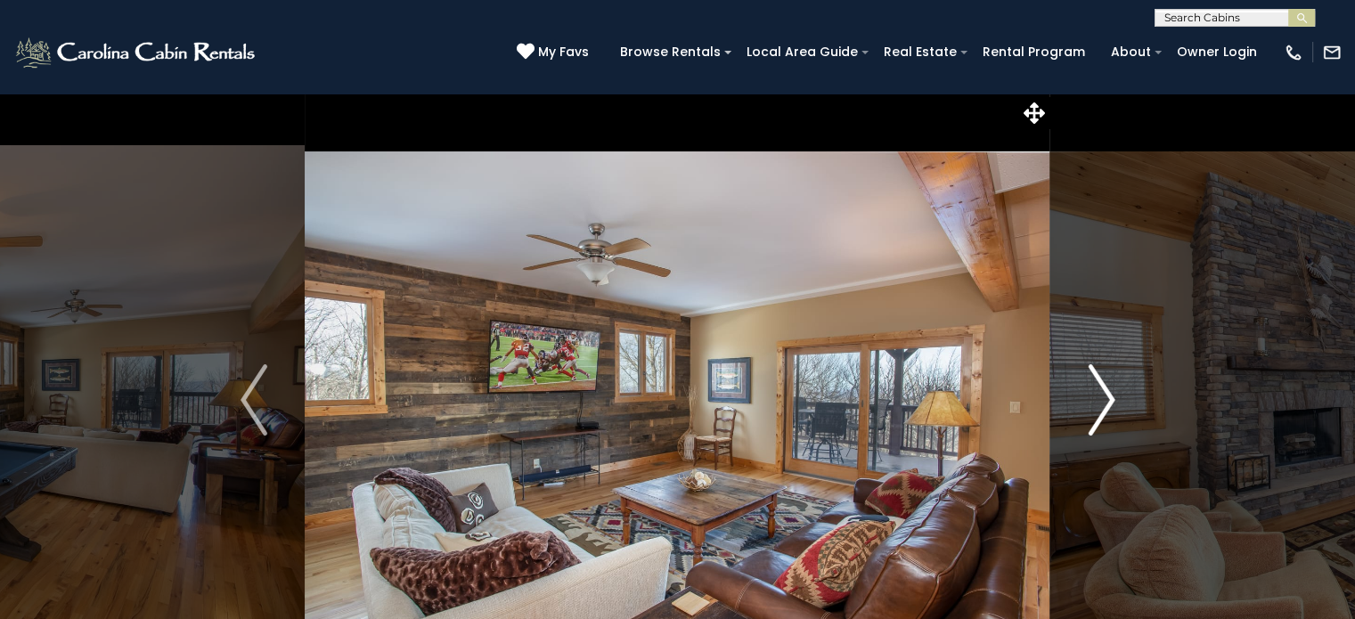
click at [1111, 388] on img "Next" at bounding box center [1101, 399] width 27 height 71
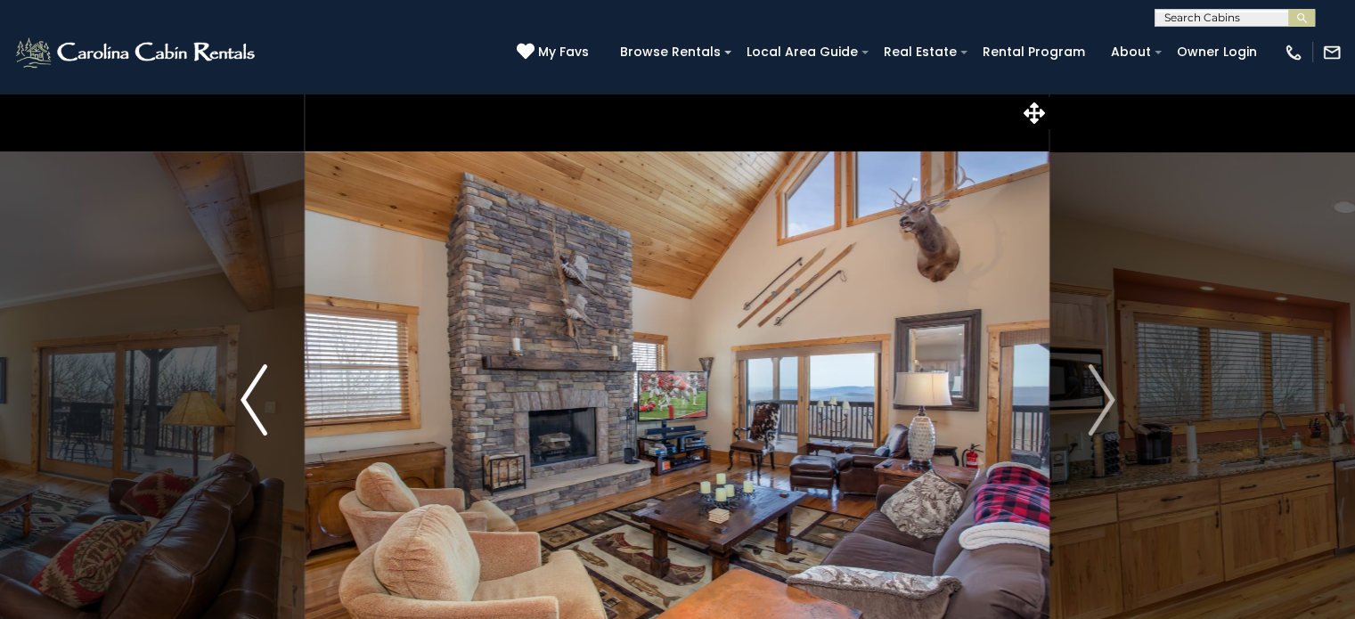
click at [255, 385] on img "Previous" at bounding box center [254, 399] width 27 height 71
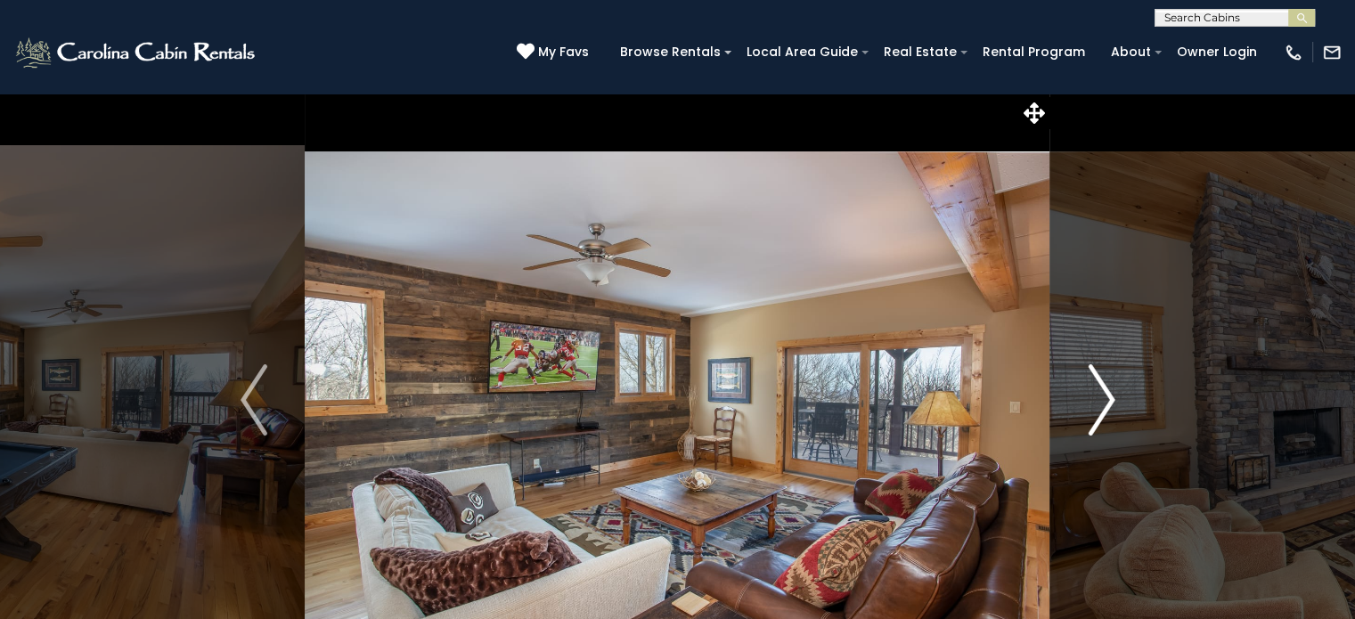
click at [1103, 400] on img "Next" at bounding box center [1101, 399] width 27 height 71
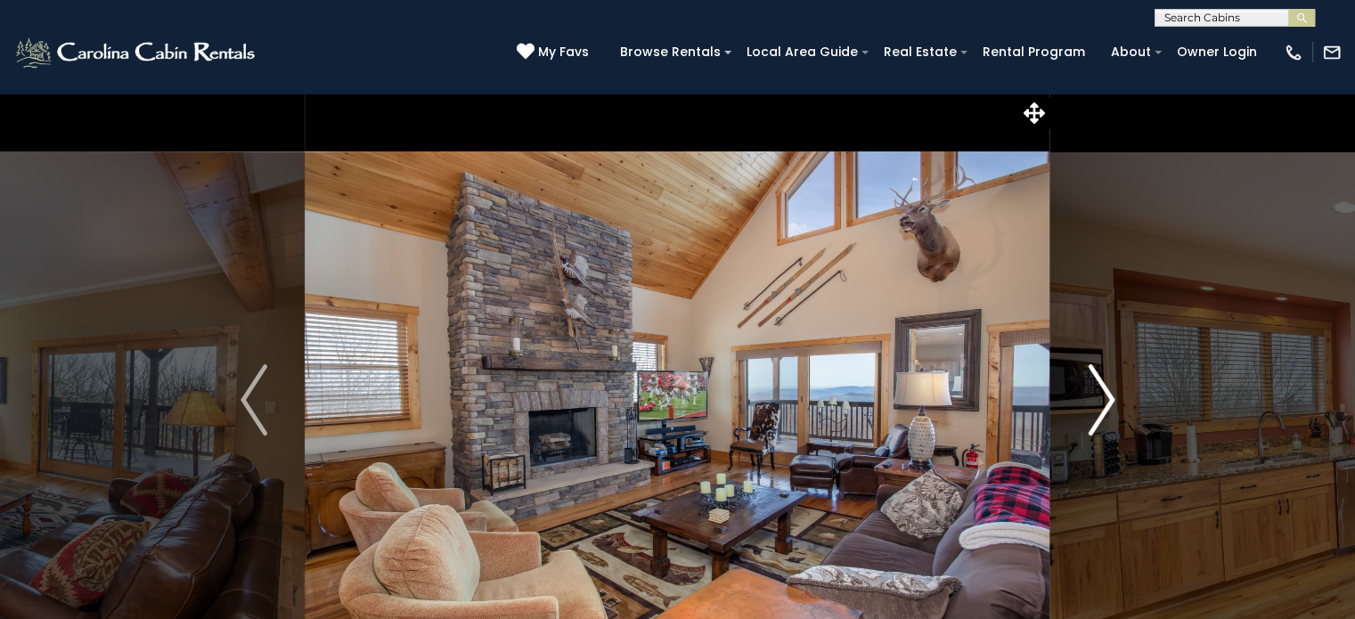
click at [1103, 400] on img "Next" at bounding box center [1101, 399] width 27 height 71
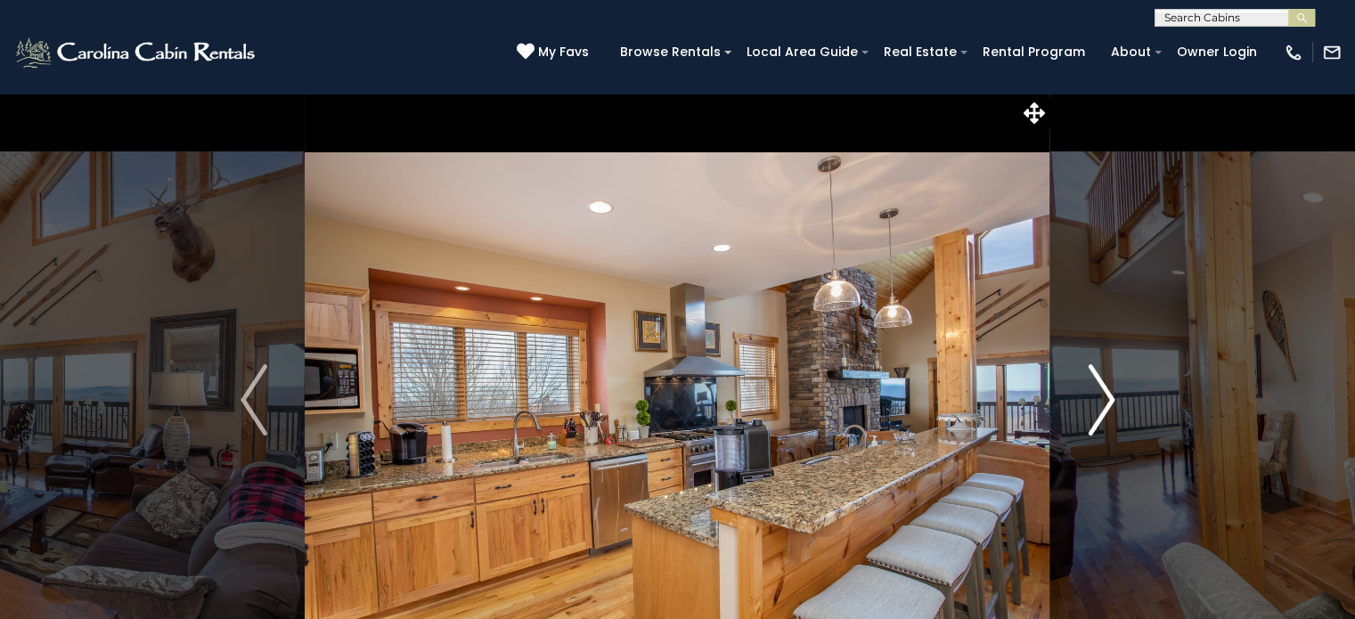
click at [1103, 400] on img "Next" at bounding box center [1101, 399] width 27 height 71
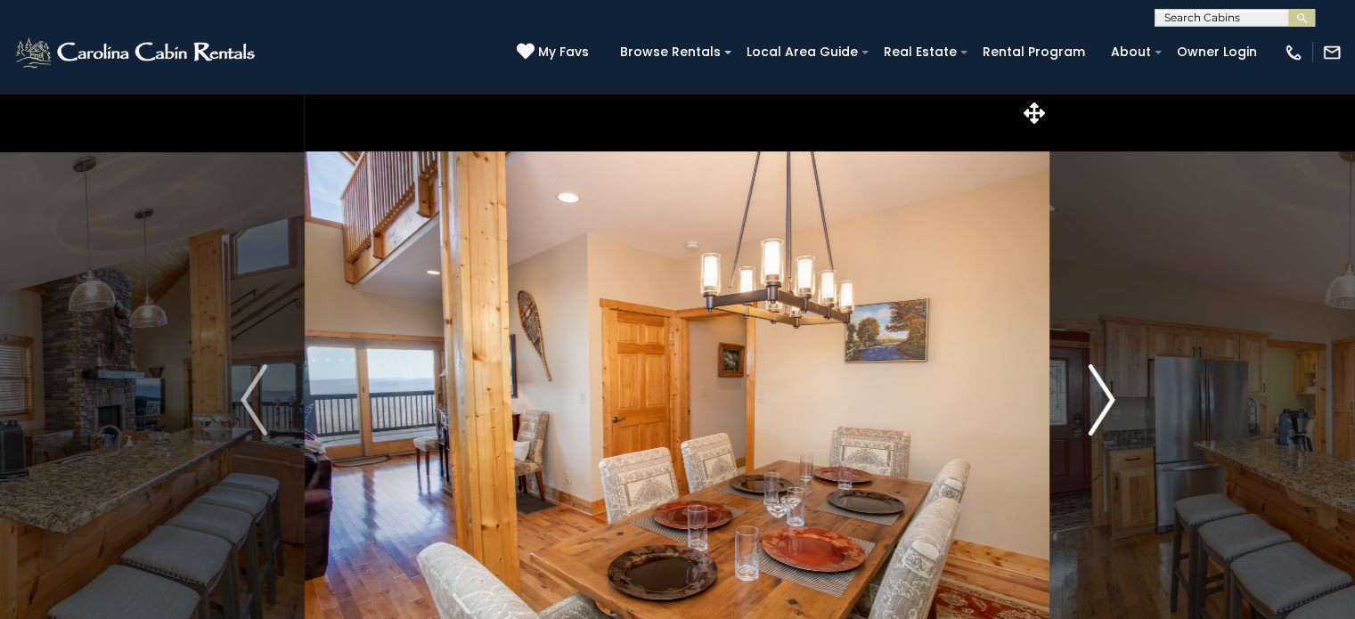
click at [1103, 400] on img "Next" at bounding box center [1101, 399] width 27 height 71
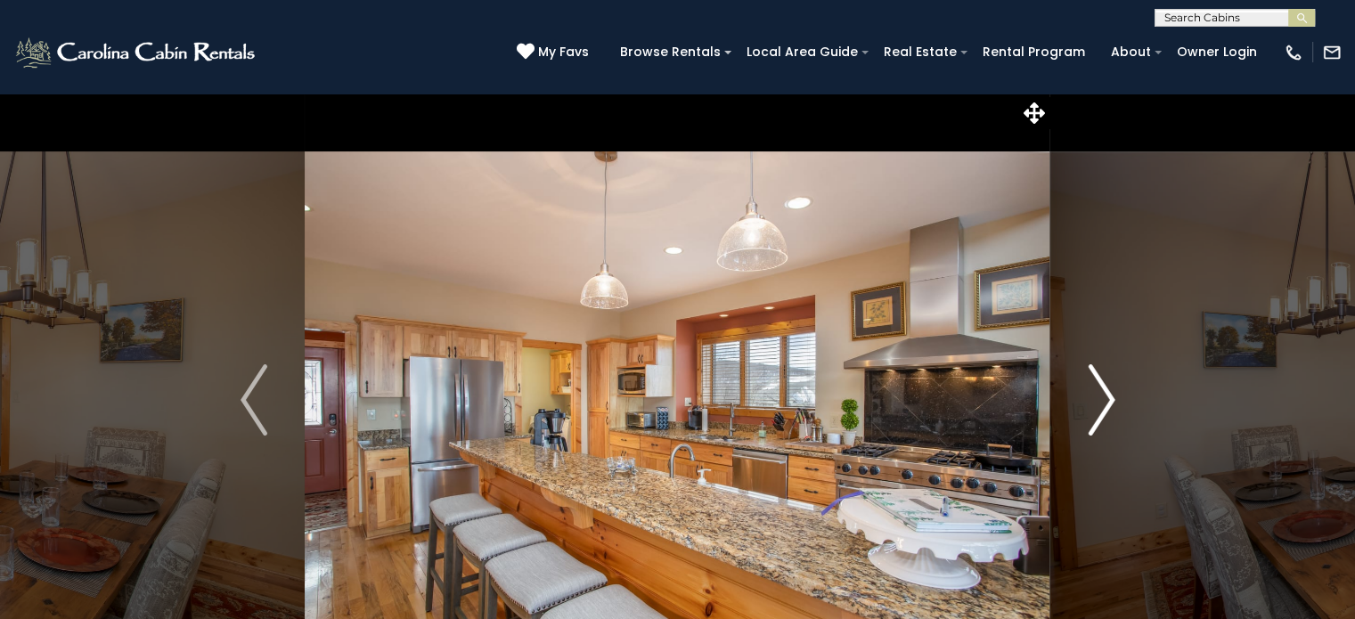
click at [1103, 400] on img "Next" at bounding box center [1101, 399] width 27 height 71
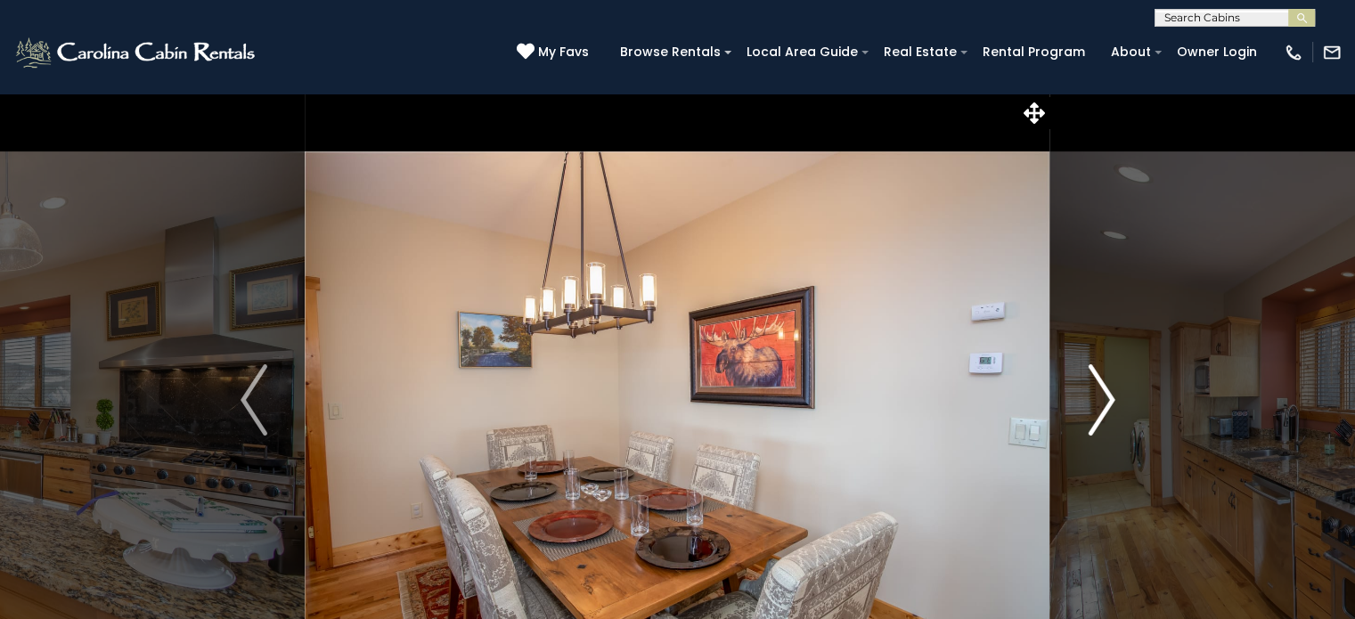
click at [1103, 400] on img "Next" at bounding box center [1101, 399] width 27 height 71
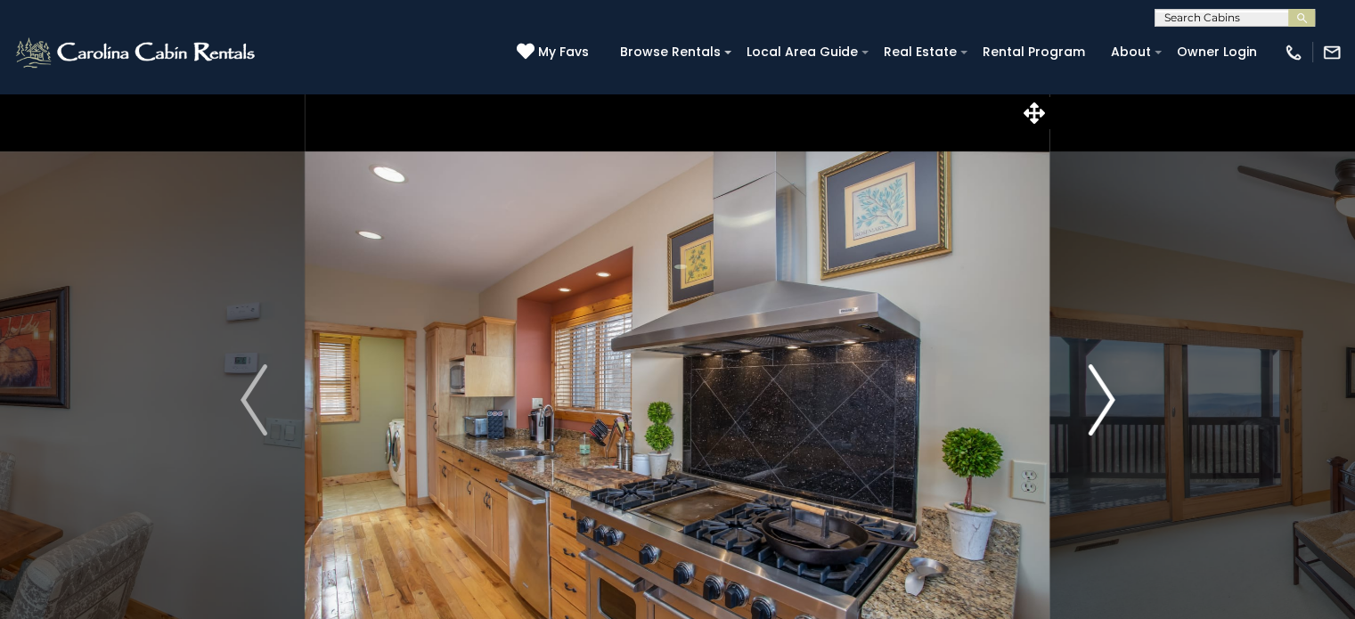
click at [1103, 400] on img "Next" at bounding box center [1101, 399] width 27 height 71
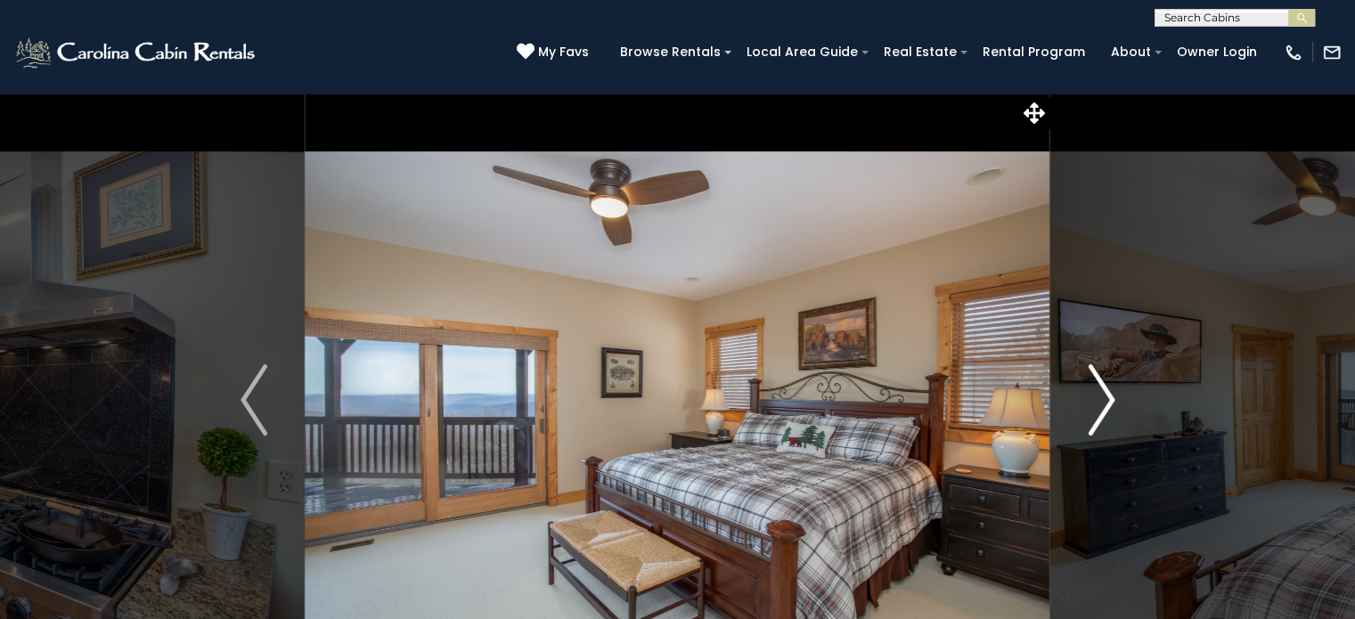
click at [1103, 400] on img "Next" at bounding box center [1101, 399] width 27 height 71
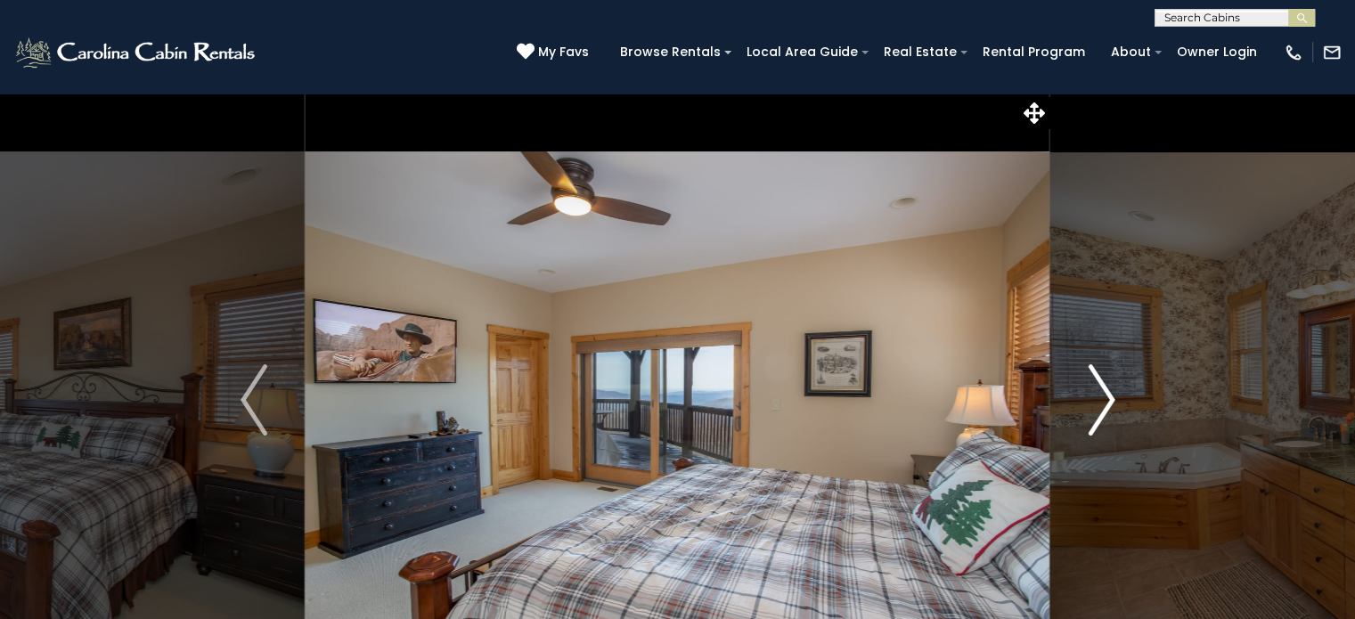
click at [1103, 400] on img "Next" at bounding box center [1101, 399] width 27 height 71
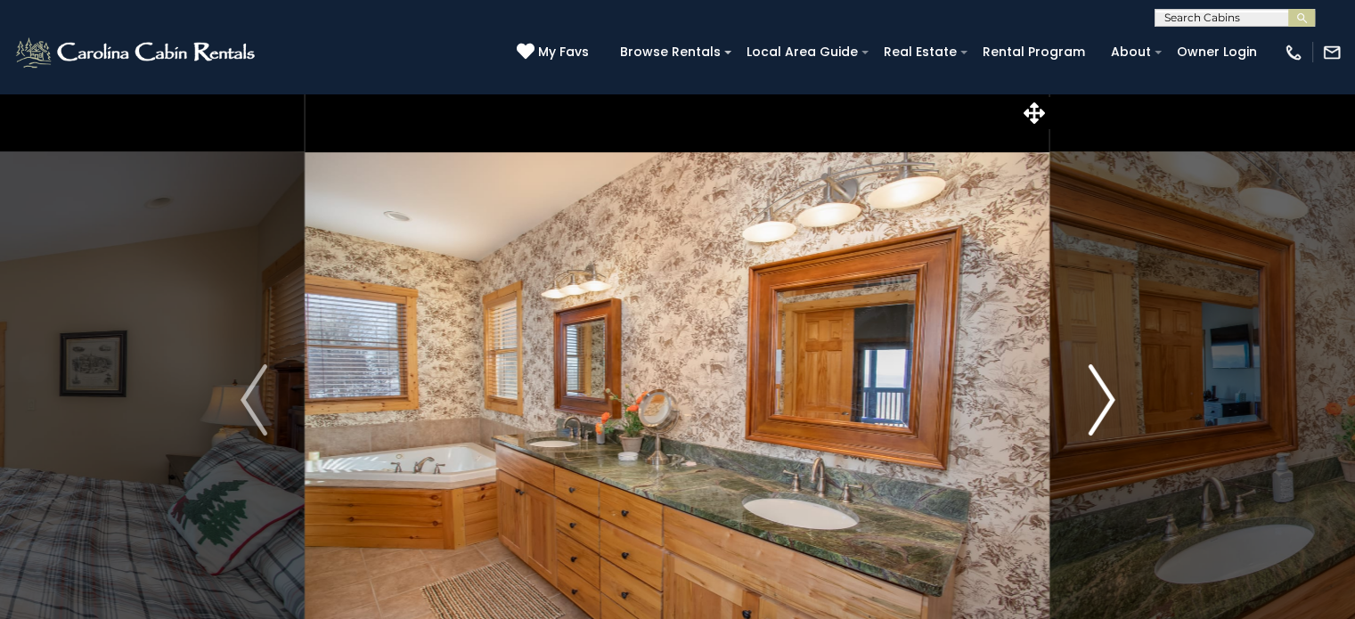
click at [1103, 400] on img "Next" at bounding box center [1101, 399] width 27 height 71
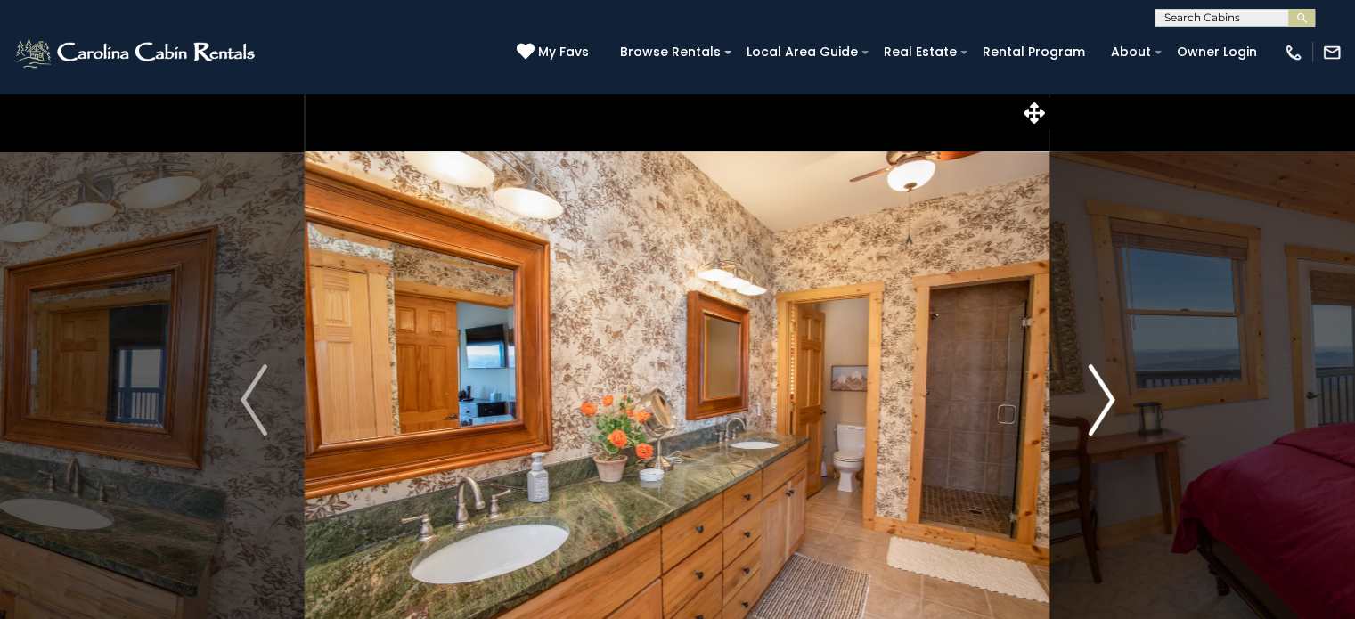
click at [1091, 391] on img "Next" at bounding box center [1101, 399] width 27 height 71
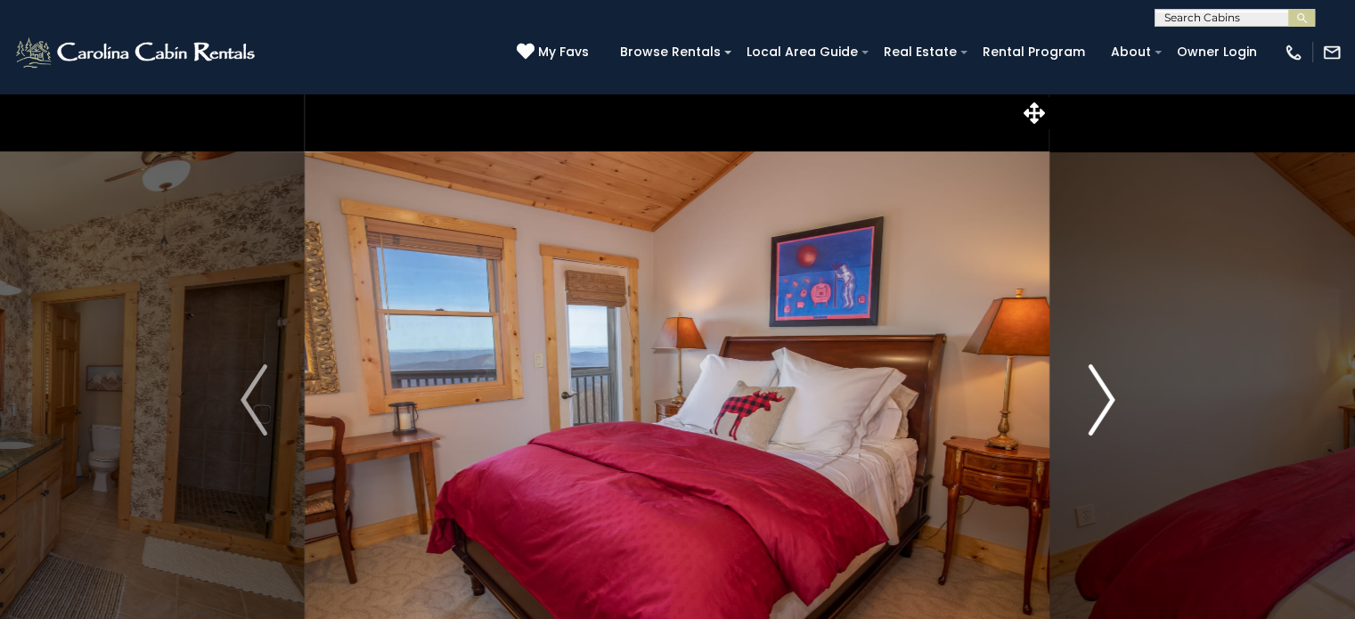
click at [1093, 390] on img "Next" at bounding box center [1101, 399] width 27 height 71
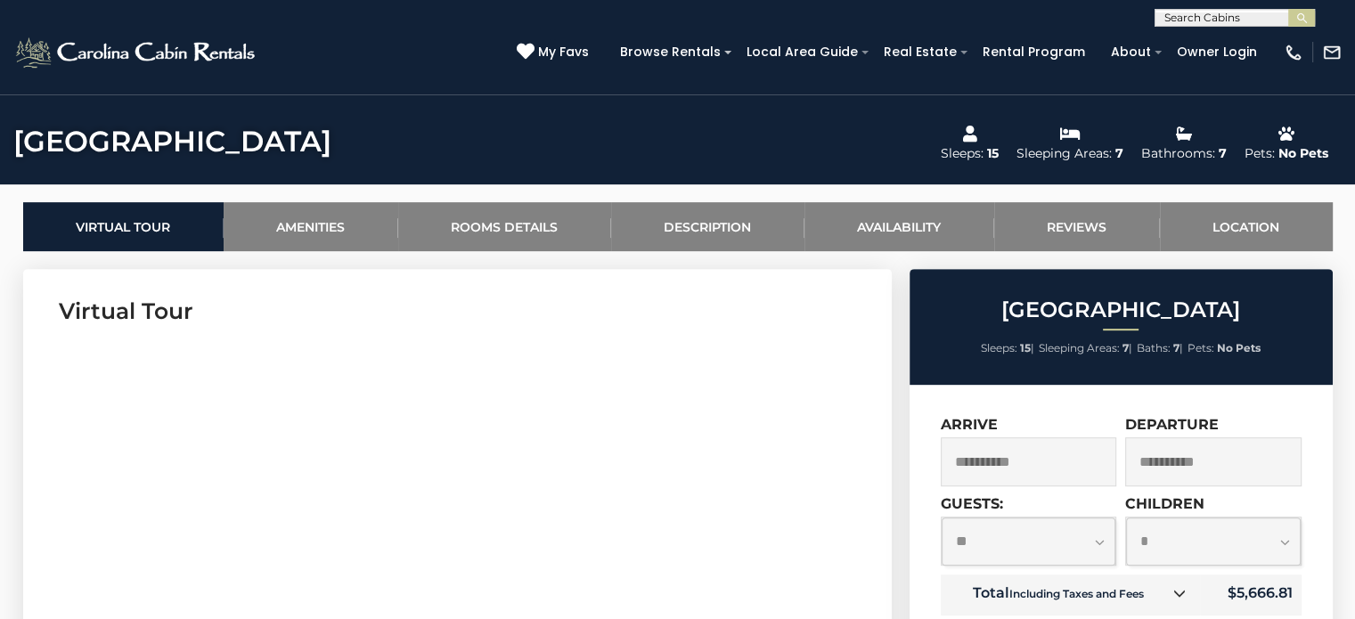
scroll to position [713, 0]
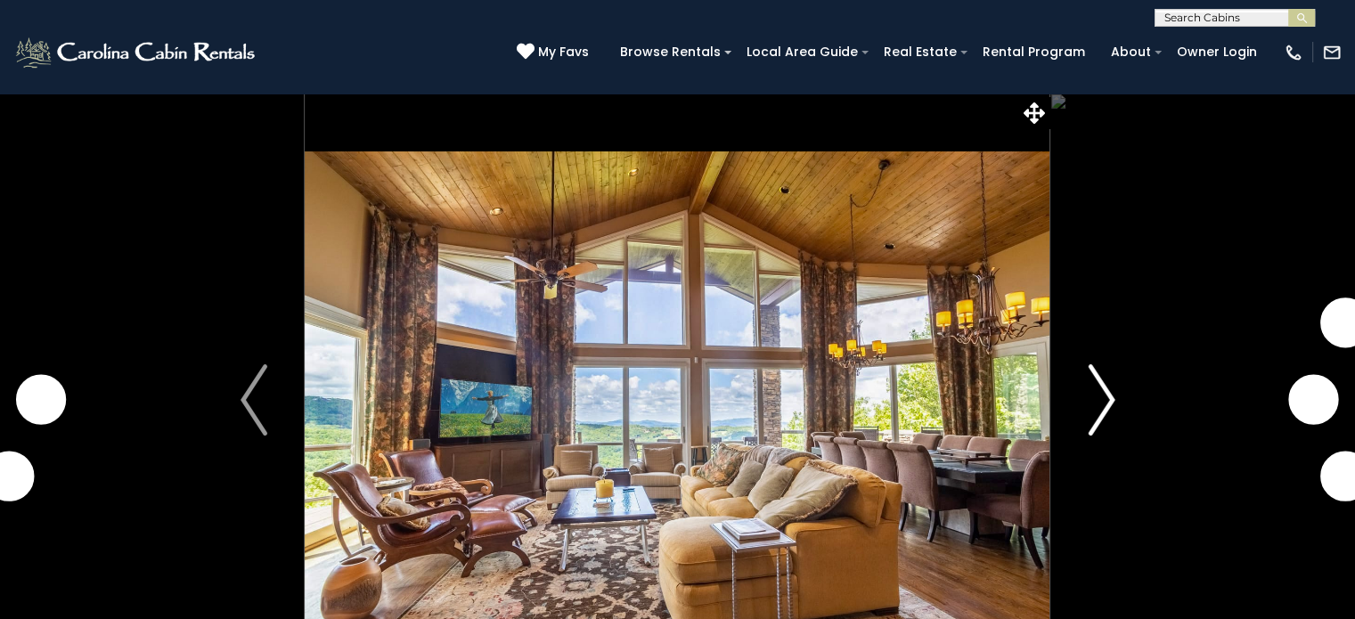
click at [1104, 389] on img "Next" at bounding box center [1101, 399] width 27 height 71
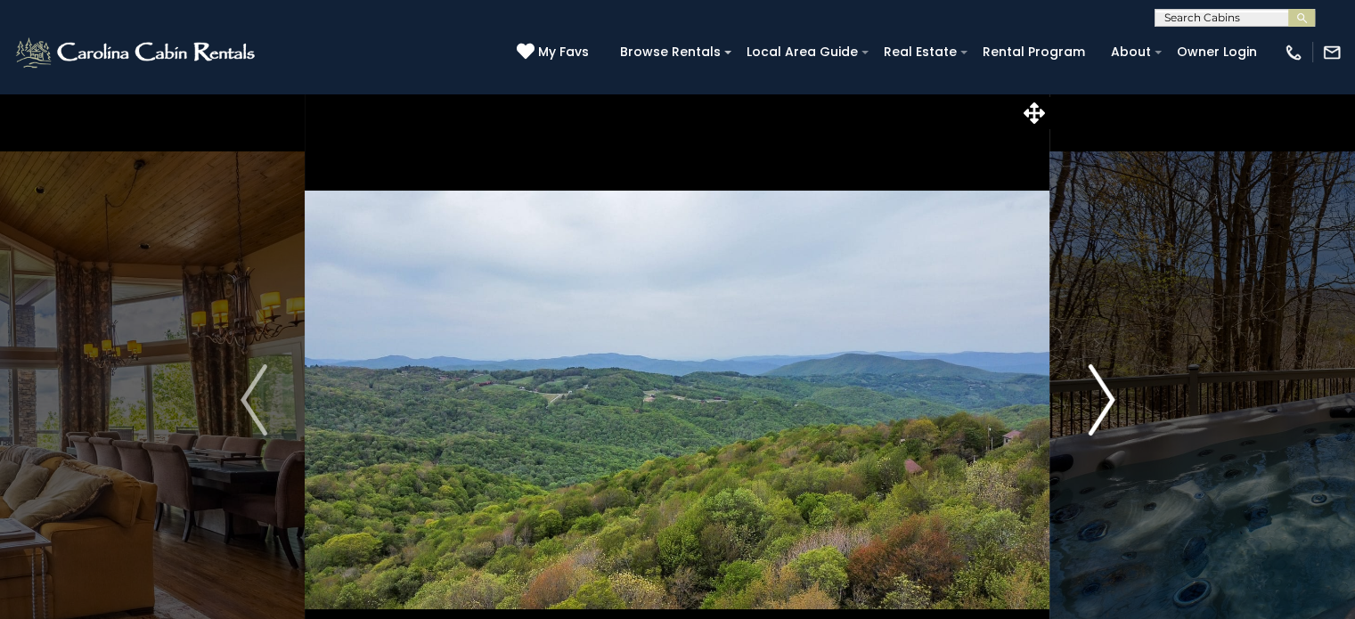
click at [1104, 389] on img "Next" at bounding box center [1101, 399] width 27 height 71
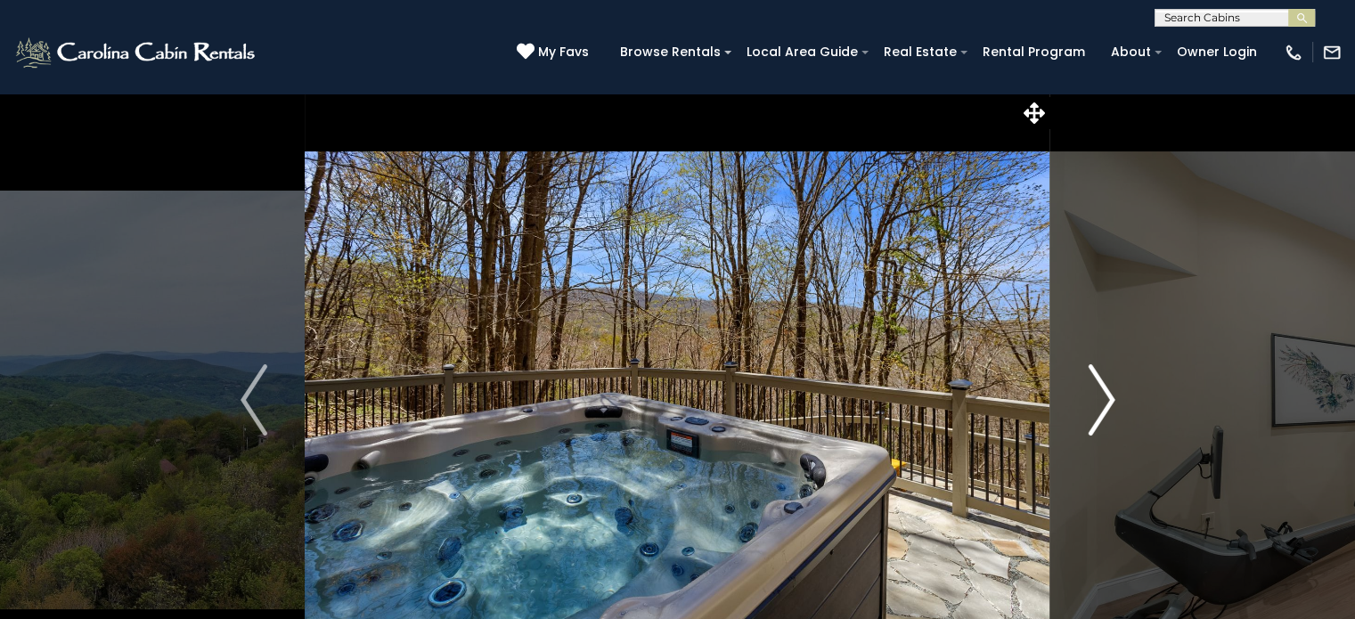
click at [1104, 389] on img "Next" at bounding box center [1101, 399] width 27 height 71
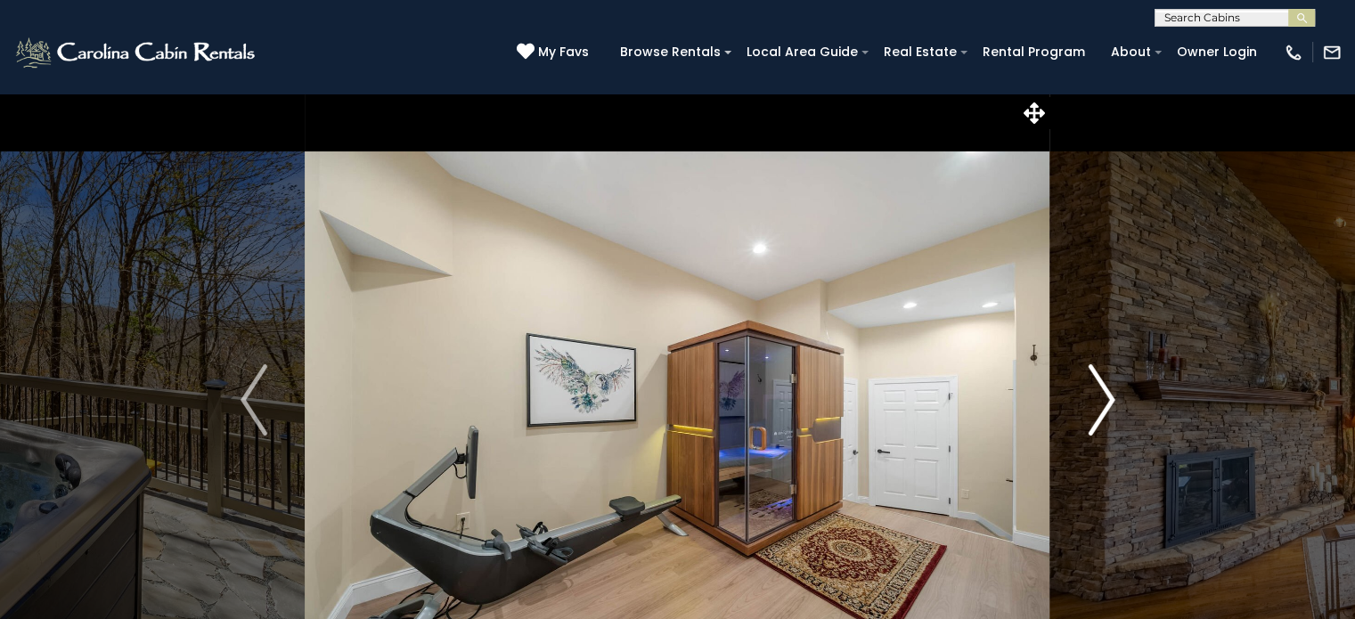
click at [1104, 389] on img "Next" at bounding box center [1101, 399] width 27 height 71
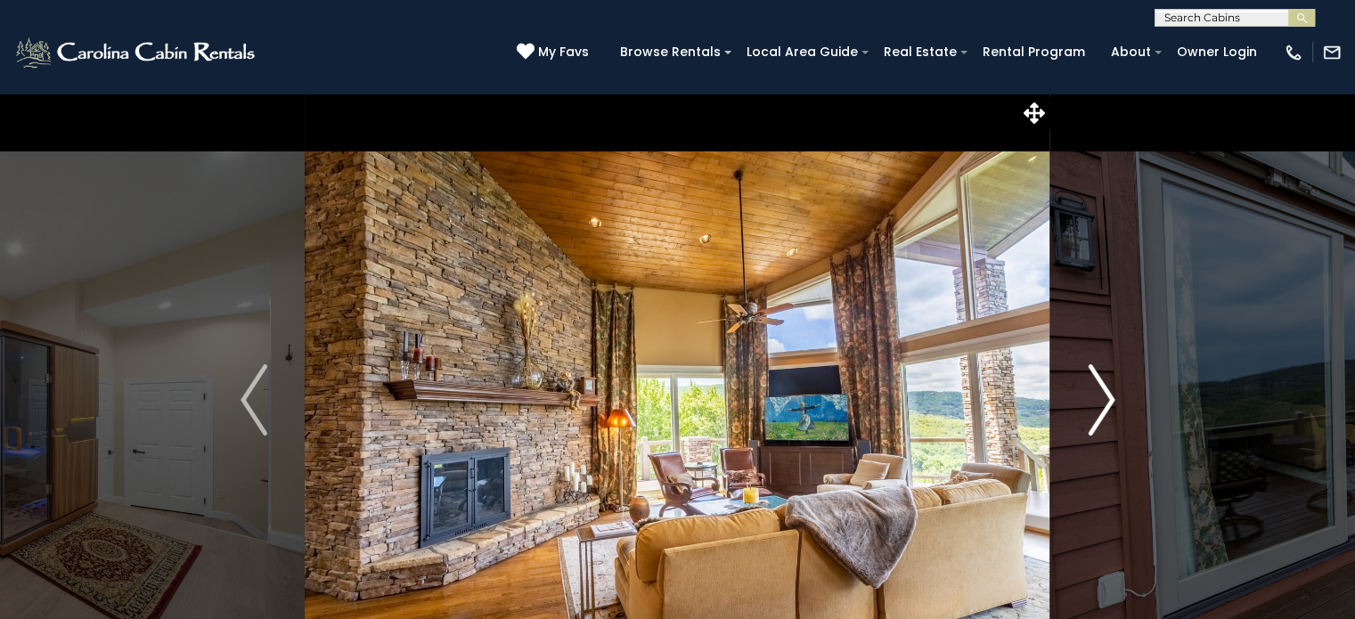
click at [1104, 389] on img "Next" at bounding box center [1101, 399] width 27 height 71
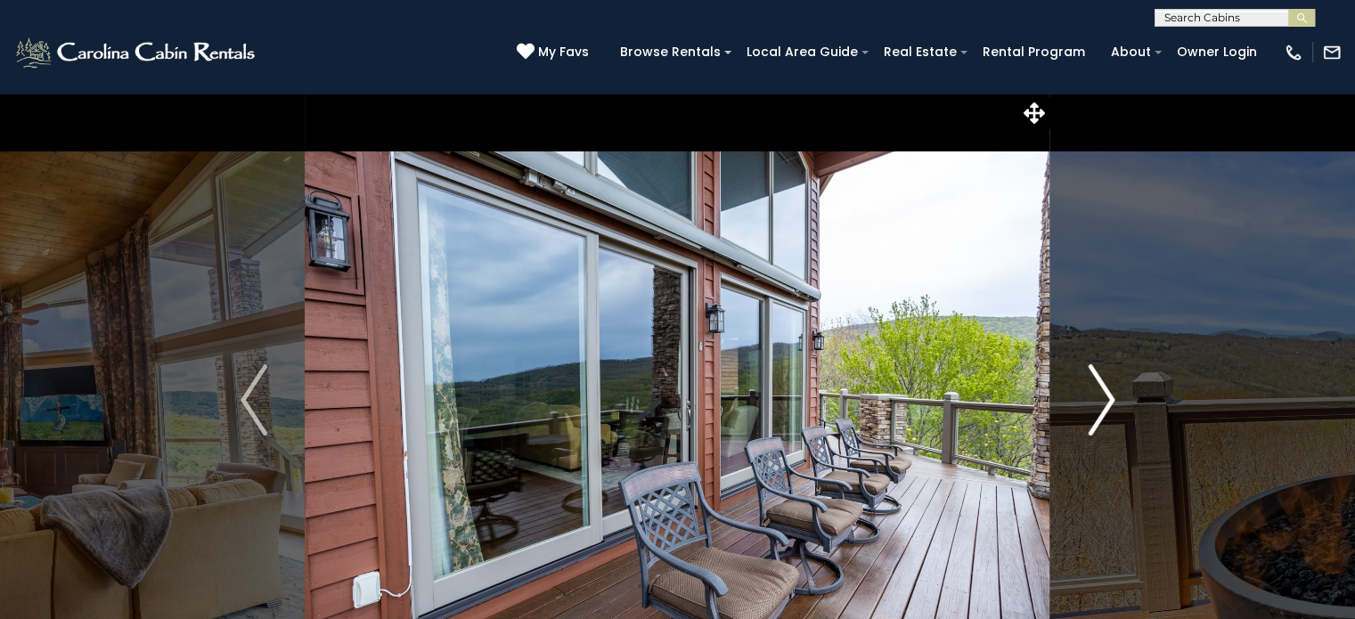
click at [1104, 389] on img "Next" at bounding box center [1101, 399] width 27 height 71
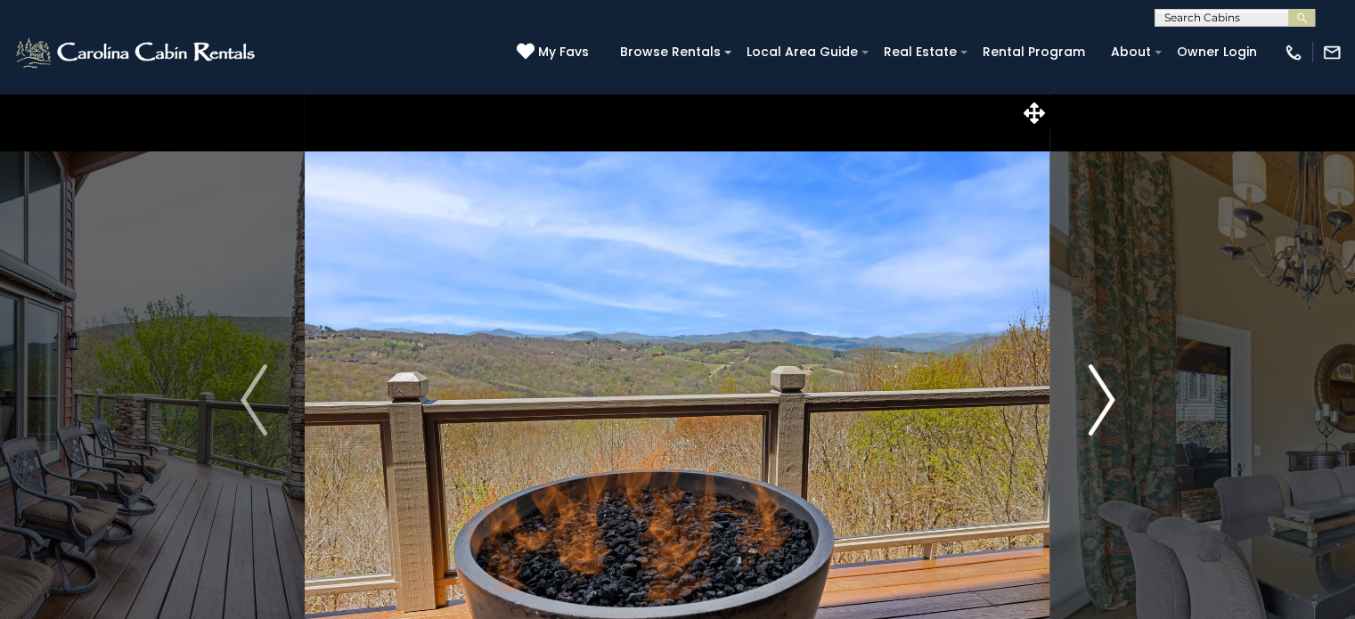
click at [1104, 389] on img "Next" at bounding box center [1101, 399] width 27 height 71
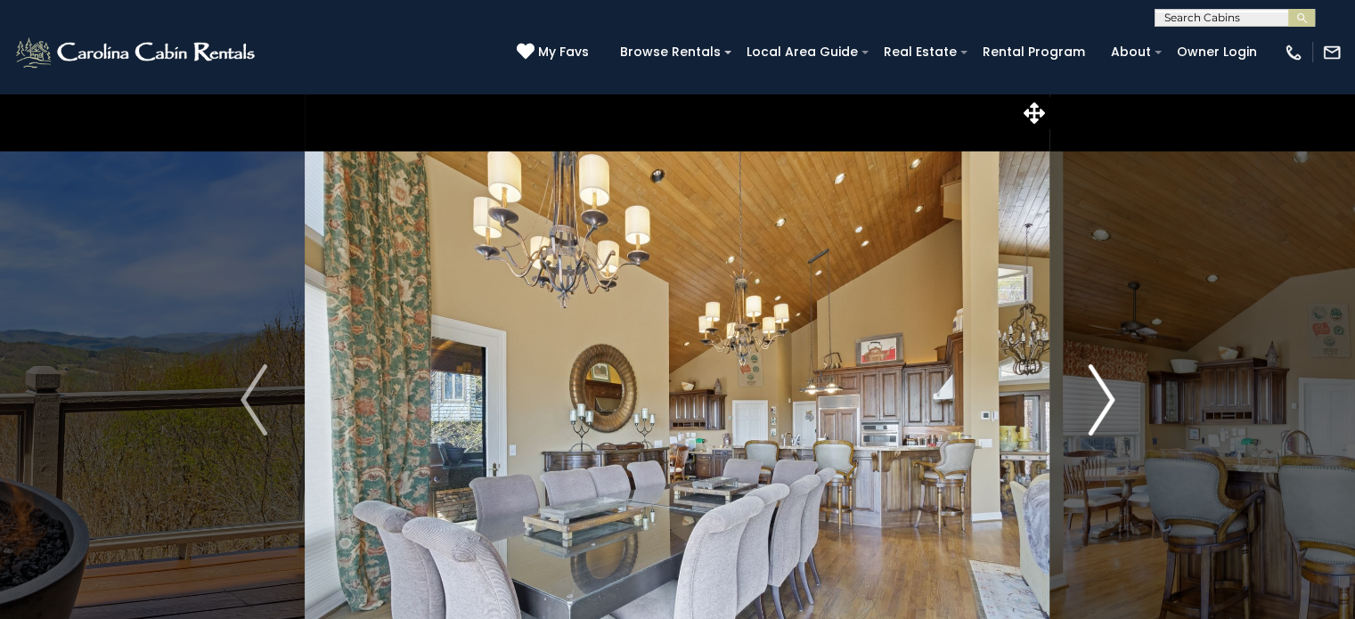
click at [1104, 389] on img "Next" at bounding box center [1101, 399] width 27 height 71
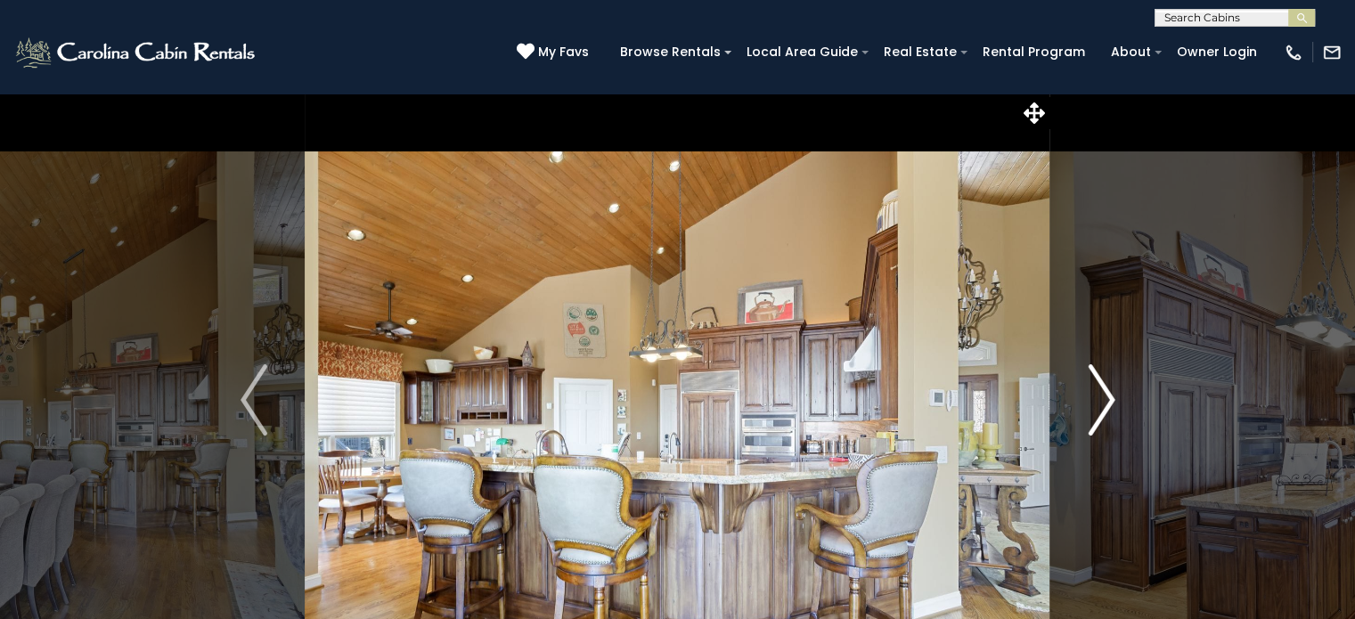
click at [1103, 387] on img "Next" at bounding box center [1101, 399] width 27 height 71
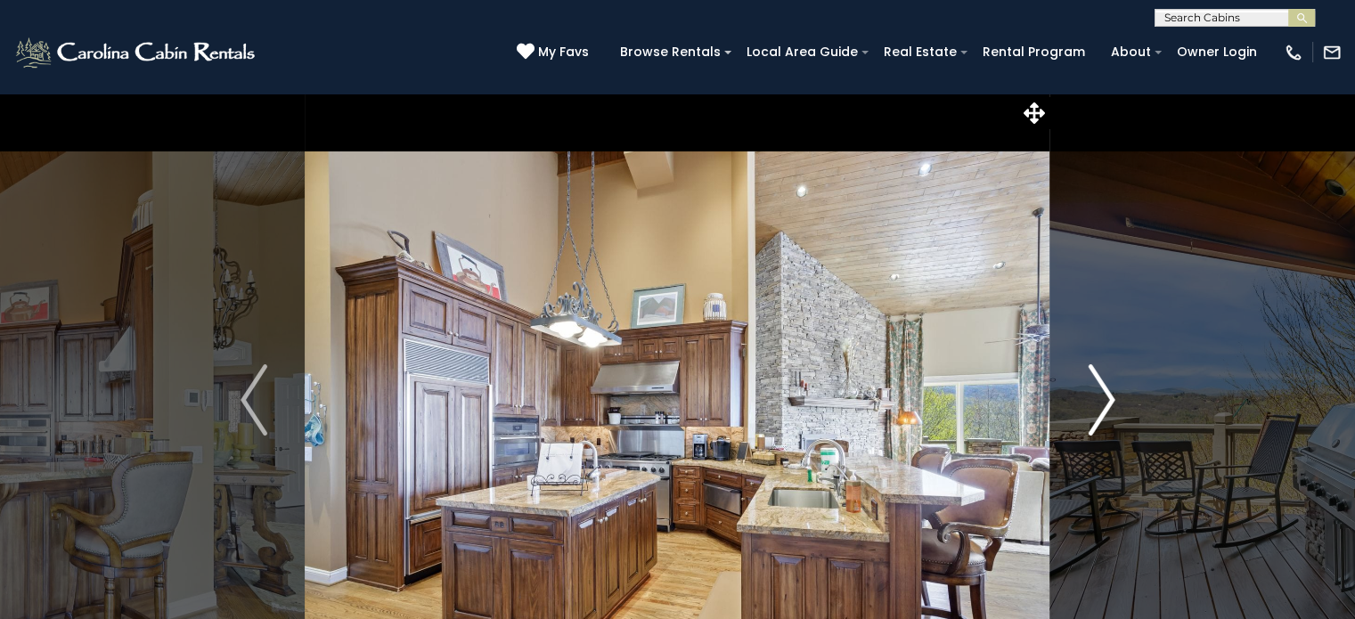
click at [1103, 387] on img "Next" at bounding box center [1101, 399] width 27 height 71
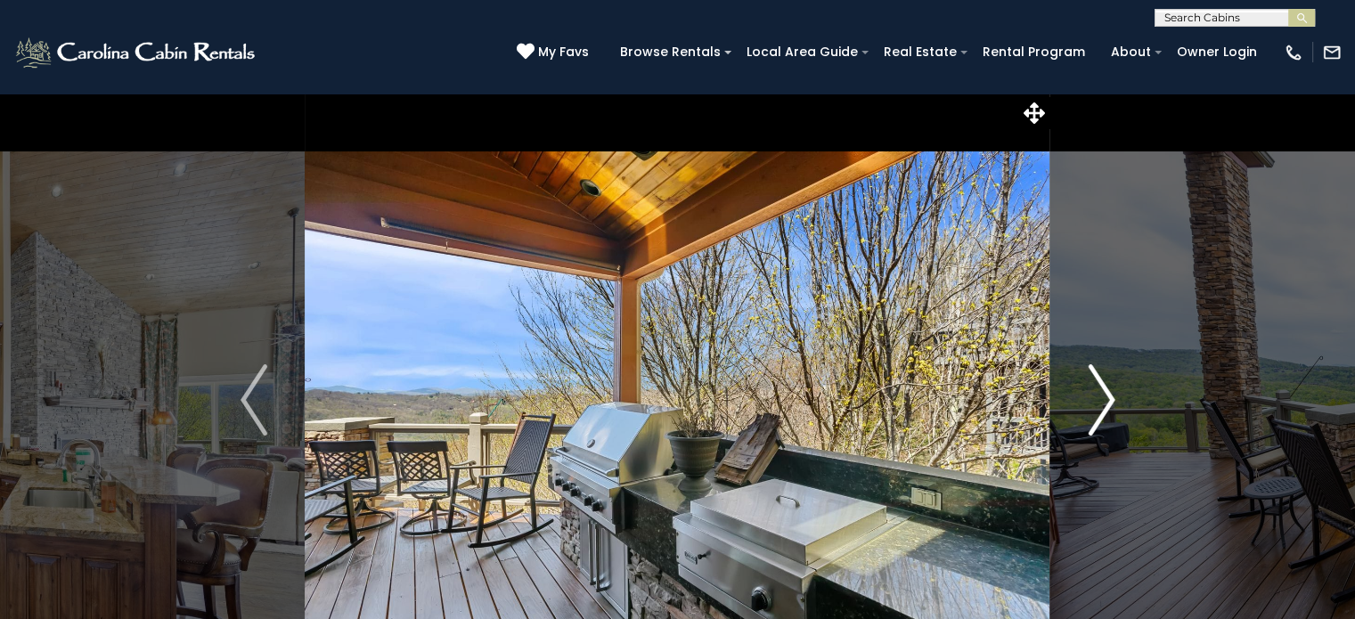
click at [1103, 387] on img "Next" at bounding box center [1101, 399] width 27 height 71
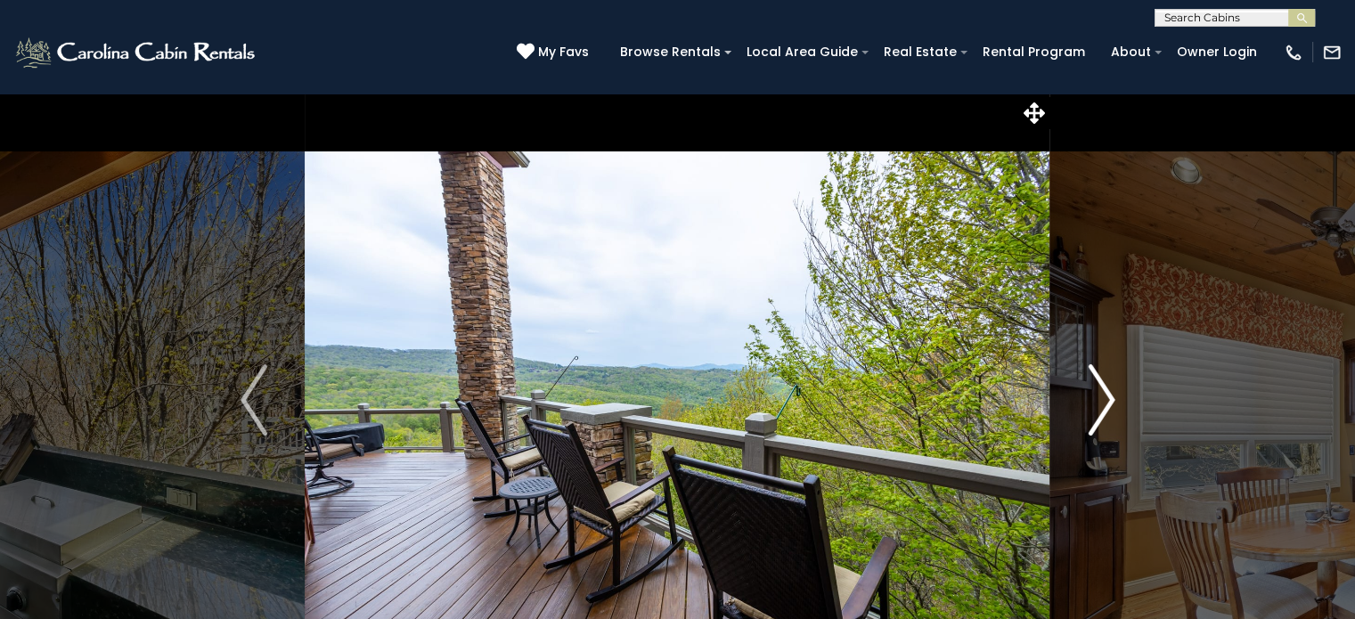
click at [1103, 387] on img "Next" at bounding box center [1101, 399] width 27 height 71
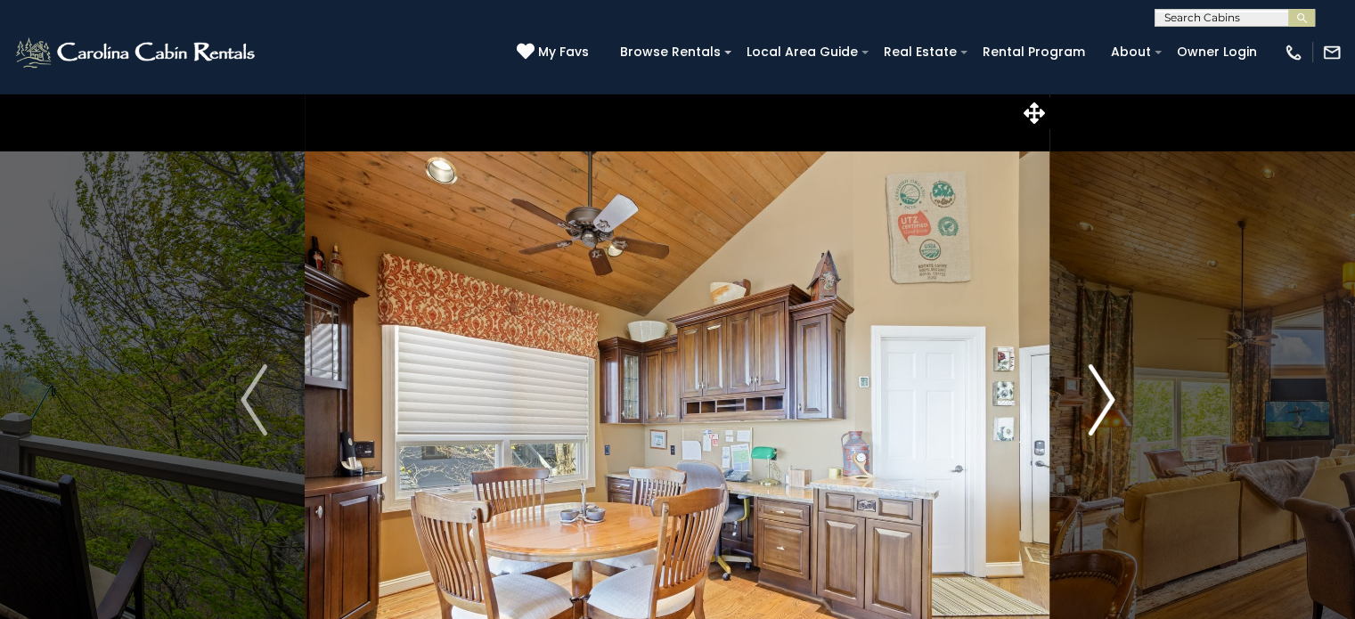
click at [1103, 387] on img "Next" at bounding box center [1101, 399] width 27 height 71
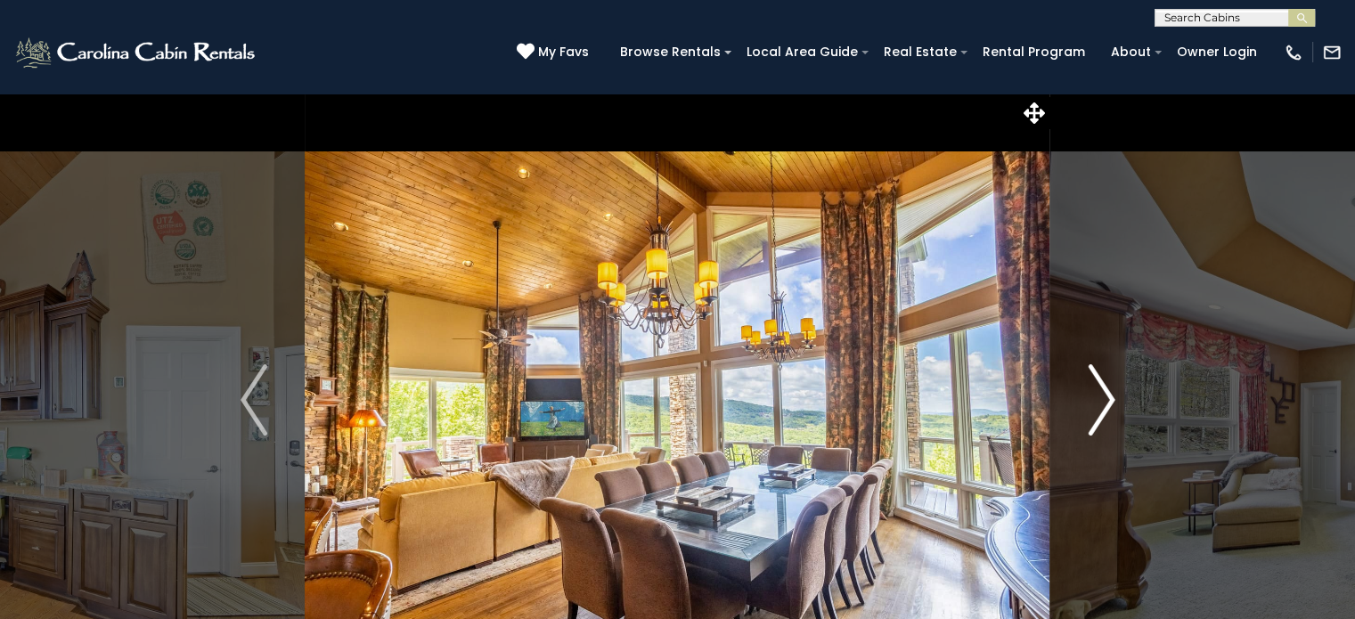
click at [1103, 387] on img "Next" at bounding box center [1101, 399] width 27 height 71
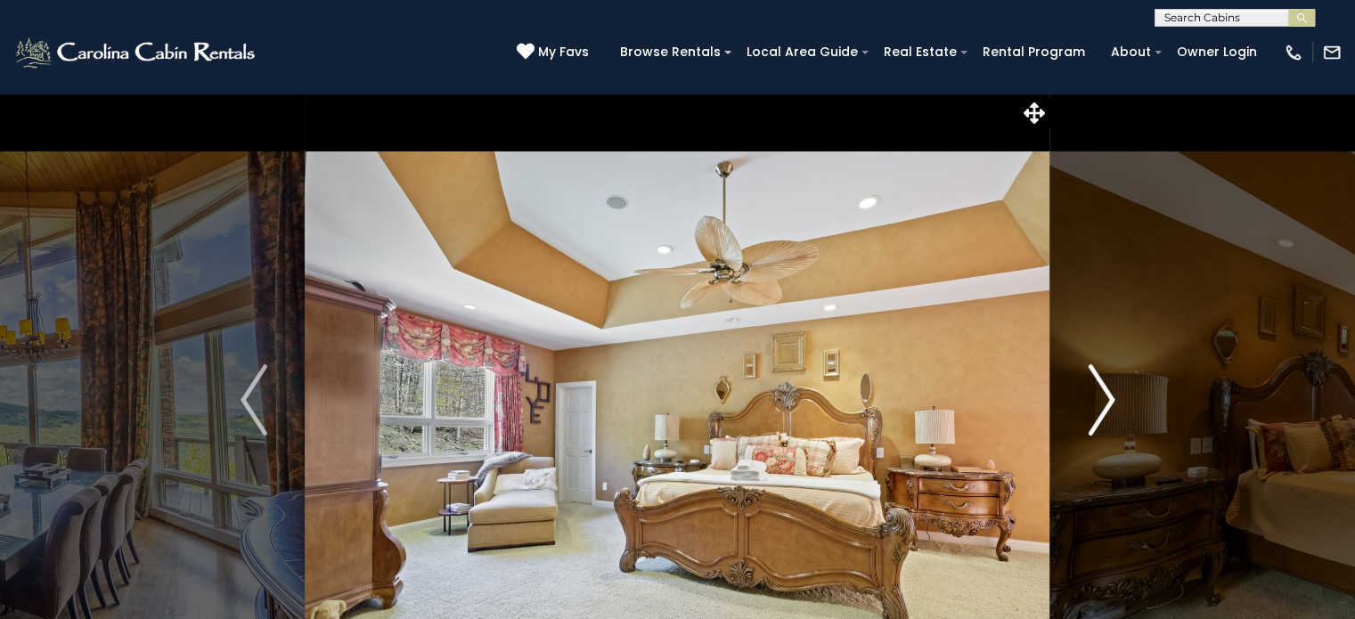
click at [1103, 387] on img "Next" at bounding box center [1101, 399] width 27 height 71
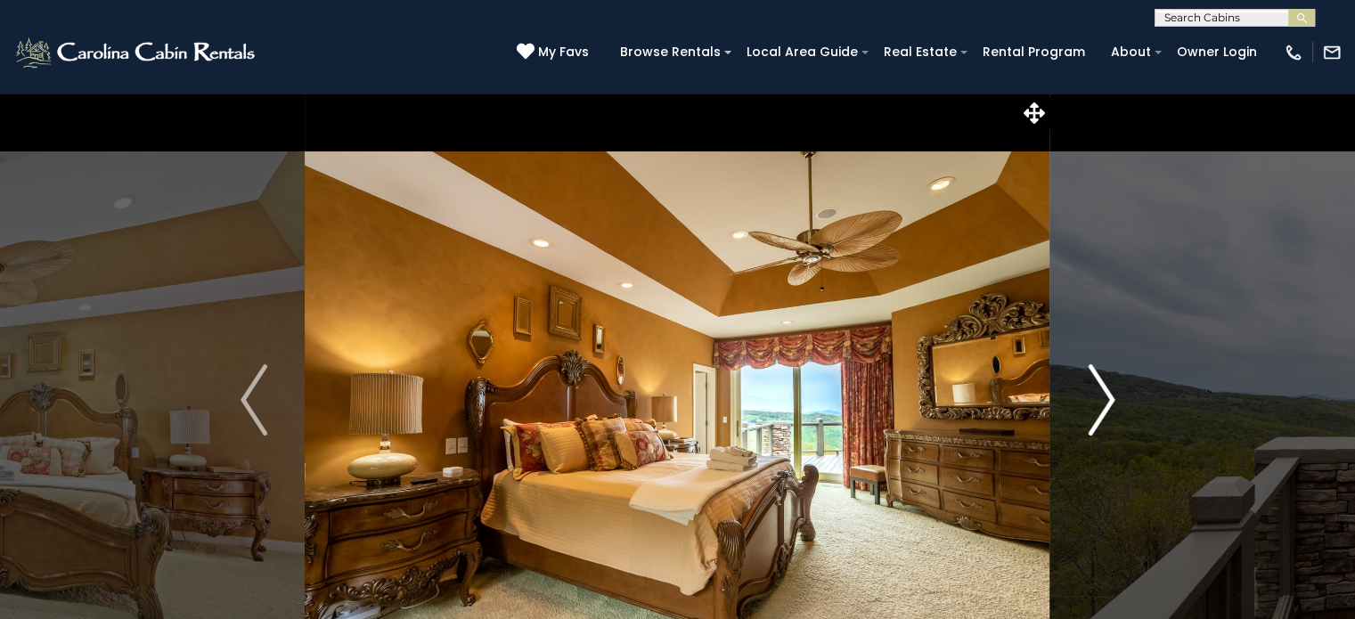
click at [1103, 387] on img "Next" at bounding box center [1101, 399] width 27 height 71
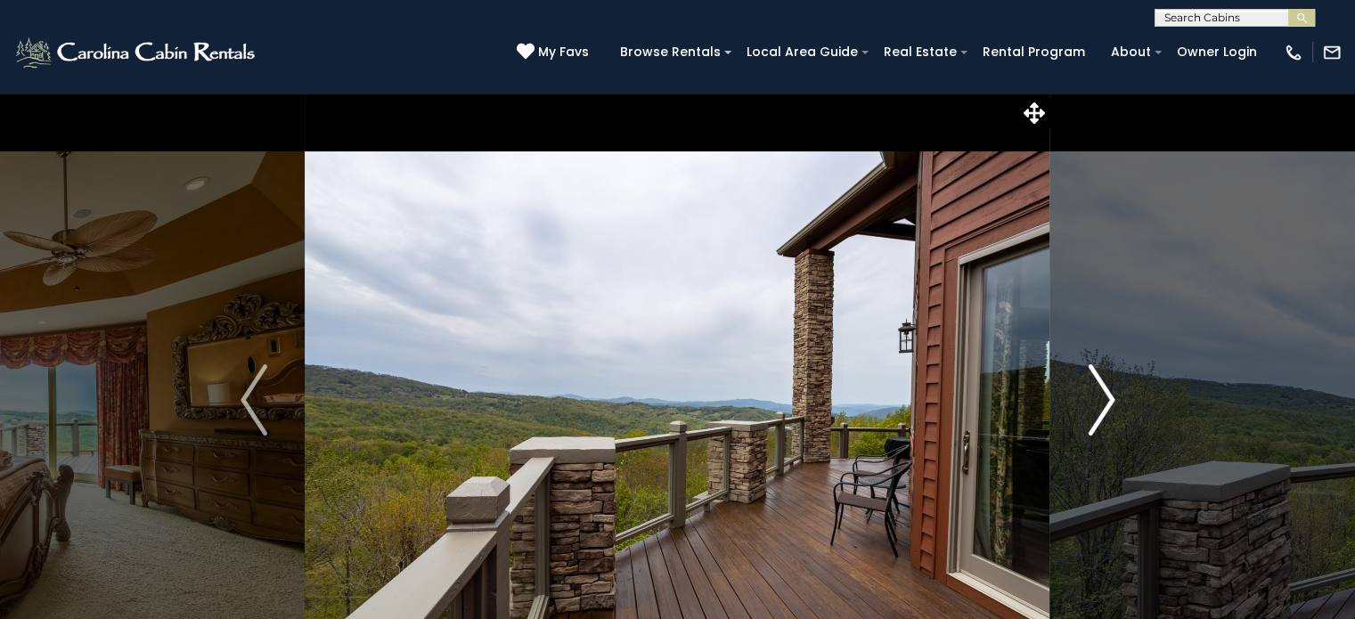
click at [1103, 387] on img "Next" at bounding box center [1101, 399] width 27 height 71
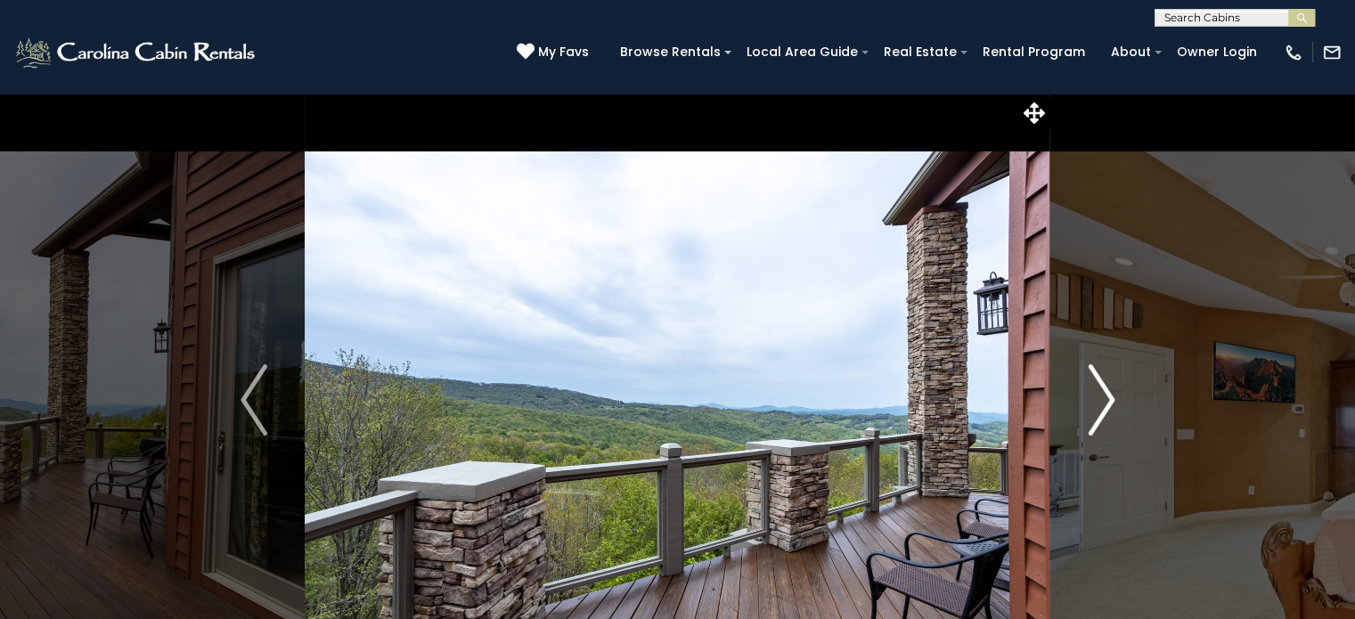
click at [1103, 387] on img "Next" at bounding box center [1101, 399] width 27 height 71
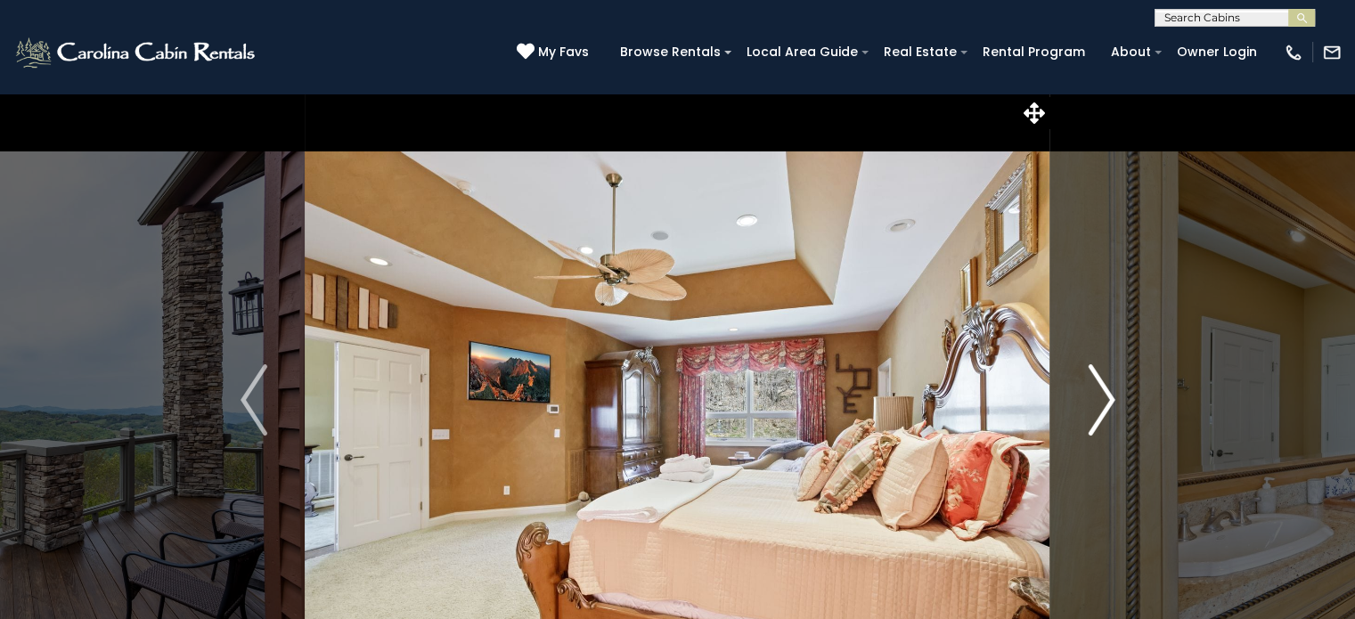
click at [1103, 387] on img "Next" at bounding box center [1101, 399] width 27 height 71
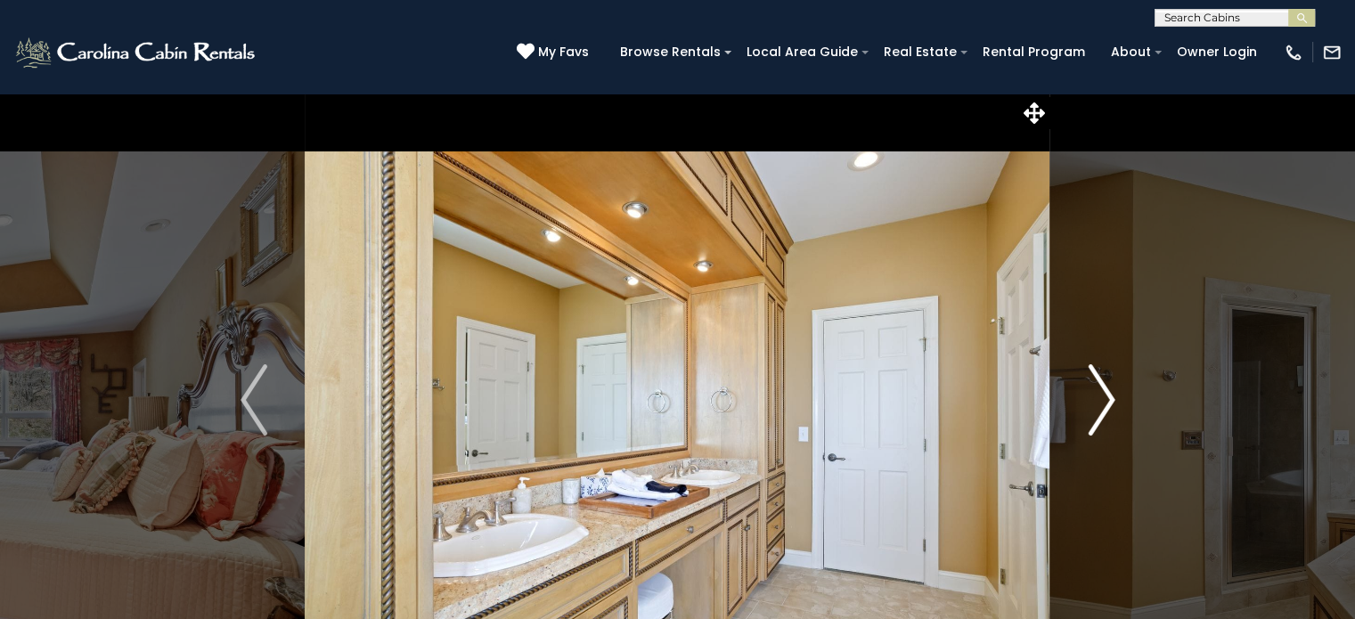
click at [1103, 387] on img "Next" at bounding box center [1101, 399] width 27 height 71
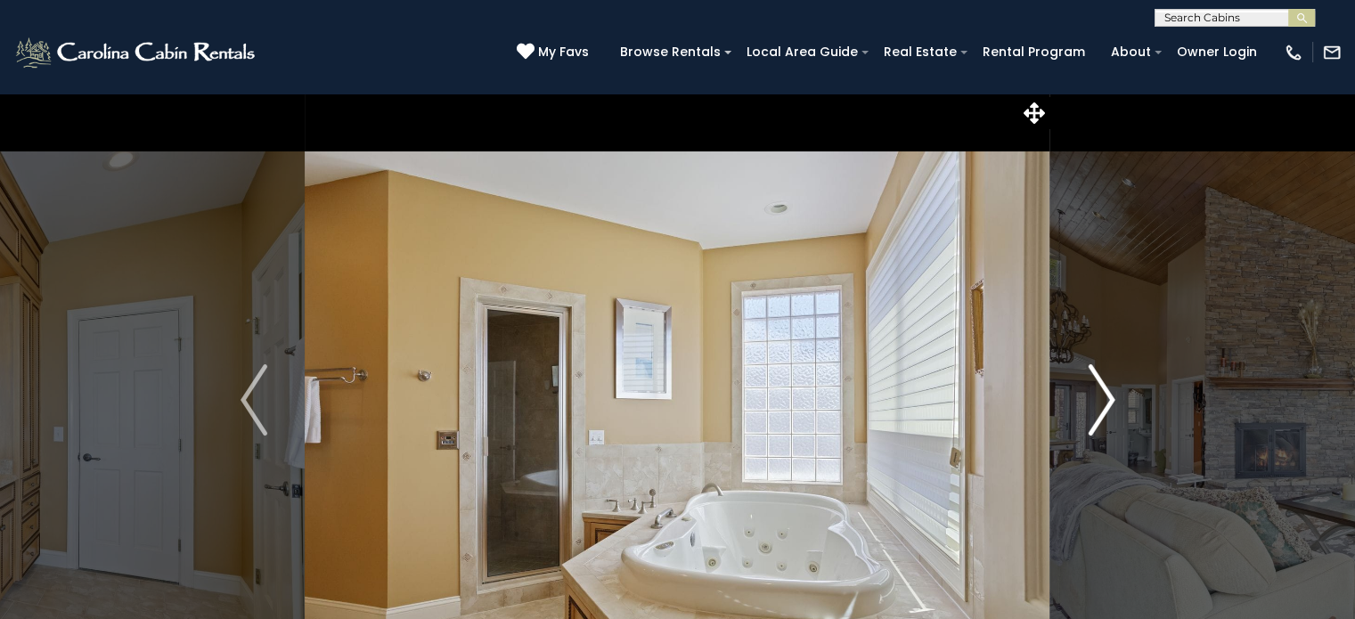
click at [1103, 387] on img "Next" at bounding box center [1101, 399] width 27 height 71
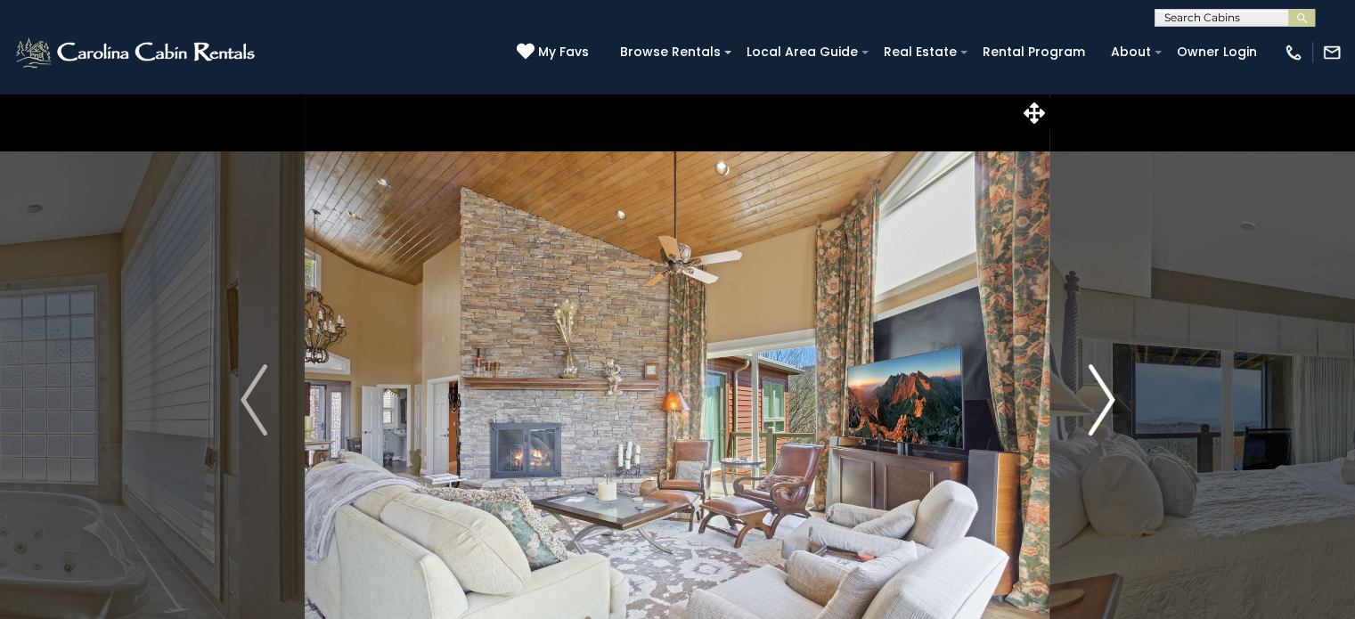
click at [1103, 387] on img "Next" at bounding box center [1101, 399] width 27 height 71
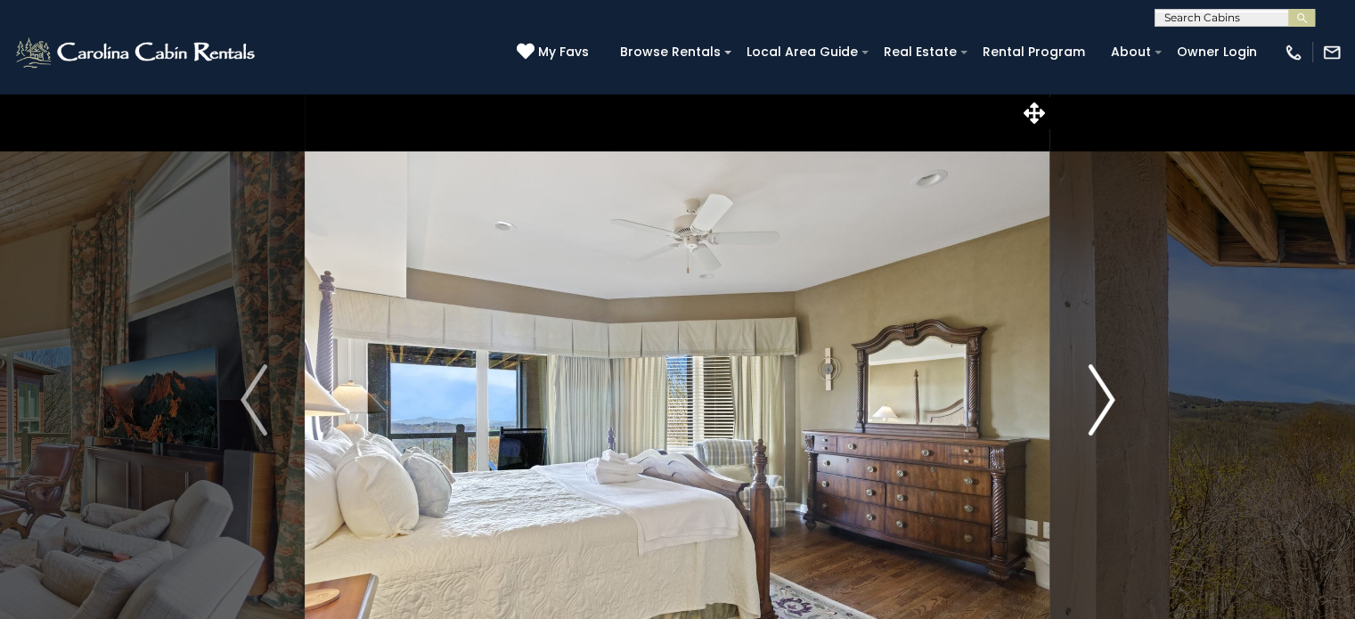
click at [1103, 387] on img "Next" at bounding box center [1101, 399] width 27 height 71
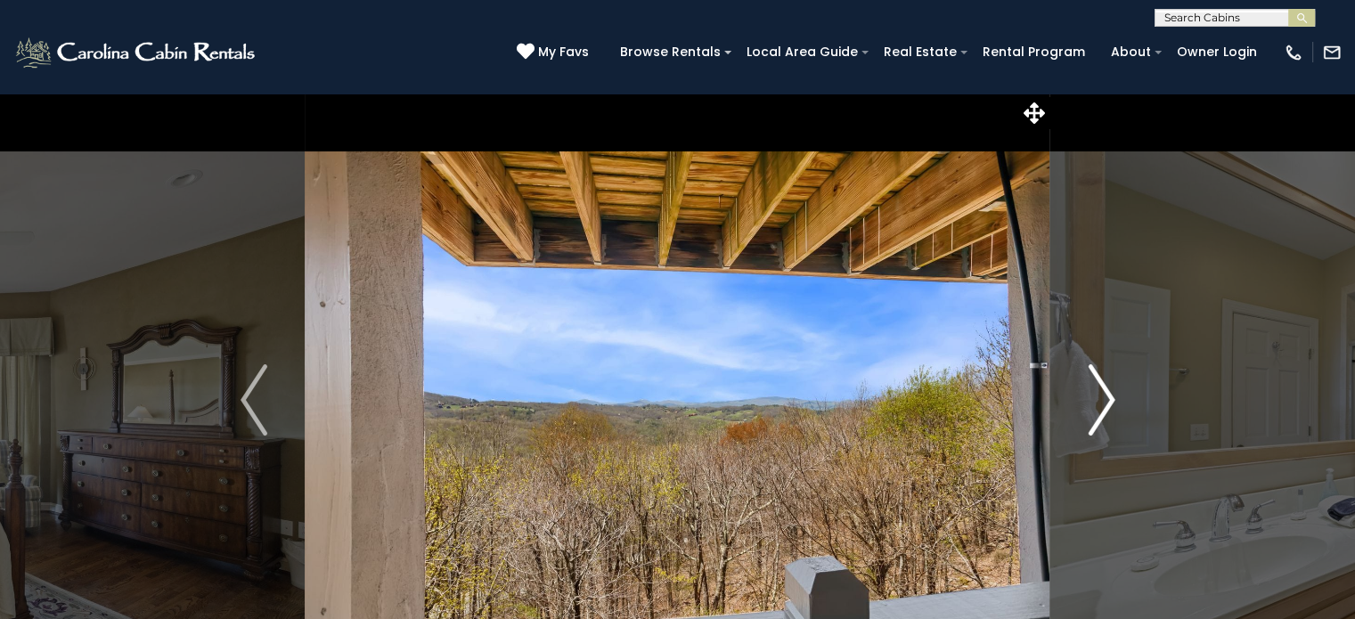
click at [1103, 387] on img "Next" at bounding box center [1101, 399] width 27 height 71
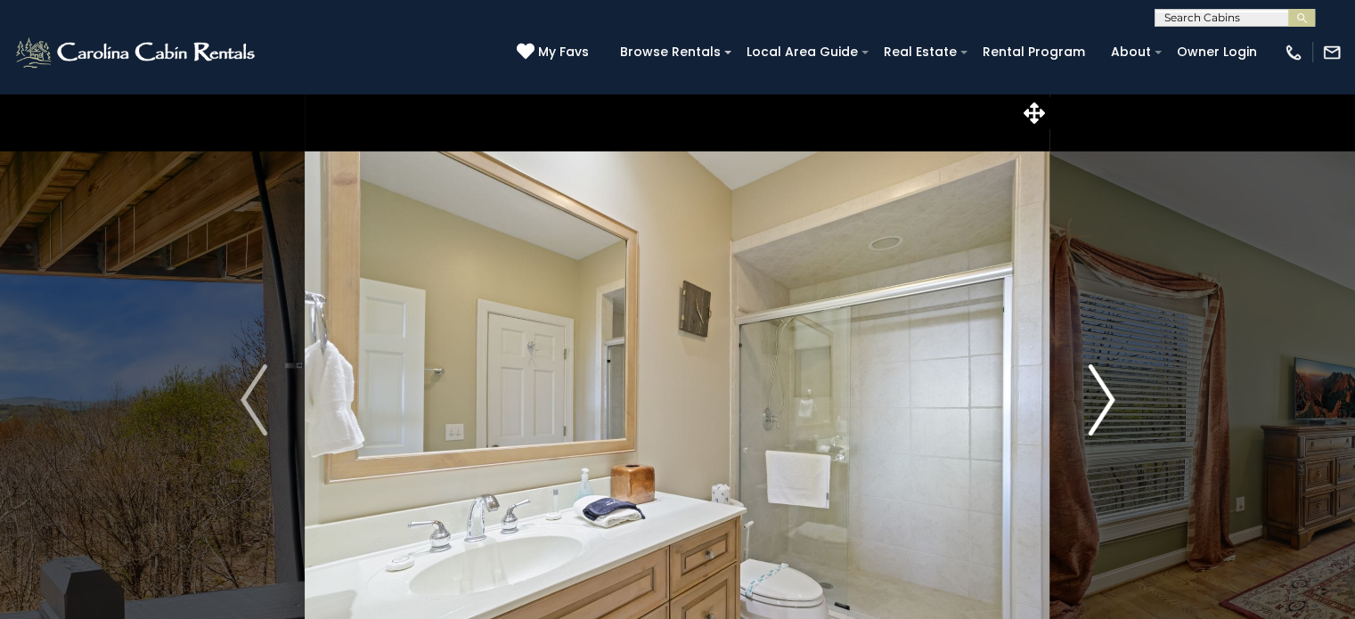
click at [1103, 387] on img "Next" at bounding box center [1101, 399] width 27 height 71
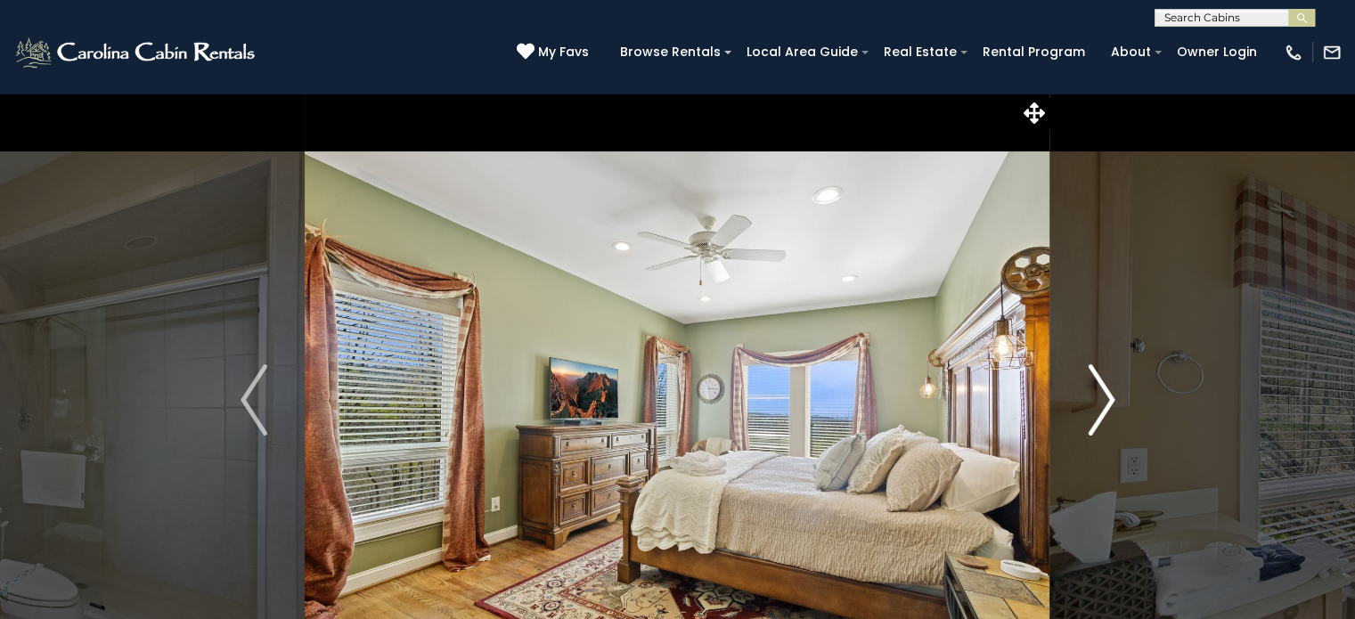
click at [1103, 387] on img "Next" at bounding box center [1101, 399] width 27 height 71
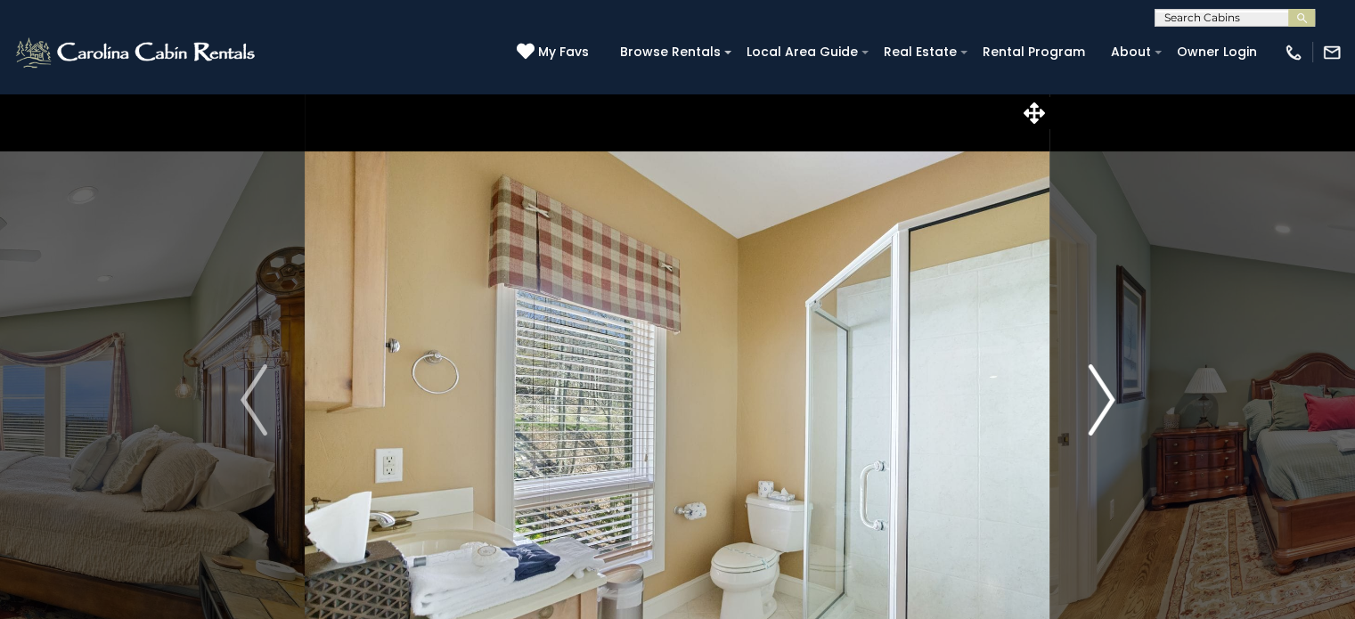
click at [1103, 387] on img "Next" at bounding box center [1101, 399] width 27 height 71
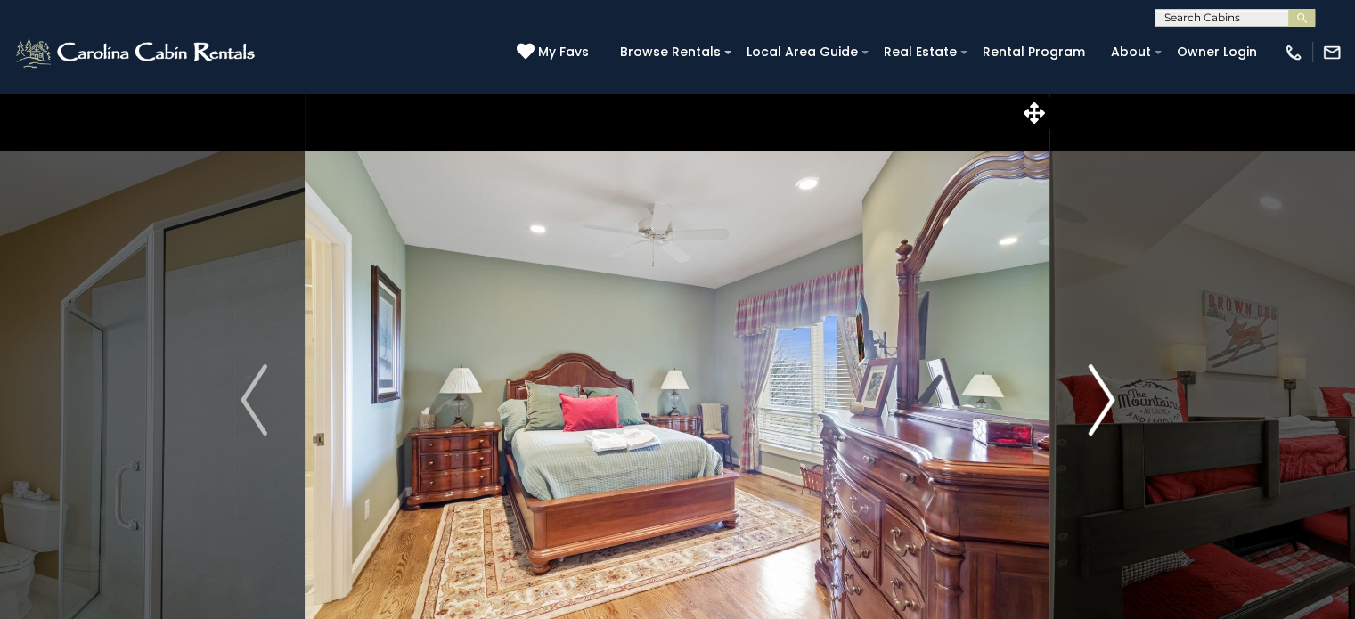
click at [1103, 387] on img "Next" at bounding box center [1101, 399] width 27 height 71
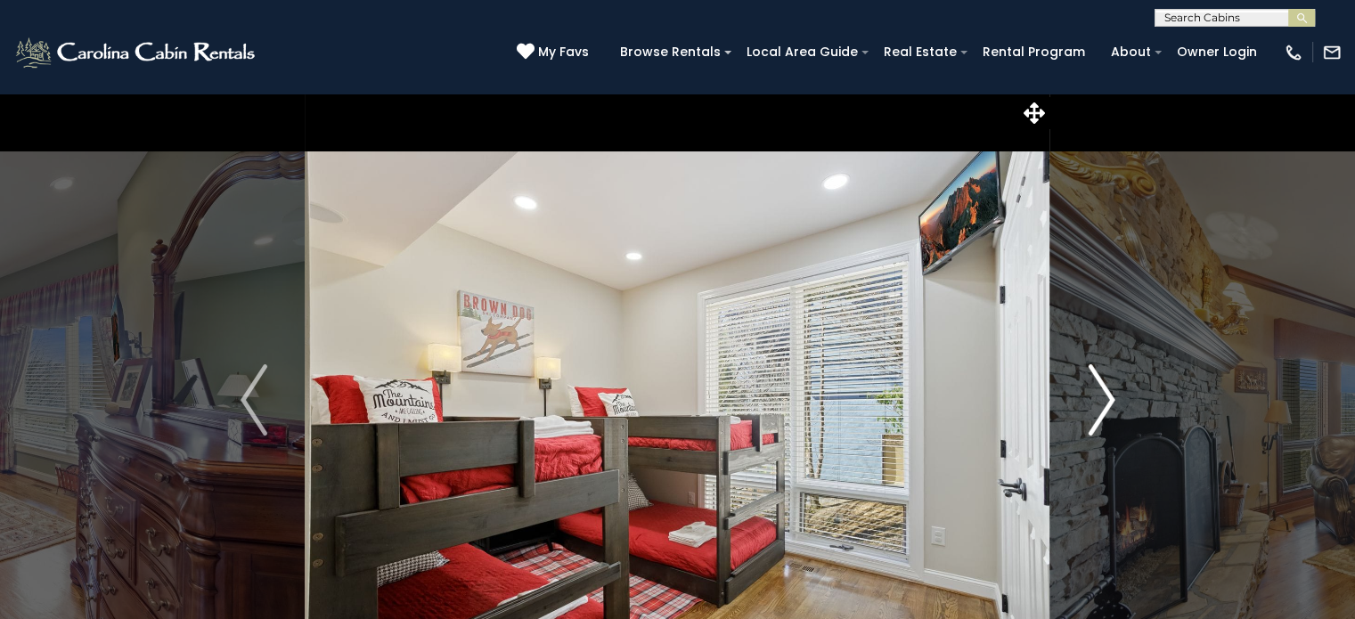
click at [1103, 387] on img "Next" at bounding box center [1101, 399] width 27 height 71
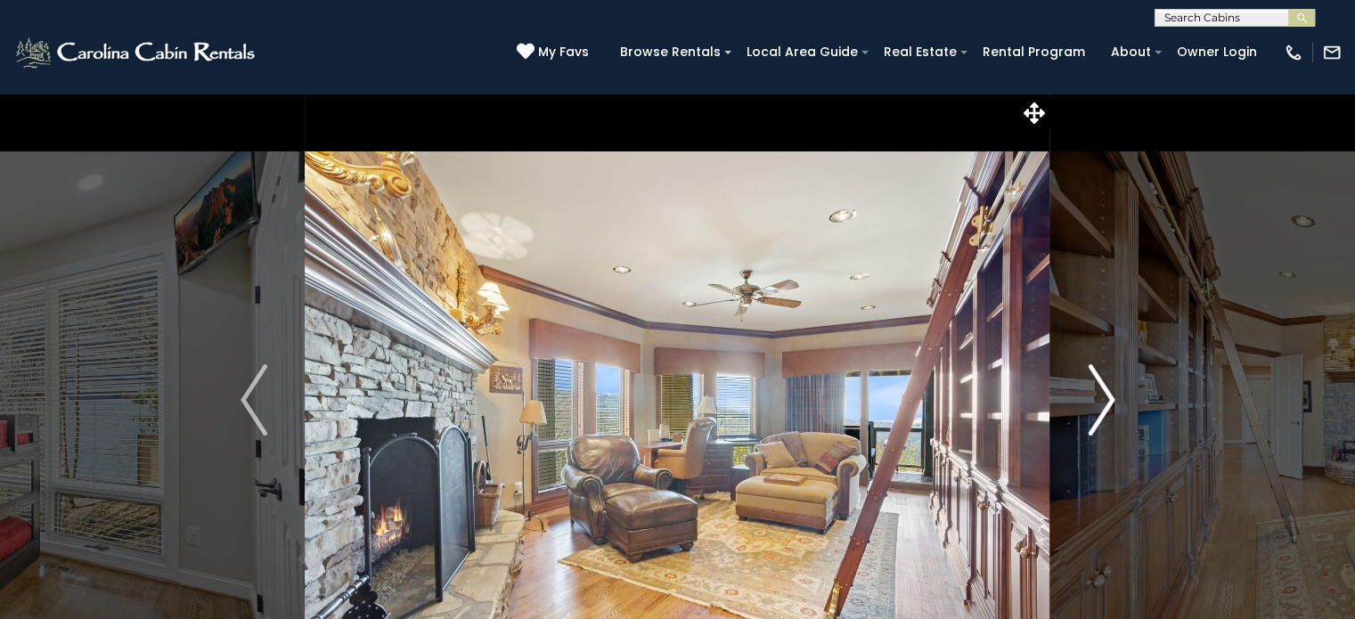
click at [1103, 387] on img "Next" at bounding box center [1101, 399] width 27 height 71
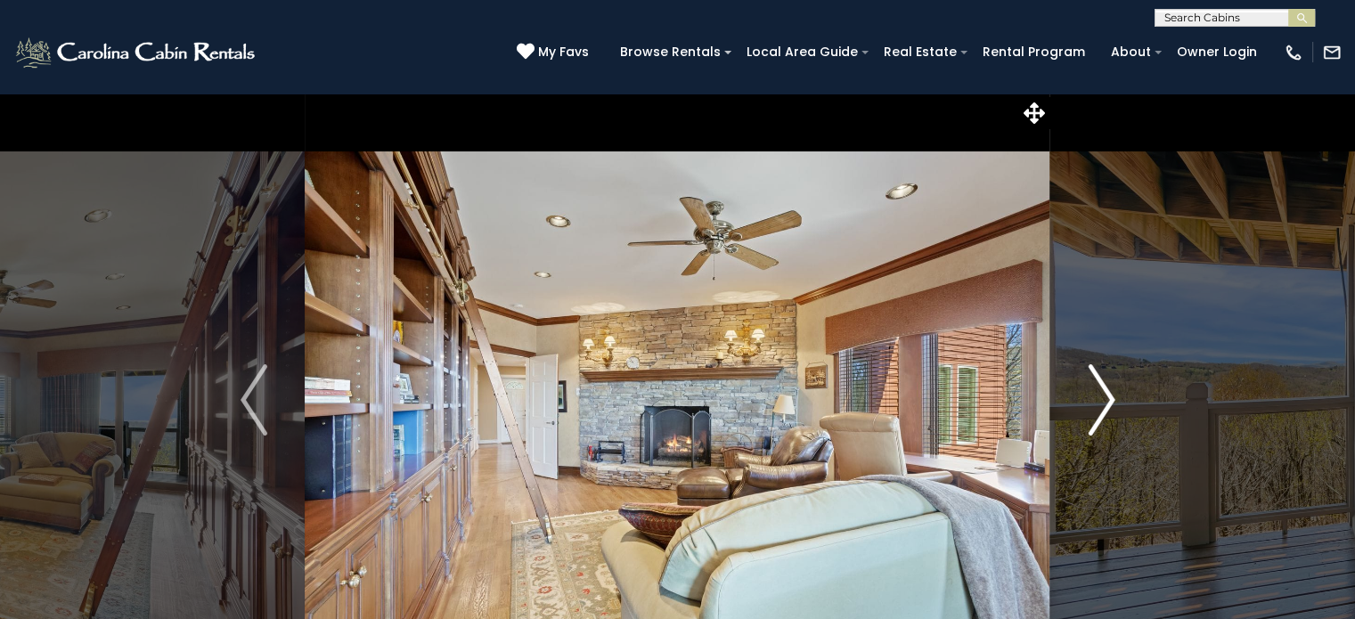
click at [1103, 387] on img "Next" at bounding box center [1101, 399] width 27 height 71
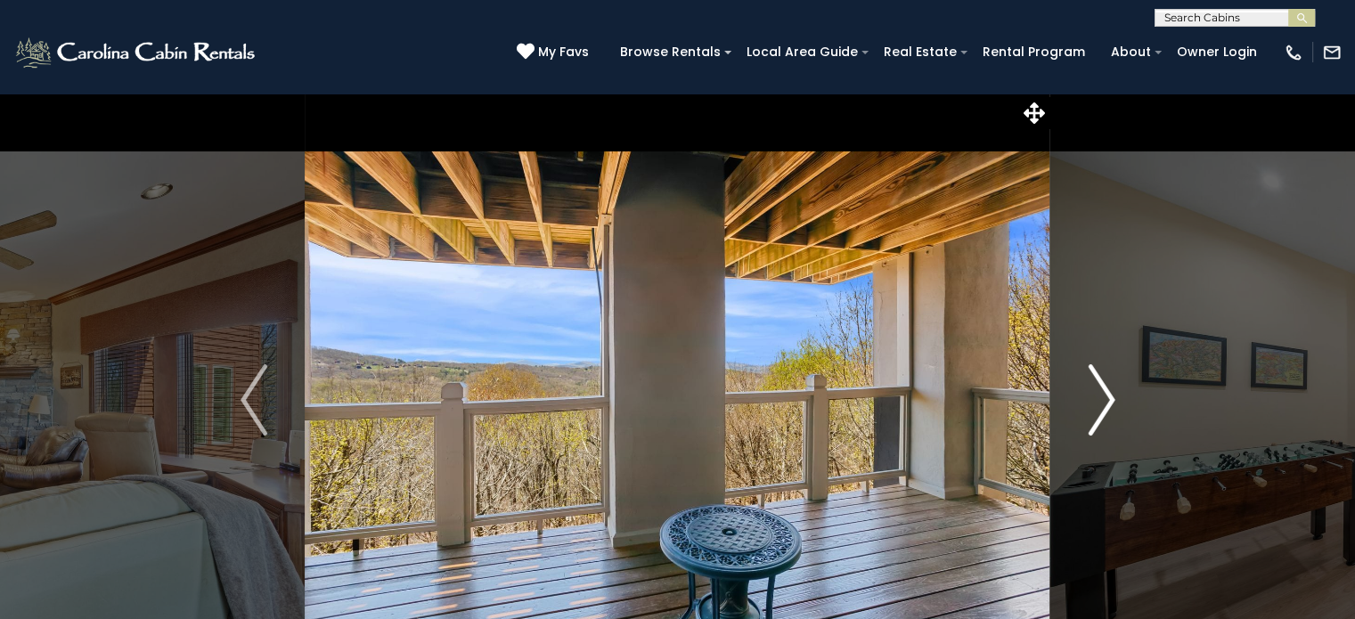
click at [1103, 387] on img "Next" at bounding box center [1101, 399] width 27 height 71
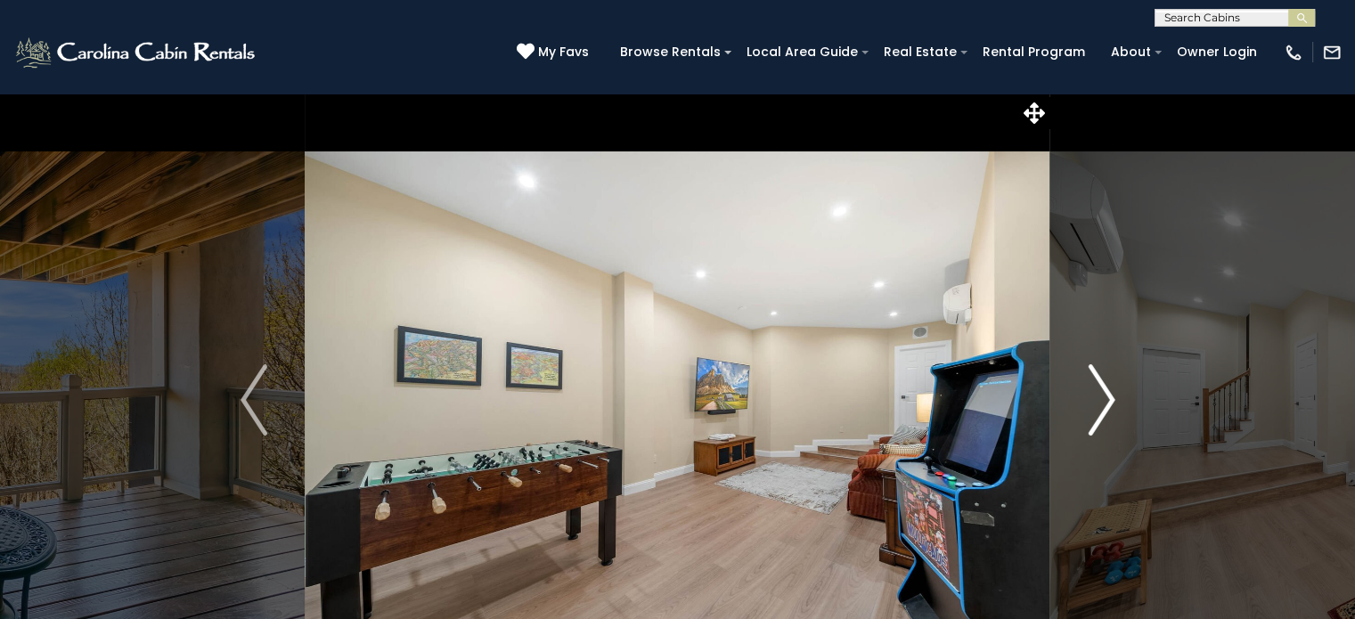
click at [1103, 387] on img "Next" at bounding box center [1101, 399] width 27 height 71
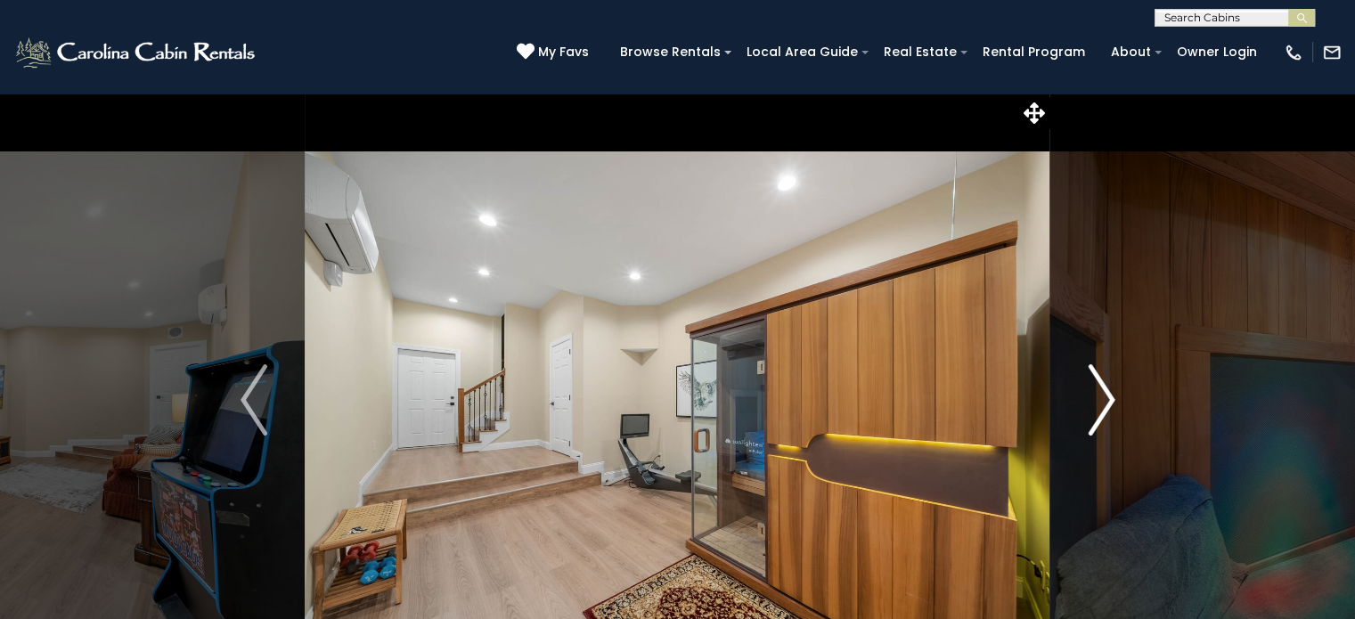
click at [1105, 402] on img "Next" at bounding box center [1101, 399] width 27 height 71
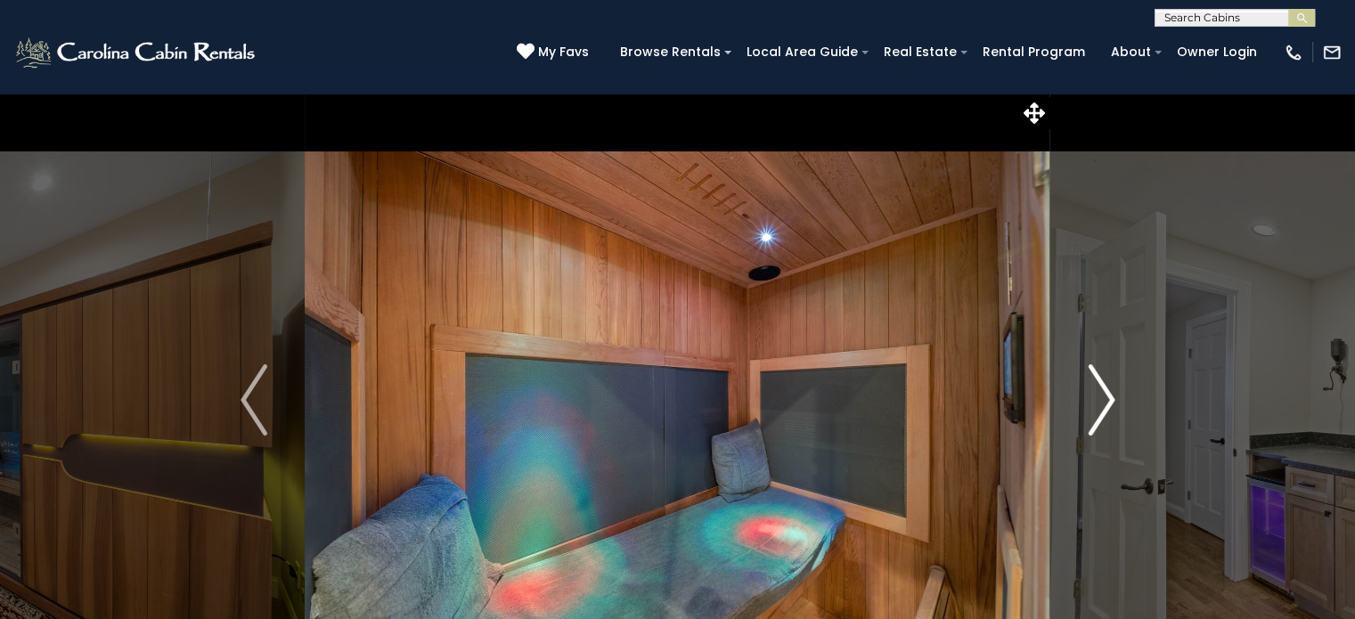
click at [1105, 402] on img "Next" at bounding box center [1101, 399] width 27 height 71
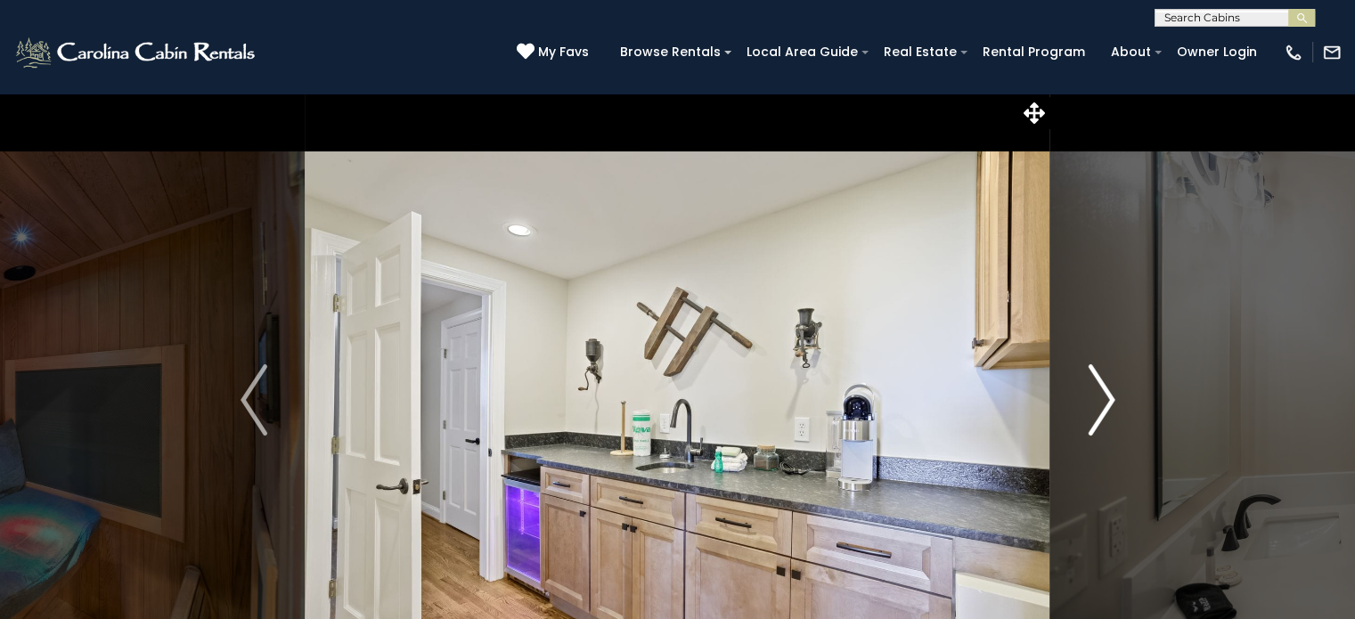
click at [1105, 402] on img "Next" at bounding box center [1101, 399] width 27 height 71
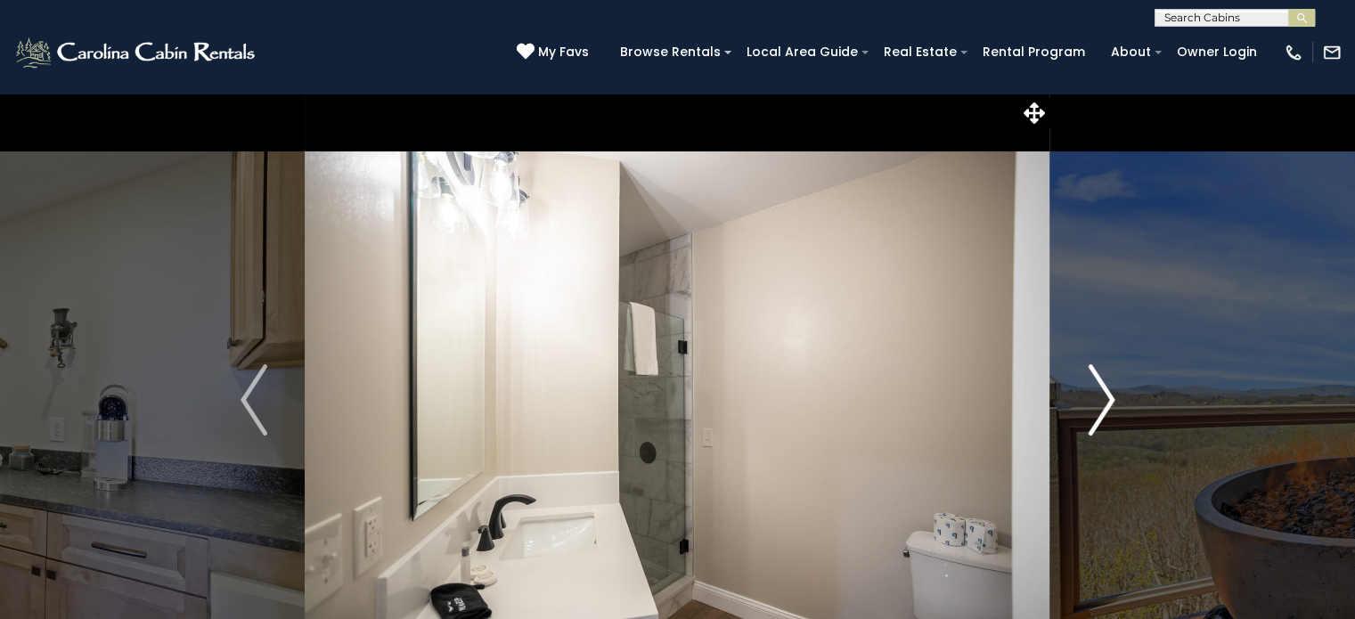
click at [1105, 402] on img "Next" at bounding box center [1101, 399] width 27 height 71
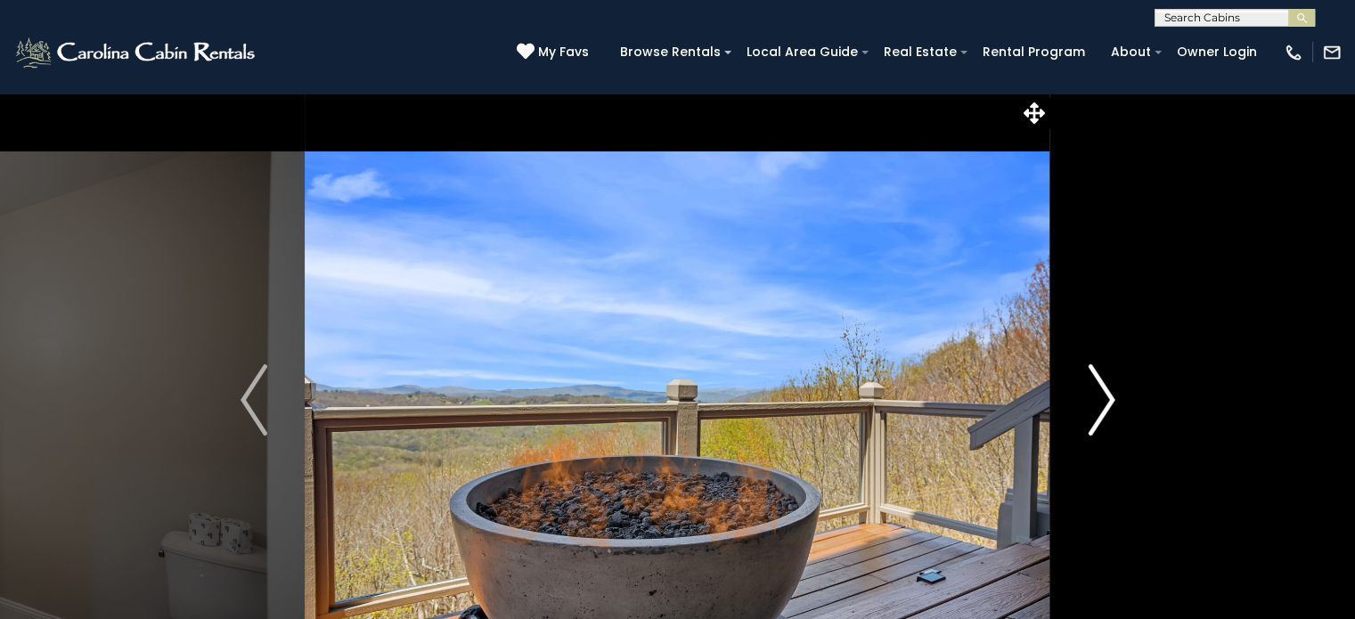
click at [1105, 402] on img "Next" at bounding box center [1101, 399] width 27 height 71
